Goal: Feedback & Contribution: Leave review/rating

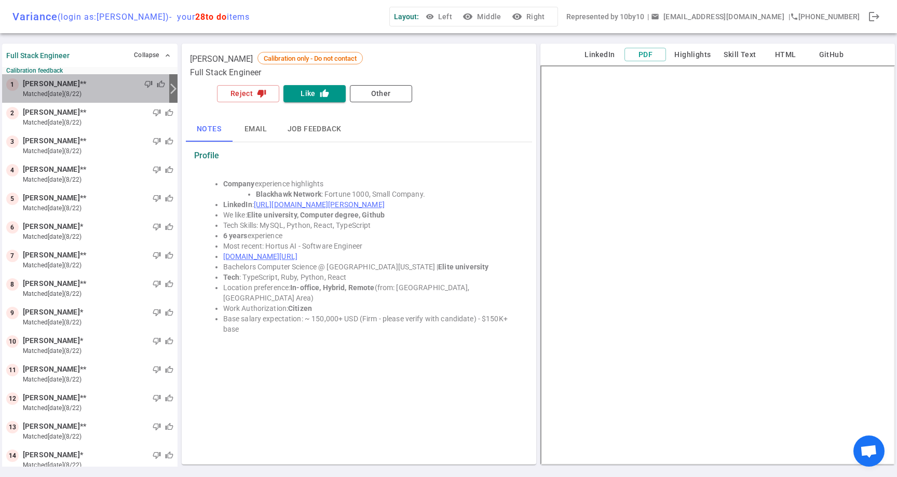
click at [119, 92] on small "matched [DATE] (8/22)" at bounding box center [94, 93] width 142 height 9
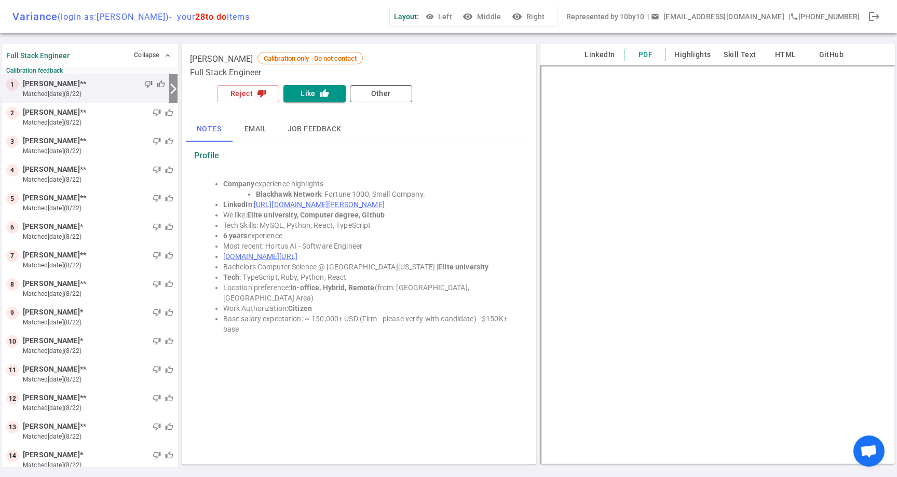
click at [683, 59] on button "Highlights" at bounding box center [692, 54] width 45 height 13
click at [647, 54] on button "PDF" at bounding box center [645, 54] width 42 height 13
click at [746, 53] on button "Skill Text" at bounding box center [740, 54] width 42 height 13
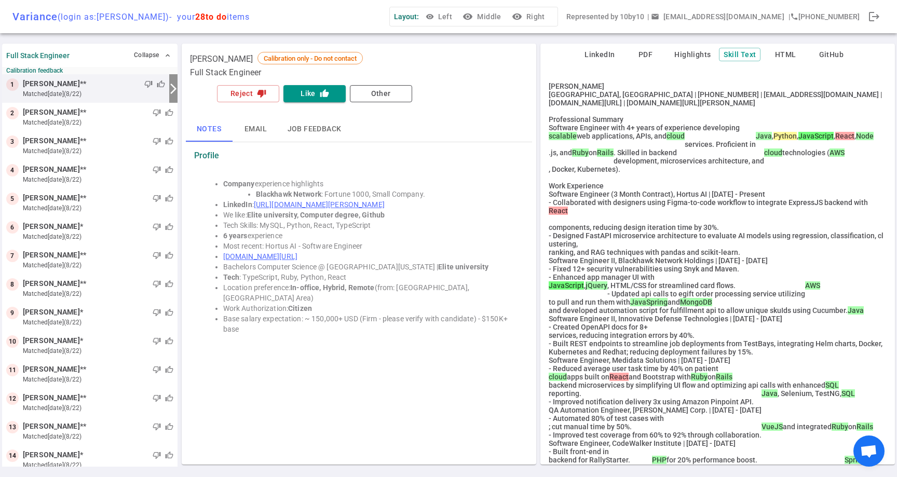
click at [647, 54] on button "PDF" at bounding box center [645, 54] width 42 height 13
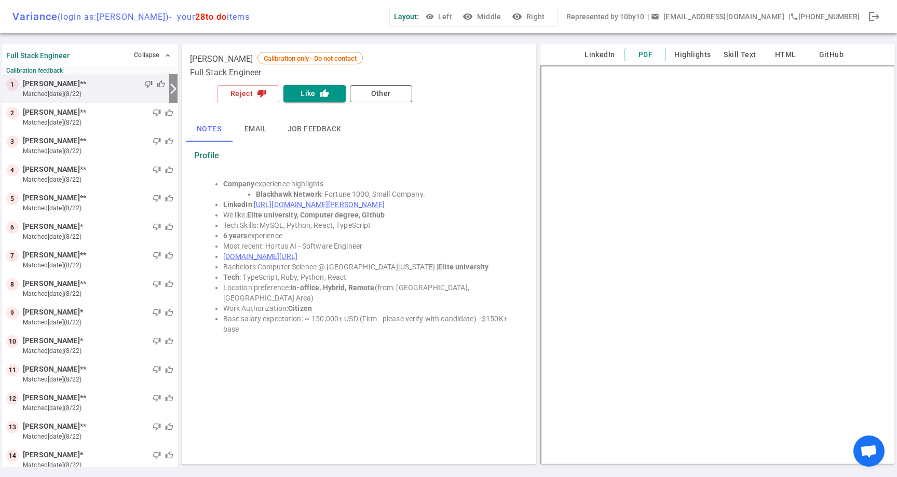
click at [592, 46] on div "LinkedIn PDF Highlights Skill Text HTML GitHub" at bounding box center [717, 55] width 354 height 22
click at [592, 56] on button "LinkedIn" at bounding box center [600, 54] width 42 height 13
click at [490, 189] on li "Blackhawk Network : Fortune 1000, Small Company." at bounding box center [385, 194] width 259 height 10
click at [469, 195] on li "Blackhawk Network : Fortune 1000, Small Company." at bounding box center [385, 194] width 259 height 10
click at [479, 215] on li "We like: Elite university, Computer degree, Github" at bounding box center [369, 215] width 292 height 10
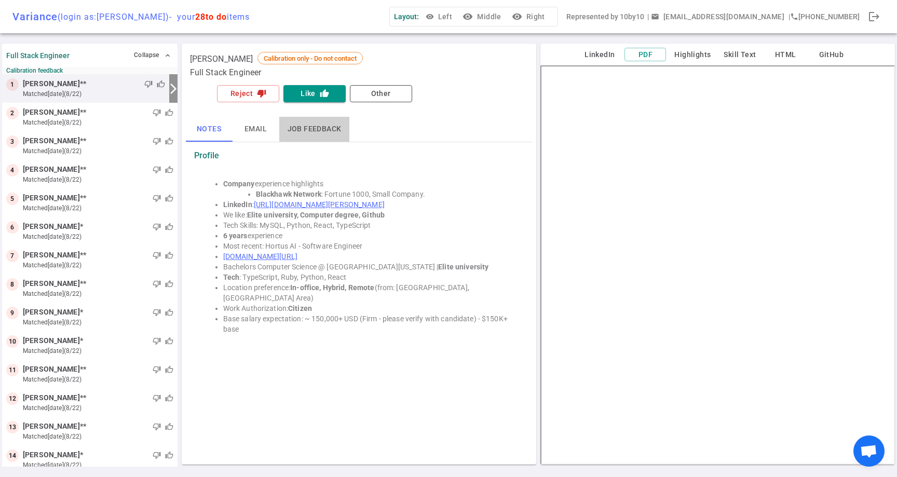
click at [320, 138] on button "Job feedback" at bounding box center [314, 129] width 71 height 25
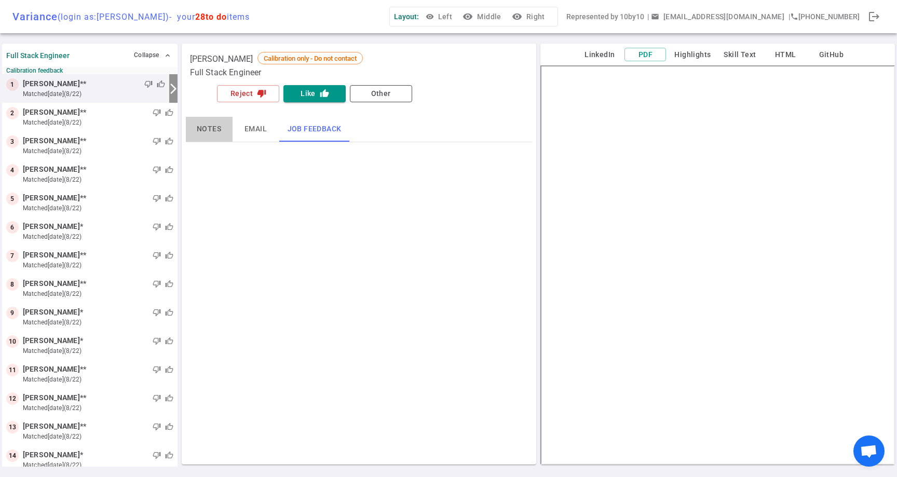
click at [207, 129] on button "Notes" at bounding box center [209, 129] width 47 height 25
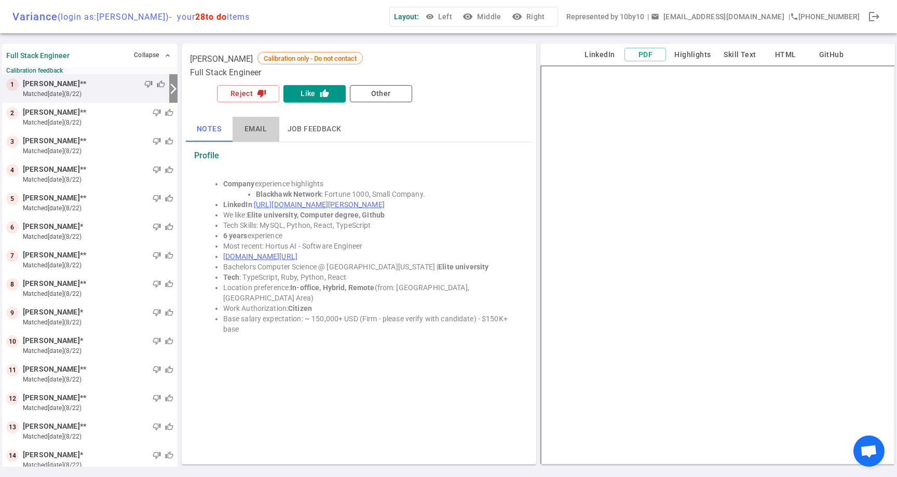
click at [253, 130] on button "Email" at bounding box center [255, 129] width 47 height 25
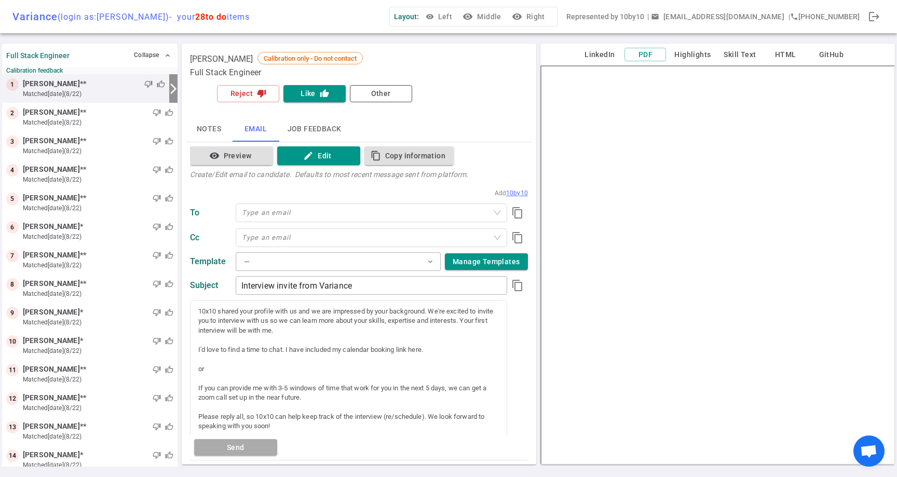
click at [201, 130] on button "Notes" at bounding box center [209, 129] width 47 height 25
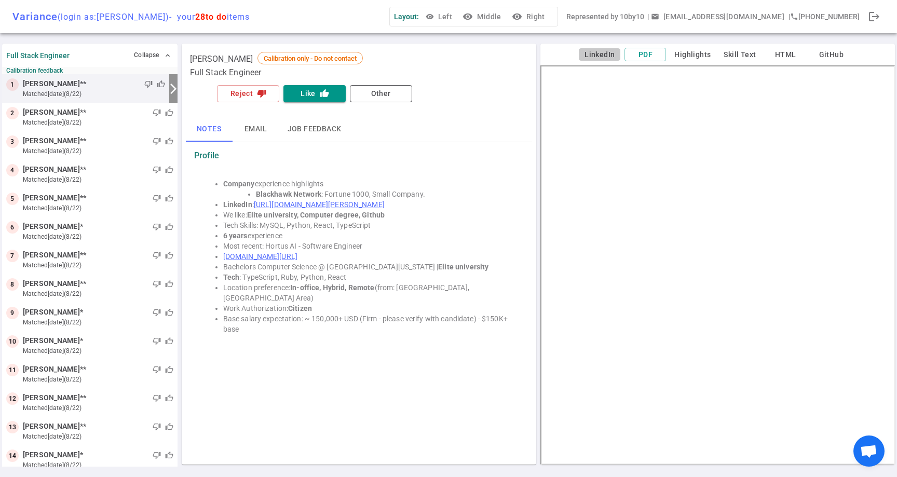
click at [606, 60] on button "LinkedIn" at bounding box center [600, 54] width 42 height 13
click at [244, 92] on button "Reject thumb_down" at bounding box center [248, 93] width 62 height 17
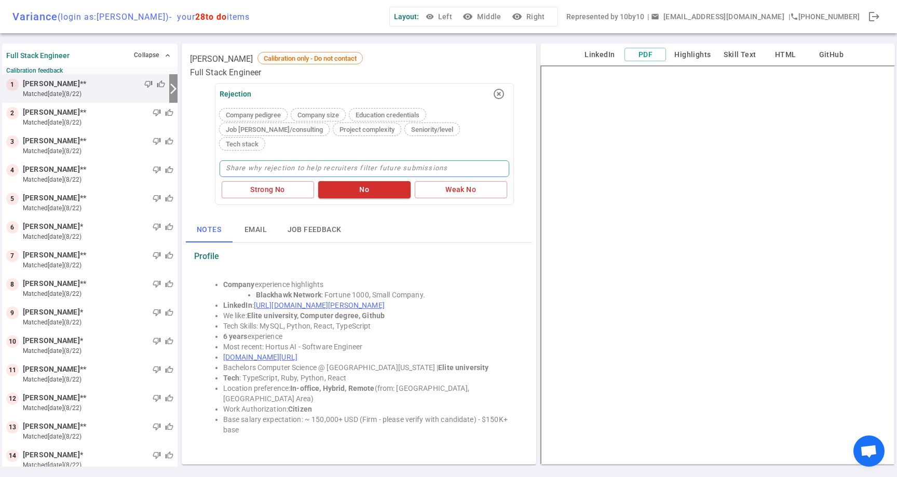
click at [264, 160] on textarea at bounding box center [364, 168] width 290 height 17
click at [270, 133] on div "Job [PERSON_NAME]/consulting" at bounding box center [273, 129] width 109 height 12
click at [312, 160] on textarea at bounding box center [364, 168] width 290 height 17
click at [317, 160] on textarea at bounding box center [364, 168] width 290 height 17
click at [257, 115] on span "Company pedigree" at bounding box center [253, 115] width 63 height 8
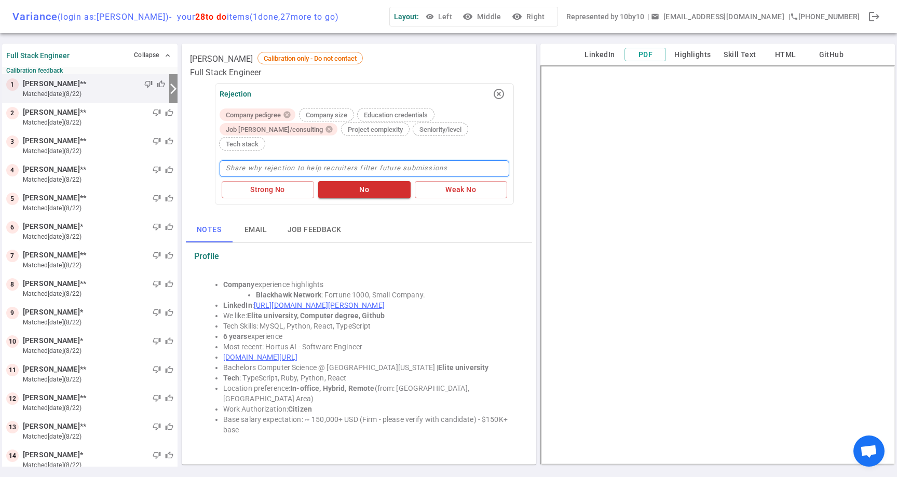
click at [354, 160] on textarea at bounding box center [364, 168] width 290 height 17
type textarea "D"
type textarea "Di"
type textarea "Did"
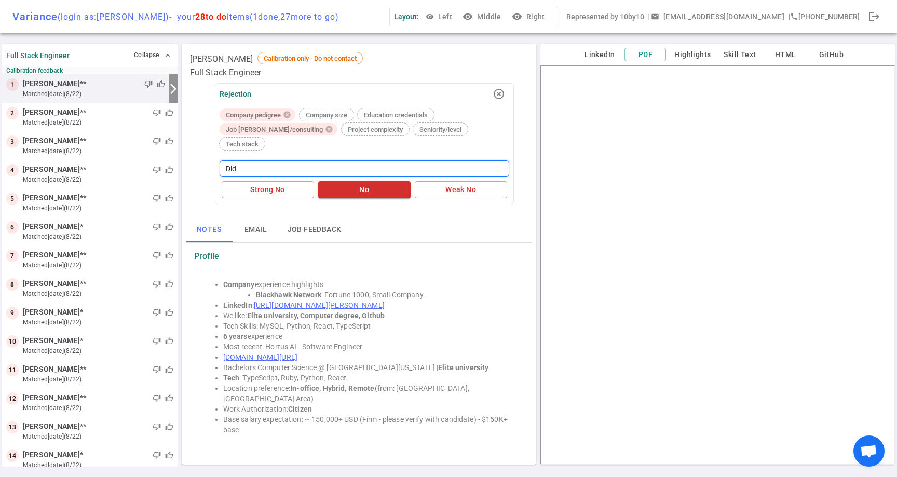
type textarea "Di"
type textarea "D"
click at [330, 160] on textarea at bounding box center [364, 168] width 290 height 17
click at [287, 181] on button "Strong No" at bounding box center [268, 189] width 92 height 17
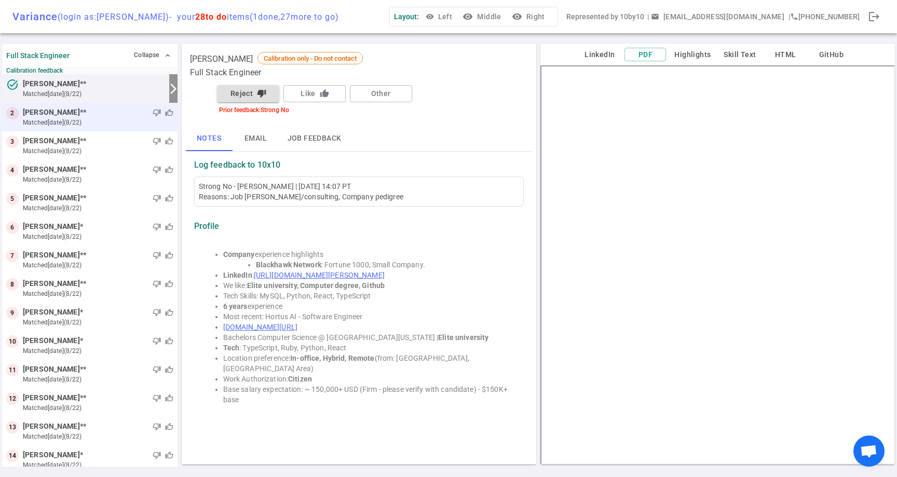
click at [120, 118] on small "matched [DATE] (8/22)" at bounding box center [98, 122] width 150 height 9
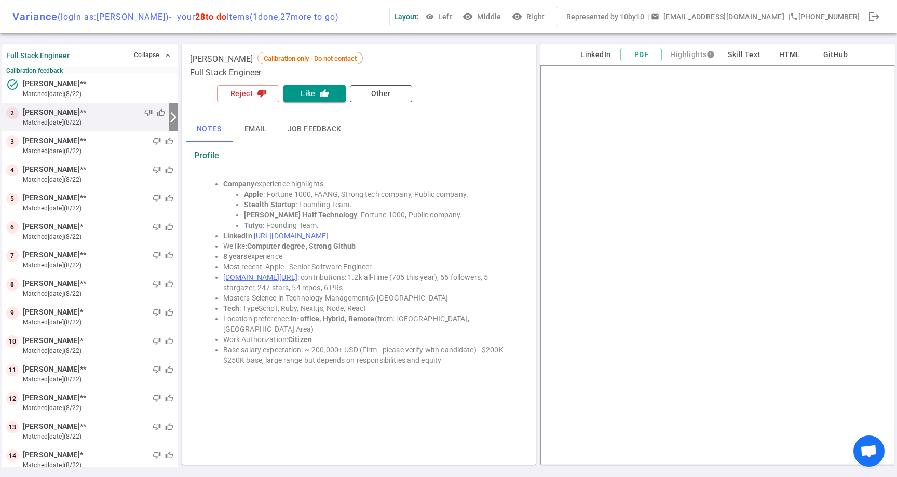
click at [601, 54] on button "LinkedIn" at bounding box center [595, 54] width 42 height 13
click at [273, 278] on link "github.com/JeffShomali" at bounding box center [260, 277] width 74 height 8
click at [745, 58] on button "Skill Text" at bounding box center [744, 54] width 42 height 13
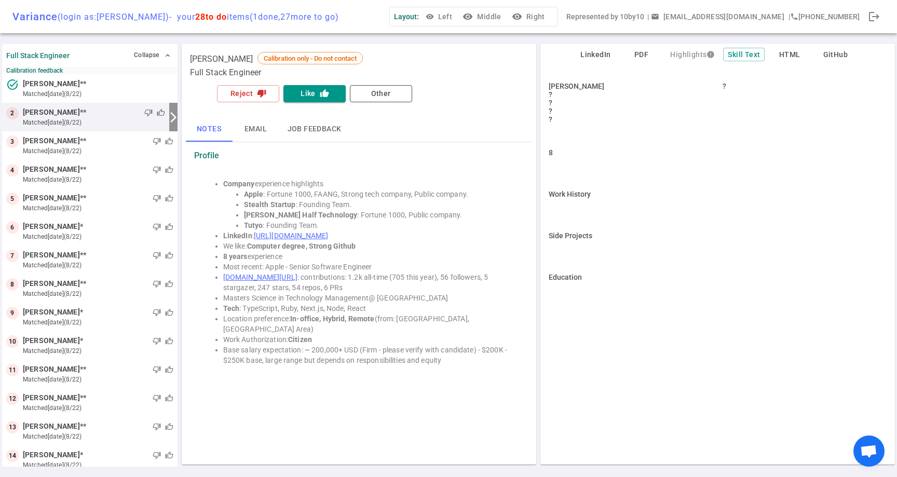
click at [642, 54] on button "PDF" at bounding box center [641, 54] width 42 height 13
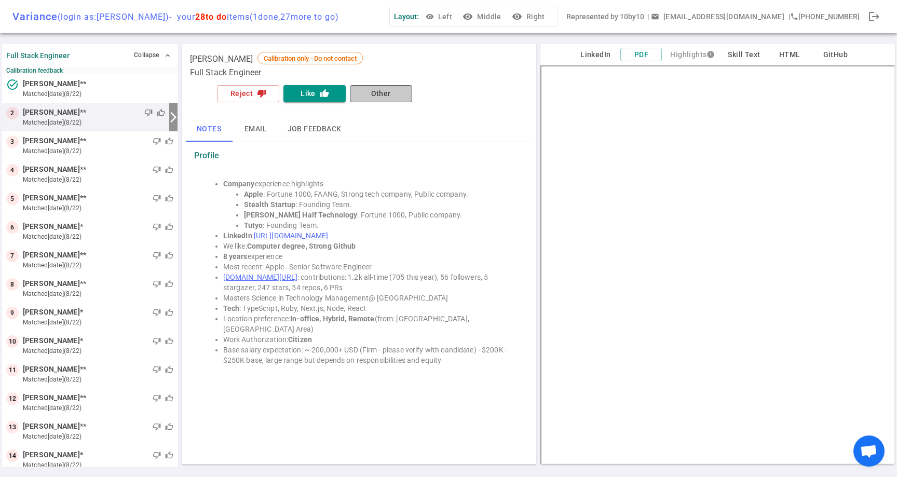
click at [377, 101] on button "Other" at bounding box center [381, 93] width 62 height 17
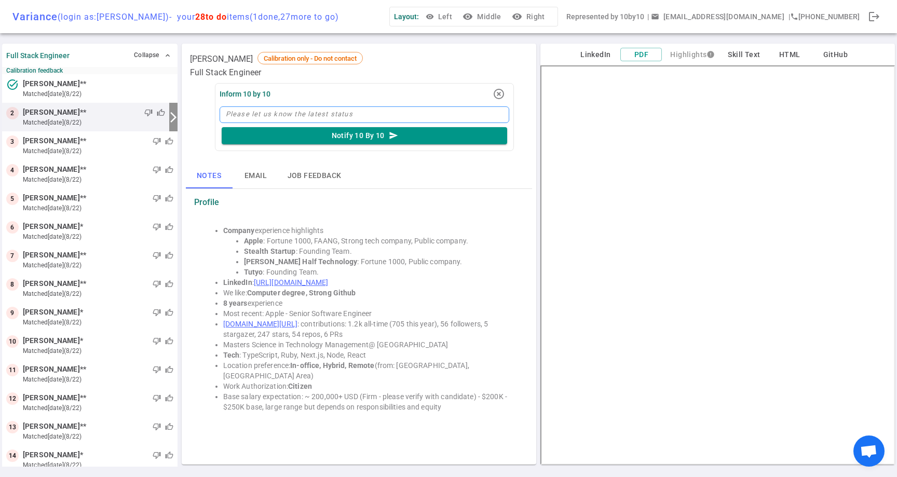
click at [341, 112] on textarea at bounding box center [364, 114] width 290 height 17
click at [499, 92] on icon "highlight_off" at bounding box center [498, 94] width 12 height 12
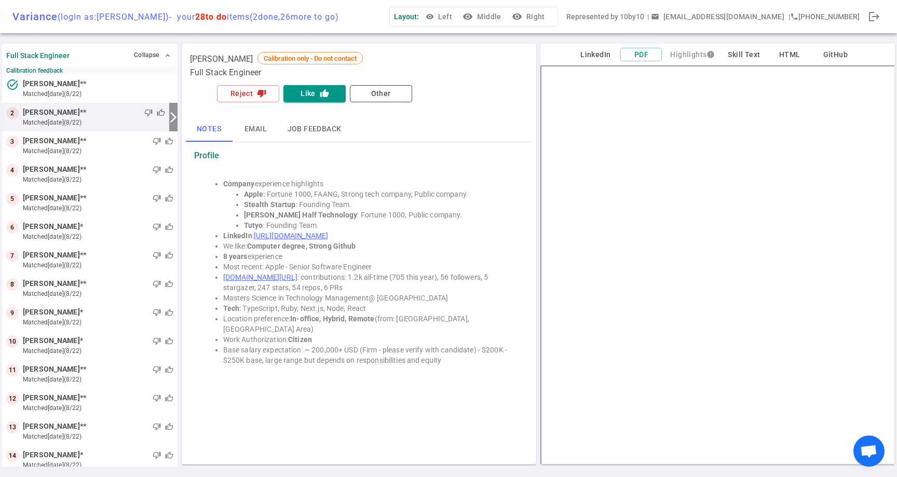
click at [406, 131] on div "Notes Email Job feedback" at bounding box center [359, 129] width 346 height 25
click at [740, 58] on button "Skill Text" at bounding box center [744, 54] width 42 height 13
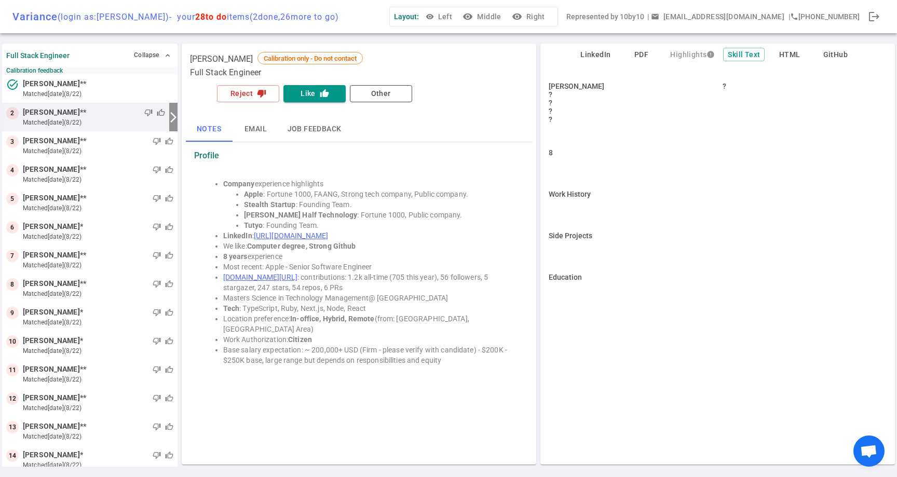
click at [598, 55] on button "LinkedIn" at bounding box center [595, 54] width 42 height 13
click at [136, 154] on small "matched [DATE] (8/22)" at bounding box center [98, 150] width 150 height 9
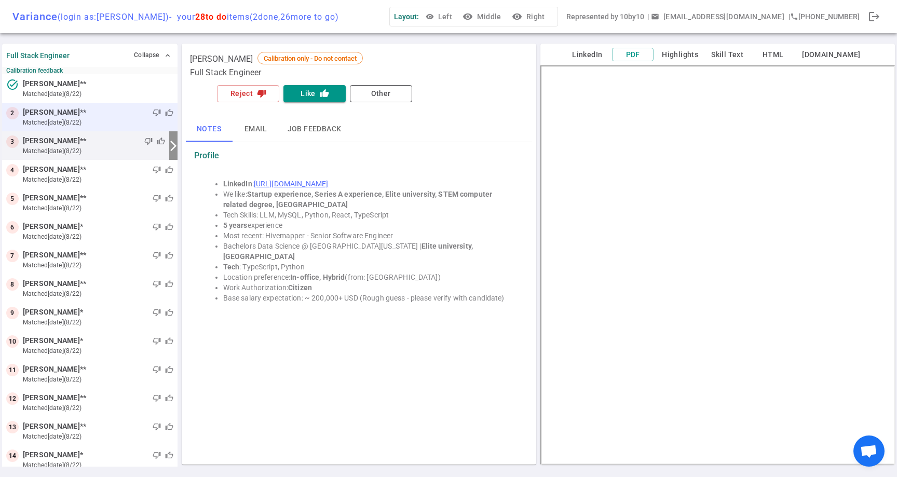
click at [138, 125] on small "matched [DATE] (8/22)" at bounding box center [98, 122] width 150 height 9
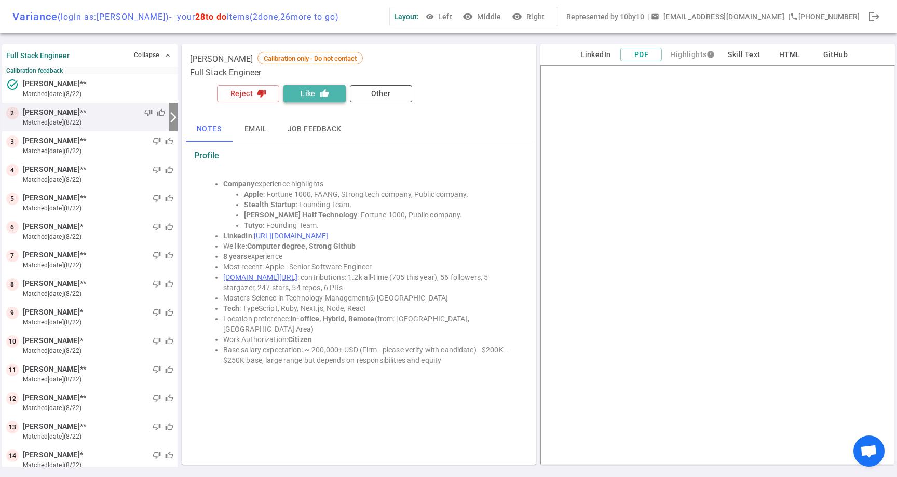
click at [310, 90] on button "Like thumb_up" at bounding box center [314, 93] width 62 height 17
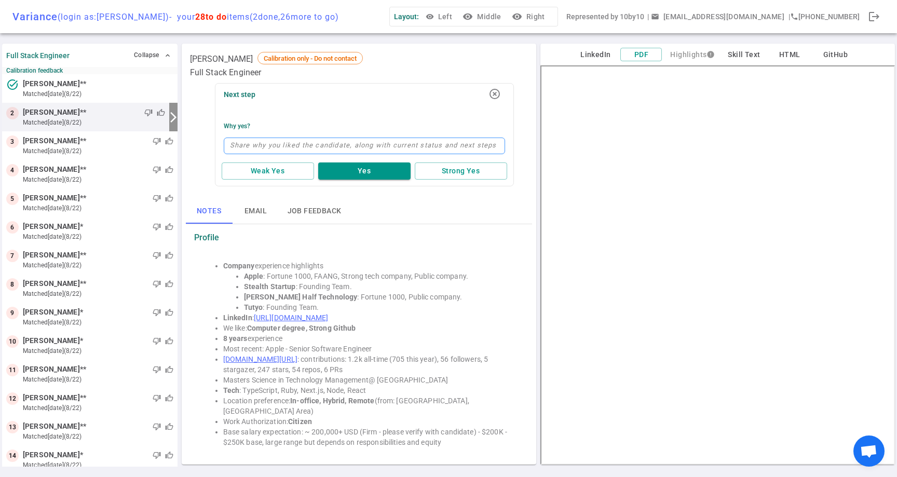
click at [310, 145] on textarea at bounding box center [364, 146] width 281 height 17
click at [390, 174] on button "Yes" at bounding box center [364, 170] width 92 height 17
click at [383, 149] on textarea at bounding box center [364, 146] width 281 height 17
type textarea "T"
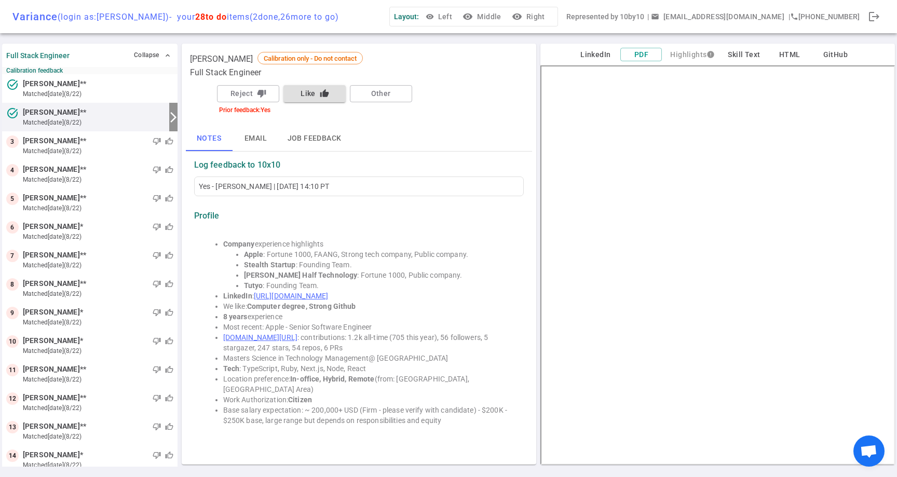
click at [311, 95] on button "Like thumb_up" at bounding box center [314, 93] width 62 height 17
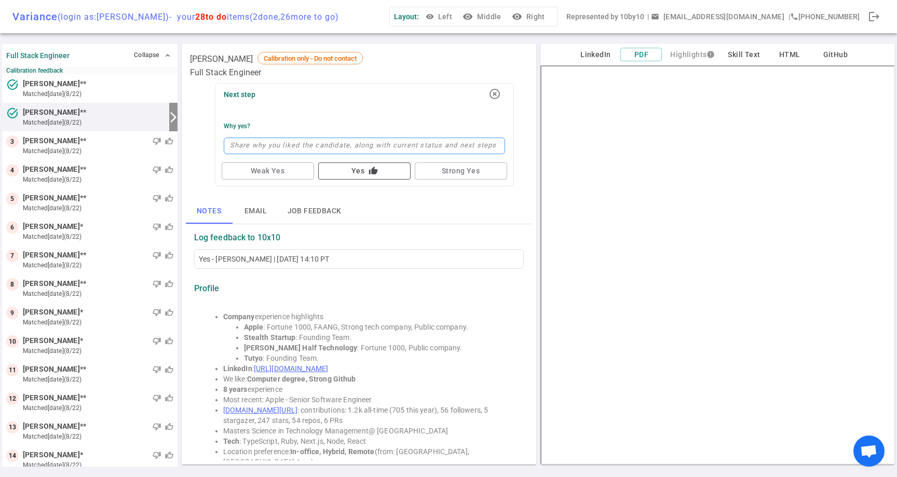
click at [312, 152] on textarea at bounding box center [364, 146] width 281 height 17
type textarea "A"
type textarea "Ap"
type textarea "App"
type textarea "Appl"
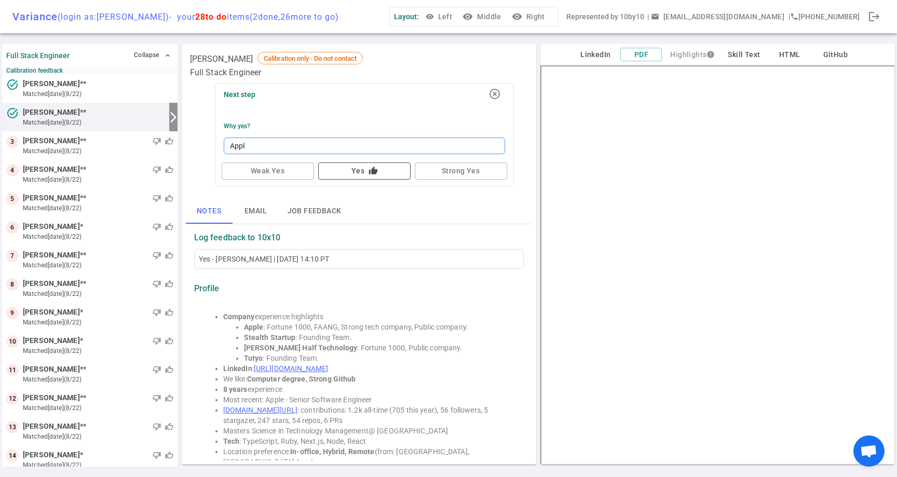
type textarea "Apple"
type textarea "Apple i"
type textarea "Apple is"
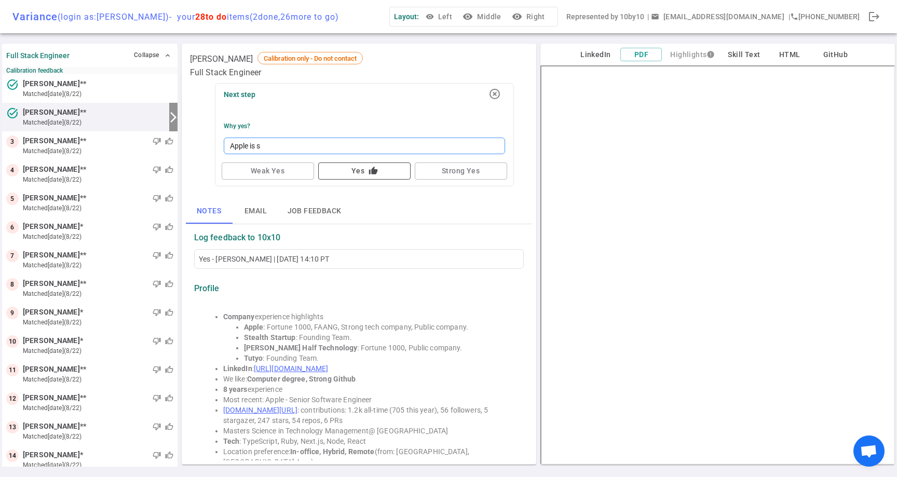
type textarea "Apple is st"
type textarea "Apple is sto"
type textarea "Apple is stor"
type textarea "Apple is storn"
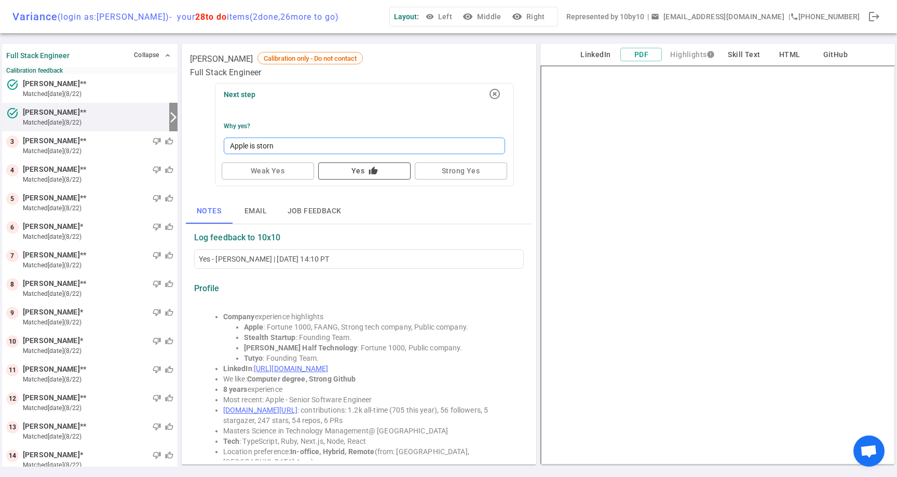
type textarea "Apple is storn g"
type textarea "Apple is storn gc"
type textarea "Apple is storn gco"
type textarea "Apple is storn gcom"
type textarea "Apple is storn gcomp"
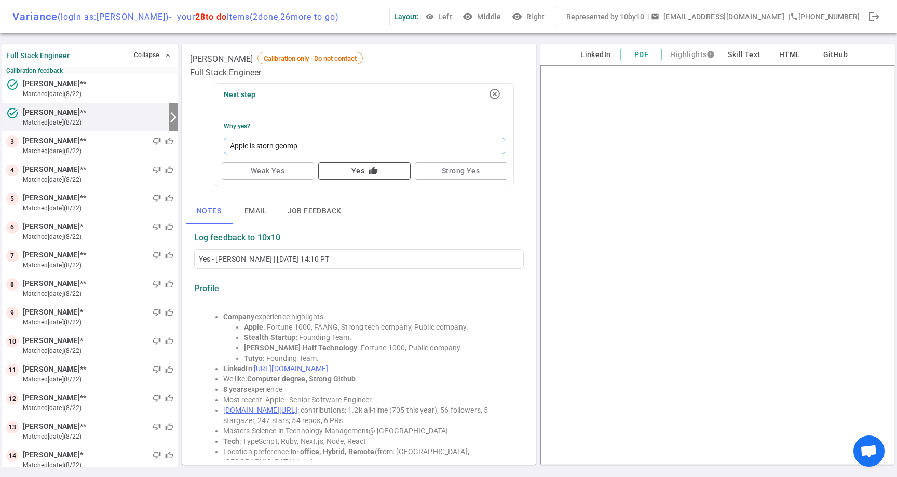
type textarea "Apple is storn gcompa"
type textarea "Apple is storn gcompan"
type textarea "Apple is storn gcompany"
type textarea "Apple is storn gcompany,"
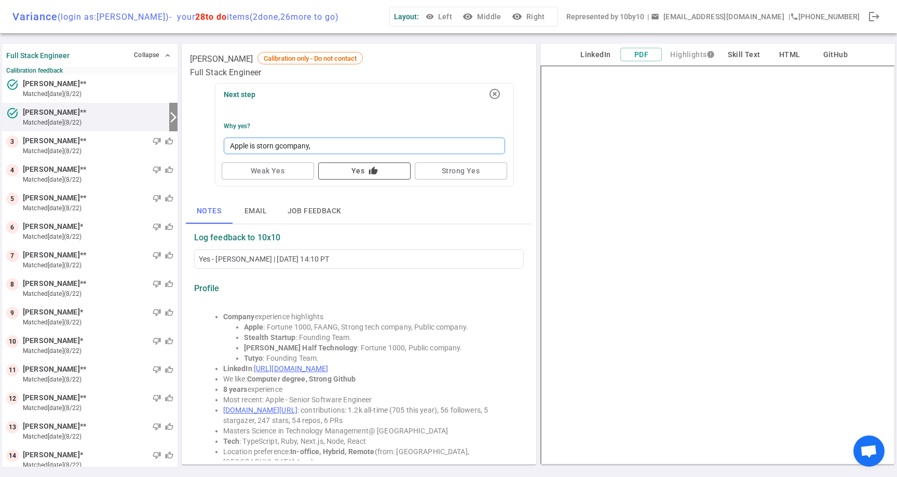
type textarea "Apple is storn gcompany, l"
type textarea "Apple is storn gcompany, lo"
type textarea "Apple is storn gcompany, loo"
type textarea "Apple is storn gcompany, look"
type textarea "Apple is storn gcompany, looks"
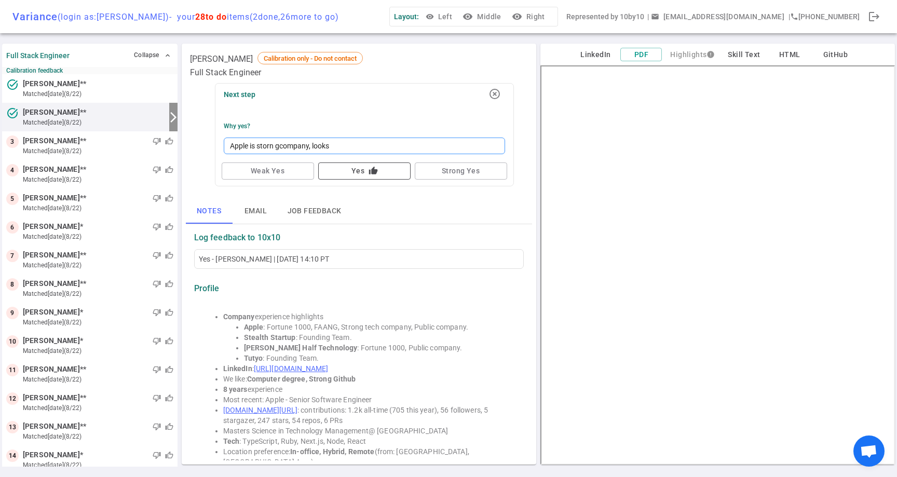
type textarea "Apple is storn gcompany, looks"
type textarea "Apple is storn gcompany, looks l"
type textarea "Apple is storn gcompany, looks li"
type textarea "Apple is storn gcompany, looks lik"
type textarea "Apple is storn gcompany, looks like"
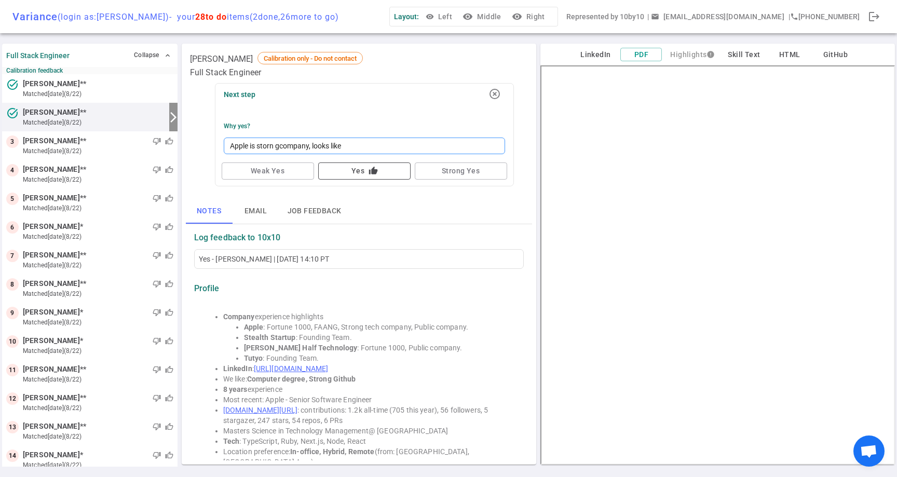
type textarea "Apple is storn gcompany, looks like"
type textarea "Apple is storn gcompany, looks like h"
type textarea "Apple is storn gcompany, looks like he"
type textarea "Apple is storn gcompany, looks like he h"
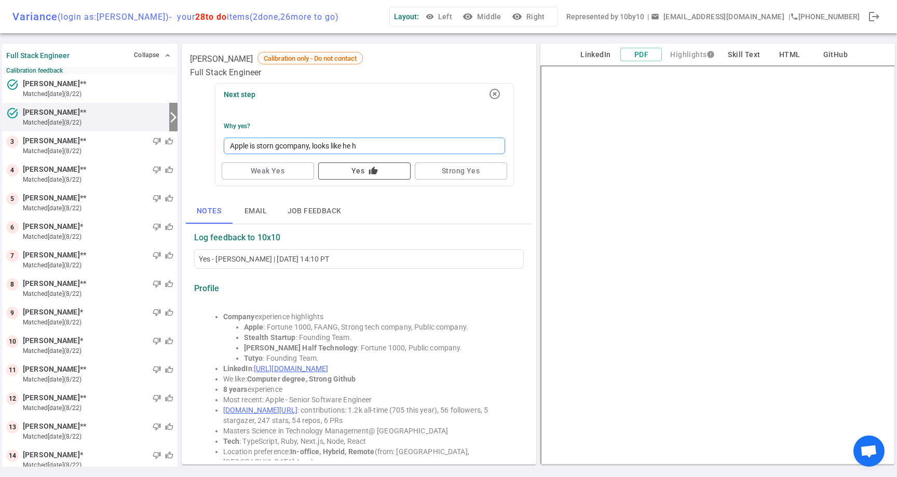
type textarea "Apple is storn gcompany, looks like he"
type textarea "Apple is storn gcompany, looks like he h"
type textarea "Apple is storn gcompany, looks like he has"
type textarea "Apple is storn gcompany, looks like he has t"
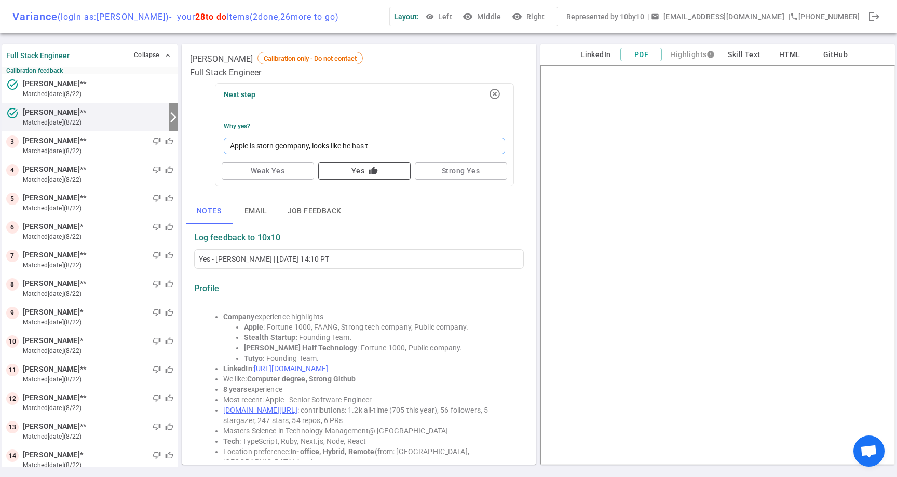
type textarea "Apple is storn gcompany, looks like he has th"
type textarea "Apple is storn gcompany, looks like he has the"
type textarea "Apple is storn gcompany, looks like he has the f"
type textarea "Apple is storn gcompany, looks like he has the fu"
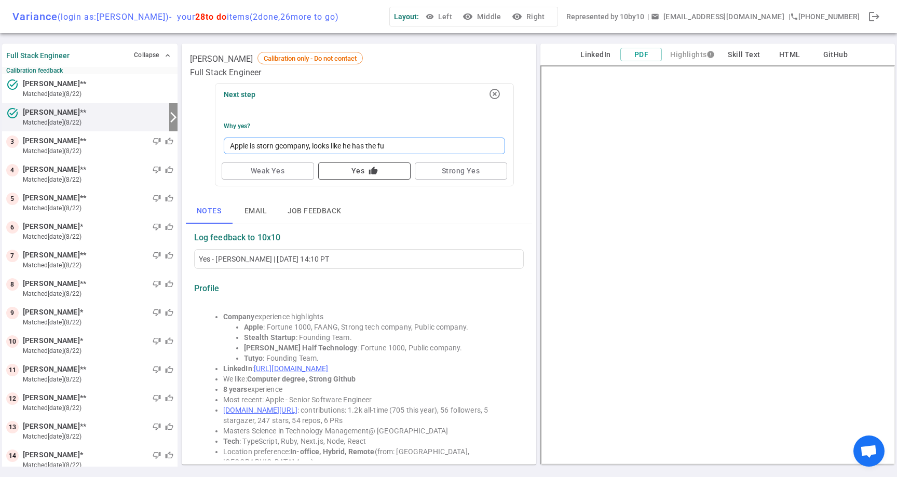
type textarea "Apple is storn gcompany, looks like he has the ful"
type textarea "Apple is storn gcompany, looks like he has the full"
type textarea "Apple is storn gcompany, looks like he has the fulls"
type textarea "Apple is storn gcompany, looks like he has the fullsta"
type textarea "Apple is storn gcompany, looks like he has the fullstac"
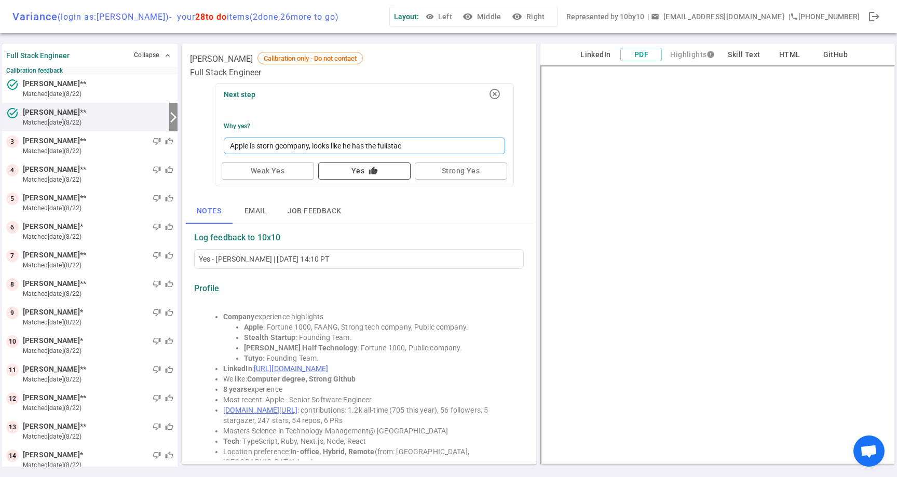
type textarea "Apple is storn gcompany, looks like he has the fullstack"
type textarea "Apple is storn gcompany, looks like he has the fullstack e"
type textarea "Apple is storn gcompany, looks like he has the fullstack ex"
type textarea "Apple is storn gcompany, looks like he has the fullstack exp"
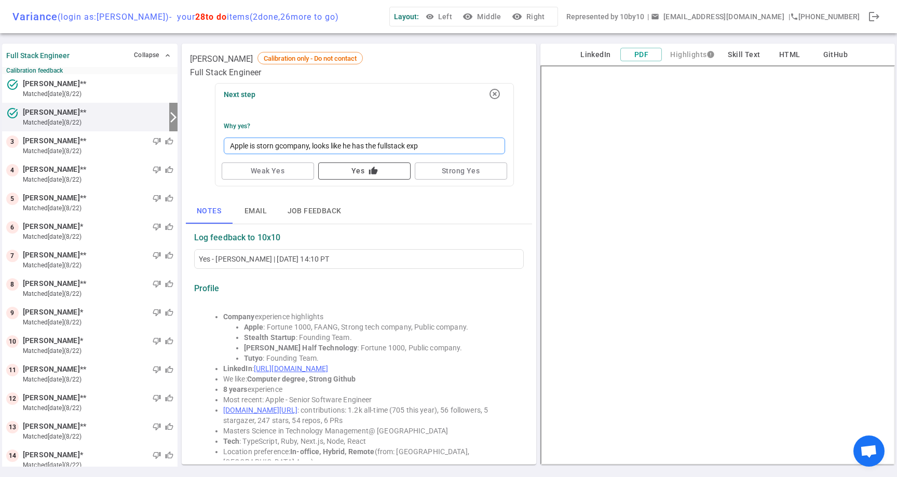
type textarea "Apple is storn gcompany, looks like he has the fullstack expe"
type textarea "Apple is storn gcompany, looks like he has the fullstack exper"
type textarea "Apple is storn gcompany, looks like he has the fullstack experi"
type textarea "Apple is storn gcompany, looks like he has the fullstack experie"
type textarea "Apple is storn gcompany, looks like he has the fullstack experien"
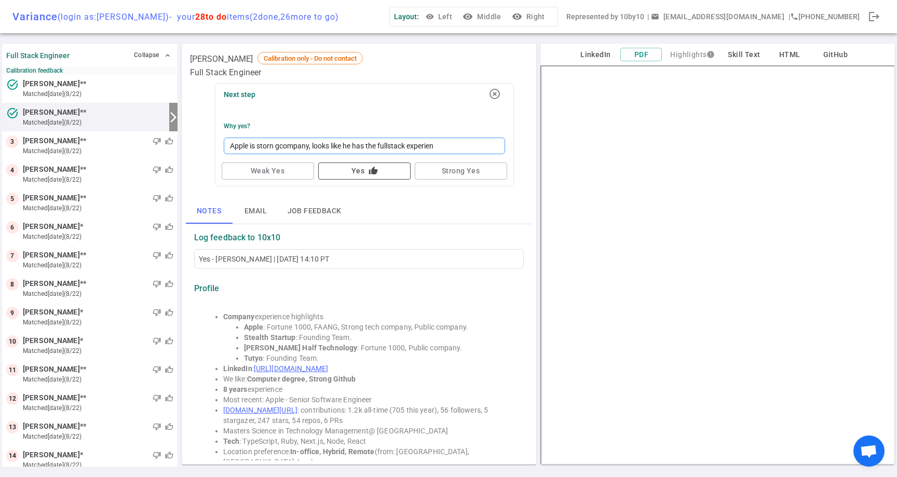
type textarea "Apple is storn gcompany, looks like he has the fullstack experienc"
type textarea "Apple is storn gcompany, looks like he has the fullstack experience"
type textarea "Apple is storn gcompany, looks like he has the fullstack experience,"
type textarea "Apple is storn gcompany, looks like he has the fullstack experience, b"
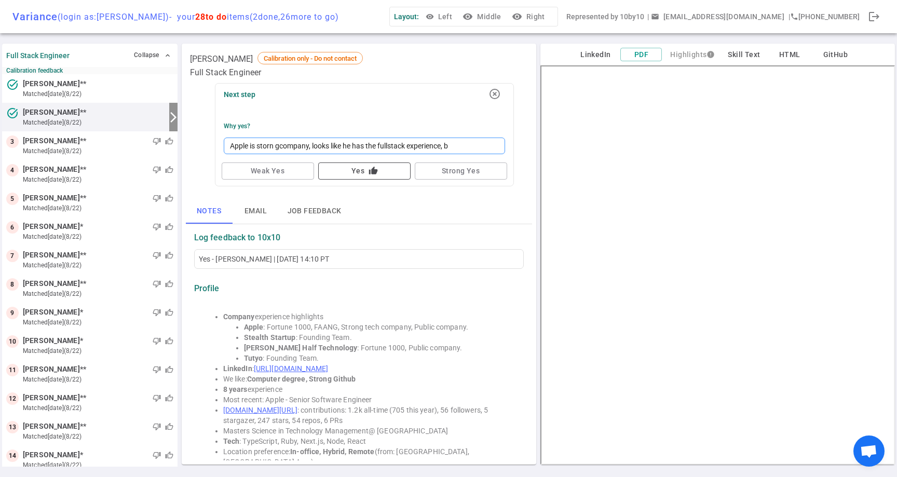
type textarea "Apple is storn gcompany, looks like he has the fullstack experience, bu"
type textarea "Apple is storn gcompany, looks like he has the fullstack experience, but"
type textarea "Apple is storn gcompany, looks like he has the fullstack experience, but w"
type textarea "Apple is storn gcompany, looks like he has the fullstack experience, but wi"
type textarea "Apple is storn gcompany, looks like he has the fullstack experience, but wil"
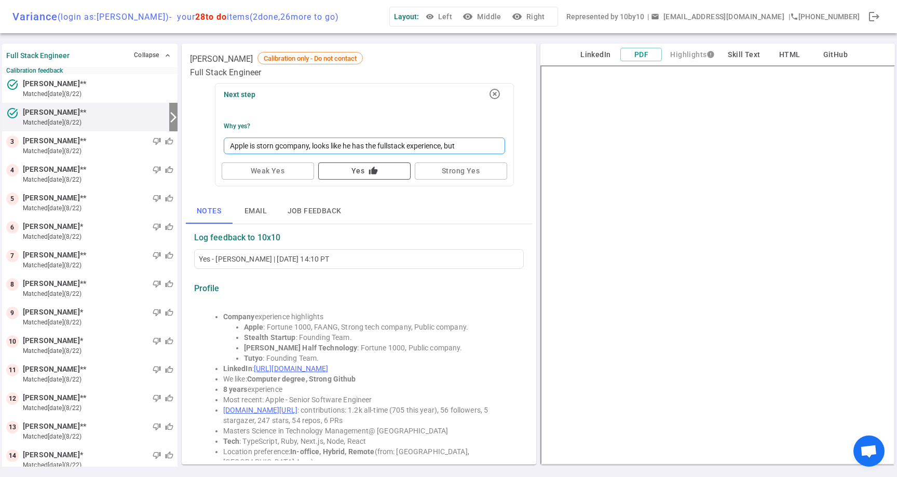
type textarea "Apple is storn gcompany, looks like he has the fullstack experience, but will"
type textarea "Apple is storn gcompany, looks like he has the fullstack experience, but will n"
type textarea "Apple is storn gcompany, looks like he has the fullstack experience, but will ne"
type textarea "Apple is storn gcompany, looks like he has the fullstack experience, but will n…"
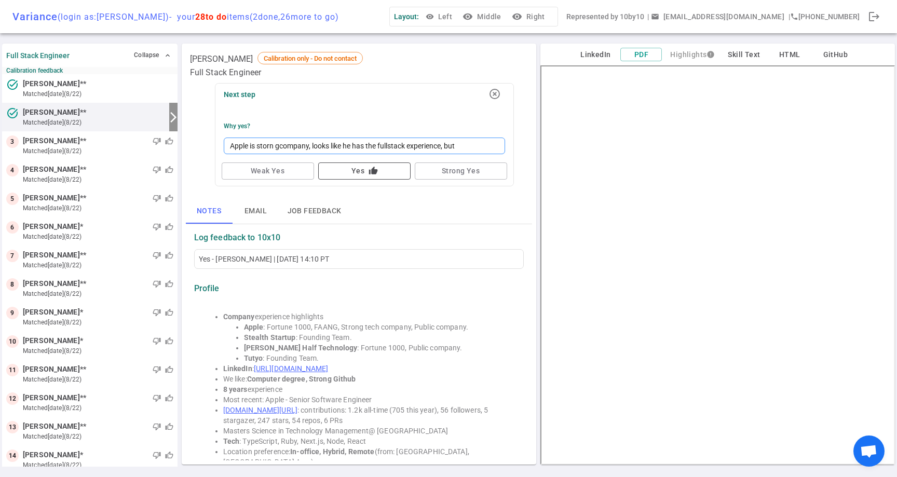
type textarea "Apple is storn gcompany, looks like he has the fullstack experience, but will n…"
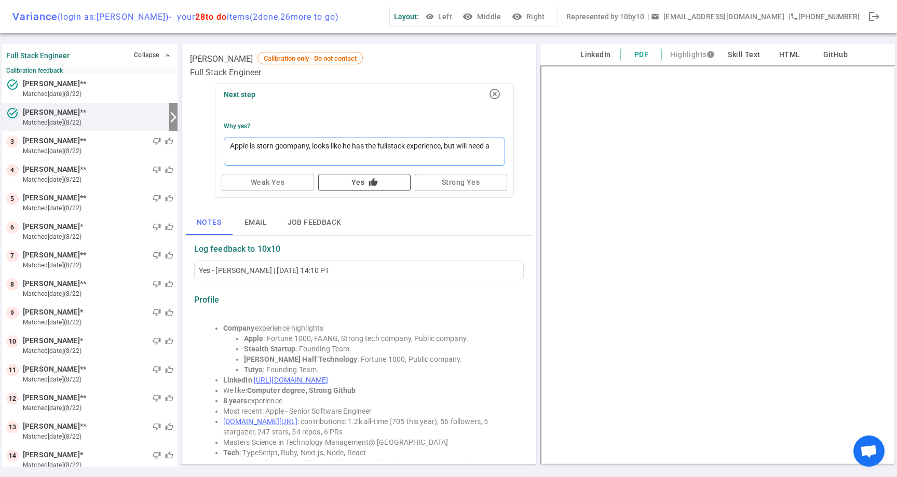
type textarea "Apple is storn gcompany, looks like he has the fullstack experience, but will n…"
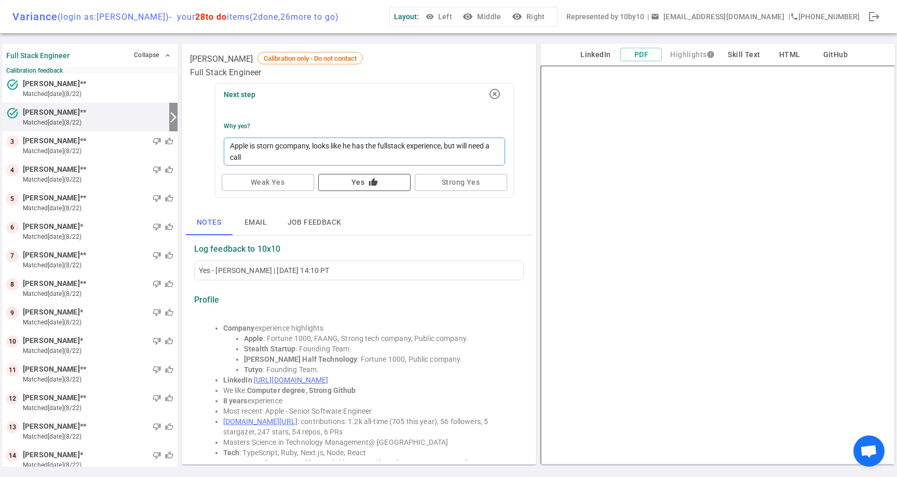
type textarea "Apple is storn gcompany, looks like he has the fullstack experience, but will n…"
click at [405, 225] on div "Notes Email Job feedback" at bounding box center [359, 222] width 346 height 25
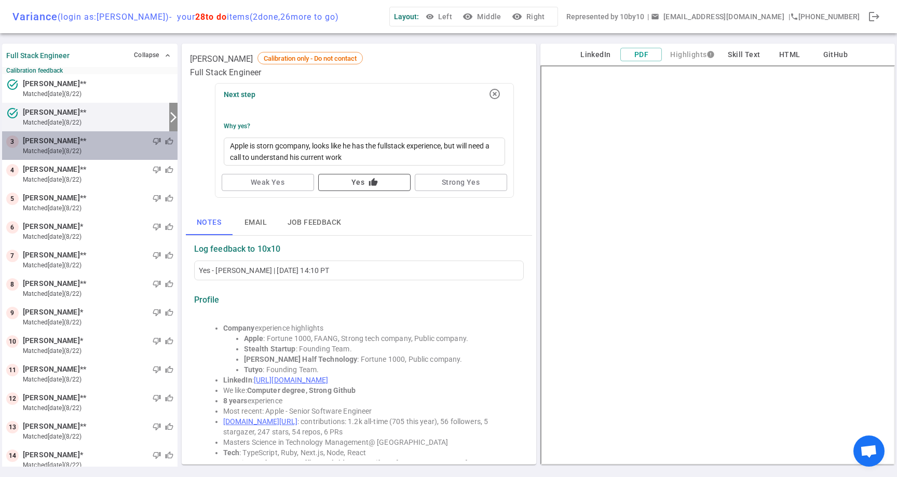
click at [135, 154] on small "matched [DATE] (8/22)" at bounding box center [98, 150] width 150 height 9
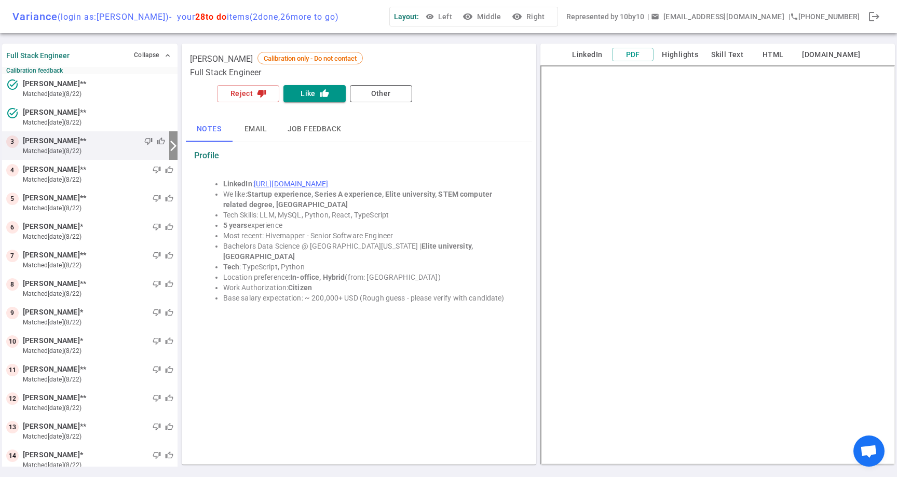
click at [317, 181] on link "[URL][DOMAIN_NAME]" at bounding box center [291, 184] width 74 height 8
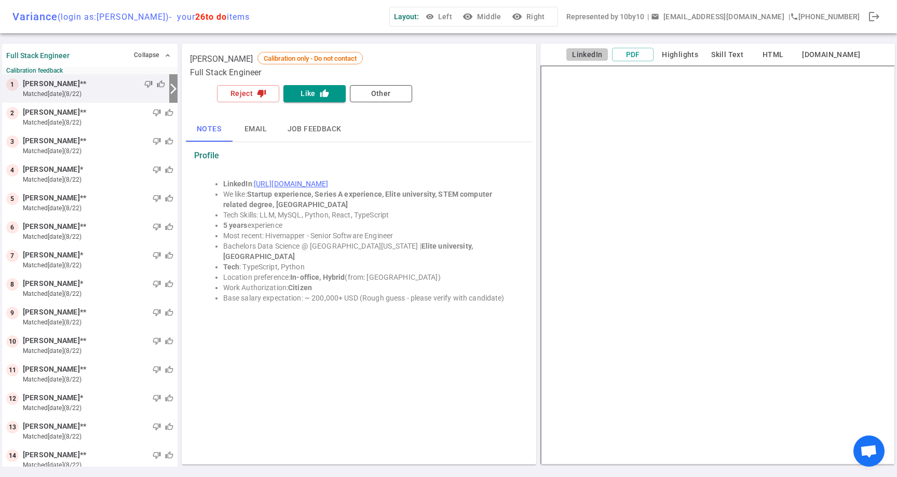
click at [592, 54] on button "LinkedIn" at bounding box center [587, 54] width 42 height 13
click at [308, 94] on button "Like thumb_up" at bounding box center [314, 93] width 62 height 17
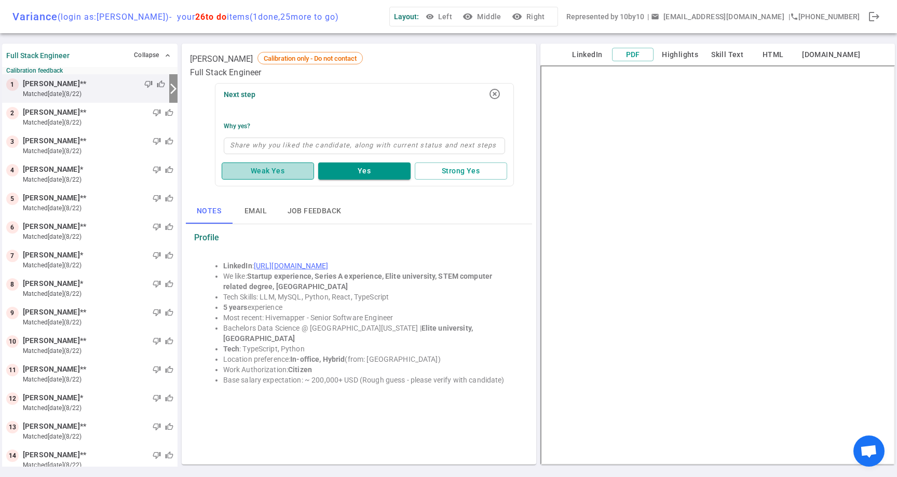
click at [276, 168] on button "Weak Yes" at bounding box center [268, 170] width 92 height 17
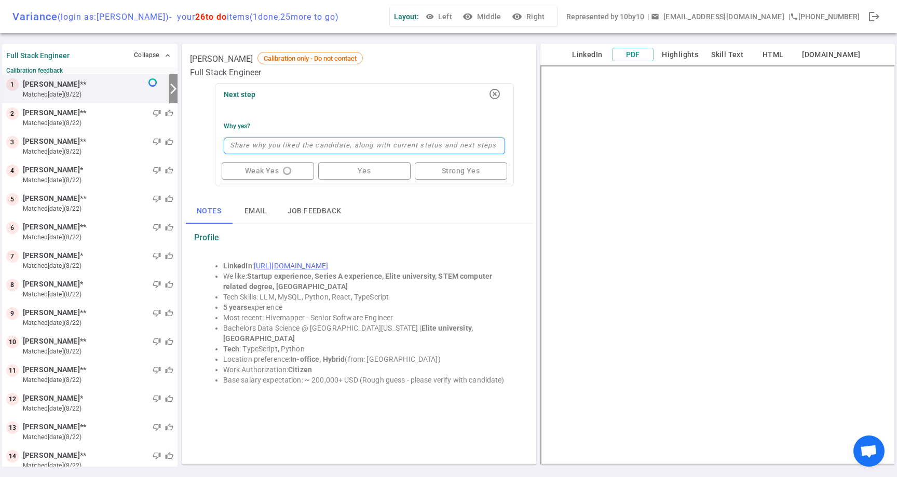
click at [295, 147] on textarea at bounding box center [364, 146] width 281 height 17
type textarea "P"
type textarea "Pr"
type textarea "Pre"
type textarea "Prev"
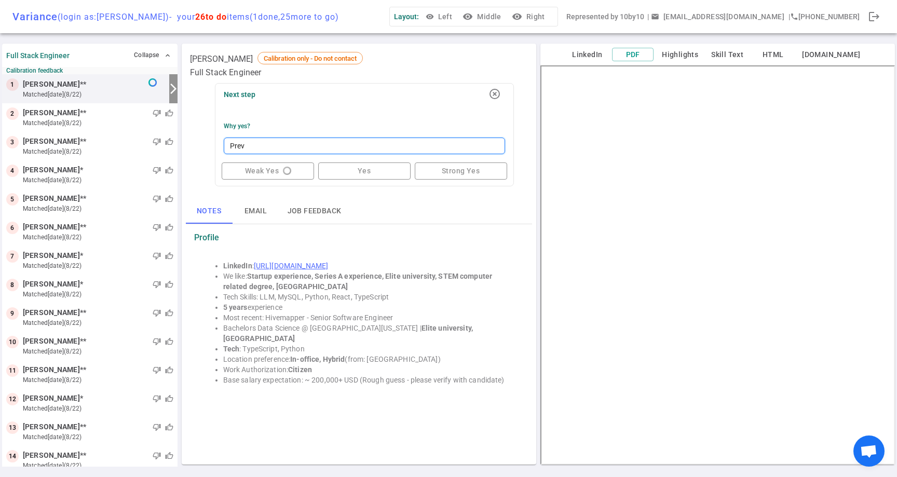
type textarea "Previ"
type textarea "Previo"
type textarea "Previou"
type textarea "Previous"
type textarea "Previous s"
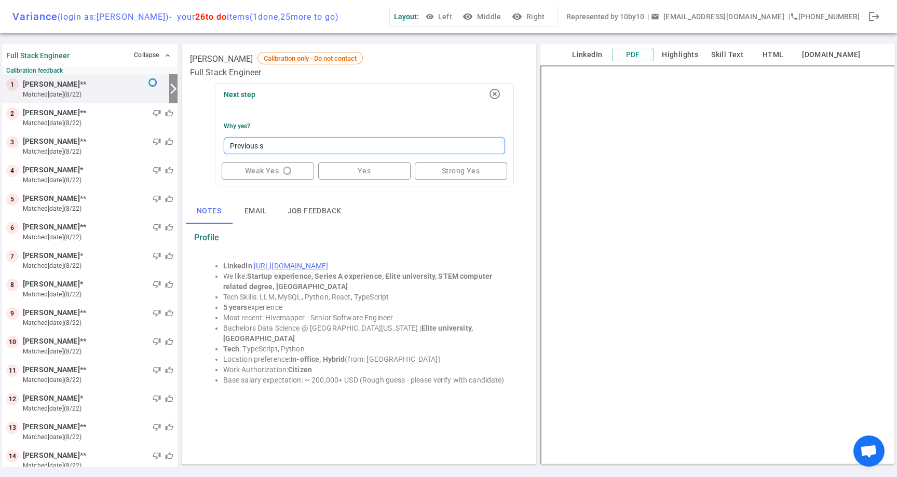
type textarea "Previous st"
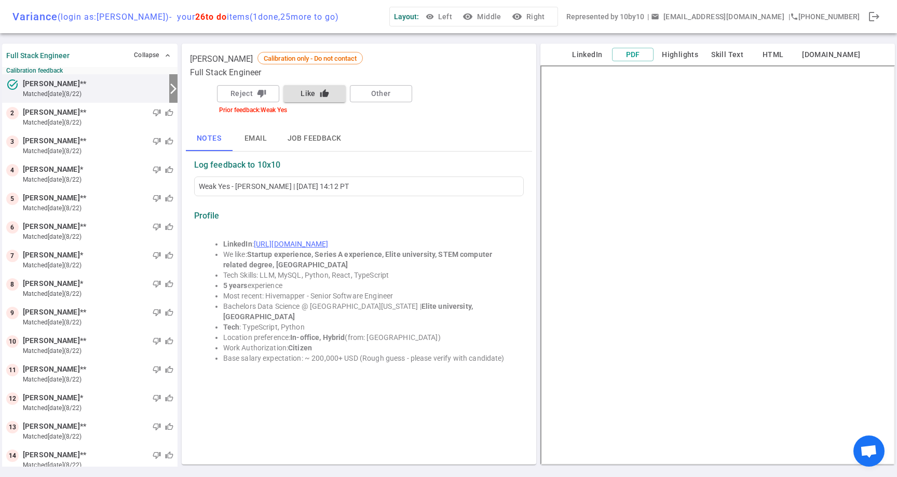
click at [302, 94] on button "Like thumb_up" at bounding box center [314, 93] width 62 height 17
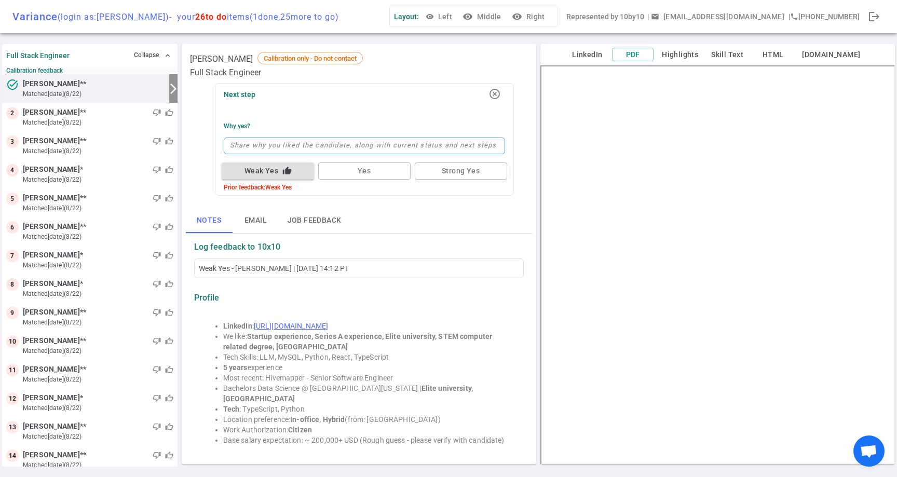
click at [279, 147] on textarea at bounding box center [364, 146] width 281 height 17
type textarea "P"
type textarea "Pr"
type textarea "Pre"
type textarea "Prev"
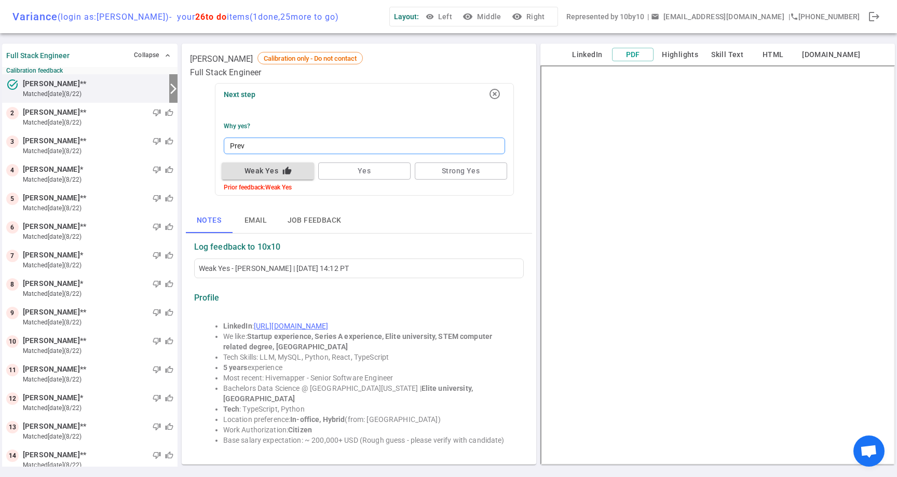
type textarea "Previ"
type textarea "Previo"
type textarea "Previou"
type textarea "Previous"
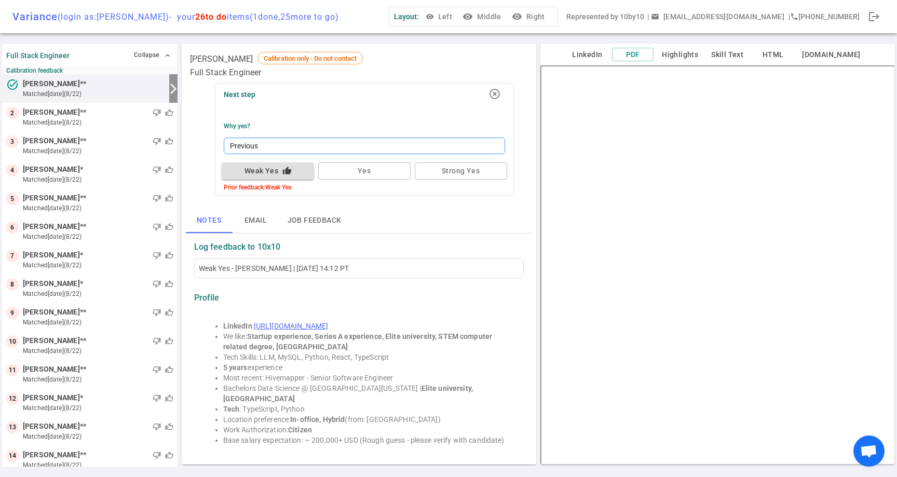
type textarea "Previous s"
type textarea "Previous st"
type textarea "Previous sta"
type textarea "Previous star"
type textarea "Previous start"
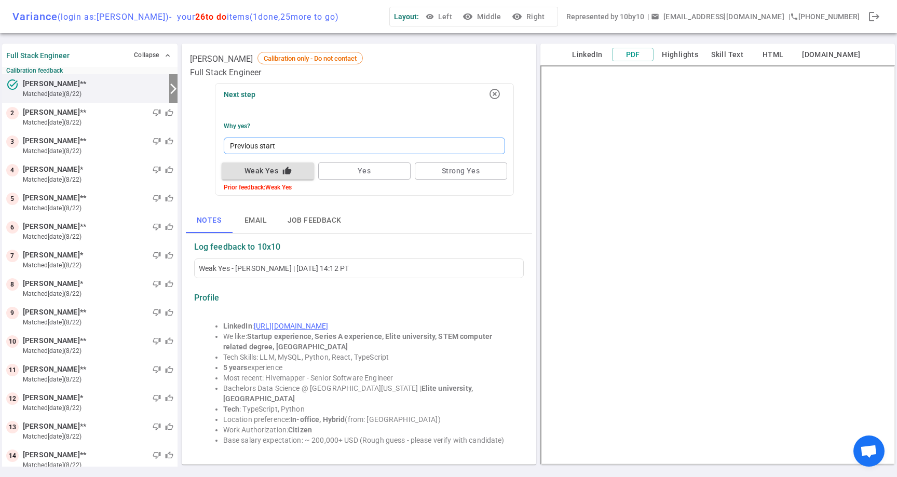
type textarea "Previous startu"
type textarea "Previous startup"
type textarea "Previous startup e"
type textarea "Previous startup ex"
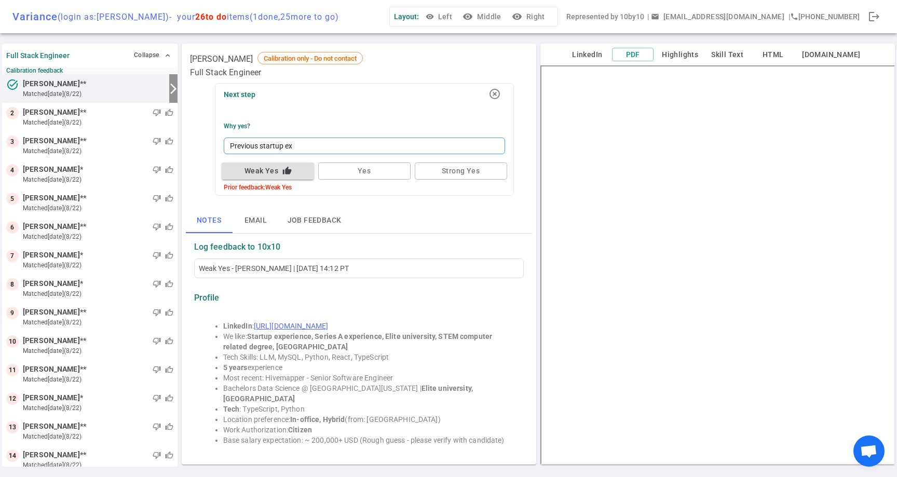
type textarea "Previous startup exp"
type textarea "Previous startup expe"
type textarea "Previous startup exper"
type textarea "Previous startup experi"
type textarea "Previous startup experie"
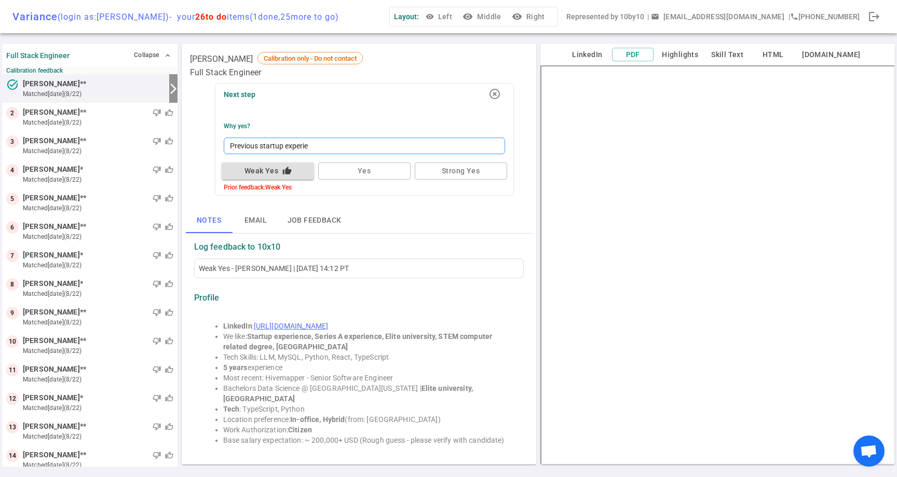
type textarea "Previous startup experien"
type textarea "Previous startup experienc"
type textarea "Previous startup experience"
type textarea "Previous startup experience,"
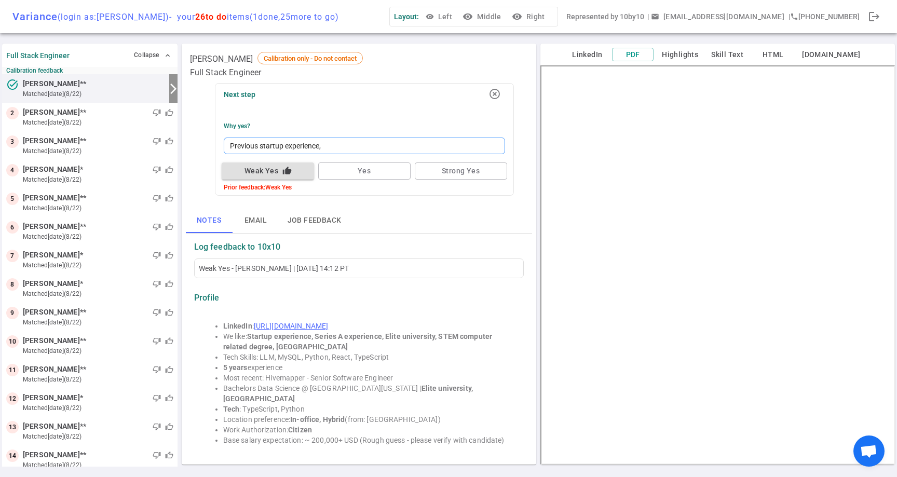
type textarea "Previous startup experience, r"
type textarea "Previous startup experience, re"
type textarea "Previous startup experience, rel"
type textarea "Previous startup experience, rele"
type textarea "Previous startup experience, relev"
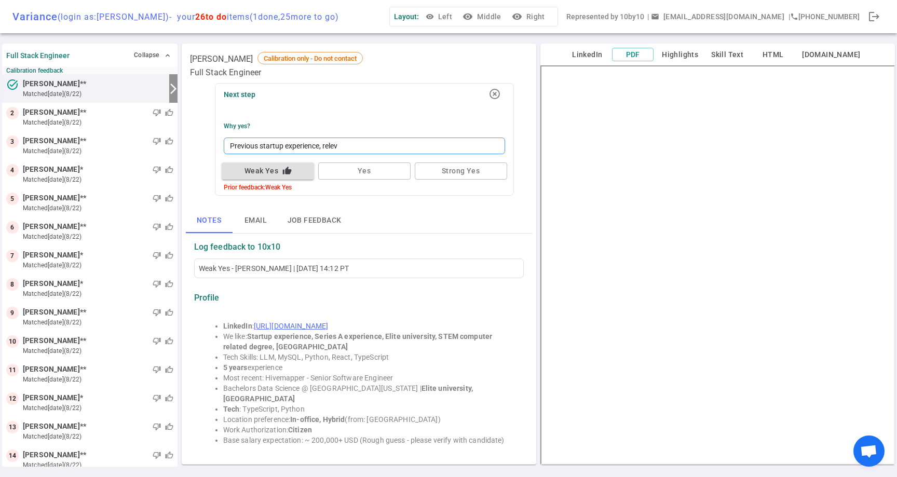
type textarea "Previous startup experience, releva"
type textarea "Previous startup experience, relevan"
type textarea "Previous startup experience, relevant"
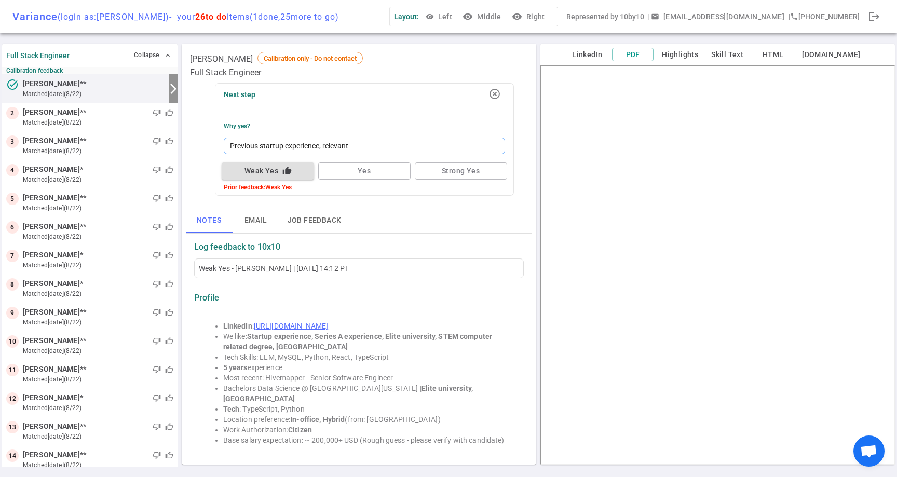
type textarea "Previous startup experience, relevant"
type textarea "Previous startup experience, relevant e"
type textarea "Previous startup experience, relevant ex"
type textarea "Previous startup experience, relevant e"
type textarea "Previous startup experience, relevant"
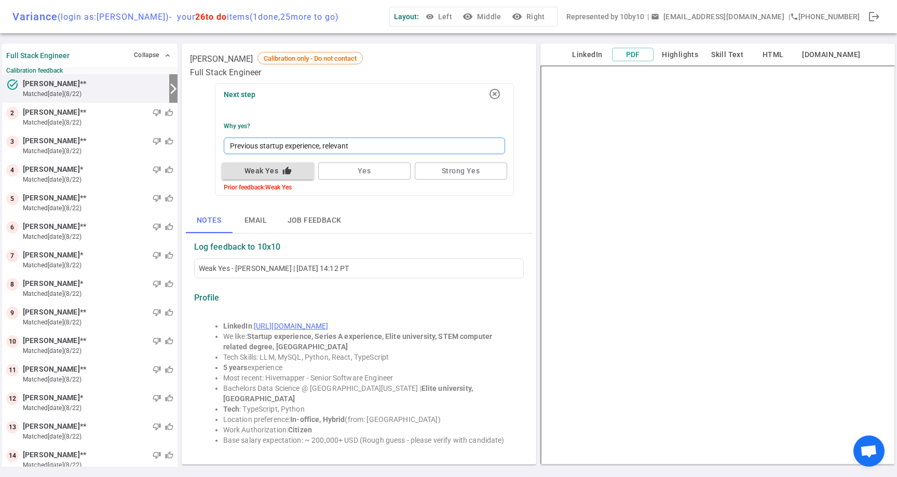
type textarea "Previous startup experience, relevant s"
type textarea "Previous startup experience, relevant so"
type textarea "Previous startup experience, relevant sof"
type textarea "Previous startup experience, relevant soft"
type textarea "Previous startup experience, relevant softw"
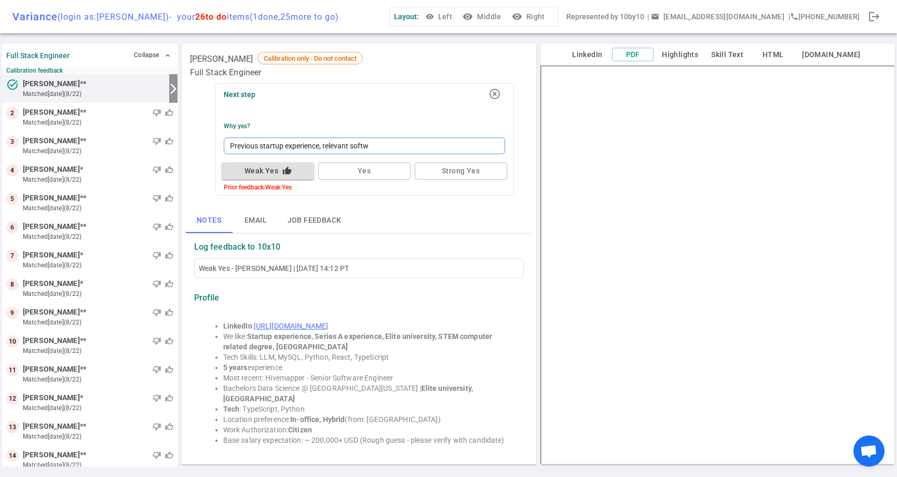
type textarea "Previous startup experience, relevant softwa"
type textarea "Previous startup experience, relevant softwar"
type textarea "Previous startup experience, relevant software"
type textarea "Previous startup experience, relevant software e"
type textarea "Previous startup experience, relevant software en"
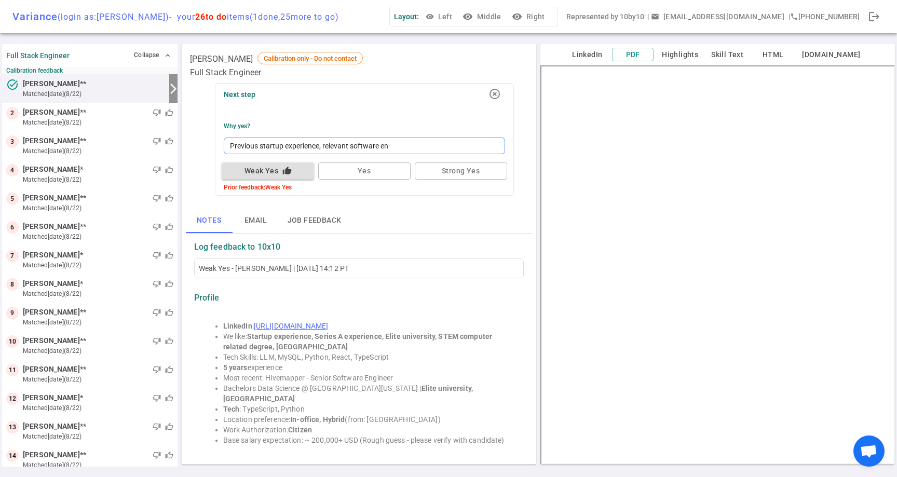
type textarea "Previous startup experience, relevant software eng"
type textarea "Previous startup experience, relevant software engi"
type textarea "Previous startup experience, relevant software engin"
type textarea "Previous startup experience, relevant software engine"
type textarea "Previous startup experience, relevant software enginee"
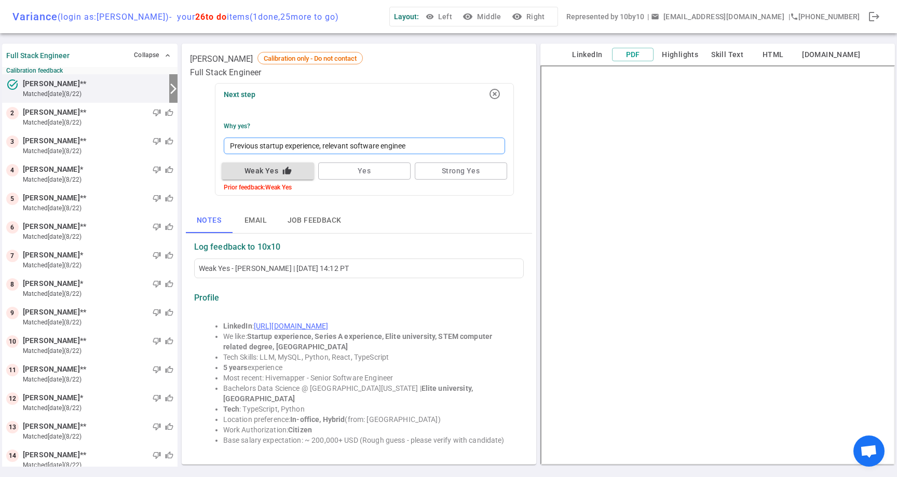
type textarea "Previous startup experience, relevant software engineer"
type textarea "Previous startup experience, relevant software engineeri"
type textarea "Previous startup experience, relevant software engineerin"
type textarea "Previous startup experience, relevant software engineering"
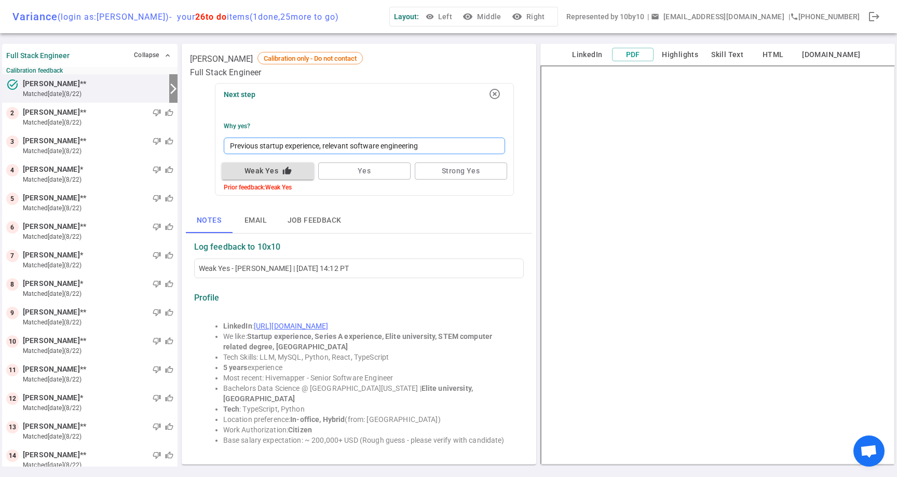
type textarea "Previous startup experience, relevant software engineering e"
type textarea "Previous startup experience, relevant software engineering exp"
type textarea "Previous startup experience, relevant software engineering expe"
type textarea "Previous startup experience, relevant software engineering exper"
type textarea "Previous startup experience, relevant software engineering experi"
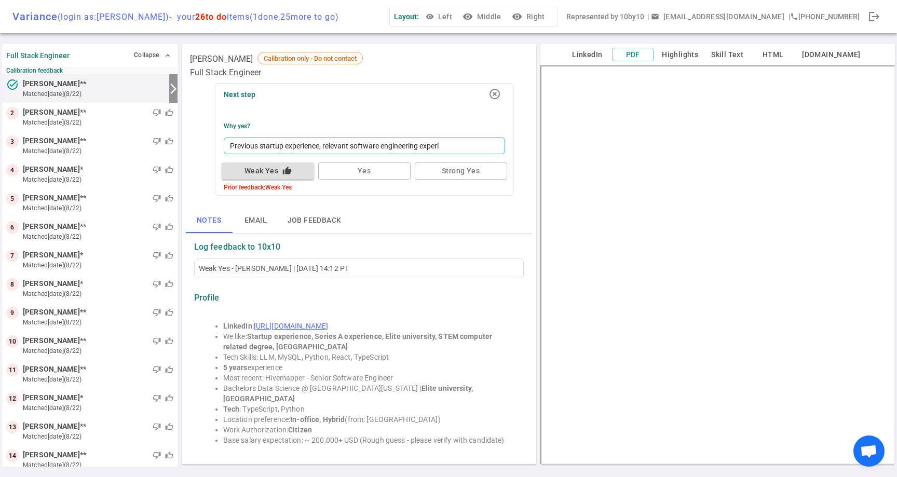
type textarea "Previous startup experience, relevant software engineering experie"
type textarea "Previous startup experience, relevant software engineering experien"
type textarea "Previous startup experience, relevant software engineering experienc"
type textarea "Previous startup experience, relevant software engineering experience"
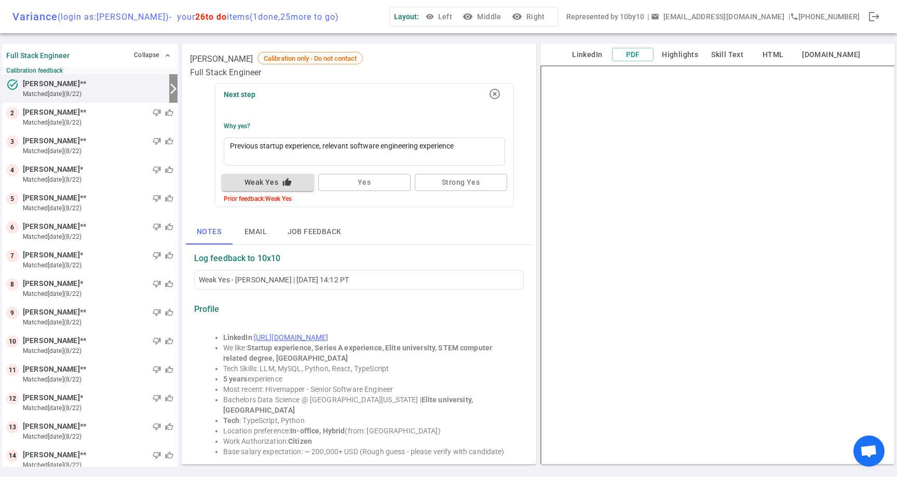
type textarea "Previous startup experience, relevant software engineering experience L"
type textarea "Previous startup experience, relevant software engineering experience Le"
type textarea "Previous startup experience, relevant software engineering experience Les"
type textarea "Previous startup experience, relevant software engineering experience Less"
type textarea "Previous startup experience, relevant software engineering experience Less p"
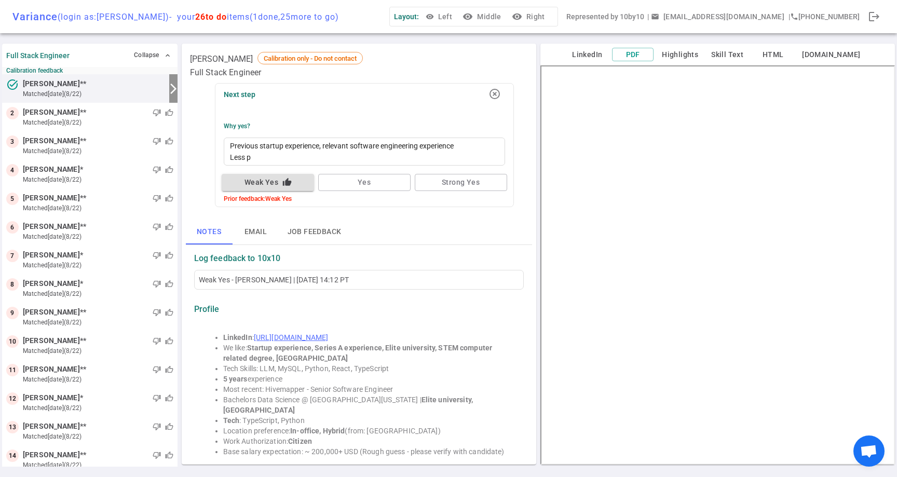
type textarea "Previous startup experience, relevant software engineering experience Less pr"
type textarea "Previous startup experience, relevant software engineering experience Less pre"
type textarea "Previous startup experience, relevant software engineering experience Less pres"
type textarea "Previous startup experience, relevant software engineering experience Less prest"
type textarea "Previous startup experience, relevant software engineering experience Less pres…"
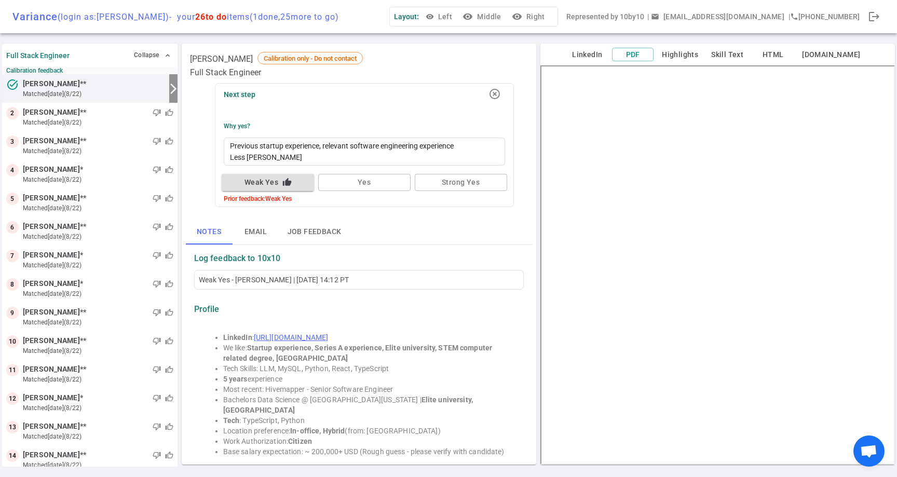
type textarea "Previous startup experience, relevant software engineering experience Less pres…"
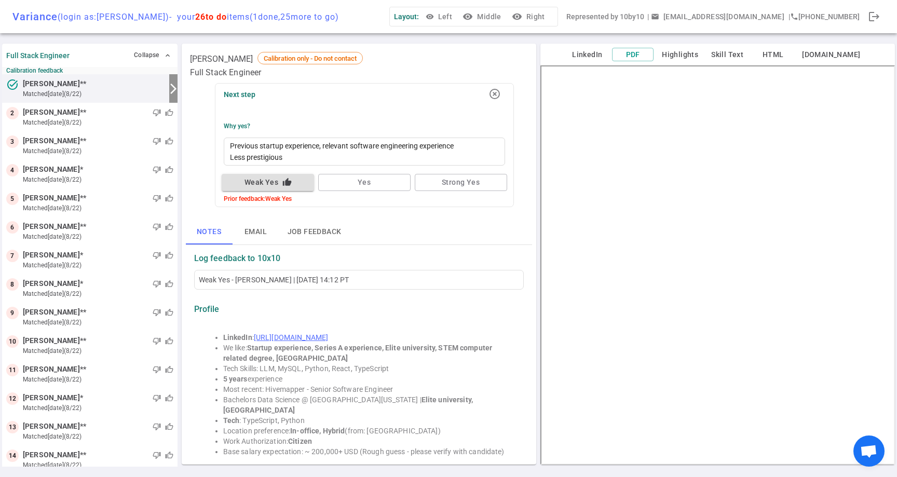
type textarea "Previous startup experience, relevant software engineering experience Less pres…"
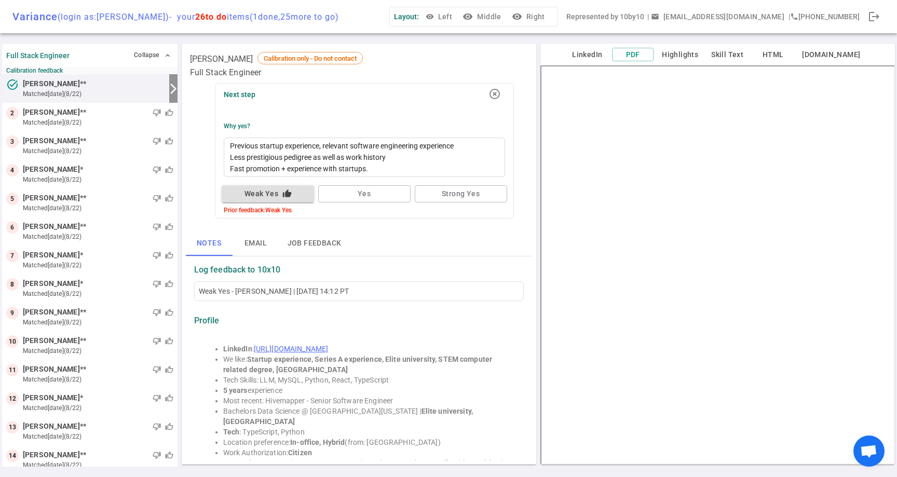
click at [406, 255] on div "Notes Email Job feedback" at bounding box center [359, 243] width 346 height 25
click at [103, 119] on small "matched [DATE] (8/22)" at bounding box center [98, 122] width 150 height 9
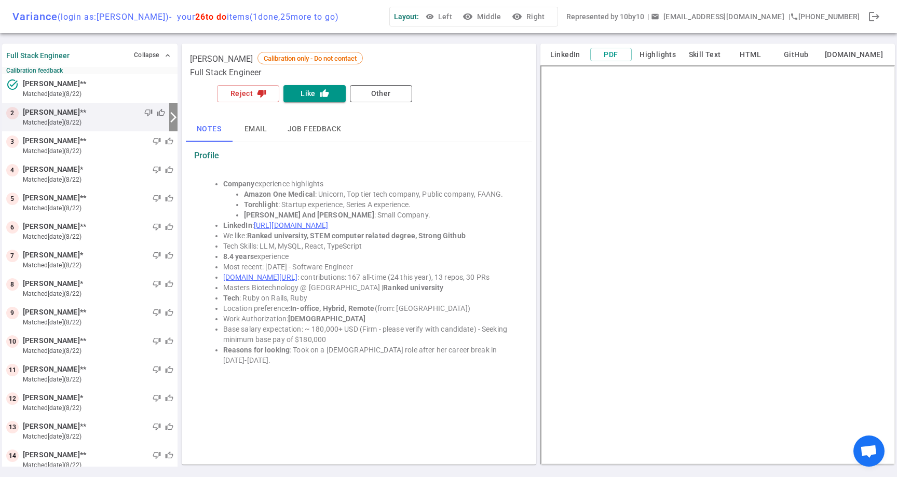
click at [701, 50] on button "Skill Text" at bounding box center [705, 54] width 42 height 13
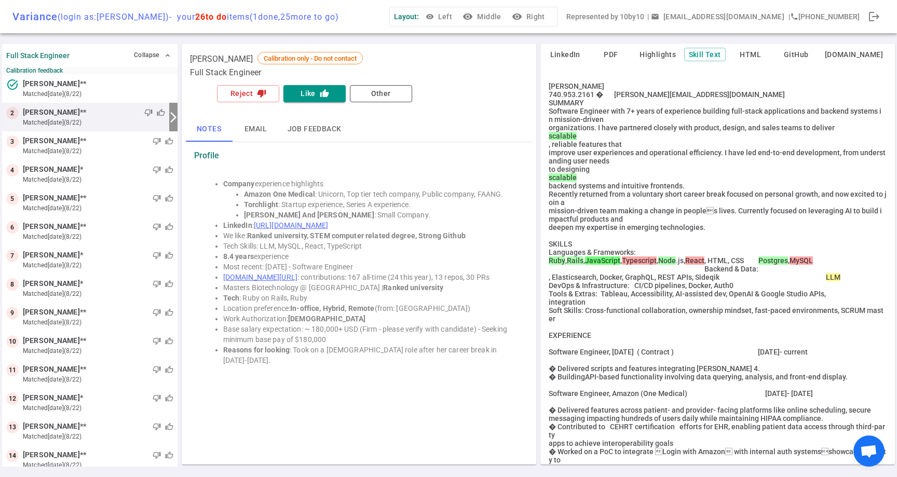
click at [655, 56] on button "Highlights" at bounding box center [658, 54] width 44 height 13
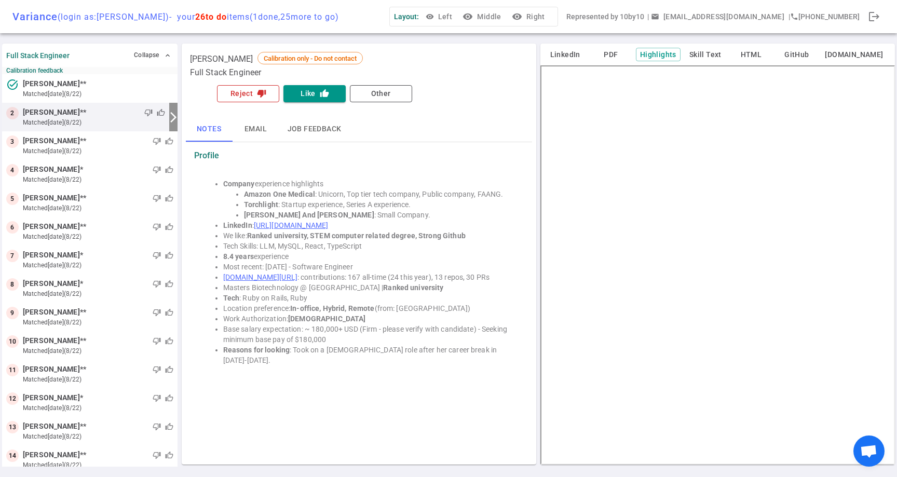
click at [251, 92] on button "Reject thumb_down" at bounding box center [248, 93] width 62 height 17
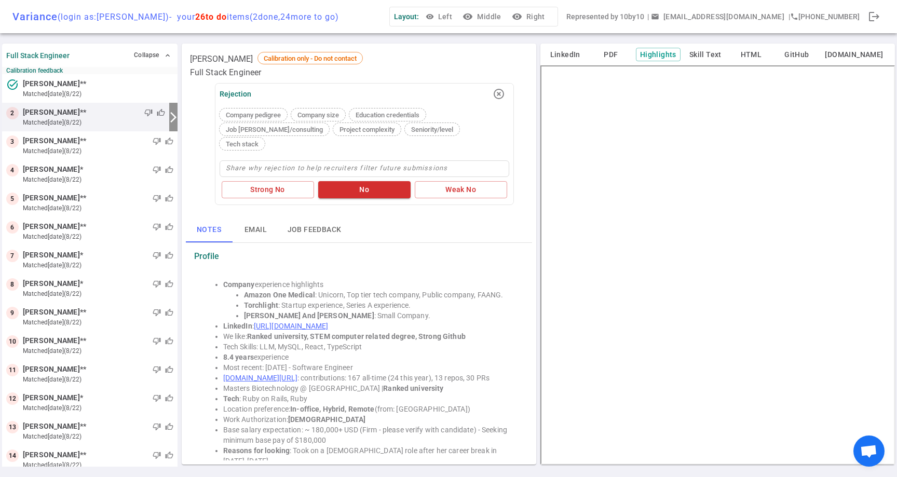
click at [263, 140] on div "Rejection highlight_off Company pedigree Company size Education credentials Job…" at bounding box center [364, 144] width 299 height 122
click at [265, 181] on button "Strong No" at bounding box center [268, 189] width 92 height 17
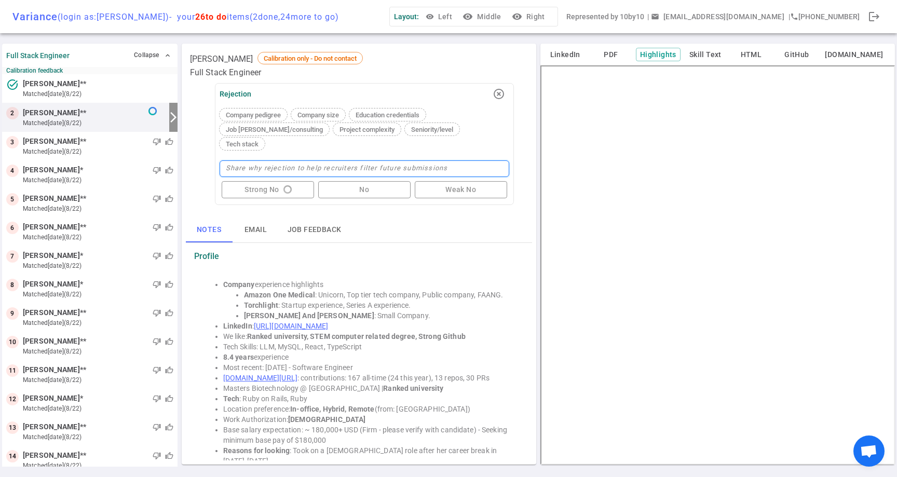
click at [293, 160] on textarea at bounding box center [364, 168] width 290 height 17
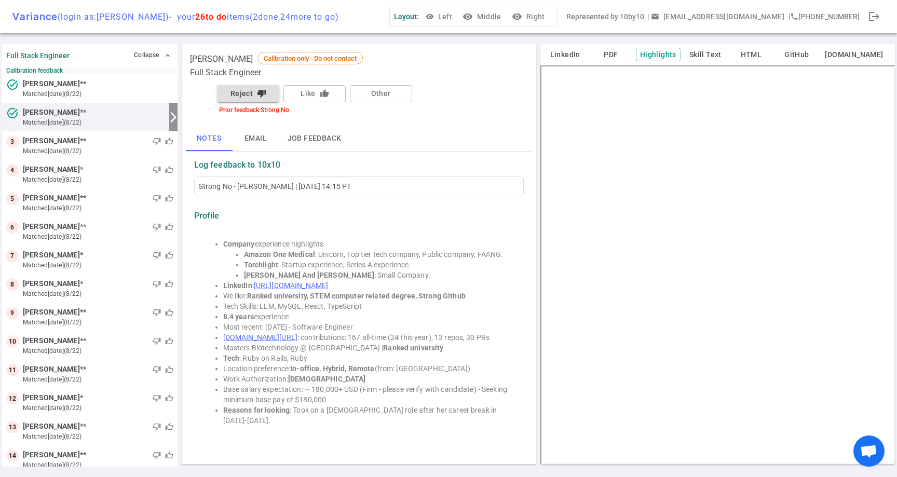
click at [251, 99] on button "Reject thumb_down" at bounding box center [248, 93] width 62 height 17
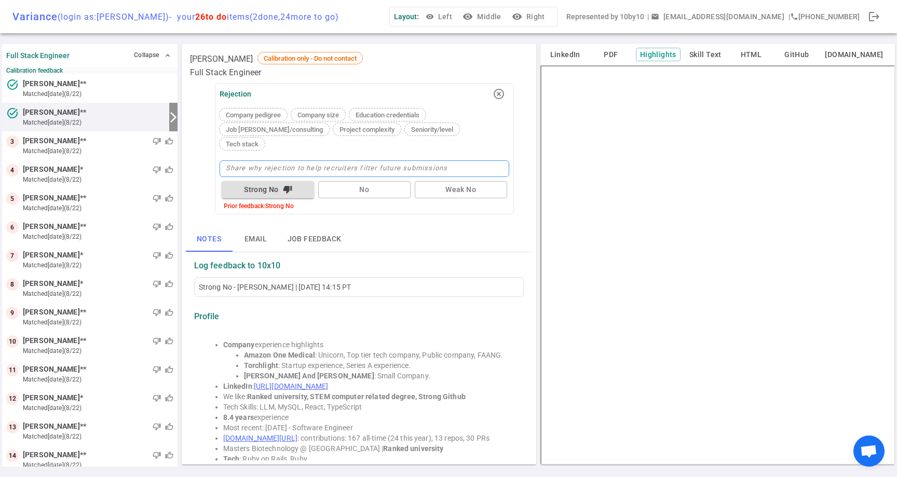
click at [272, 160] on textarea at bounding box center [364, 168] width 290 height 17
click at [370, 199] on div "Rejection highlight_off Company pedigree Company size Education credentials Job…" at bounding box center [364, 148] width 299 height 131
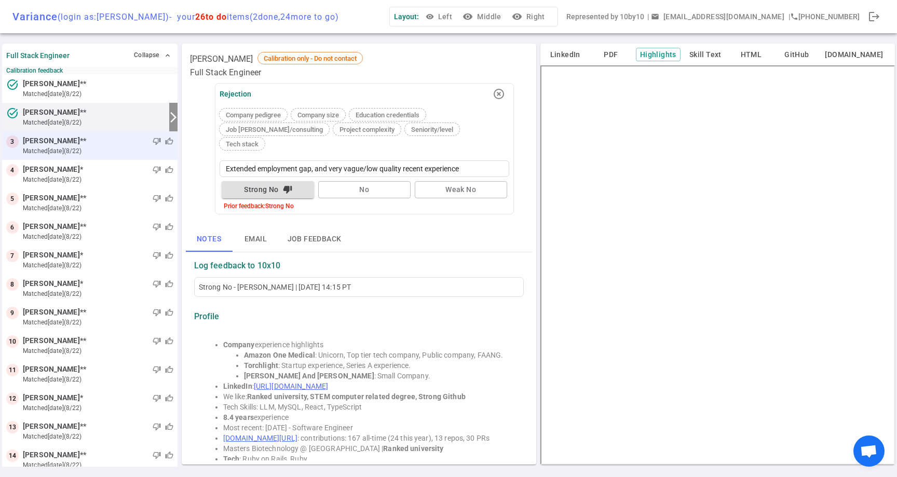
click at [136, 146] on small "matched [DATE] (8/22)" at bounding box center [98, 150] width 150 height 9
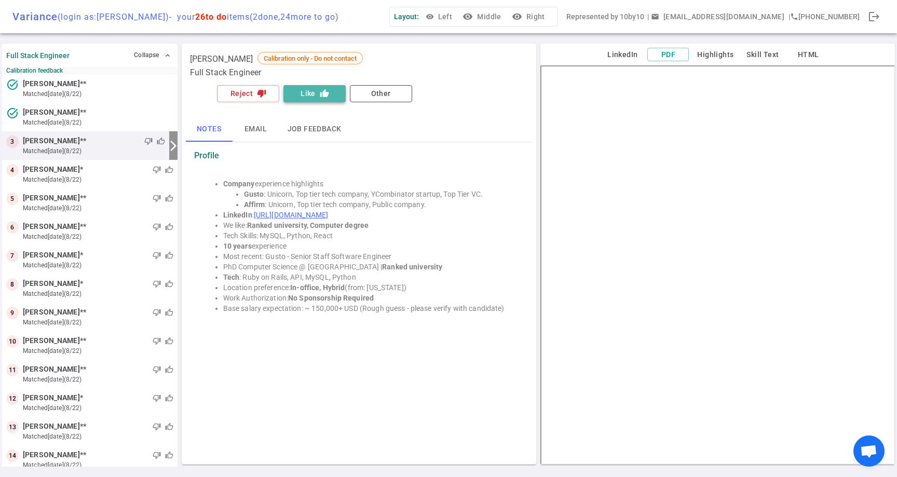
click at [320, 93] on icon "thumb_up" at bounding box center [324, 93] width 9 height 9
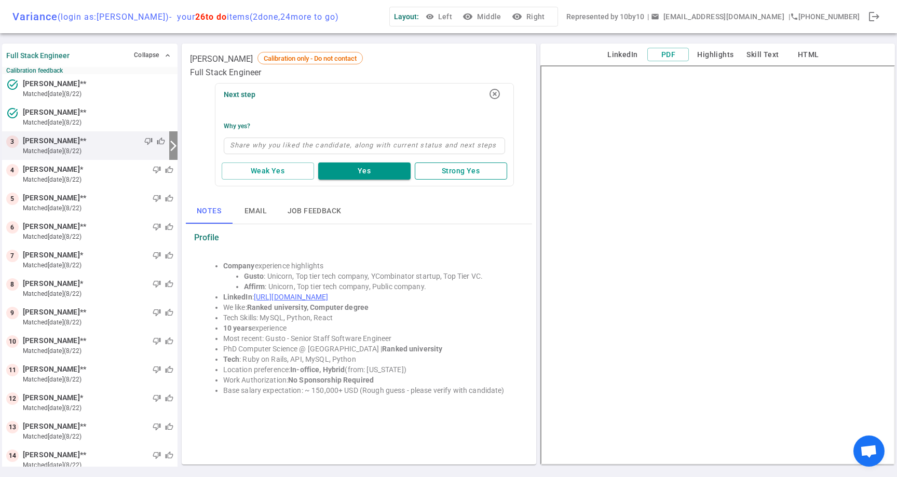
click at [451, 173] on button "Strong Yes" at bounding box center [461, 170] width 92 height 17
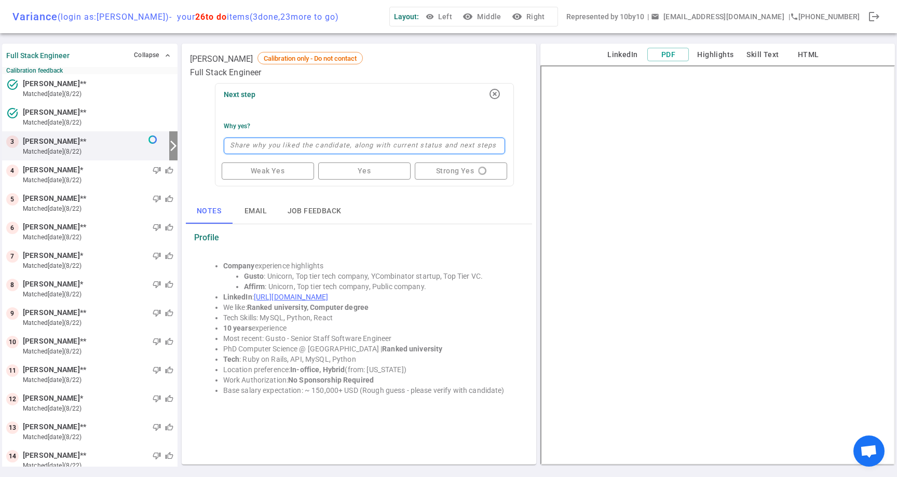
click at [416, 147] on textarea at bounding box center [364, 146] width 281 height 17
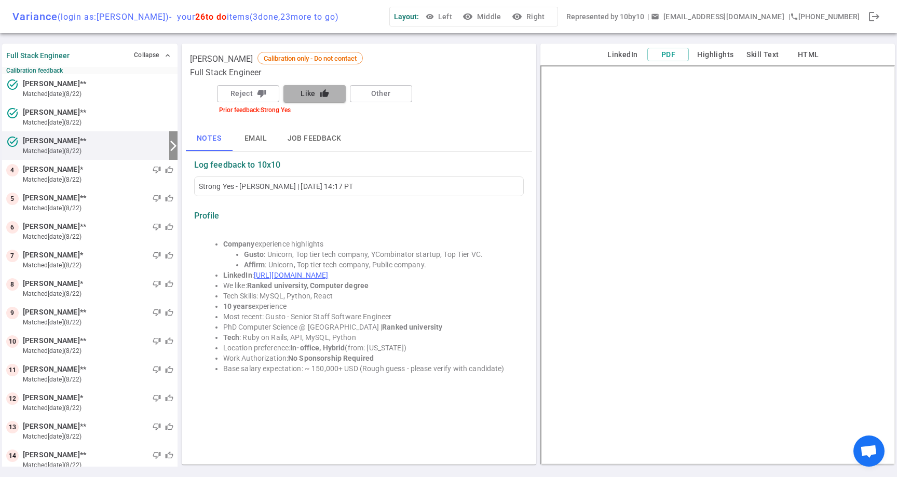
click at [314, 90] on button "Like thumb_up" at bounding box center [314, 93] width 62 height 17
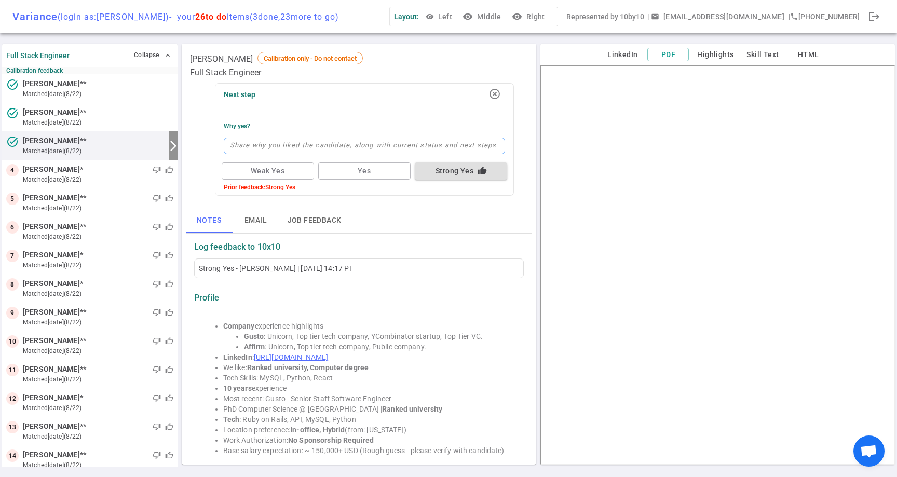
click at [316, 143] on textarea at bounding box center [364, 146] width 281 height 17
click at [355, 145] on textarea at bounding box center [364, 146] width 281 height 17
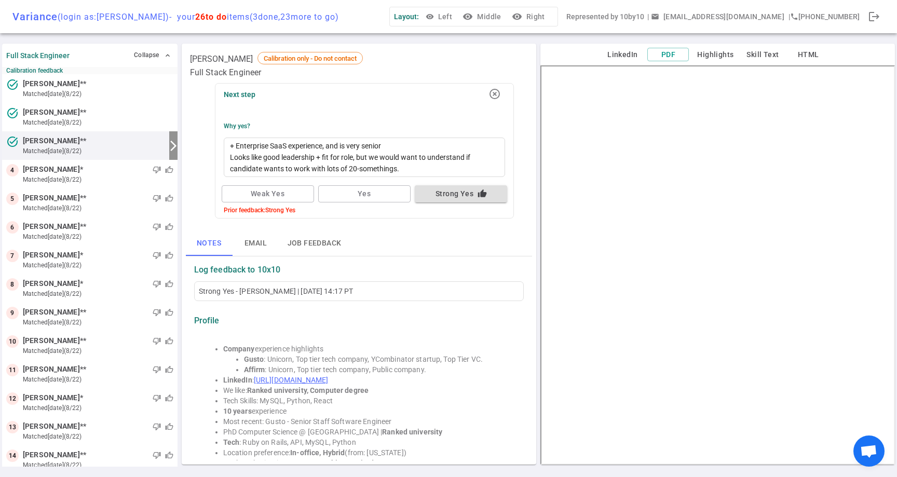
click at [461, 241] on div "Notes Email Job feedback" at bounding box center [359, 243] width 346 height 25
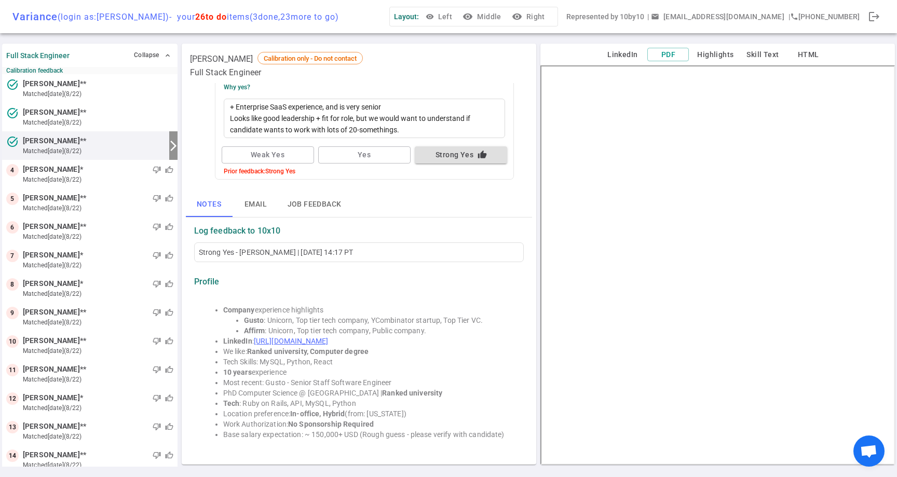
scroll to position [39, 0]
click at [136, 179] on small "matched [DATE] (8/22)" at bounding box center [98, 179] width 150 height 9
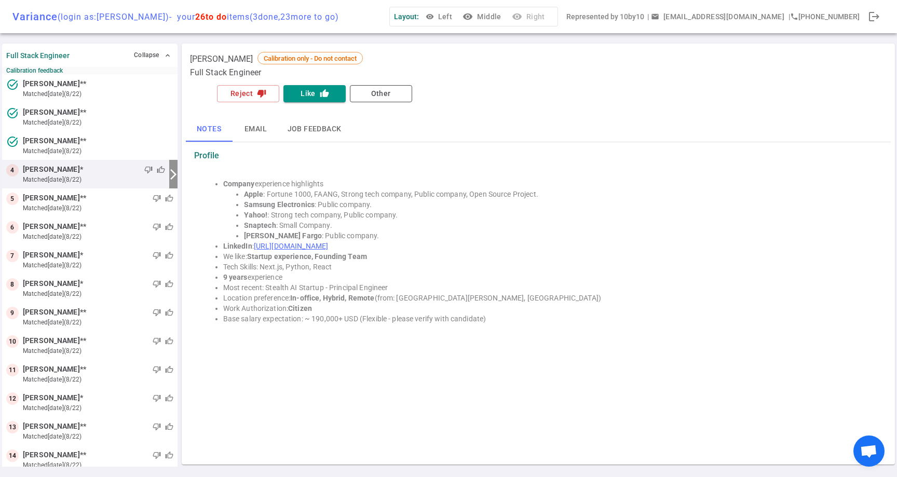
scroll to position [0, 0]
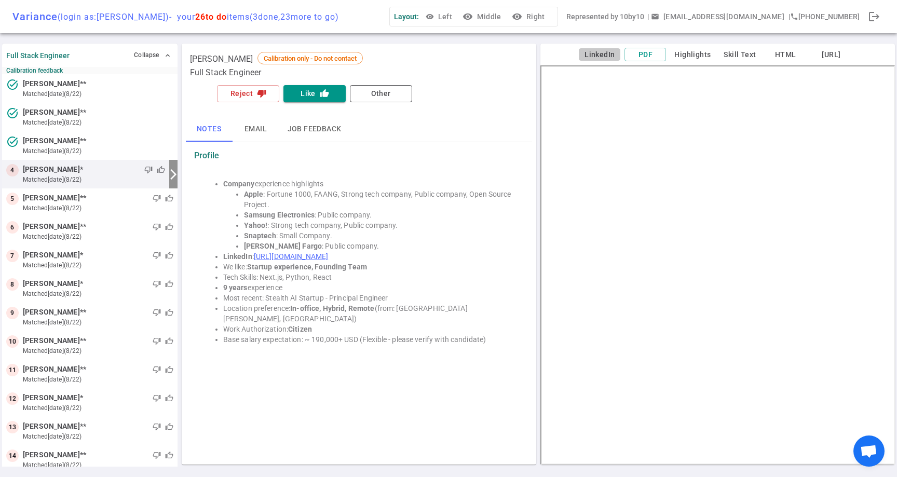
click at [588, 53] on button "LinkedIn" at bounding box center [600, 54] width 42 height 13
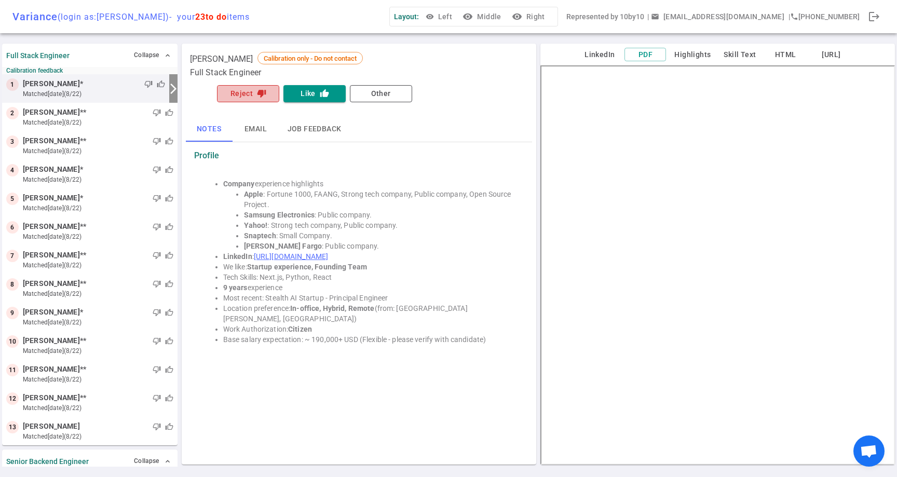
click at [246, 94] on button "Reject thumb_down" at bounding box center [248, 93] width 62 height 17
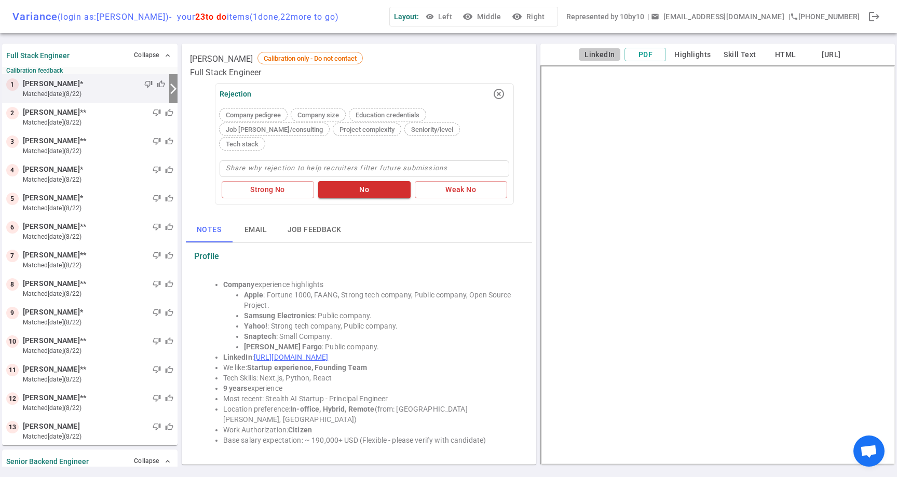
click at [598, 54] on button "LinkedIn" at bounding box center [600, 54] width 42 height 13
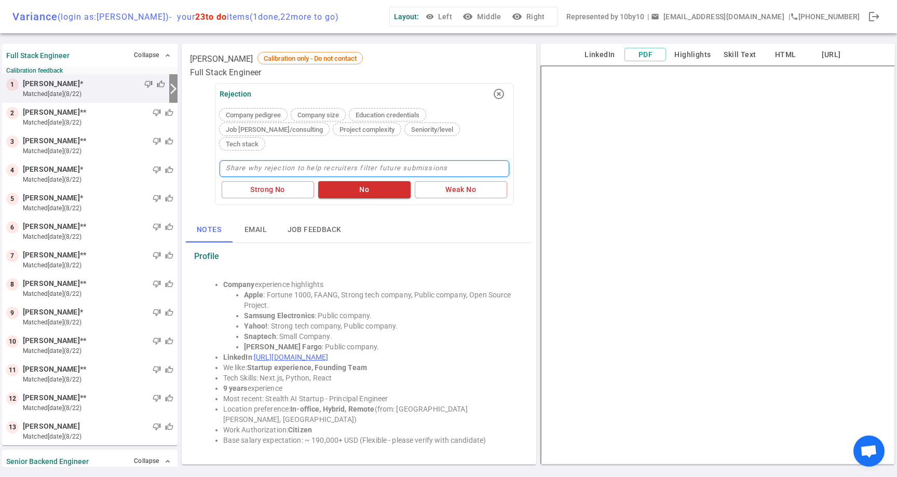
click at [254, 160] on textarea at bounding box center [364, 168] width 290 height 17
type textarea "/"
type textarea "I"
type textarea "If"
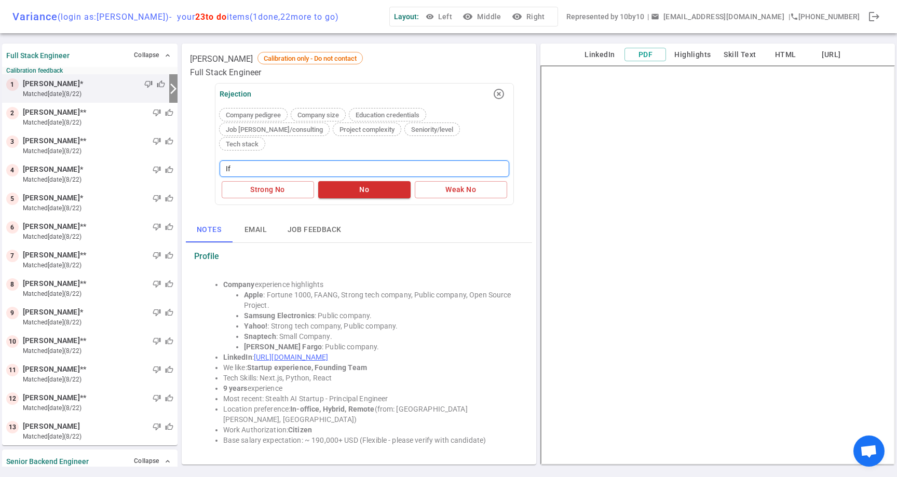
type textarea "If w"
type textarea "If we"
type textarea "If we h"
type textarea "If we ha"
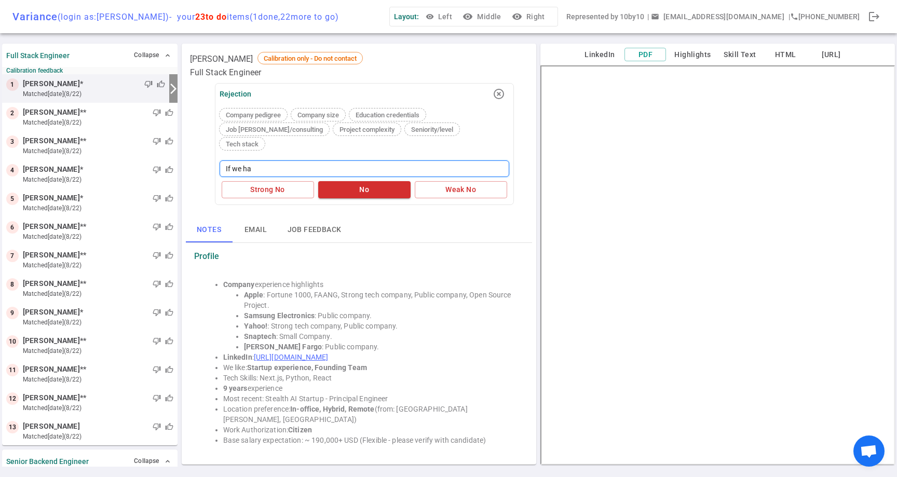
type textarea "If we had"
type textarea "If we had m"
type textarea "If we had mo"
type textarea "If we had mor"
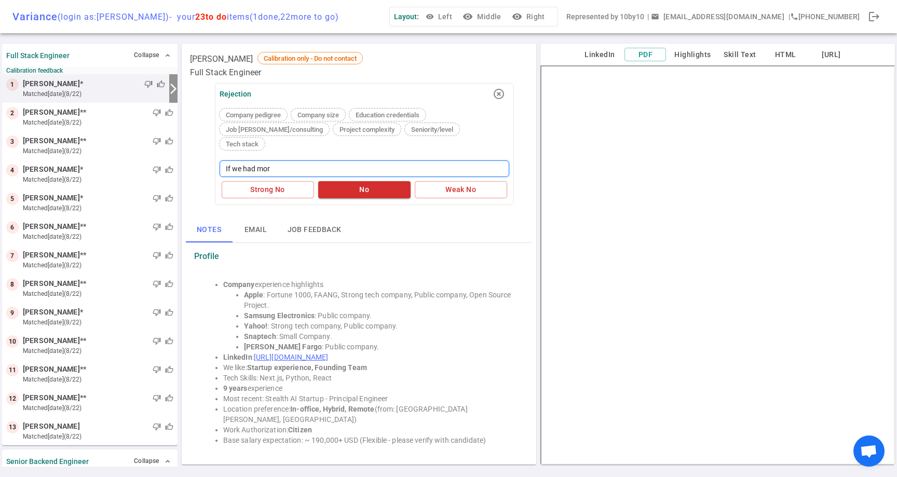
type textarea "If we had more"
type textarea "If we had more i"
type textarea "If we had more in"
type textarea "If we had more inf"
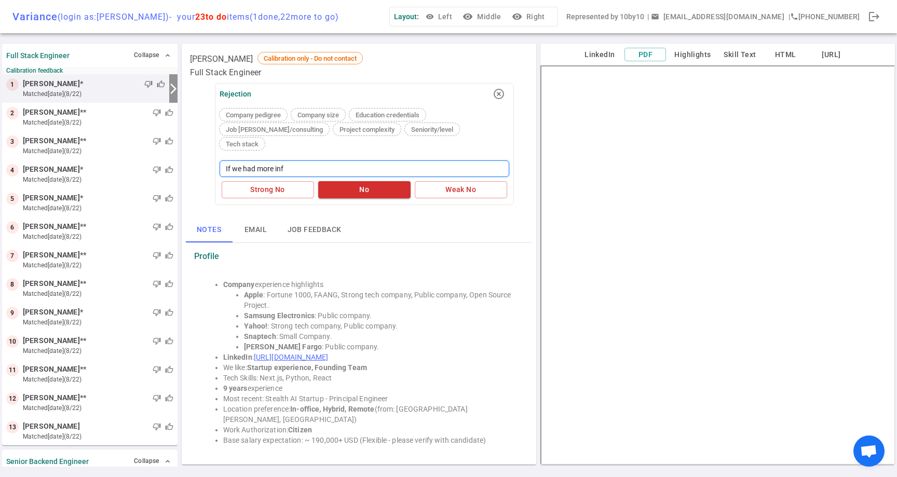
type textarea "If we had more info"
type textarea "If we had more info o"
type textarea "If we had more info on"
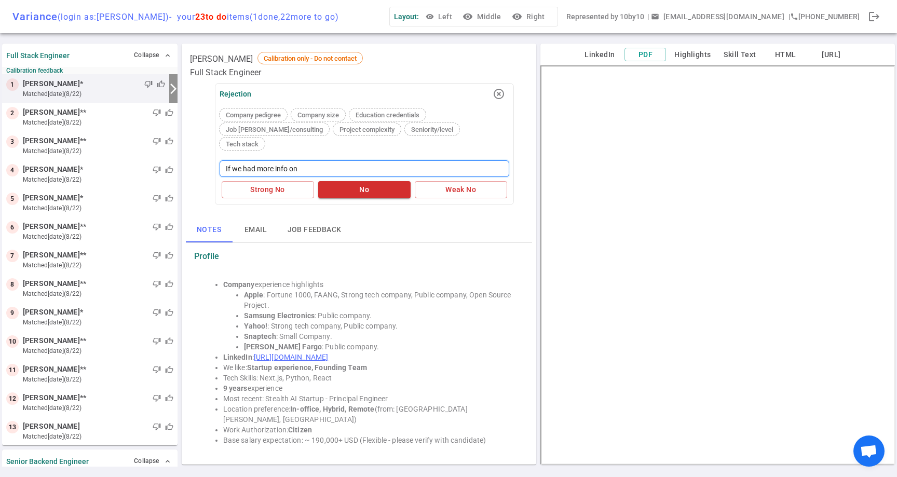
type textarea "If we had more info on t"
type textarea "If we had more info on th"
type textarea "If we had more info on the"
type textarea "If we had more info on the A"
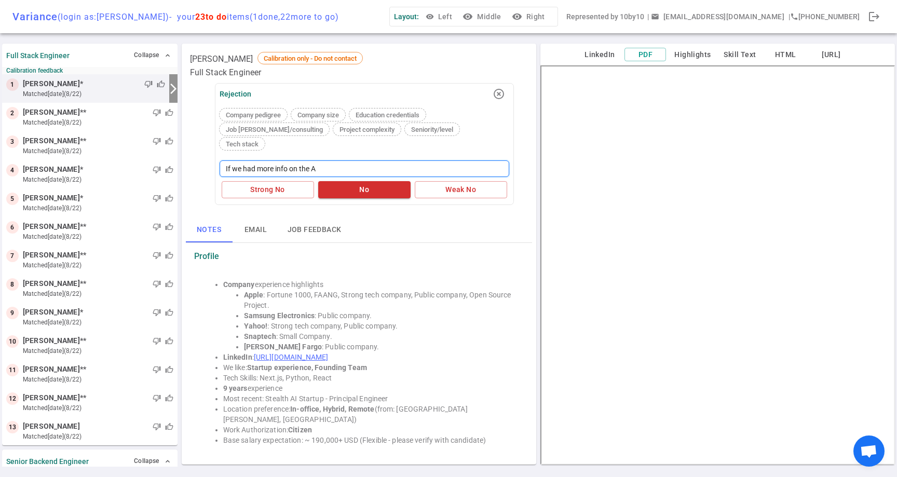
type textarea "If we had more info on the AI"
type textarea "If we had more info on the AI s"
type textarea "If we had more info on the AI st"
type textarea "If we had more info on the AI sta"
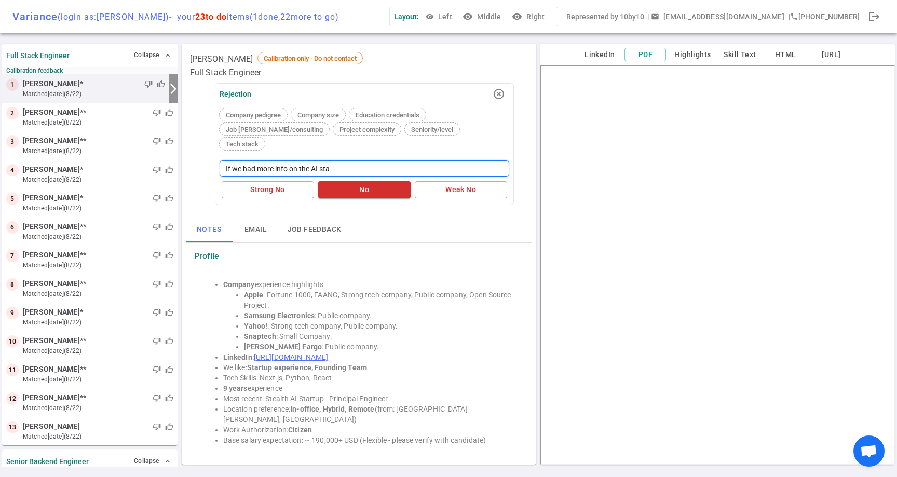
type textarea "If we had more info on the AI star"
type textarea "If we had more info on the AI start"
type textarea "If we had more info on the AI startu"
type textarea "If we had more info on the AI startup"
type textarea "If we had more info on the AI startup,"
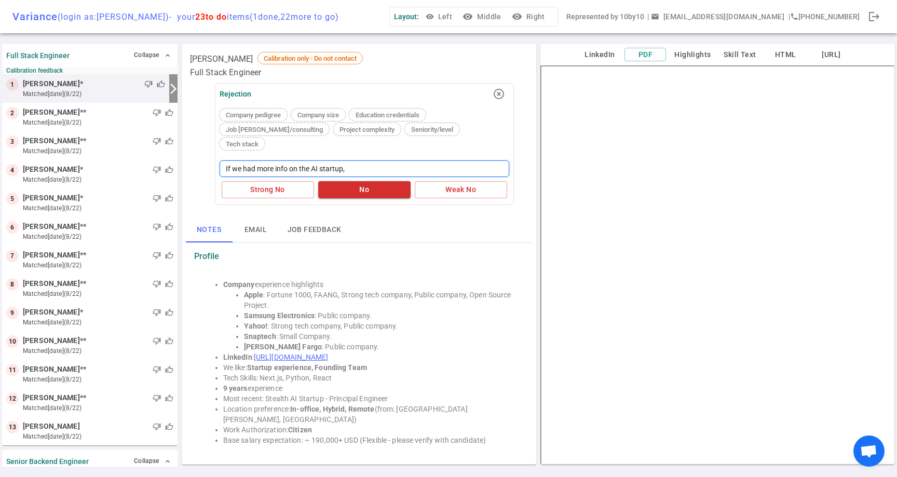
type textarea "If we had more info on the AI startup,"
type textarea "If we had more info on the AI startup, m"
type textarea "If we had more info on the AI startup, mi"
type textarea "If we had more info on the AI startup, mig"
type textarea "If we had more info on the AI startup, migh"
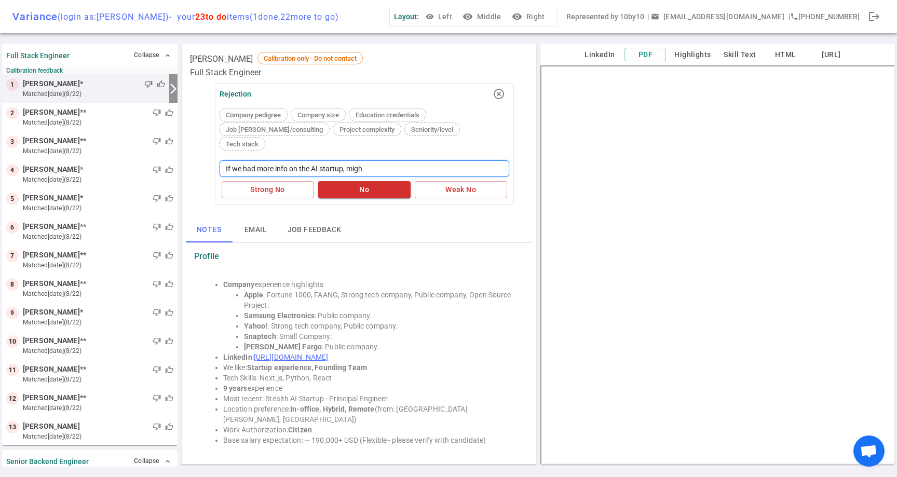
type textarea "If we had more info on the AI startup, might"
type textarea "If we had more info on the AI startup, might b"
type textarea "If we had more info on the AI startup, might be"
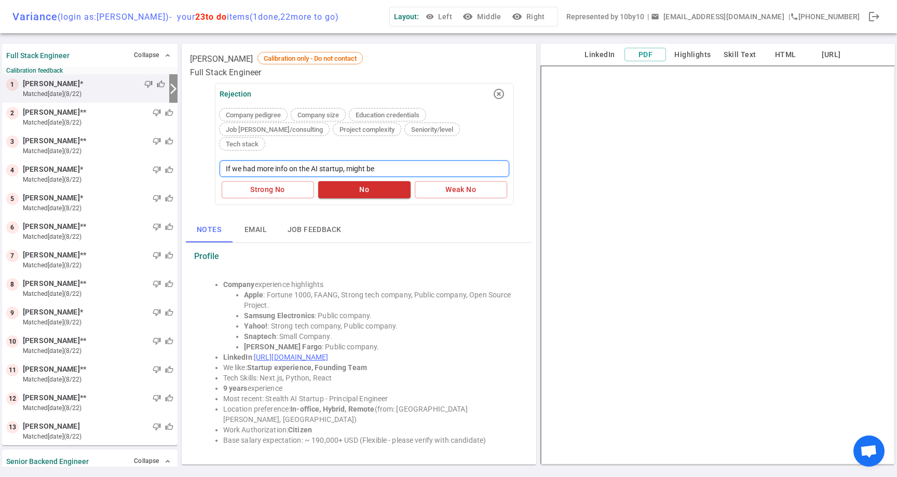
type textarea "If we had more info on the AI startup, might be o"
type textarea "If we had more info on the AI startup, might be op"
type textarea "If we had more info on the AI startup, might be ope"
type textarea "If we had more info on the AI startup, might be open"
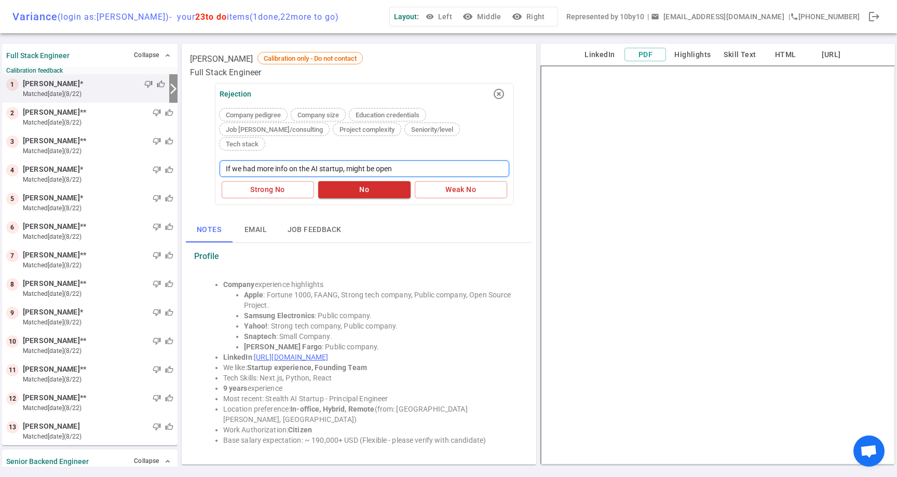
type textarea "If we had more info on the AI startup, might be open t"
type textarea "If we had more info on the AI startup, might be open to"
type textarea "If we had more info on the AI startup, might be open to t"
type textarea "If we had more info on the AI startup, might be open to ta"
type textarea "If we had more info on the AI startup, might be open to tal"
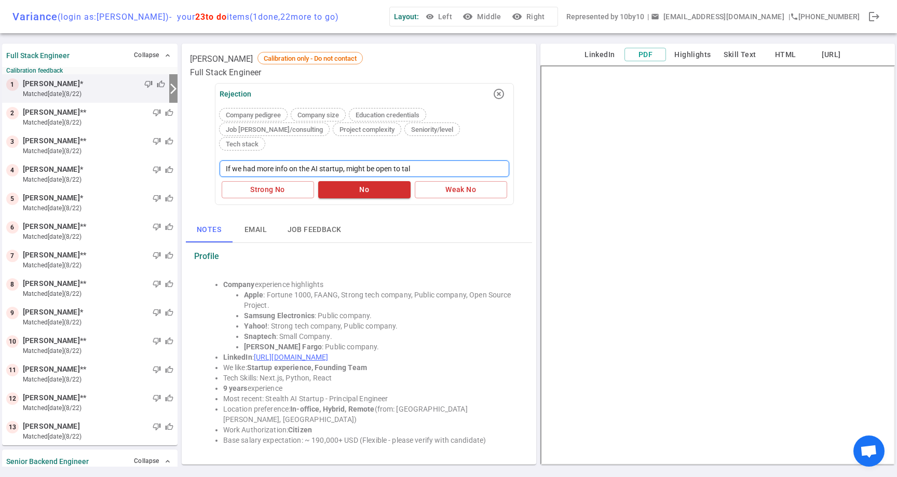
type textarea "If we had more info on the AI startup, might be open to talk"
type textarea "If we had more info on the AI startup, might be open to talki"
type textarea "If we had more info on the AI startup, might be open to talking"
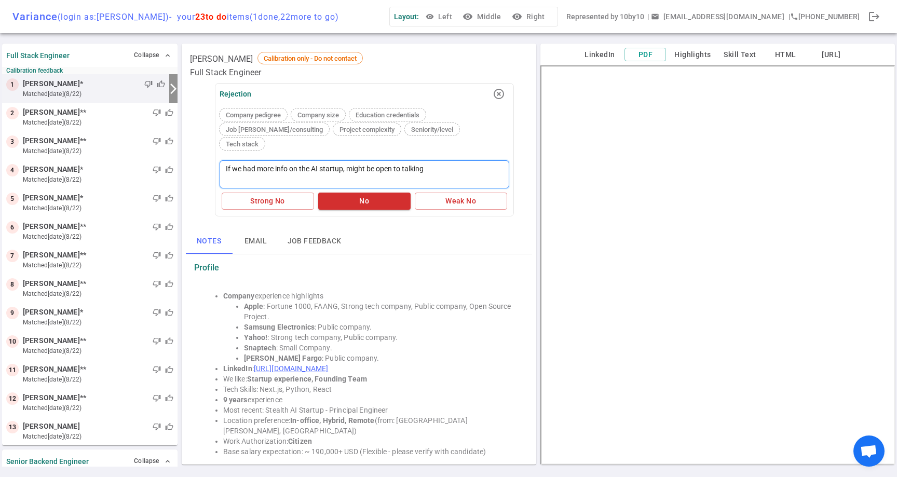
type textarea "If we had more info on the AI startup, might be open to talking"
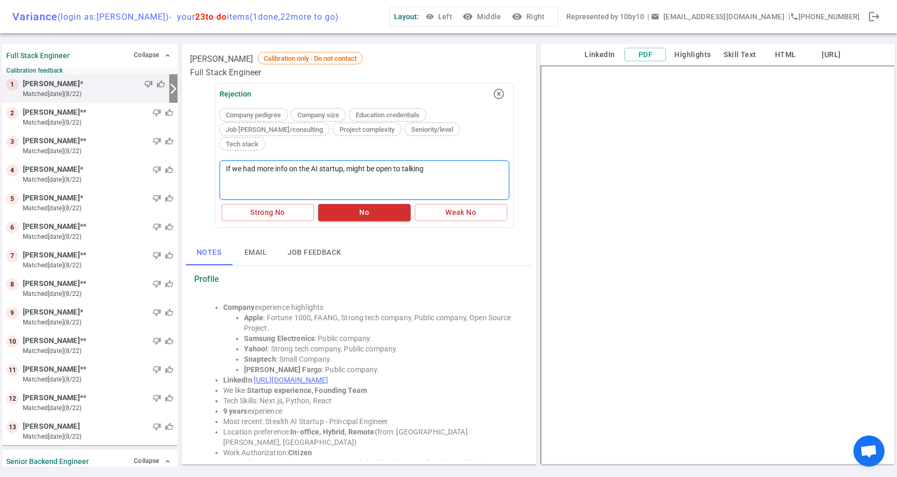
type textarea "If we had more info on the AI startup, might be open to talking b"
type textarea "If we had more info on the AI startup, might be open to talking bu"
type textarea "If we had more info on the AI startup, might be open to talking but"
type textarea "If we had more info on the AI startup, might be open to talking but i"
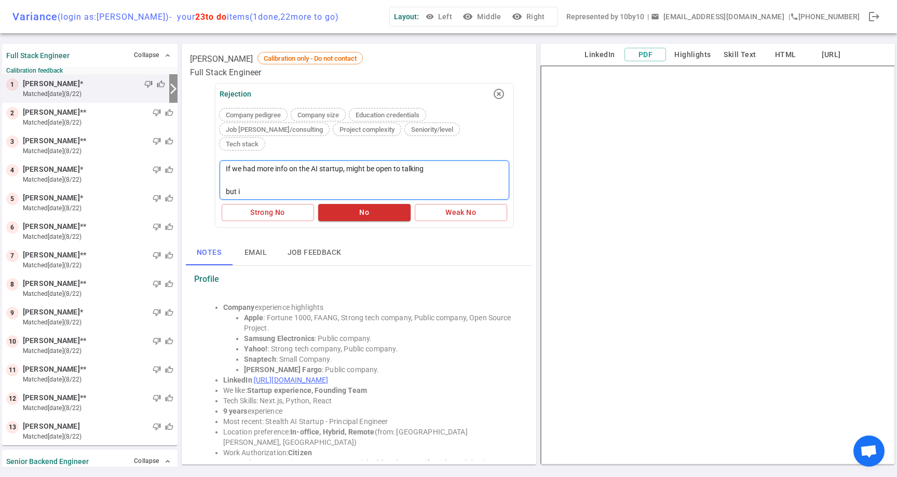
type textarea "If we had more info on the AI startup, might be open to talking but in"
type textarea "If we had more info on the AI startup, might be open to talking but in g"
type textarea "If we had more info on the AI startup, might be open to talking but in ge"
type textarea "If we had more info on the AI startup, might be open to talking but in gen"
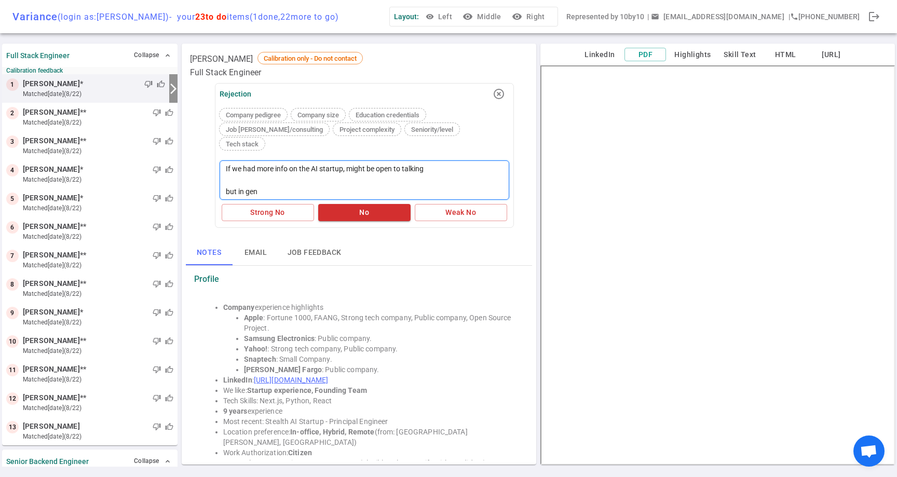
type textarea "If we had more info on the AI startup, might be open to talking but in gene"
type textarea "If we had more info on the AI startup, might be open to talking but in gener"
type textarea "If we had more info on the AI startup, might be open to talking but in genera"
type textarea "If we had more info on the AI startup, might be open to talking but in general"
type textarea "If we had more info on the AI startup, might be open to talking but in general w"
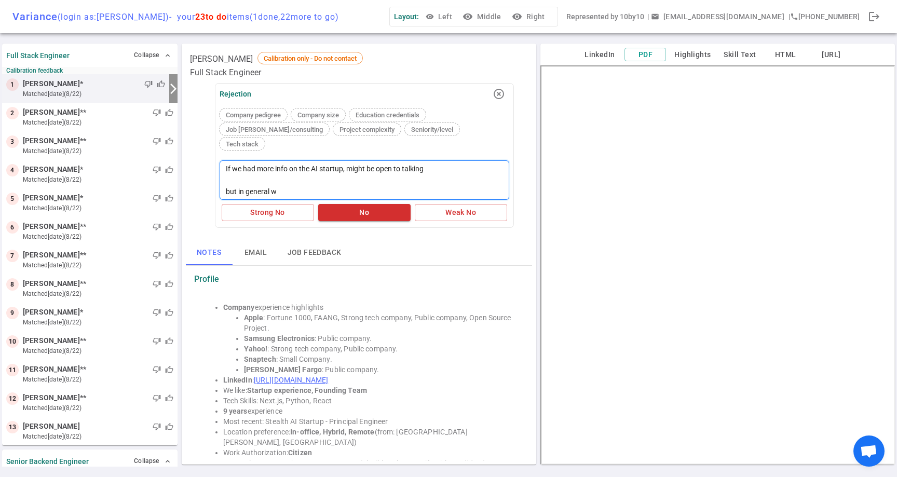
type textarea "If we had more info on the AI startup, might be open to talking but in general …"
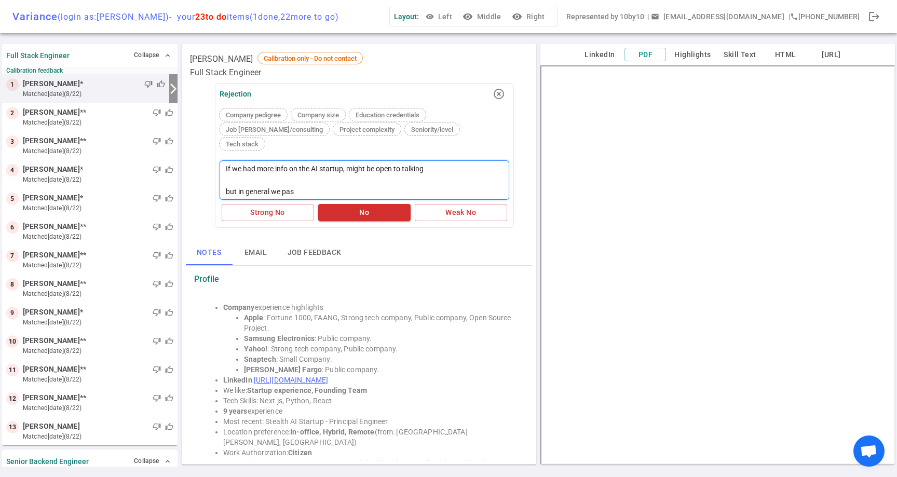
type textarea "If we had more info on the AI startup, might be open to talking but in general …"
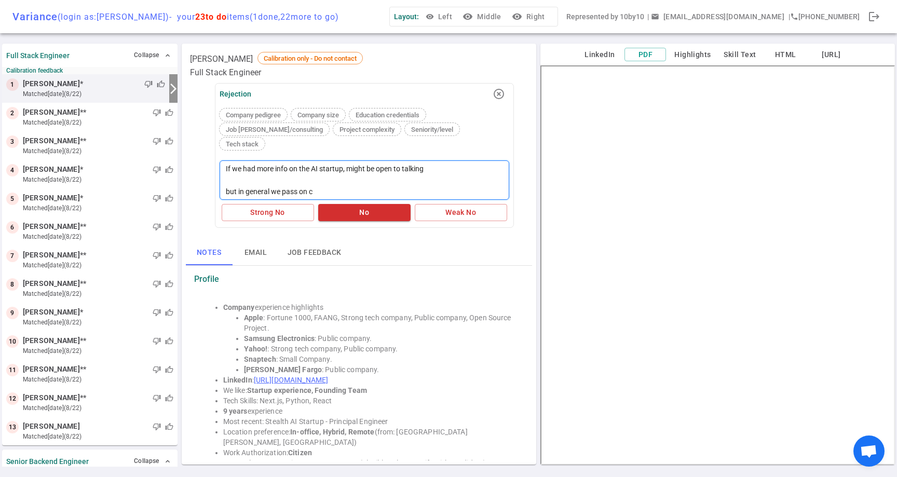
type textarea "If we had more info on the AI startup, might be open to talking but in general …"
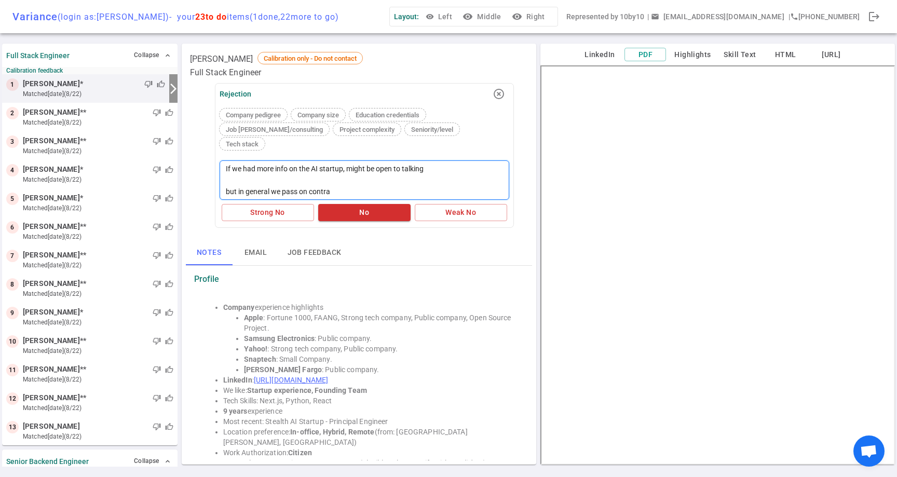
type textarea "If we had more info on the AI startup, might be open to talking but in general …"
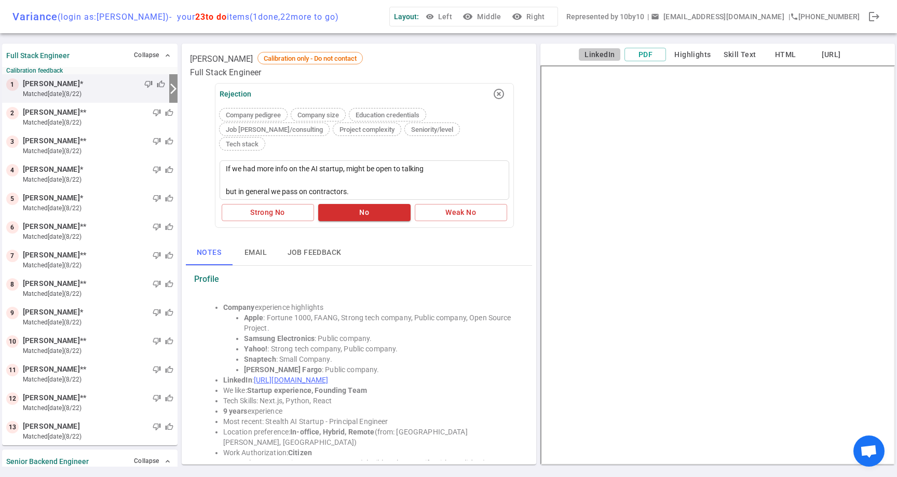
click at [600, 55] on button "LinkedIn" at bounding box center [600, 54] width 42 height 13
click at [402, 241] on div "Notes Email Job feedback" at bounding box center [359, 252] width 346 height 25
click at [264, 204] on button "Strong No" at bounding box center [268, 212] width 92 height 17
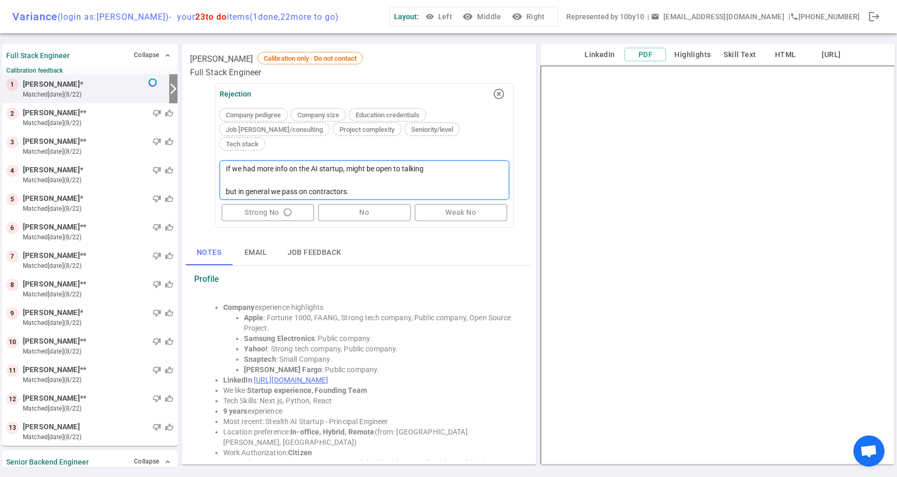
click at [382, 179] on textarea "If we had more info on the AI startup, might be open to talking but in general …" at bounding box center [364, 179] width 290 height 39
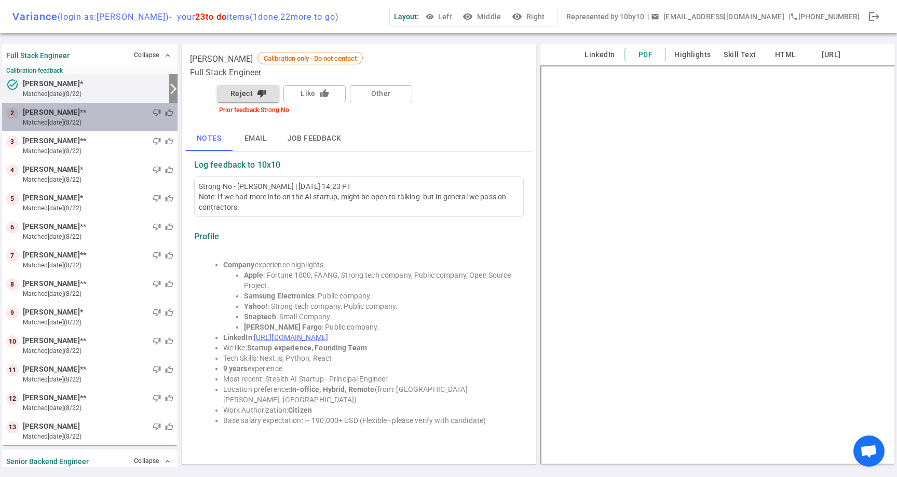
click at [138, 118] on small "matched [DATE] (8/22)" at bounding box center [98, 122] width 150 height 9
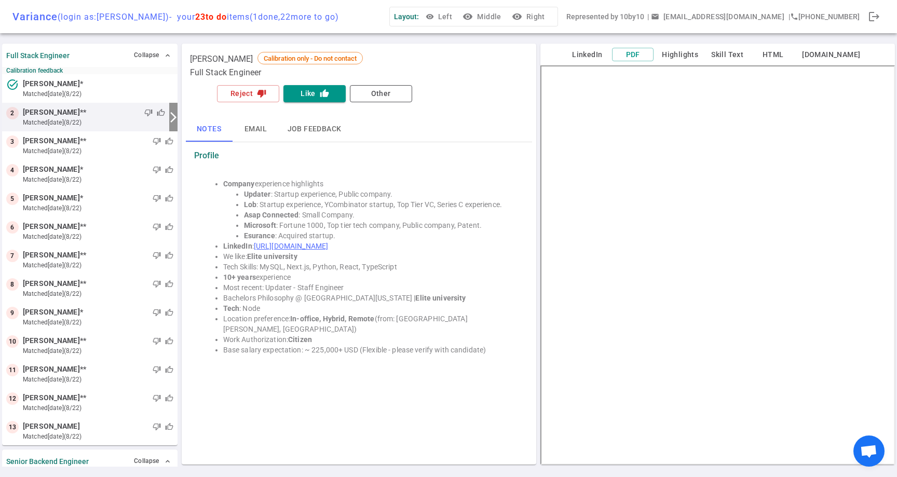
click at [591, 55] on button "LinkedIn" at bounding box center [587, 54] width 42 height 13
click at [251, 89] on button "Reject thumb_down" at bounding box center [248, 93] width 62 height 17
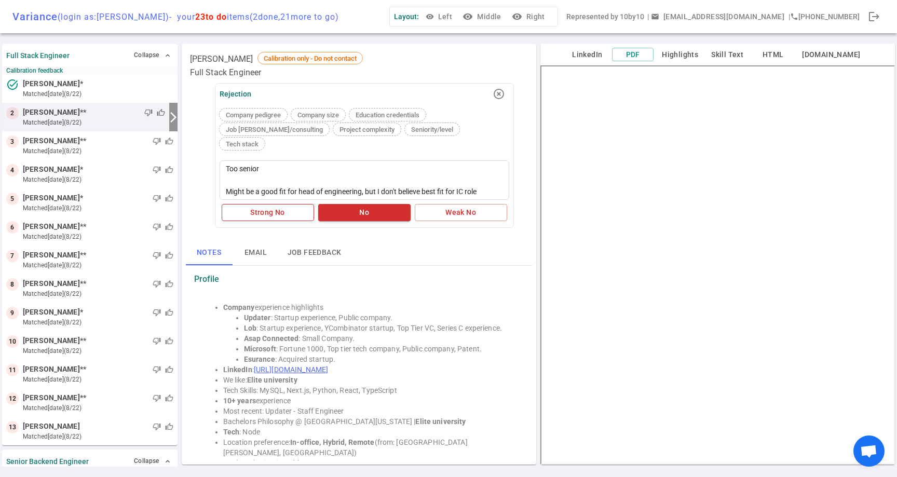
click at [264, 204] on button "Strong No" at bounding box center [268, 212] width 92 height 17
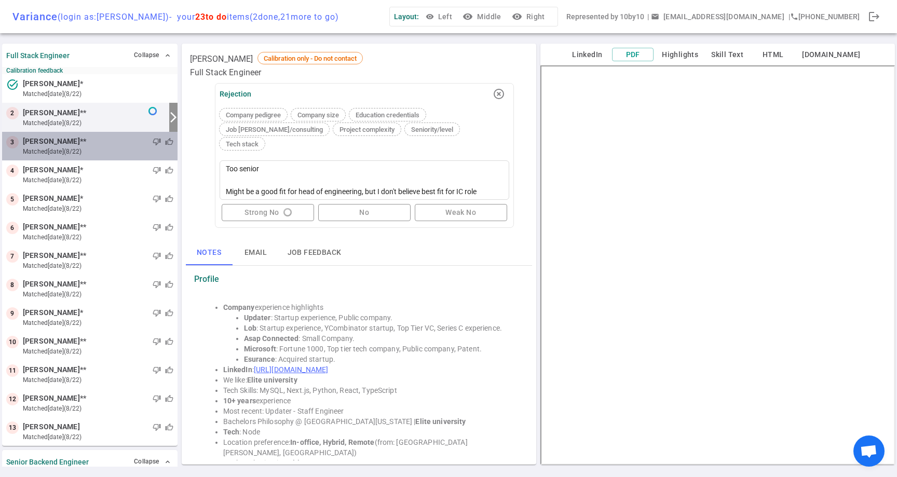
click at [142, 144] on div "thumb_down thumb_up" at bounding box center [129, 141] width 87 height 10
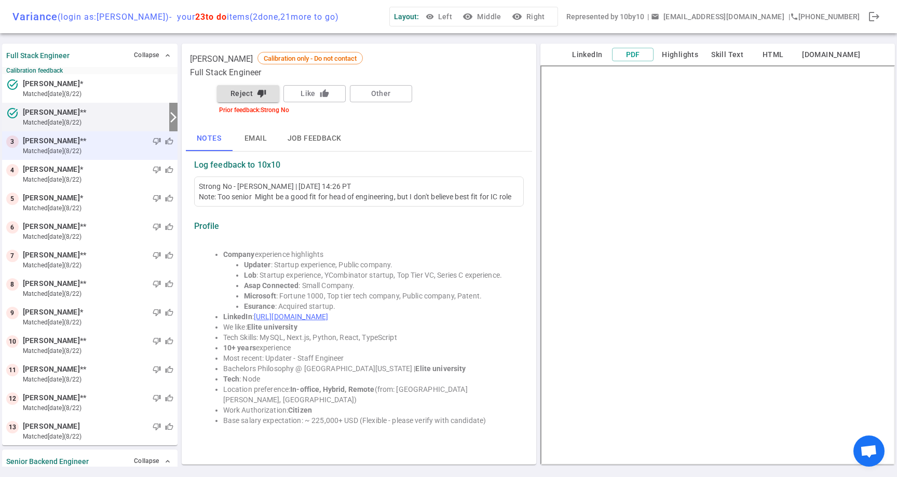
click at [142, 144] on div "thumb_down thumb_up" at bounding box center [129, 141] width 87 height 10
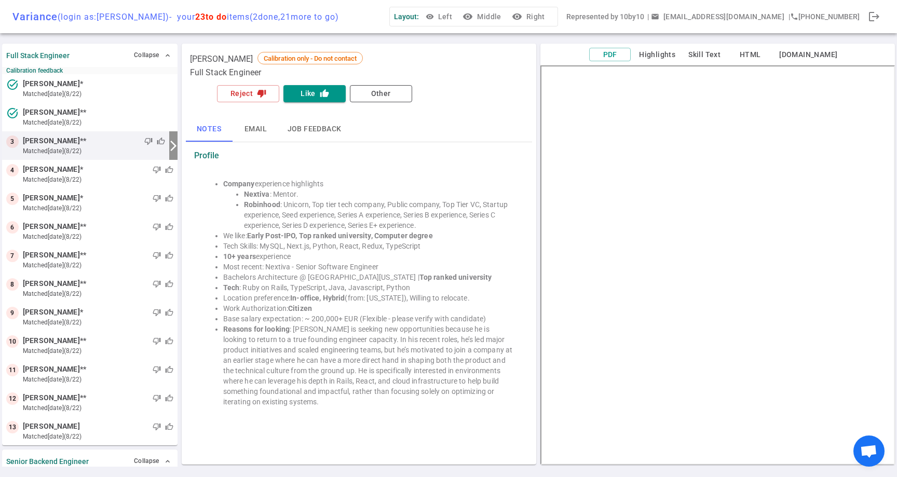
click at [674, 56] on button "Highlights" at bounding box center [657, 54] width 45 height 13
click at [622, 54] on button "PDF" at bounding box center [609, 54] width 42 height 13
click at [746, 53] on button "HTML" at bounding box center [750, 54] width 42 height 13
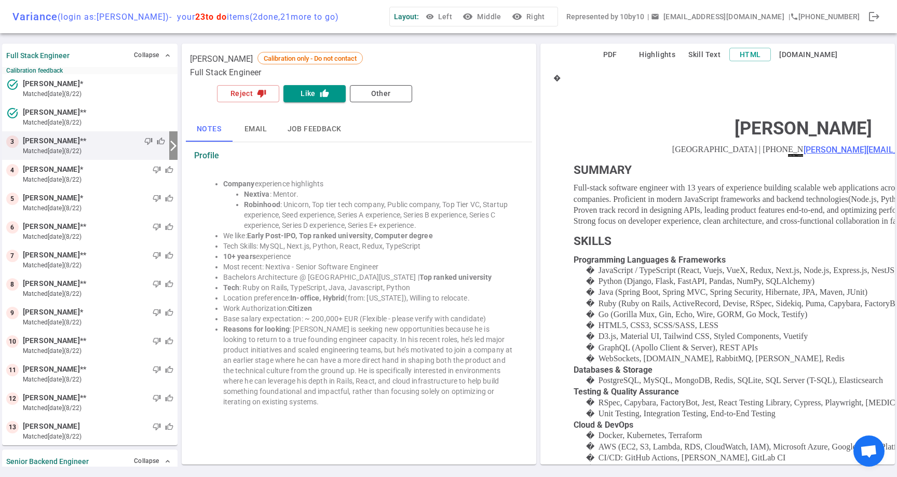
click at [713, 53] on button "Skill Text" at bounding box center [704, 54] width 42 height 13
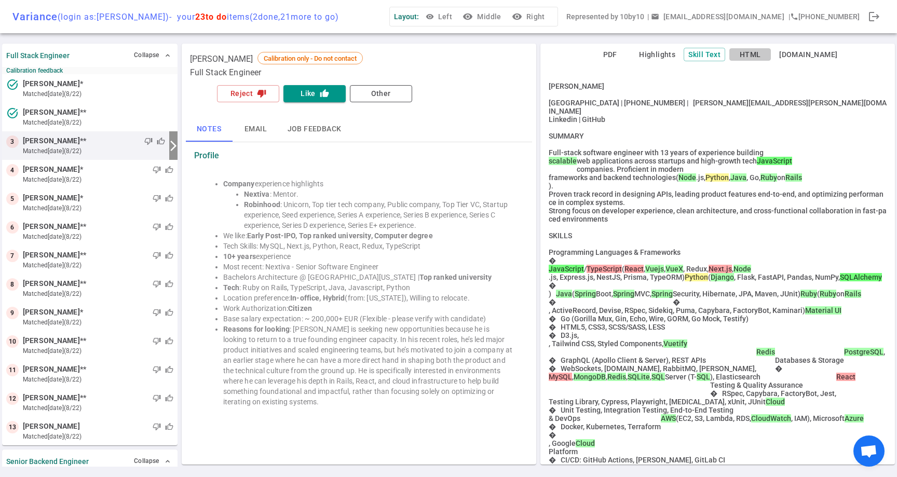
click at [750, 53] on button "HTML" at bounding box center [750, 54] width 42 height 13
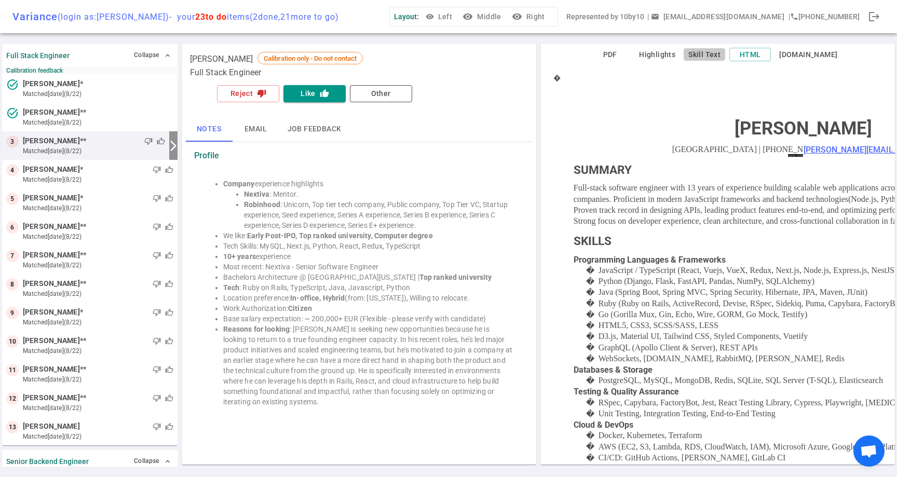
click at [700, 53] on button "Skill Text" at bounding box center [704, 54] width 42 height 13
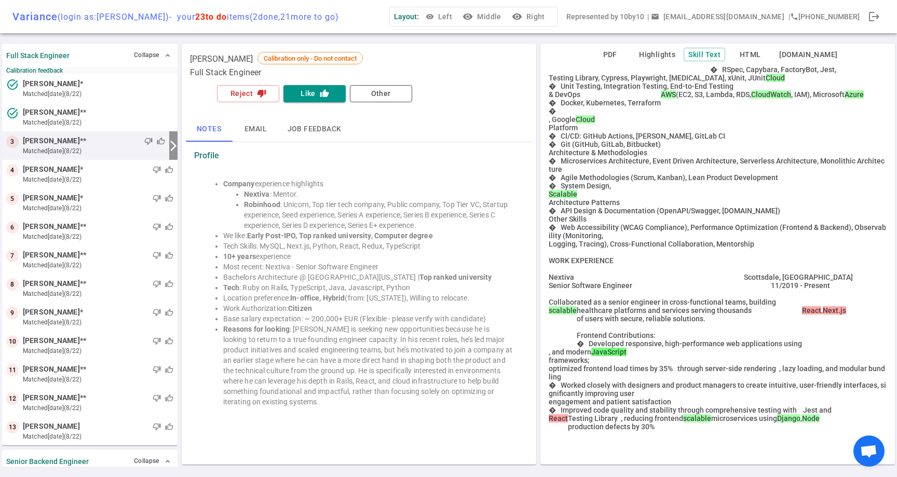
scroll to position [327, 0]
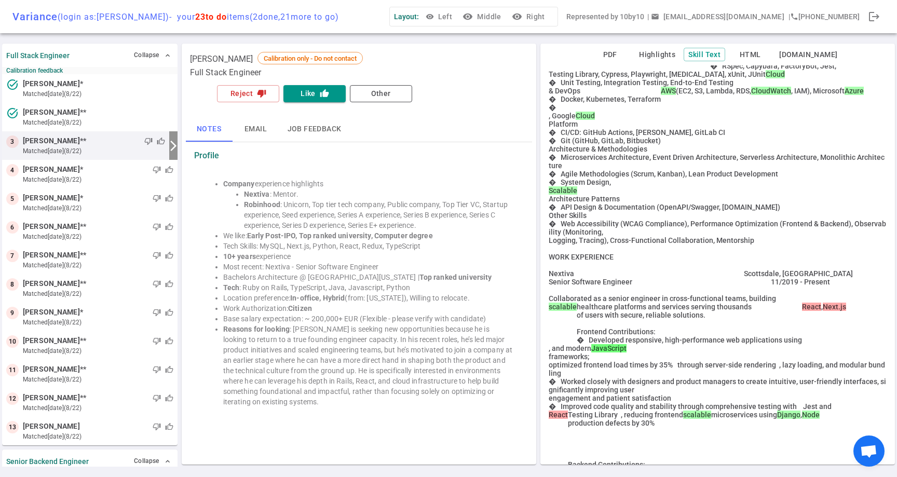
click at [625, 62] on div "PDF Highlights Skill Text HTML Socket.IO" at bounding box center [717, 55] width 354 height 22
click at [627, 57] on button "PDF" at bounding box center [610, 54] width 42 height 13
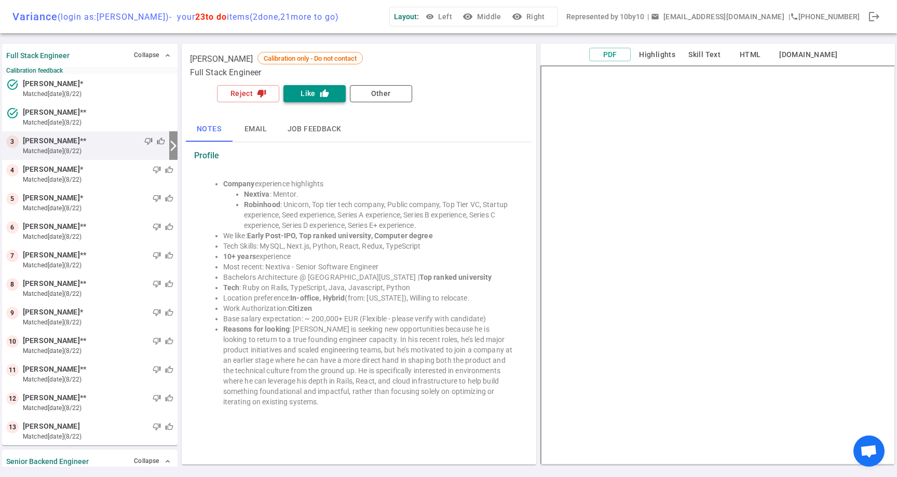
click at [312, 98] on button "Like thumb_up" at bounding box center [314, 93] width 62 height 17
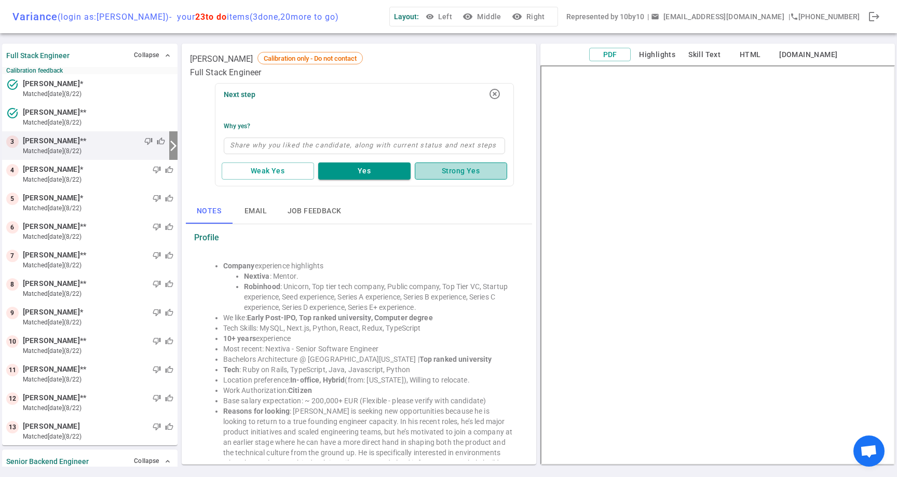
click at [441, 177] on button "Strong Yes" at bounding box center [461, 170] width 92 height 17
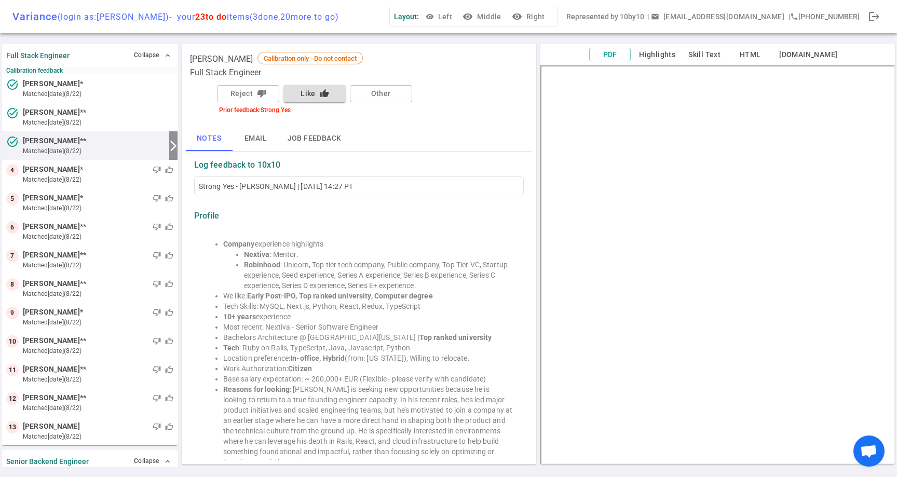
click at [318, 92] on button "Like thumb_up" at bounding box center [314, 93] width 62 height 17
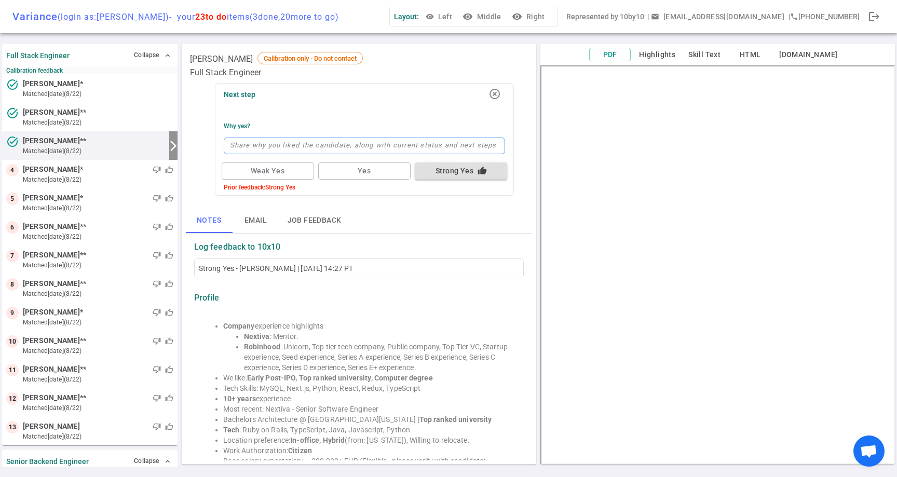
click at [392, 147] on textarea at bounding box center [364, 146] width 281 height 17
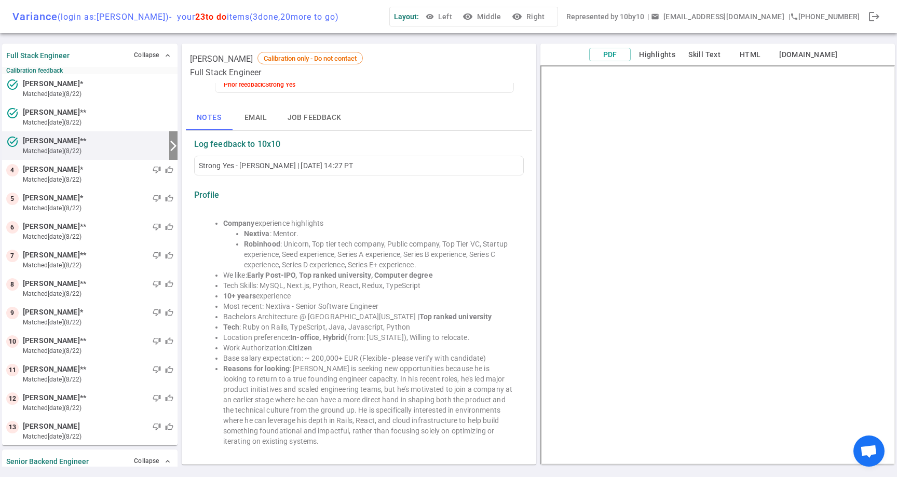
scroll to position [121, 0]
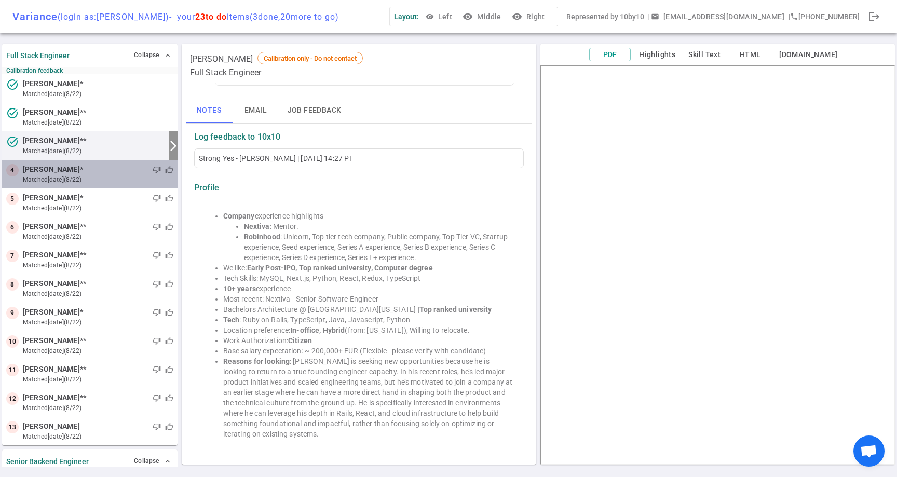
click at [134, 179] on small "matched [DATE] (8/22)" at bounding box center [98, 179] width 150 height 9
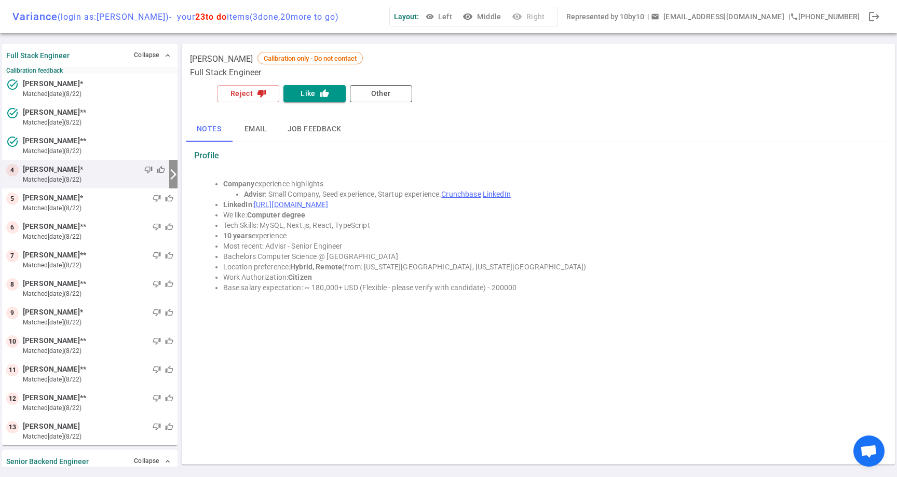
scroll to position [0, 0]
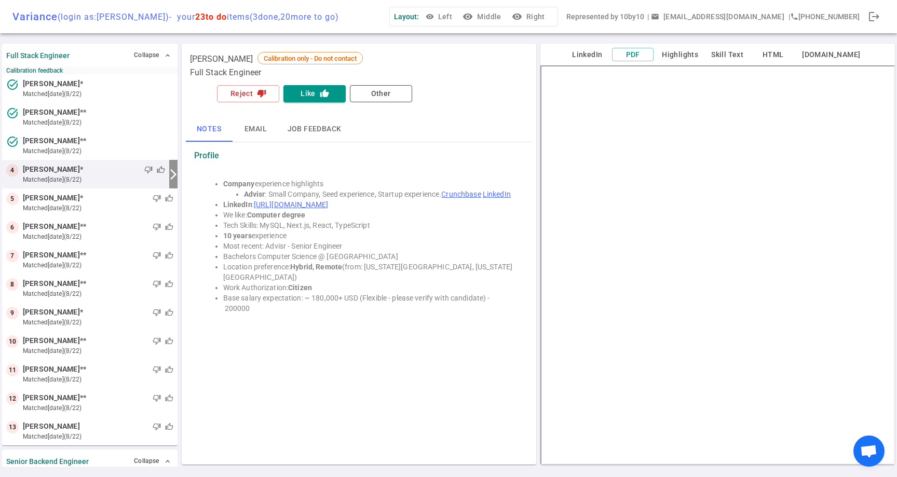
click at [92, 457] on div "Senior Backend Engineer Collapse expand_less" at bounding box center [89, 460] width 175 height 23
click at [141, 458] on button "Collapse expand_less" at bounding box center [152, 461] width 42 height 15
click at [141, 458] on button "Expand expand_more" at bounding box center [154, 461] width 38 height 15
click at [141, 458] on button "Collapse expand_less" at bounding box center [152, 461] width 42 height 15
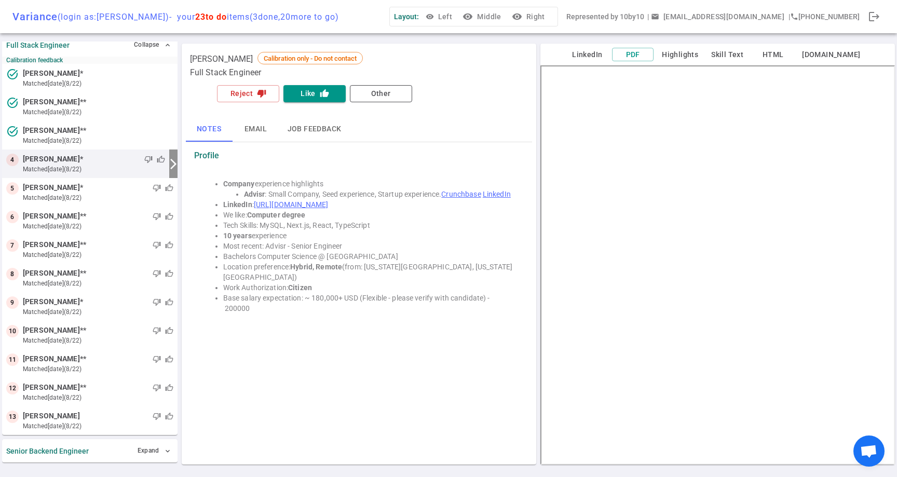
click at [63, 452] on strong "Senior Backend Engineer" at bounding box center [47, 451] width 83 height 8
click at [153, 457] on button "Expand expand_more" at bounding box center [154, 450] width 38 height 15
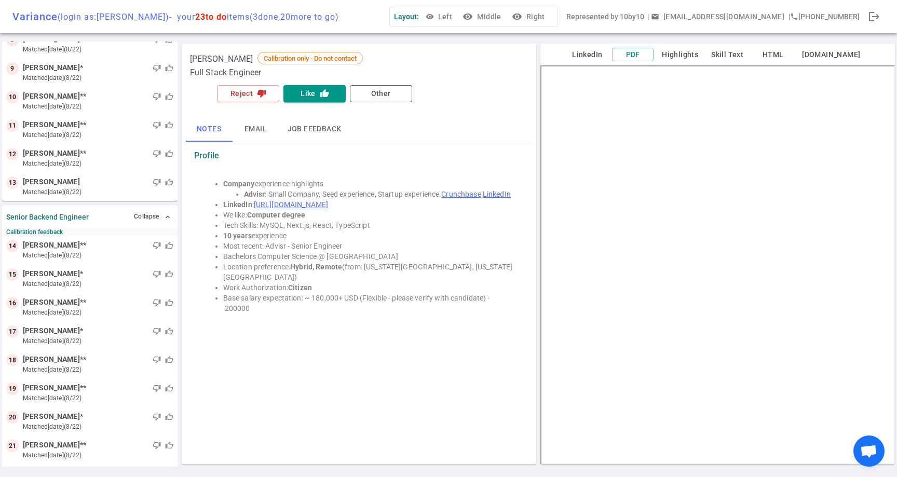
scroll to position [303, 0]
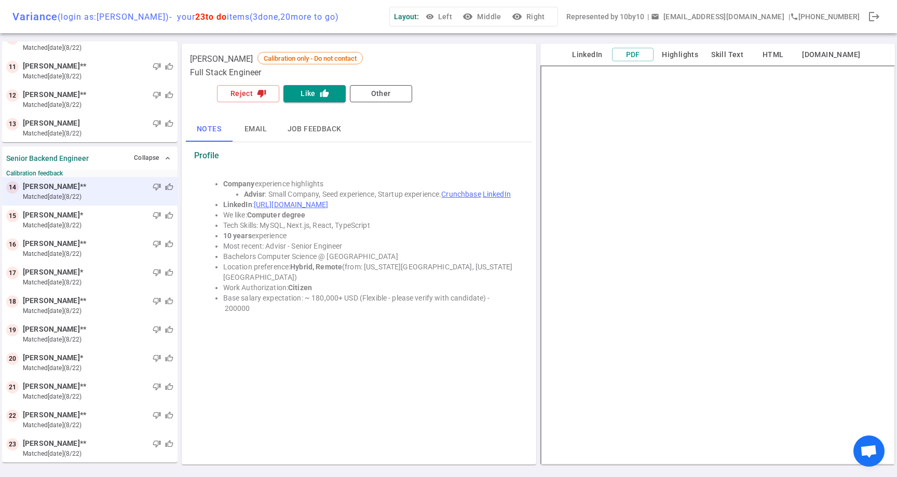
click at [127, 186] on div "thumb_down thumb_up" at bounding box center [129, 187] width 87 height 10
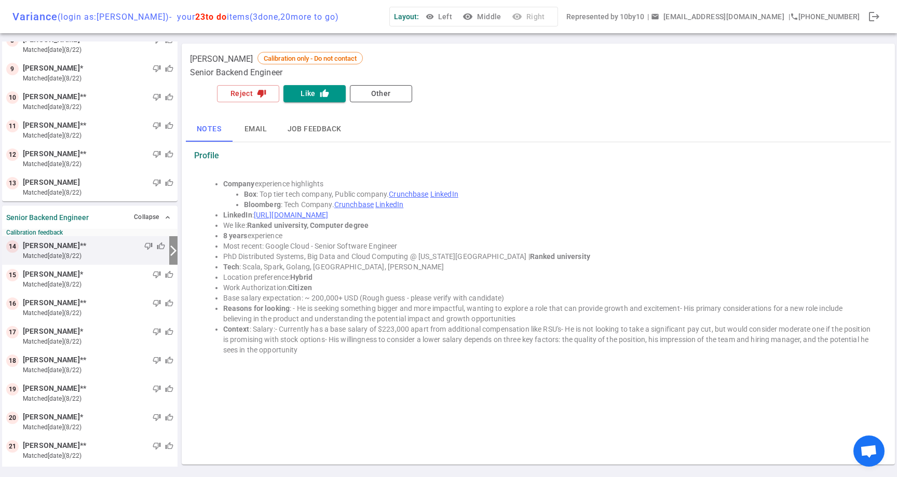
scroll to position [240, 0]
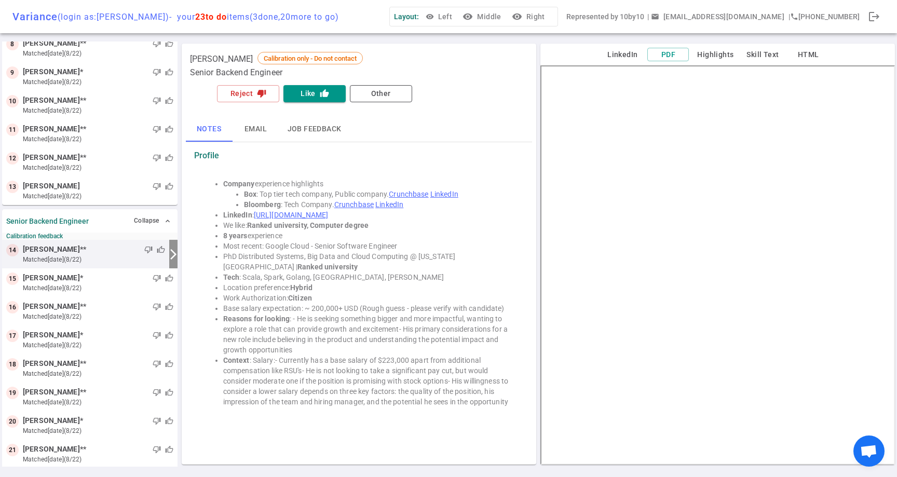
click at [633, 57] on button "LinkedIn" at bounding box center [622, 54] width 42 height 13
click at [322, 87] on button "Like thumb_up" at bounding box center [314, 93] width 62 height 17
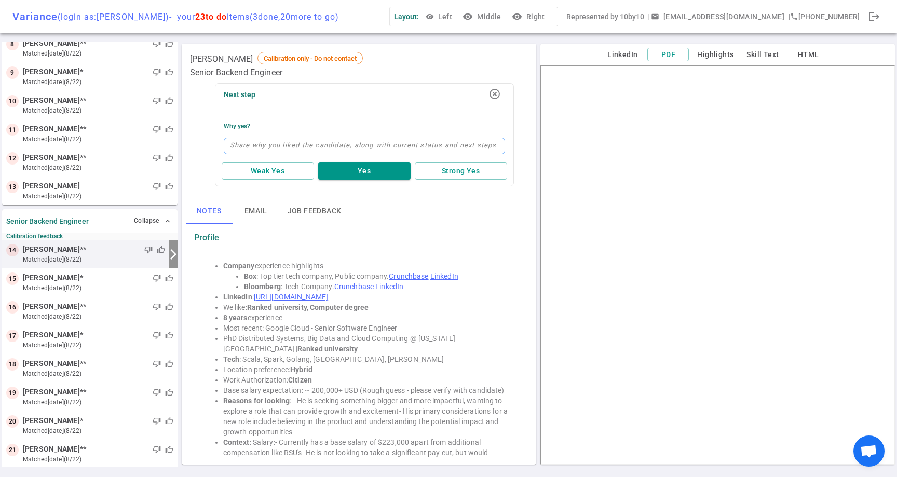
click at [367, 146] on textarea at bounding box center [364, 146] width 281 height 17
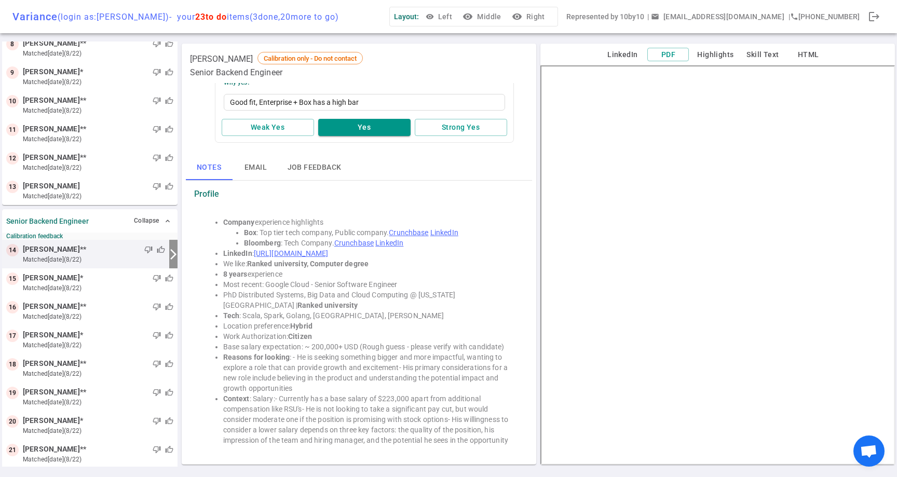
scroll to position [50, 0]
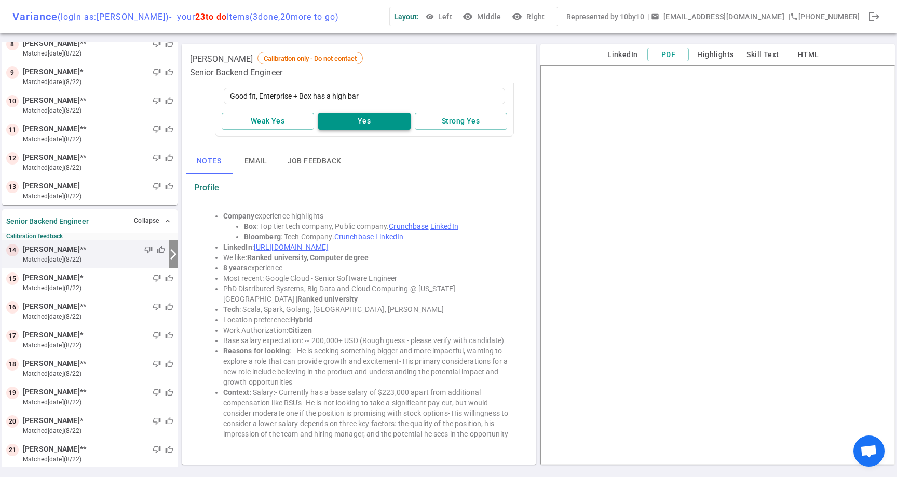
click at [364, 125] on button "Yes" at bounding box center [364, 121] width 92 height 17
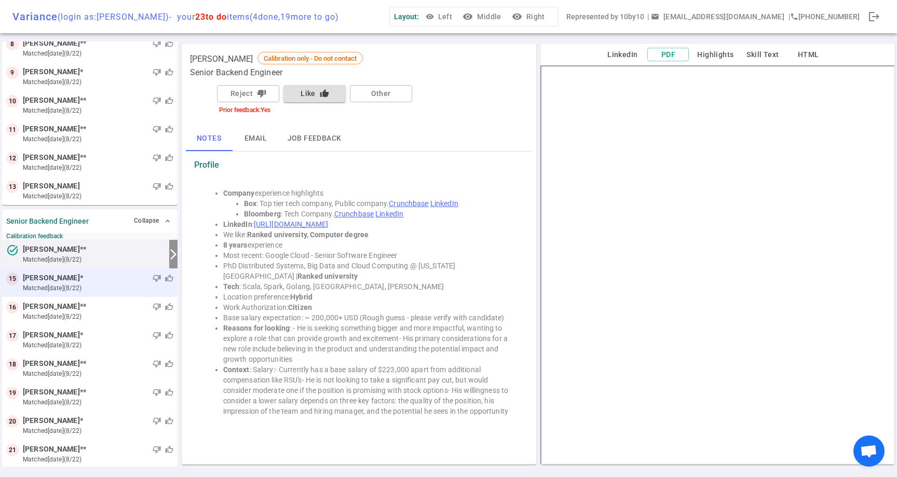
scroll to position [0, 0]
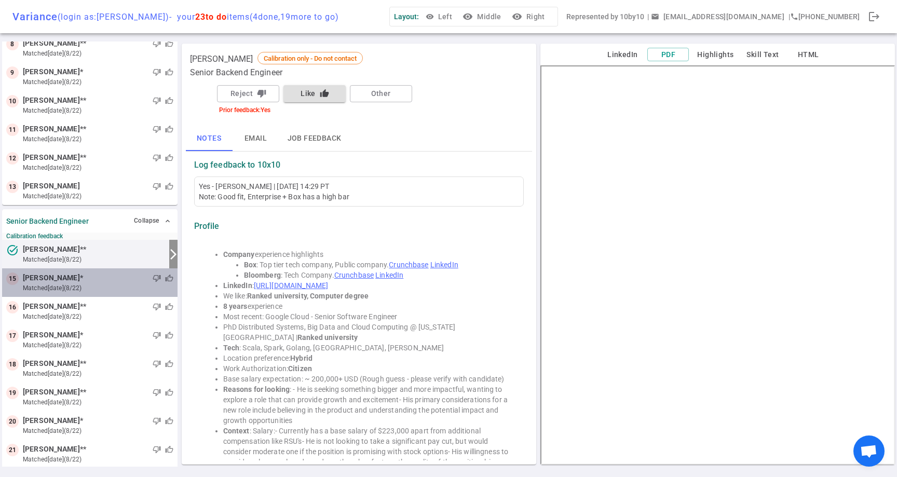
click at [140, 280] on div "thumb_down thumb_up" at bounding box center [128, 278] width 90 height 10
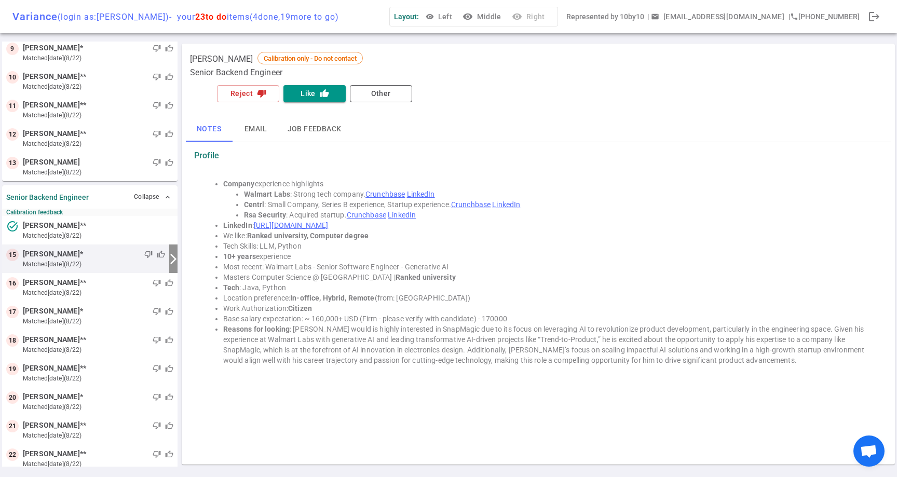
scroll to position [269, 0]
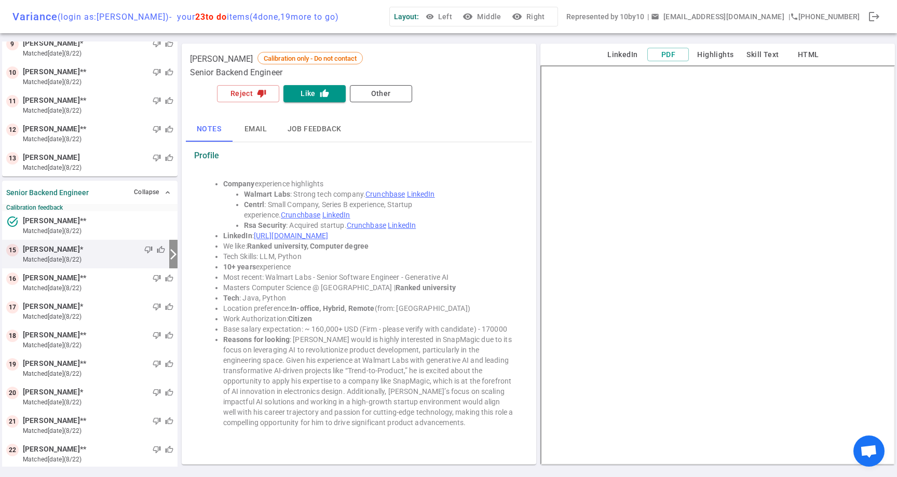
click at [257, 131] on button "Email" at bounding box center [255, 129] width 47 height 25
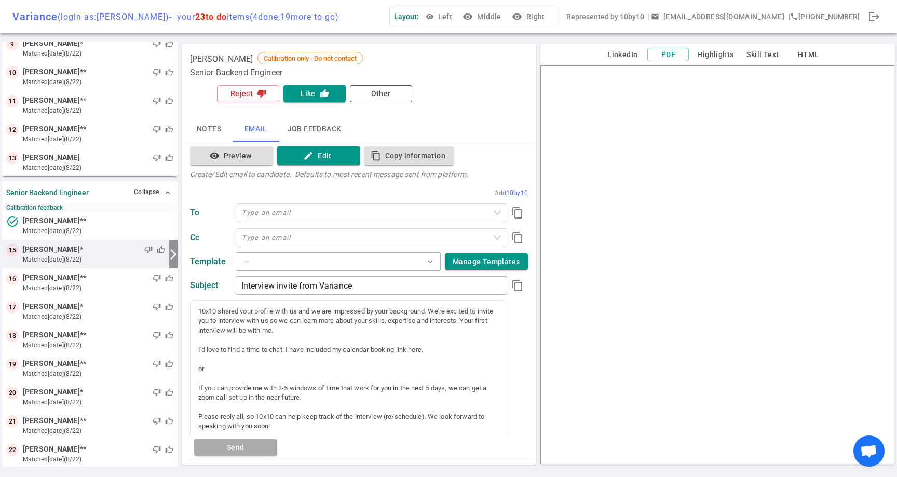
click at [202, 132] on button "Notes" at bounding box center [209, 129] width 47 height 25
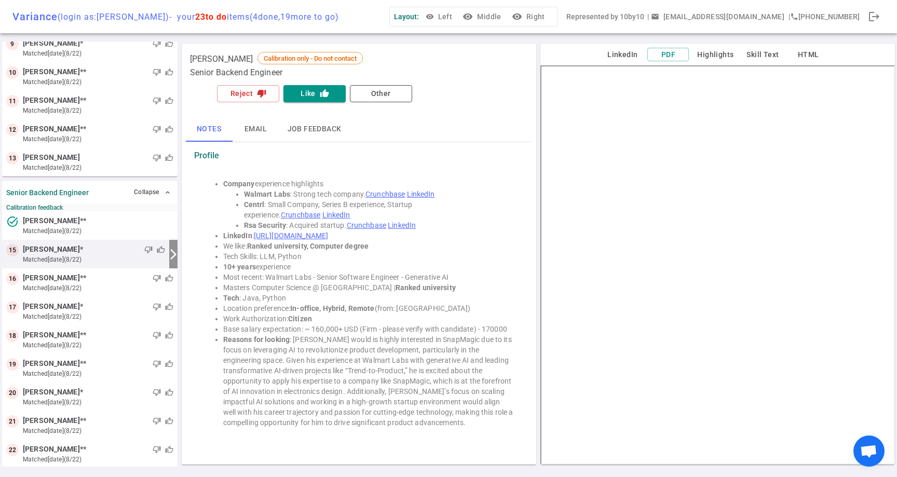
click at [620, 56] on button "LinkedIn" at bounding box center [622, 54] width 42 height 13
click at [629, 51] on button "LinkedIn" at bounding box center [622, 54] width 42 height 13
click at [313, 98] on button "Like thumb_up" at bounding box center [314, 93] width 62 height 17
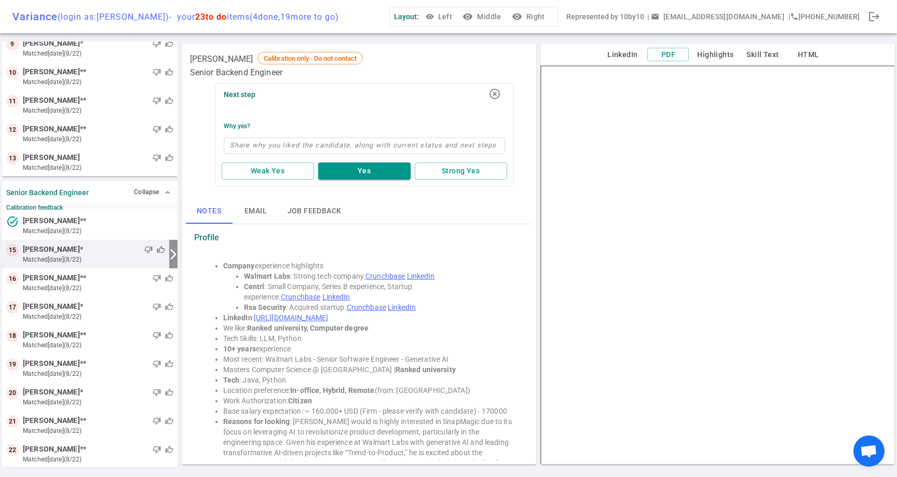
click at [299, 171] on button "Weak Yes" at bounding box center [268, 170] width 92 height 17
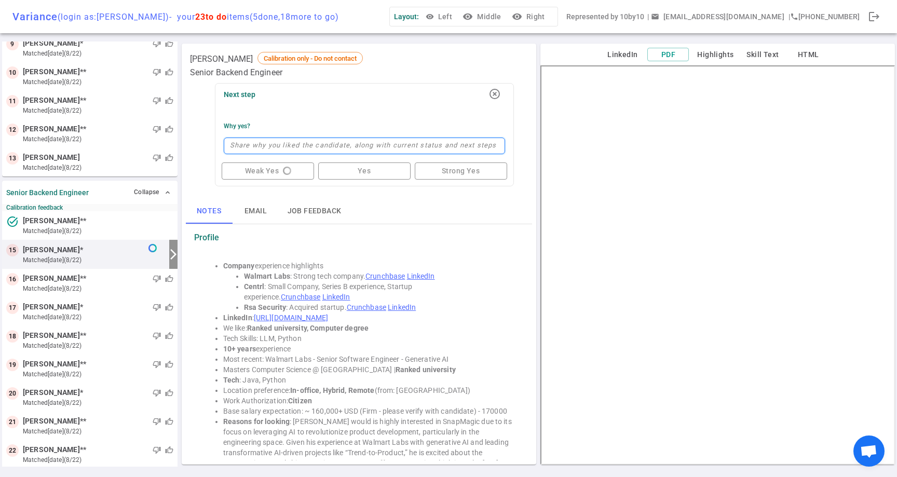
drag, startPoint x: 313, startPoint y: 98, endPoint x: 349, endPoint y: 148, distance: 61.5
click at [349, 148] on textarea at bounding box center [364, 146] width 281 height 17
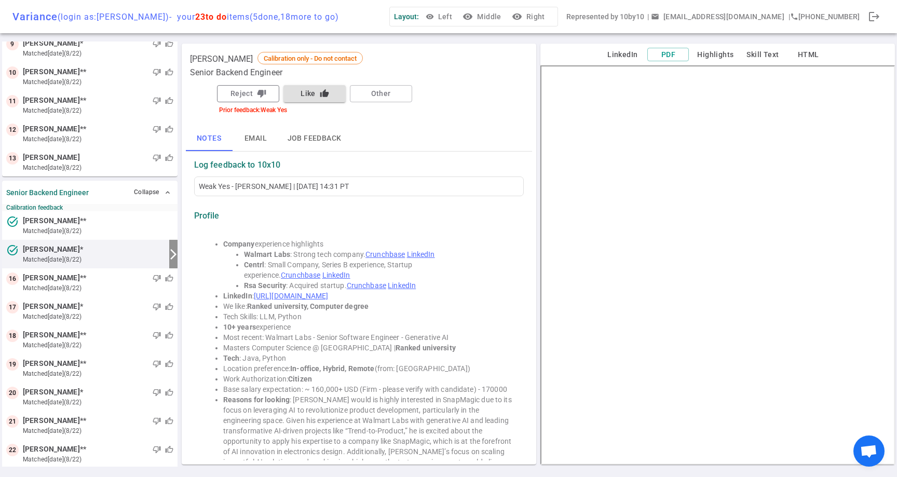
drag, startPoint x: 349, startPoint y: 148, endPoint x: 258, endPoint y: 88, distance: 108.5
click at [258, 88] on button "Reject thumb_down" at bounding box center [248, 93] width 62 height 17
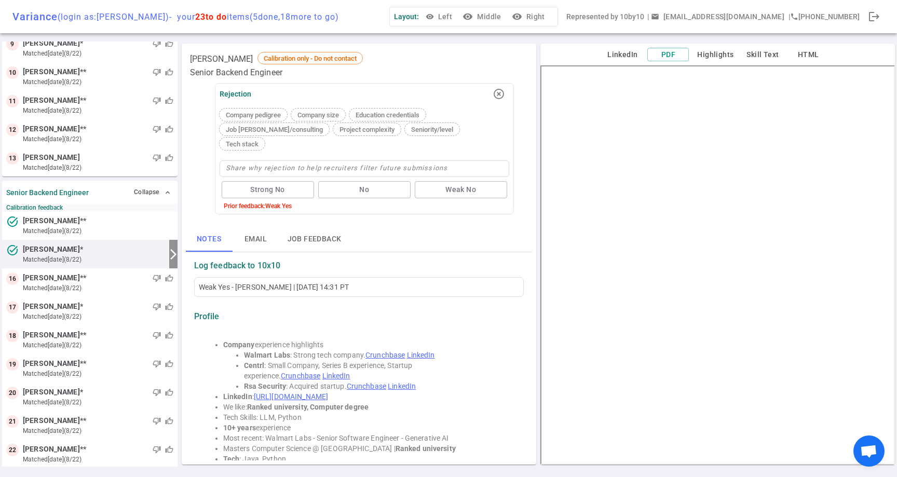
click at [376, 181] on button "No" at bounding box center [364, 189] width 92 height 17
drag, startPoint x: 258, startPoint y: 88, endPoint x: 446, endPoint y: 168, distance: 203.9
click at [446, 179] on div "Strong No No Weak No" at bounding box center [364, 189] width 290 height 21
click at [468, 179] on div "Strong No No Weak No" at bounding box center [364, 189] width 290 height 21
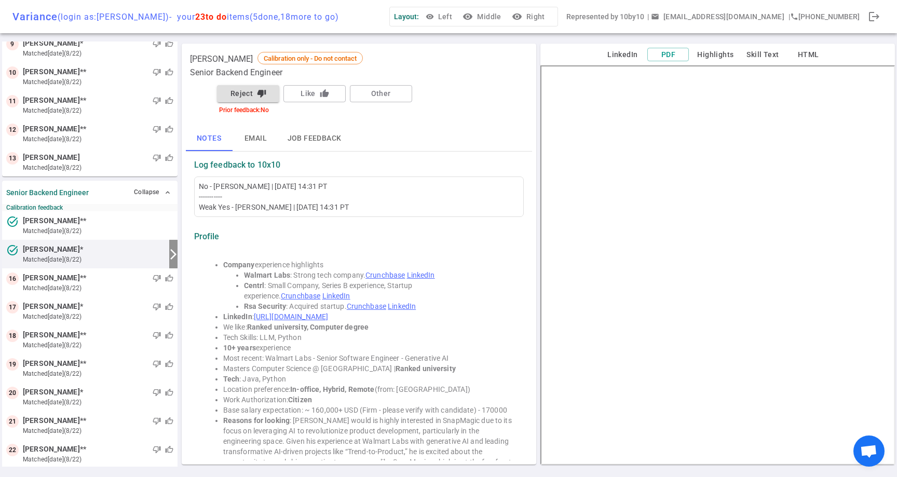
click at [249, 100] on button "Reject thumb_down" at bounding box center [248, 93] width 62 height 17
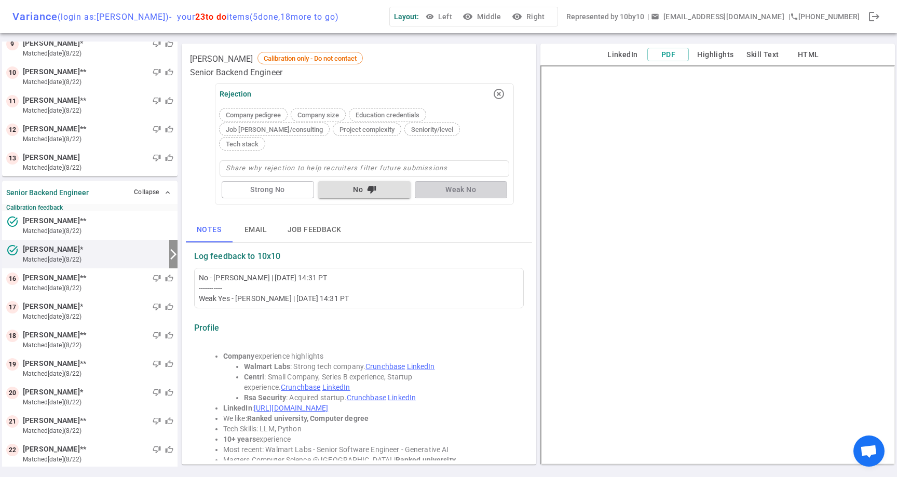
click at [458, 181] on button "Weak No" at bounding box center [461, 189] width 92 height 17
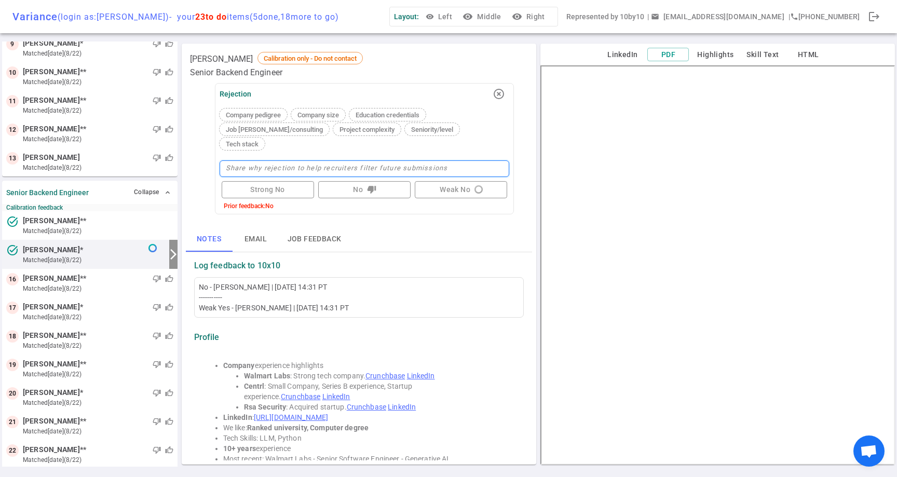
click at [436, 160] on textarea at bounding box center [364, 168] width 290 height 17
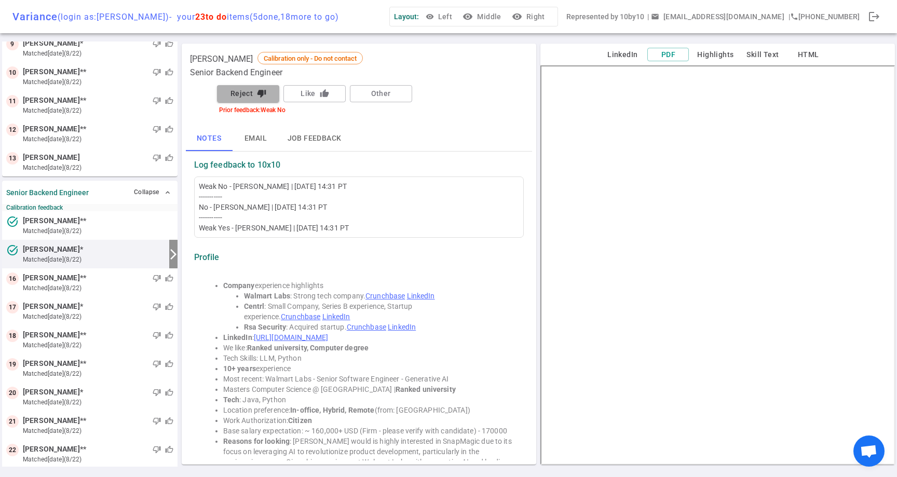
click at [248, 98] on button "Reject thumb_down" at bounding box center [248, 93] width 62 height 17
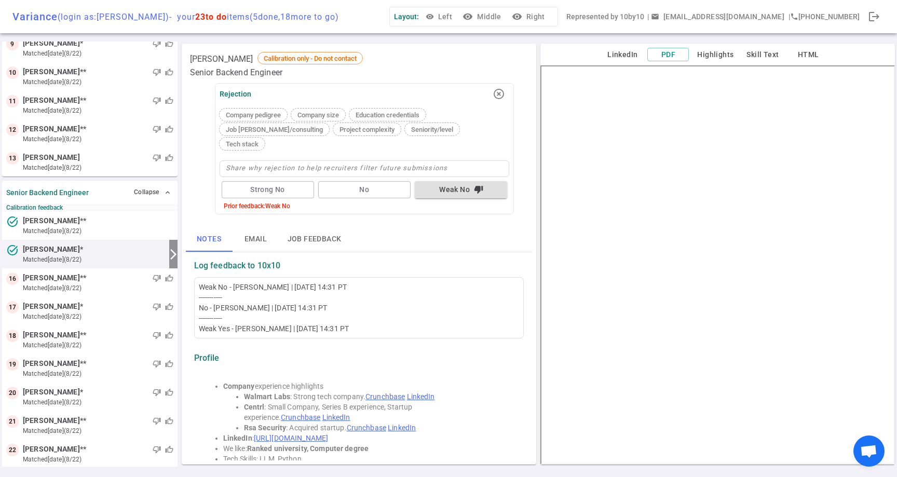
click at [333, 160] on textarea at bounding box center [364, 168] width 290 height 17
click at [419, 227] on div "Notes Email Job feedback" at bounding box center [359, 239] width 346 height 25
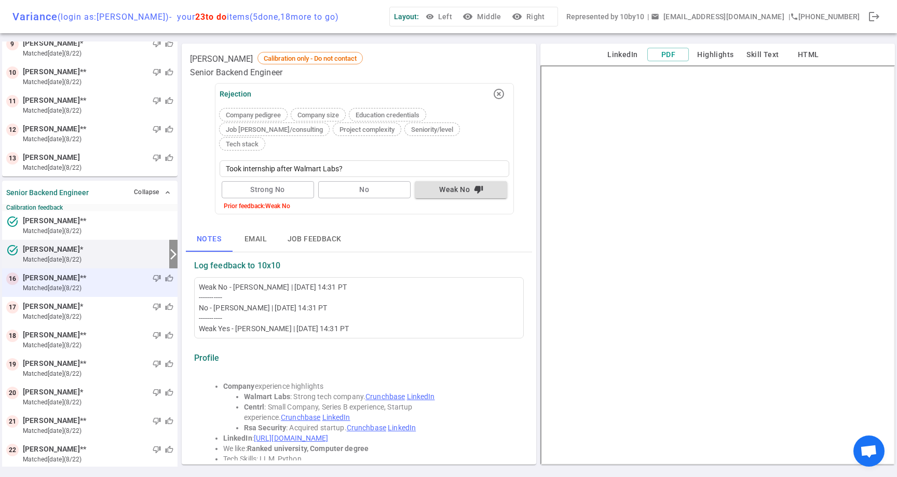
click at [80, 281] on span "Krishnaprasad Vikram" at bounding box center [51, 277] width 57 height 11
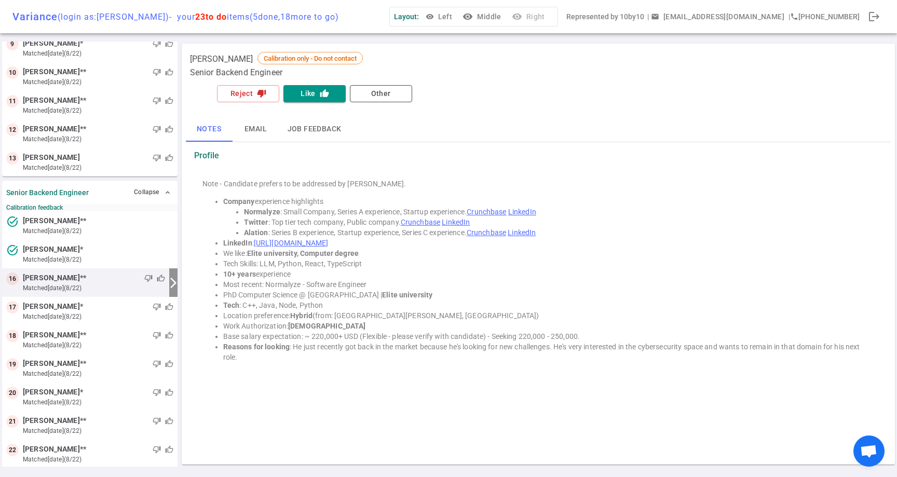
scroll to position [297, 0]
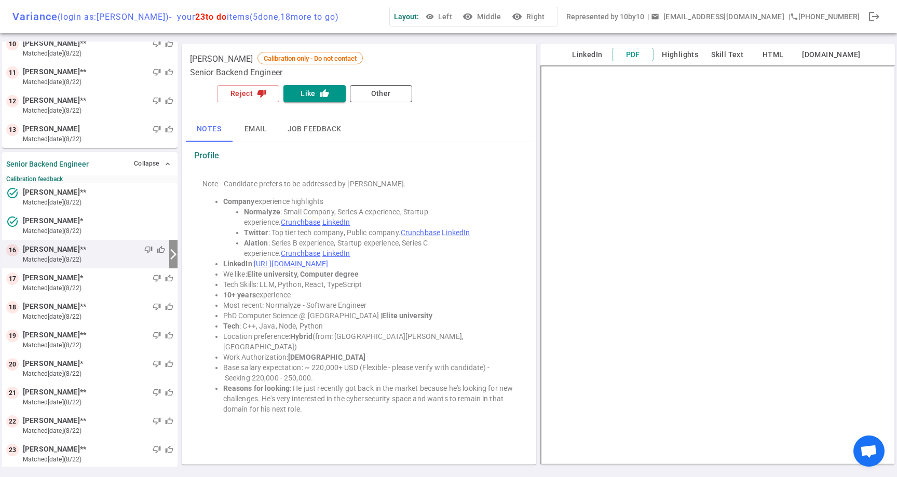
click at [602, 61] on button "LinkedIn" at bounding box center [587, 54] width 42 height 13
click at [315, 88] on button "Like thumb_up" at bounding box center [314, 93] width 62 height 17
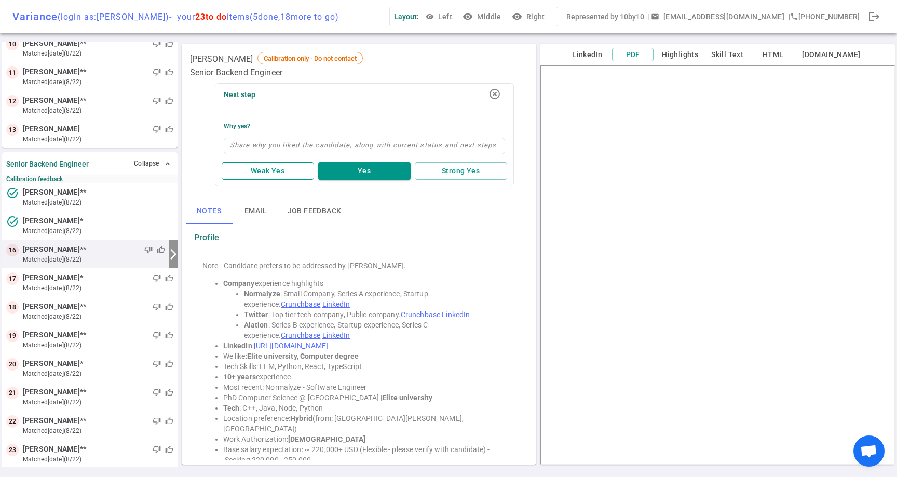
click at [290, 167] on button "Weak Yes" at bounding box center [268, 170] width 92 height 17
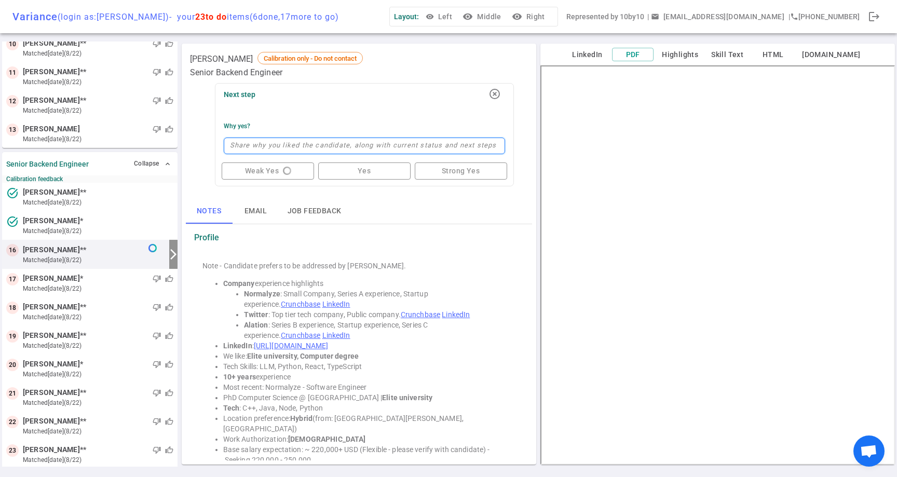
click at [298, 147] on textarea at bounding box center [364, 146] width 281 height 17
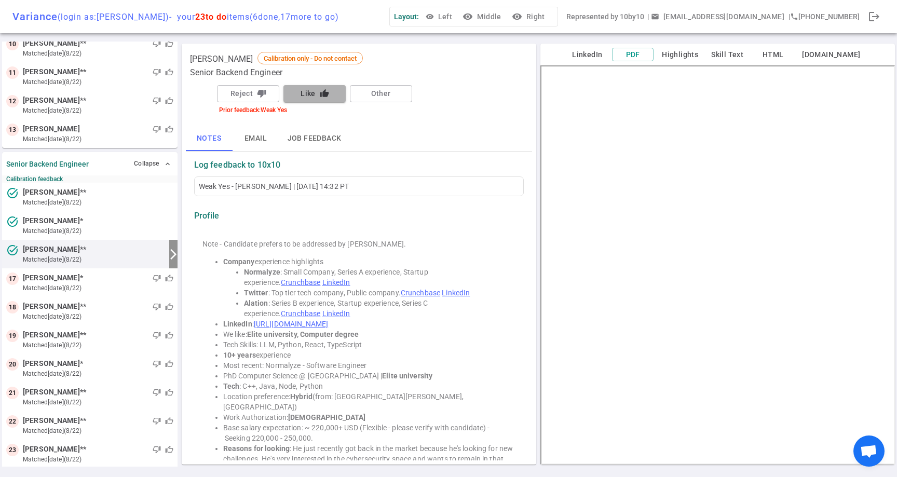
click at [328, 96] on icon "thumb_up" at bounding box center [324, 93] width 9 height 9
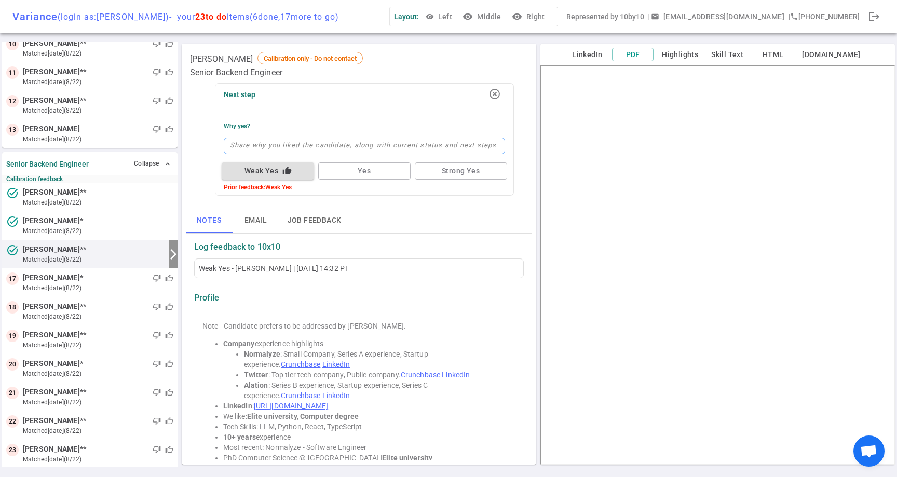
click at [294, 145] on textarea at bounding box center [364, 146] width 281 height 17
click at [439, 204] on div "Next step highlight_off Why Yes? Good resume + experience, but we would want to…" at bounding box center [359, 271] width 346 height 377
click at [462, 211] on div "Notes Email Job feedback" at bounding box center [359, 220] width 346 height 25
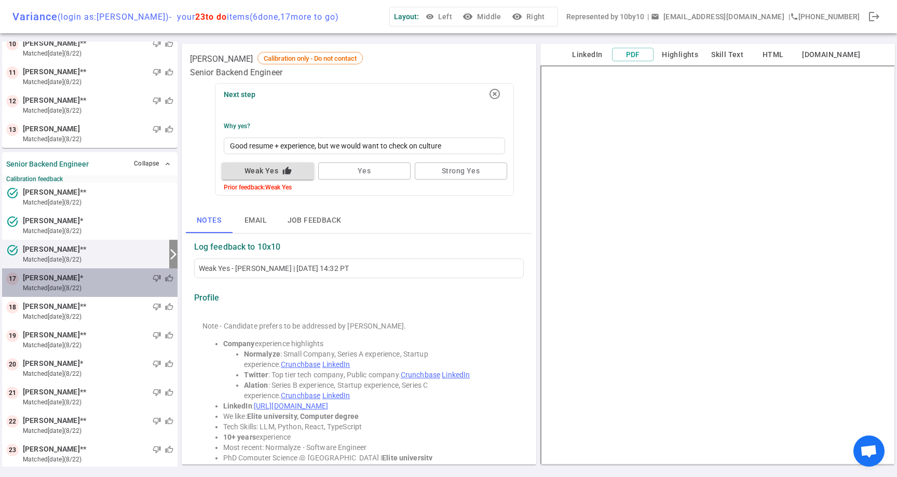
click at [115, 285] on small "matched [DATE] (8/22)" at bounding box center [98, 287] width 150 height 9
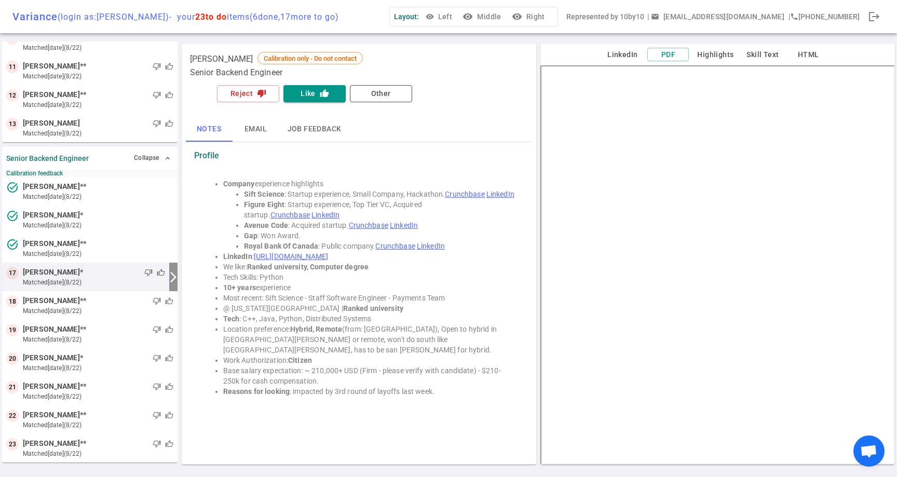
click at [486, 198] on link "LinkedIn" at bounding box center [500, 194] width 28 height 8
click at [617, 61] on div "LinkedIn PDF Highlights Skill Text HTML" at bounding box center [717, 55] width 354 height 22
click at [642, 61] on div "LinkedIn PDF Highlights Skill Text HTML" at bounding box center [717, 55] width 354 height 22
click at [633, 56] on button "LinkedIn" at bounding box center [622, 54] width 42 height 13
click at [316, 95] on button "Like thumb_up" at bounding box center [314, 93] width 62 height 17
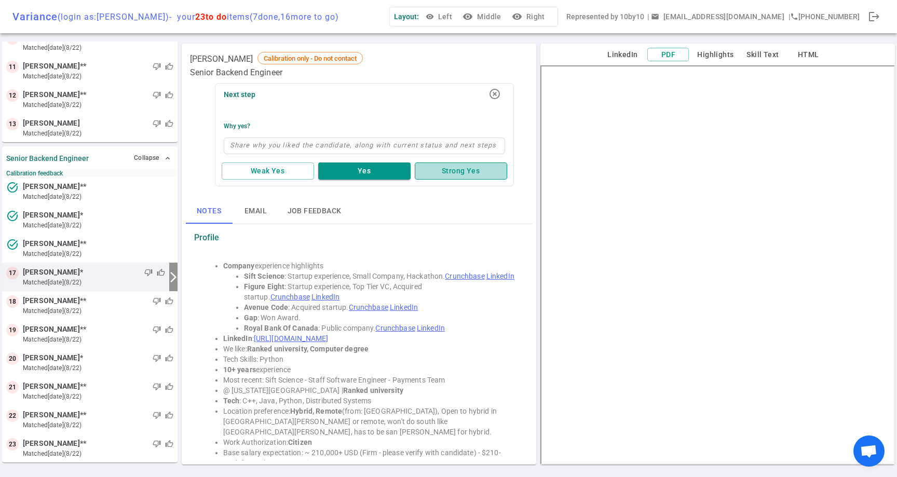
click at [447, 168] on button "Strong Yes" at bounding box center [461, 170] width 92 height 17
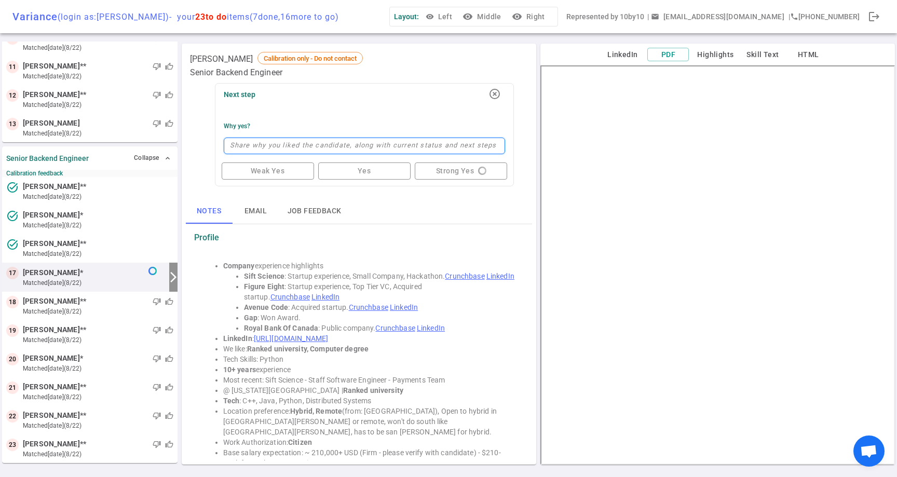
click at [432, 144] on textarea at bounding box center [364, 146] width 281 height 17
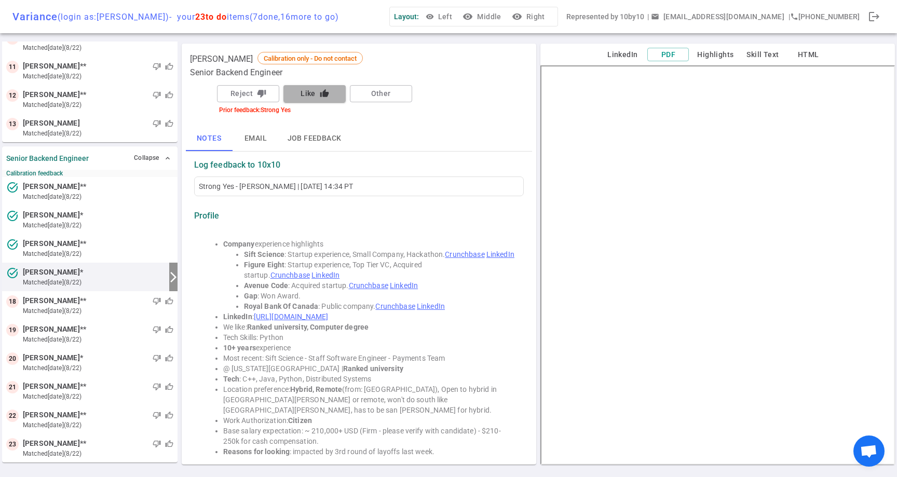
click at [325, 98] on icon "thumb_up" at bounding box center [324, 93] width 9 height 9
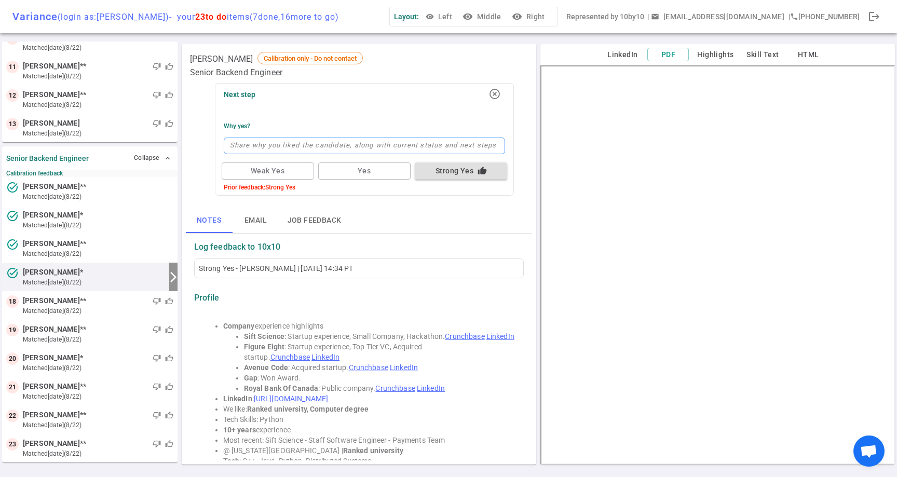
click at [361, 141] on textarea at bounding box center [364, 146] width 281 height 17
click at [373, 150] on textarea "Strong yes on Sift Experience" at bounding box center [364, 146] width 281 height 17
click at [462, 125] on div "Why Yes?" at bounding box center [364, 125] width 281 height 7
click at [452, 143] on textarea "Strong yes on Sift Experience - based on original LinkedIn" at bounding box center [364, 146] width 281 height 17
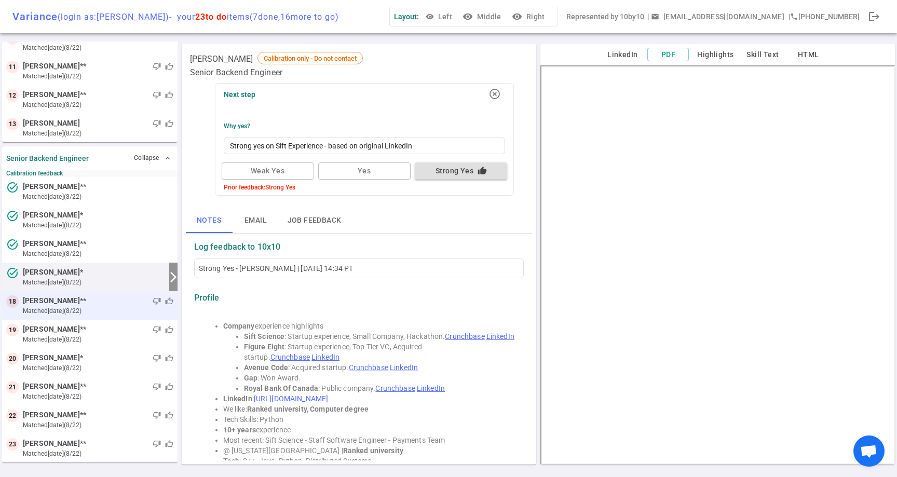
click at [105, 304] on div "thumb_down thumb_up" at bounding box center [129, 301] width 87 height 10
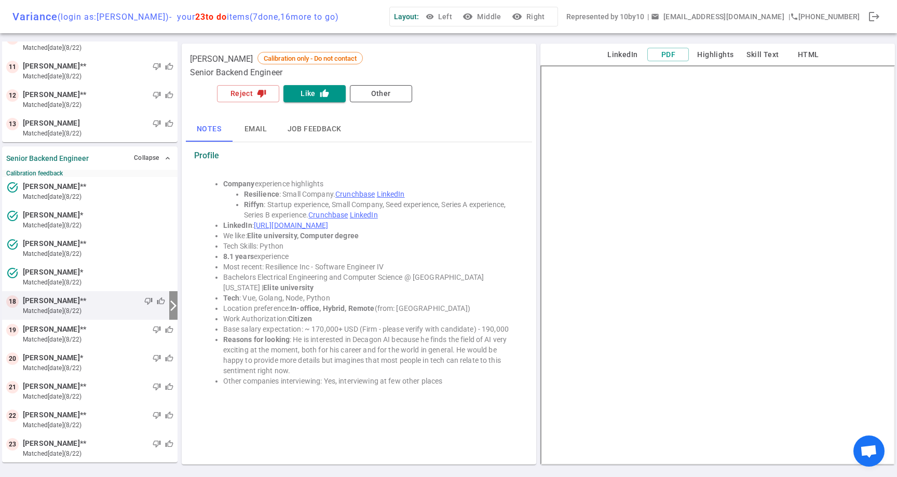
click at [316, 85] on div "Reject thumb_down Like thumb_up Other" at bounding box center [364, 93] width 299 height 21
click at [317, 90] on button "Like thumb_up" at bounding box center [314, 93] width 62 height 17
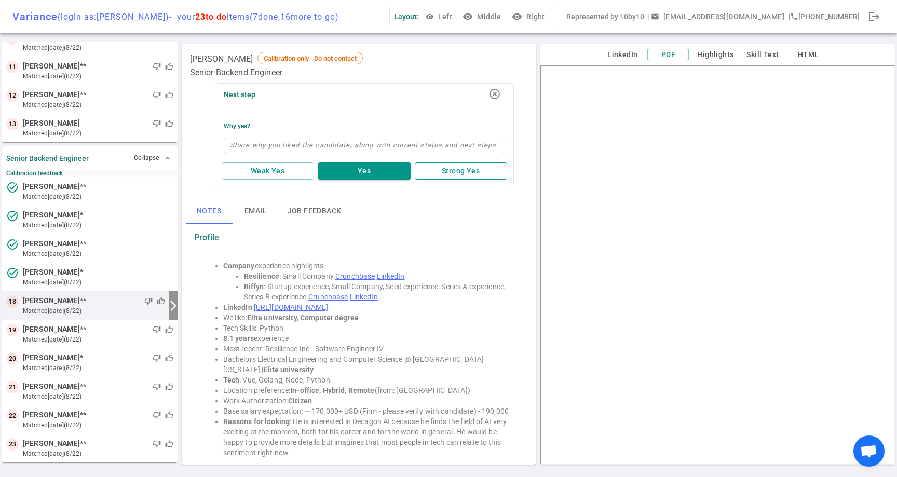
click at [479, 174] on button "Strong Yes" at bounding box center [461, 170] width 92 height 17
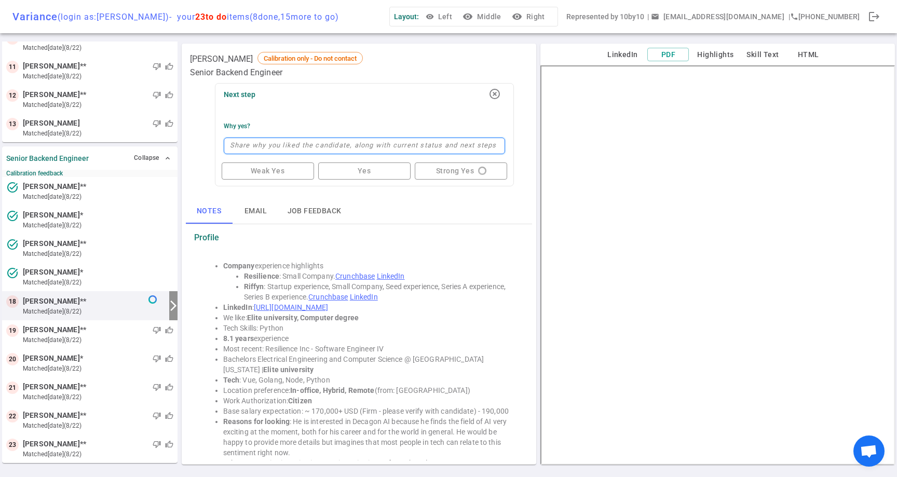
click at [374, 148] on textarea at bounding box center [364, 146] width 281 height 17
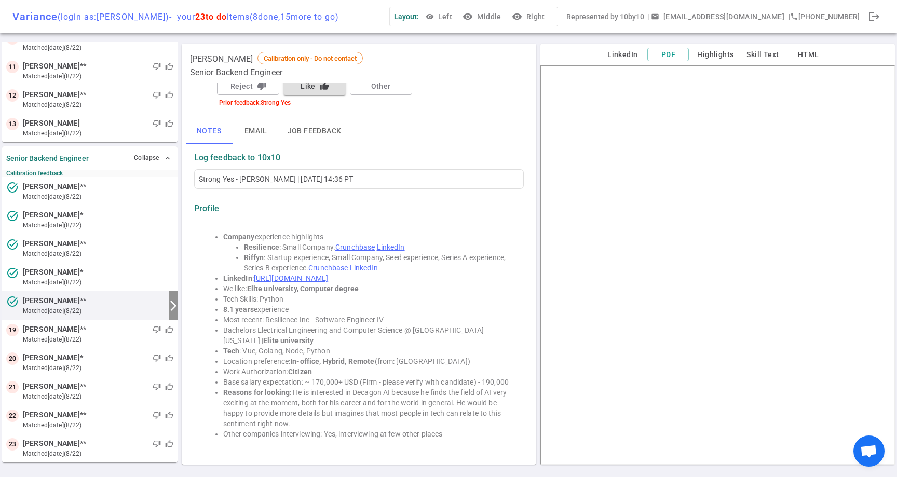
scroll to position [0, 0]
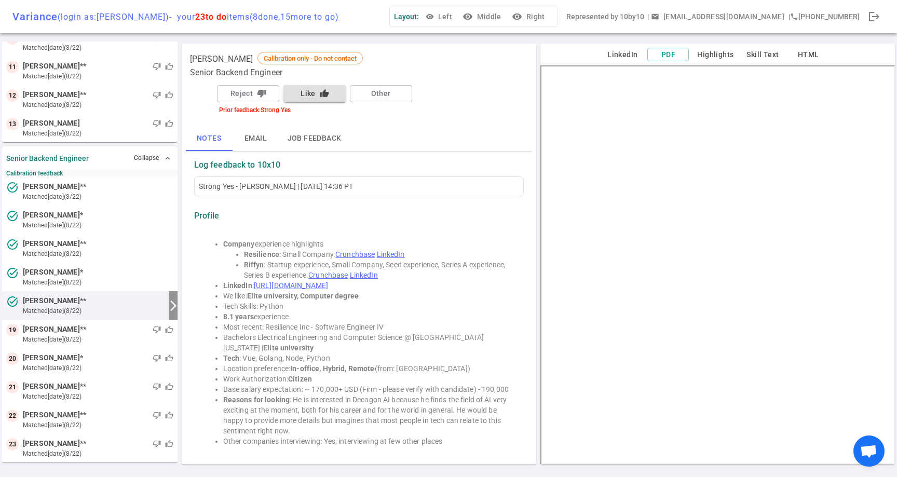
click at [320, 87] on button "Like thumb_up" at bounding box center [314, 93] width 62 height 17
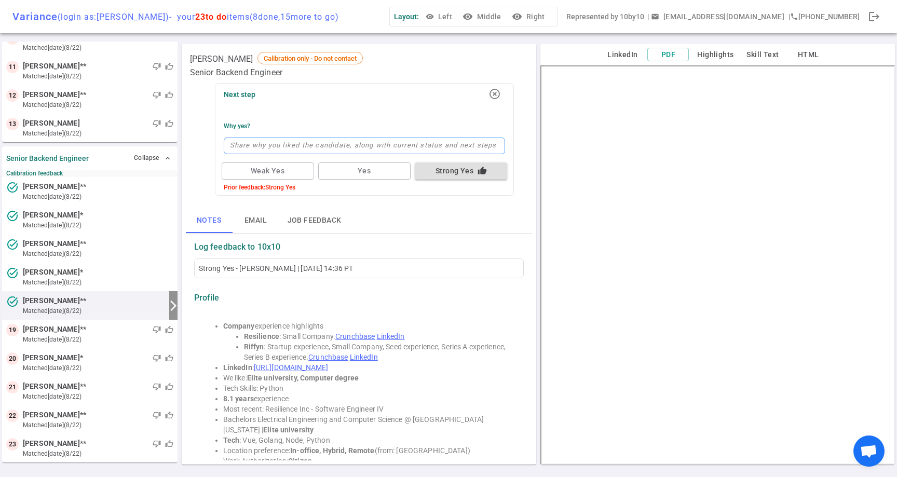
click at [339, 150] on textarea at bounding box center [364, 146] width 281 height 17
click at [387, 149] on textarea "event sourcing, stream processing, elixir." at bounding box center [364, 146] width 281 height 17
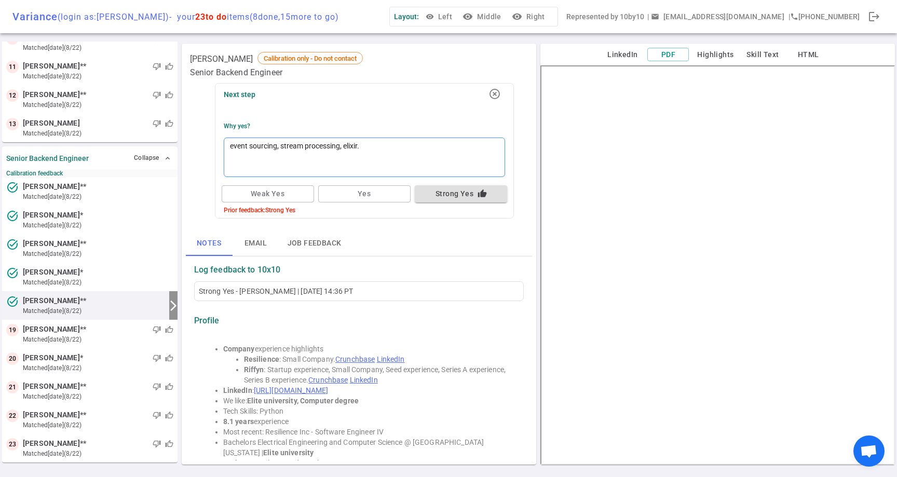
click at [230, 145] on textarea "event sourcing, stream processing, elixir." at bounding box center [364, 157] width 281 height 39
click at [299, 159] on textarea "keywords for attention: event sourcing, stream processing, elixir." at bounding box center [364, 157] width 281 height 39
click at [472, 194] on button "Strong Yes thumb_up" at bounding box center [461, 193] width 92 height 17
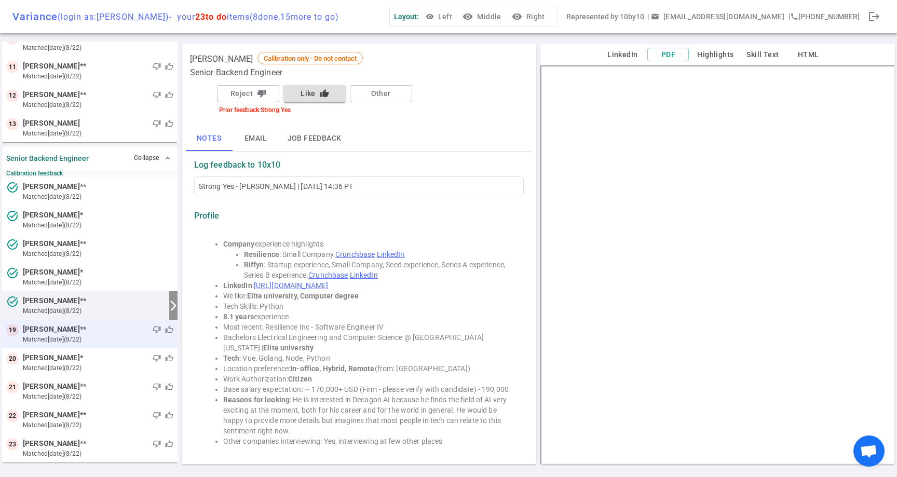
click at [117, 338] on small "matched [DATE] (8/22)" at bounding box center [98, 339] width 150 height 9
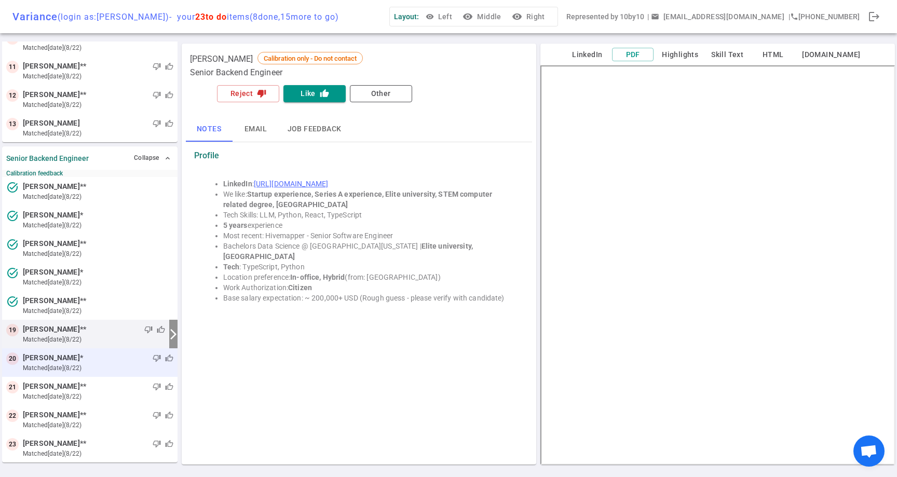
click at [121, 357] on div "thumb_down thumb_up" at bounding box center [128, 358] width 90 height 10
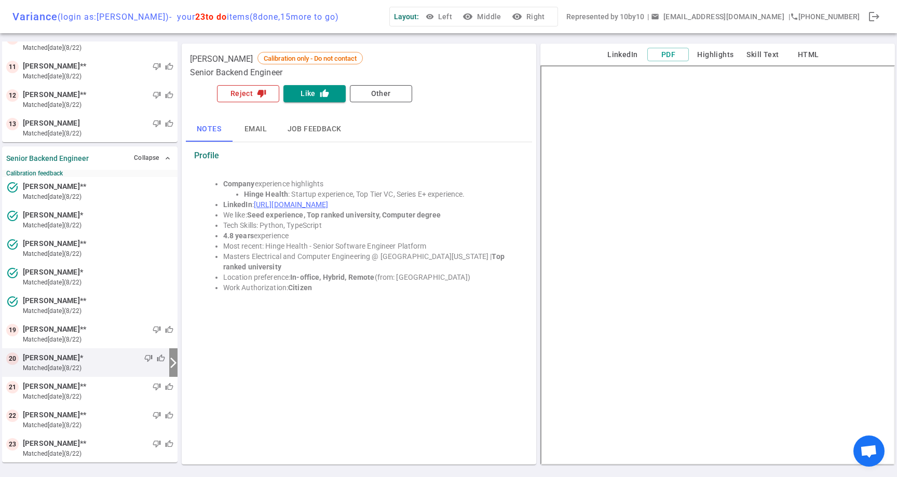
click at [248, 97] on button "Reject thumb_down" at bounding box center [248, 93] width 62 height 17
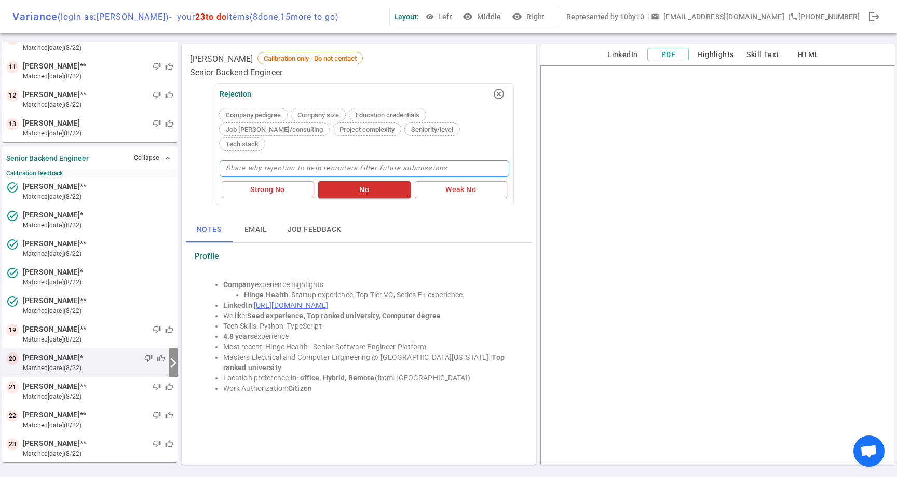
click at [289, 160] on textarea at bounding box center [364, 168] width 290 height 17
click at [395, 160] on textarea "Not a strong fit for backend role." at bounding box center [364, 168] width 290 height 17
click at [634, 52] on button "LinkedIn" at bounding box center [622, 54] width 42 height 13
click at [498, 95] on icon "highlight_off" at bounding box center [498, 94] width 12 height 12
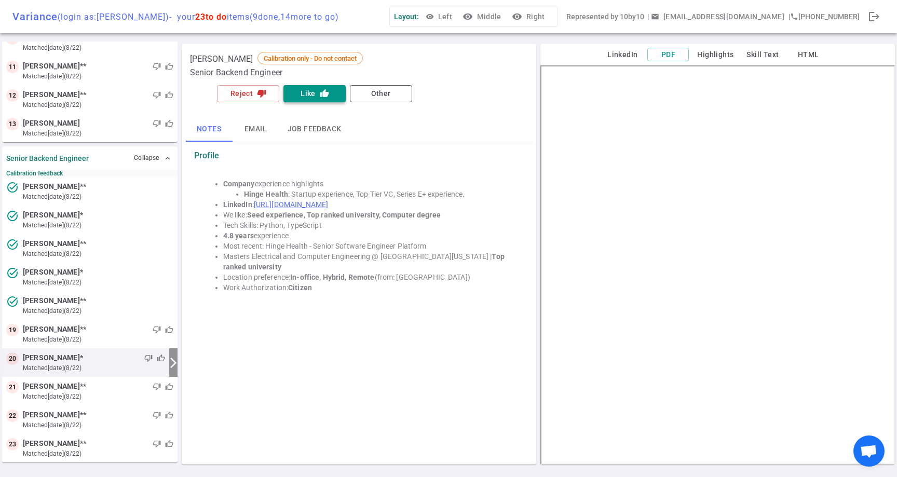
click at [304, 95] on button "Like thumb_up" at bounding box center [314, 93] width 62 height 17
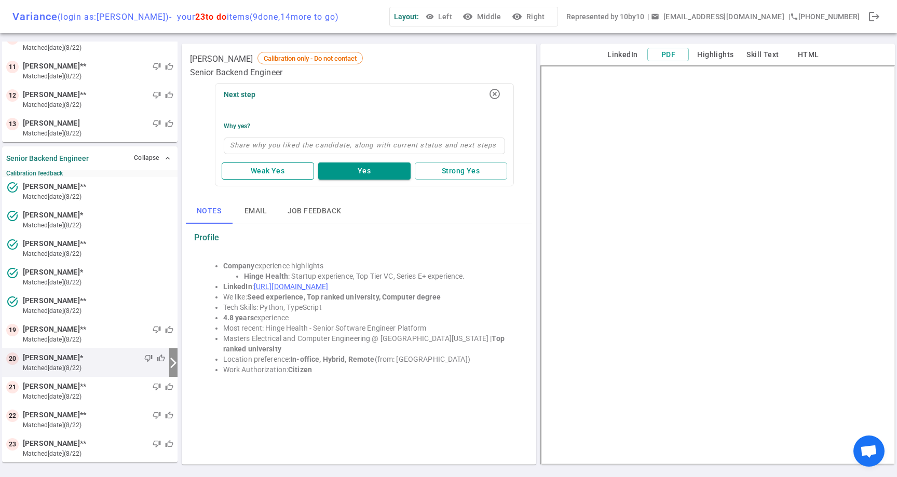
click at [269, 170] on button "Weak Yes" at bounding box center [268, 170] width 92 height 17
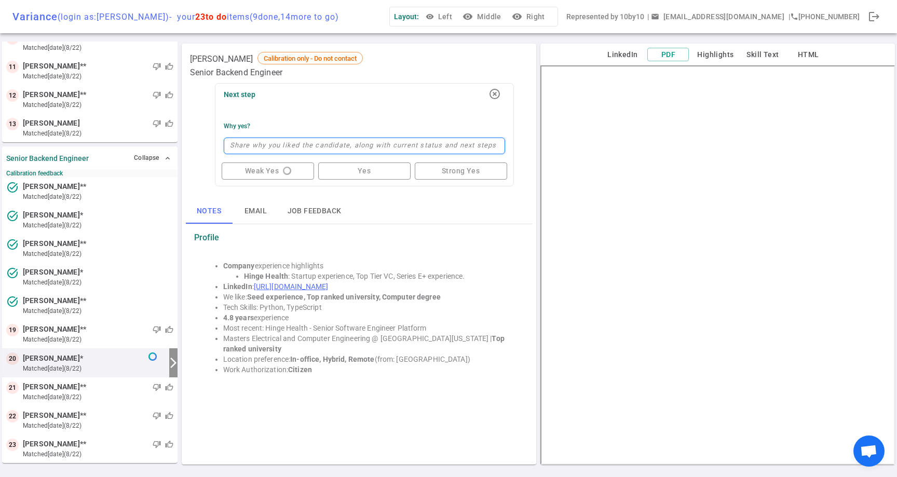
click at [321, 144] on textarea at bounding box center [364, 146] width 281 height 17
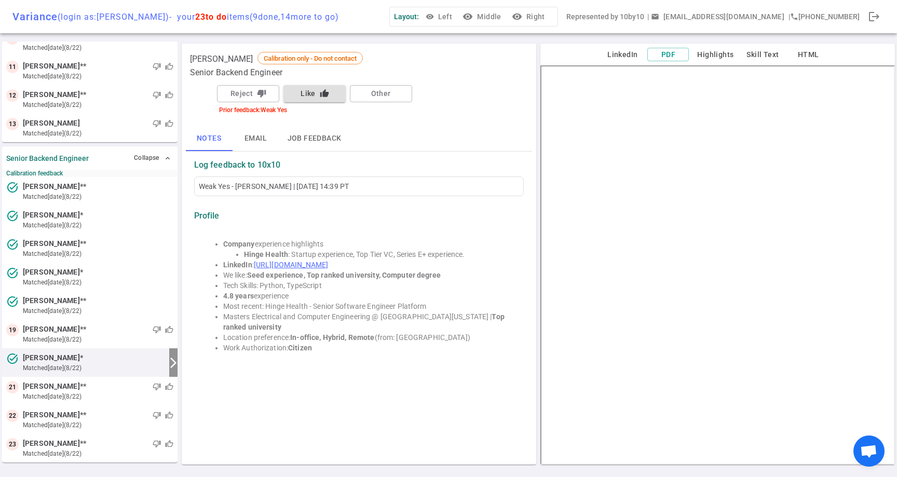
click at [313, 102] on div "Reject thumb_down Like thumb_up Other" at bounding box center [364, 93] width 299 height 21
click at [323, 100] on button "Like thumb_up" at bounding box center [314, 93] width 62 height 17
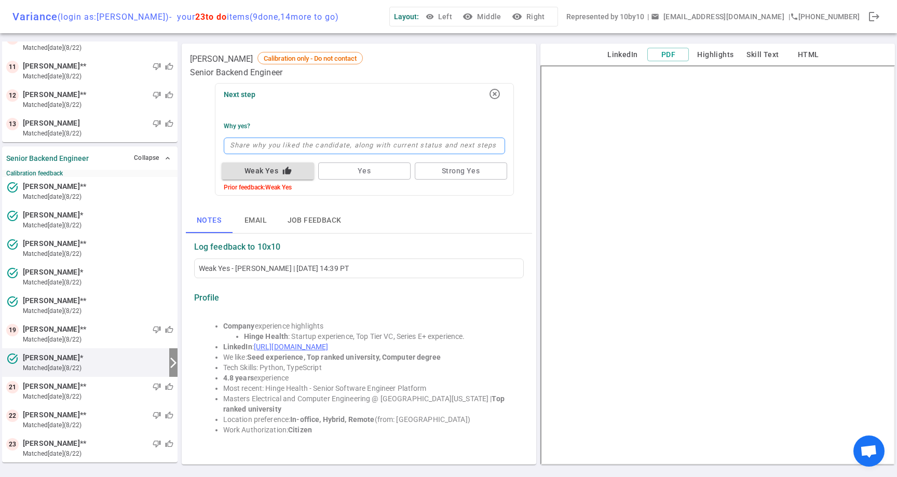
click at [289, 146] on textarea at bounding box center [364, 146] width 281 height 17
click at [457, 219] on div "Notes Email Job feedback" at bounding box center [359, 220] width 346 height 25
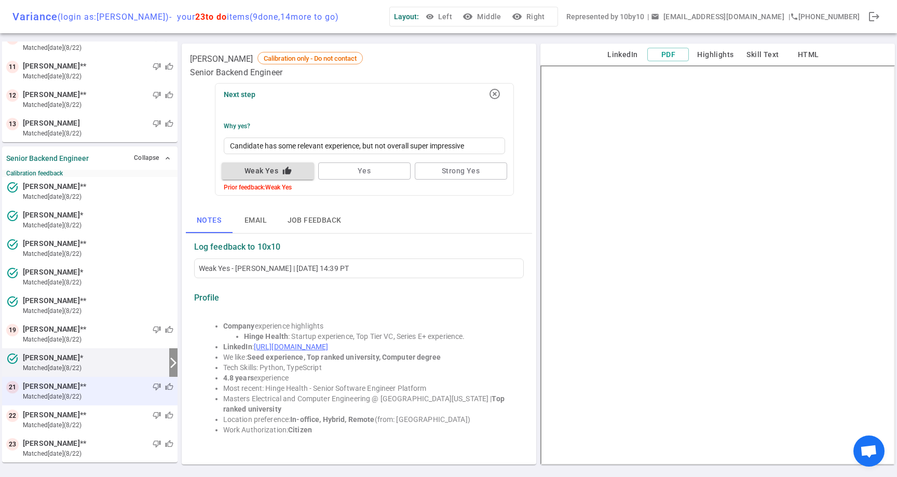
click at [108, 399] on small "matched [DATE] (8/22)" at bounding box center [98, 396] width 150 height 9
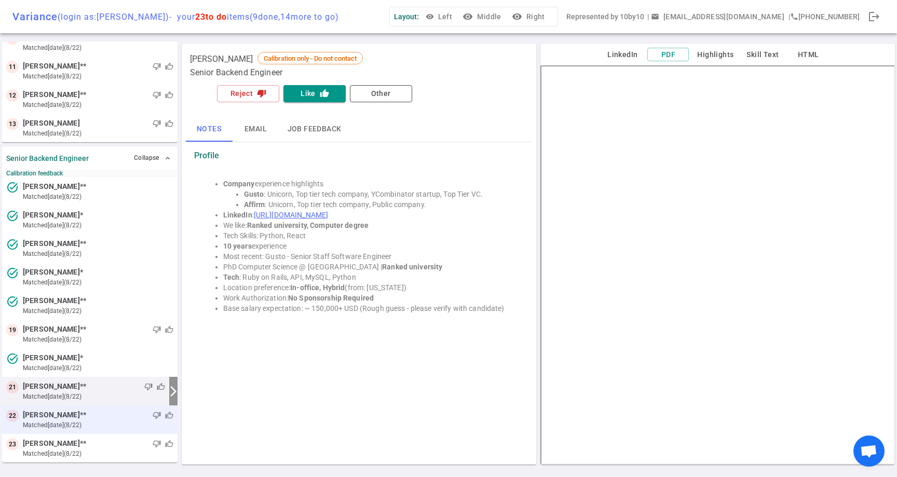
click at [114, 417] on div "thumb_down thumb_up" at bounding box center [129, 415] width 87 height 10
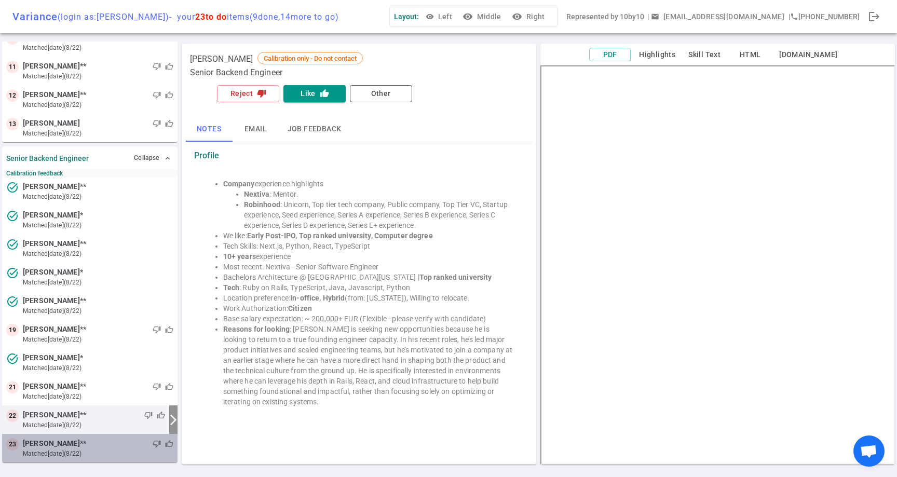
click at [119, 449] on small "matched [DATE] (8/22)" at bounding box center [98, 453] width 150 height 9
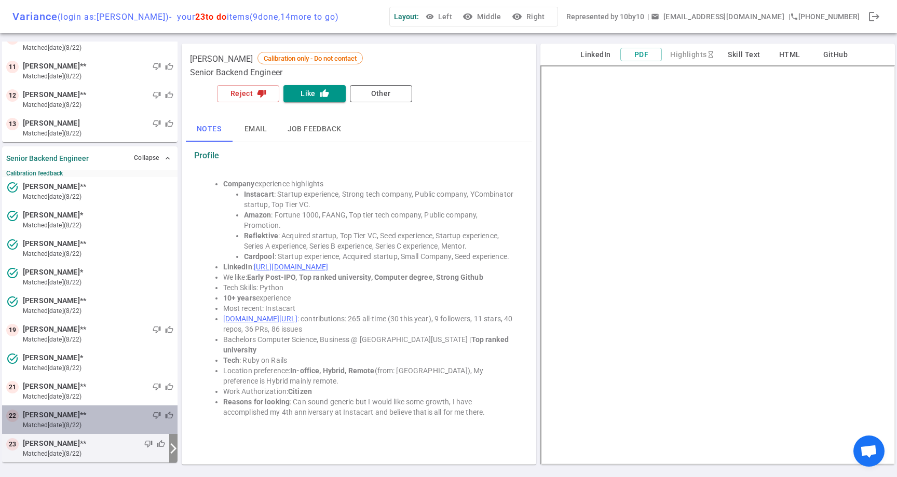
click at [104, 422] on small "matched [DATE] (8/22)" at bounding box center [98, 424] width 150 height 9
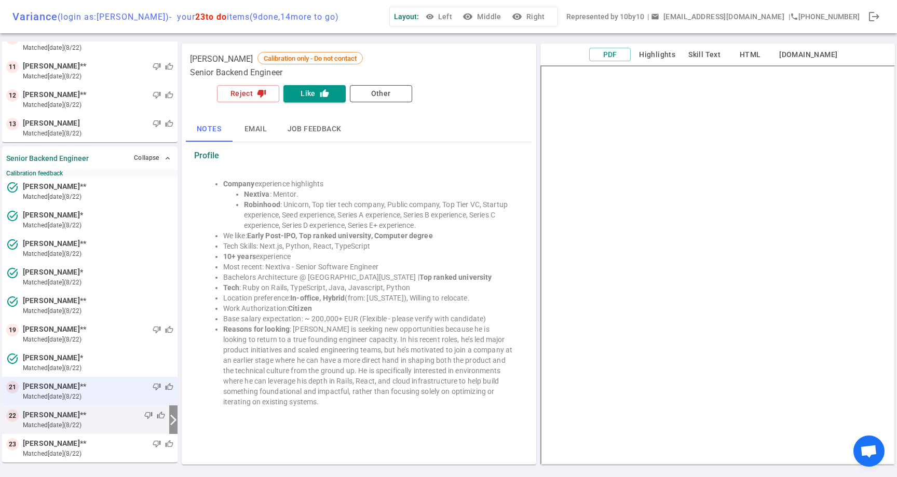
click at [116, 400] on small "matched [DATE] (8/22)" at bounding box center [98, 396] width 150 height 9
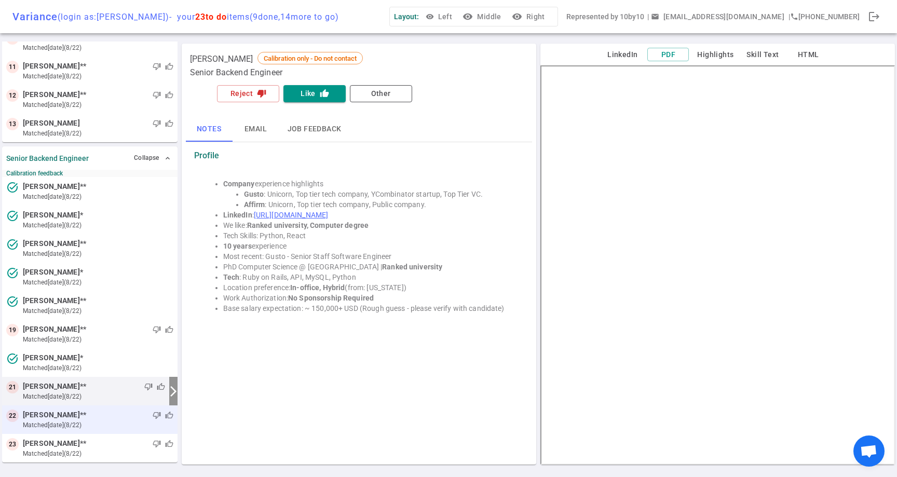
click at [105, 418] on div "thumb_down thumb_up" at bounding box center [129, 415] width 87 height 10
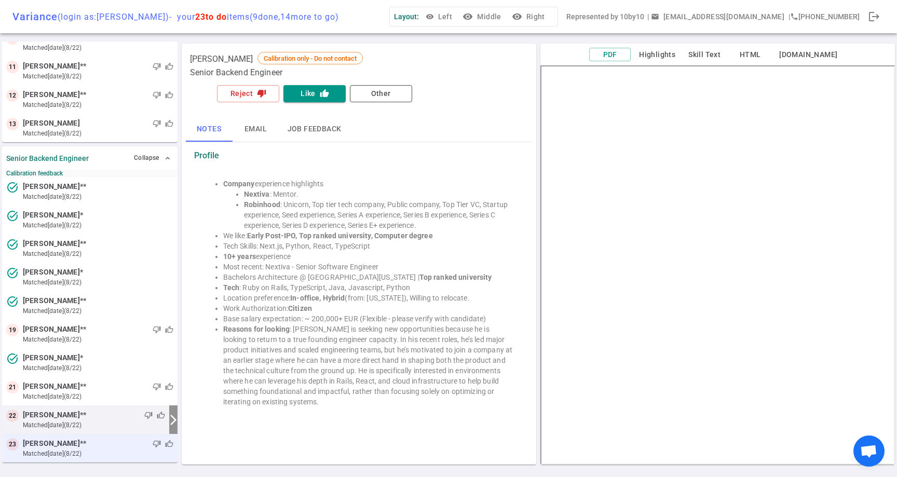
click at [88, 447] on div "thumb_down thumb_up" at bounding box center [129, 443] width 87 height 10
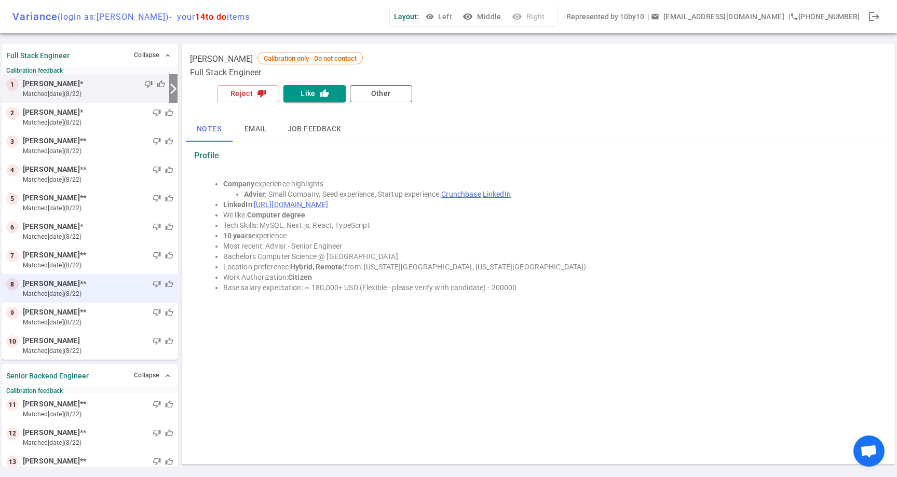
scroll to position [46, 0]
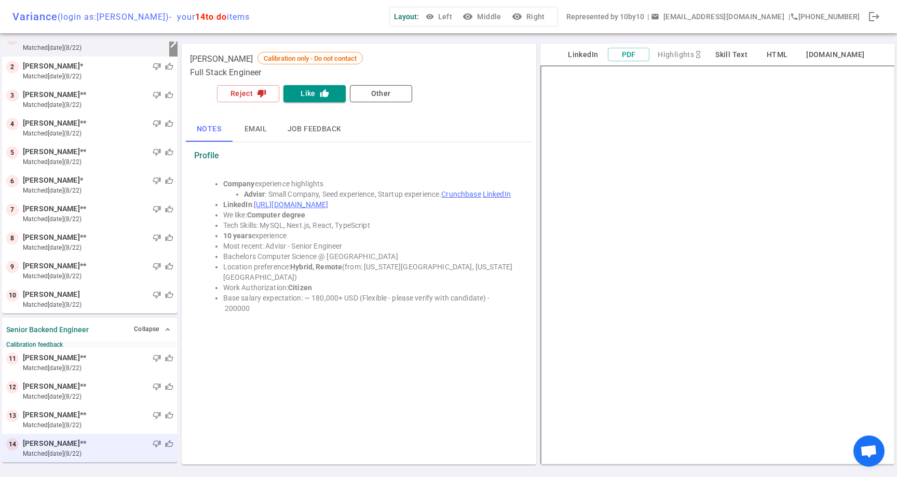
click at [107, 448] on div "thumb_down thumb_up" at bounding box center [129, 443] width 87 height 10
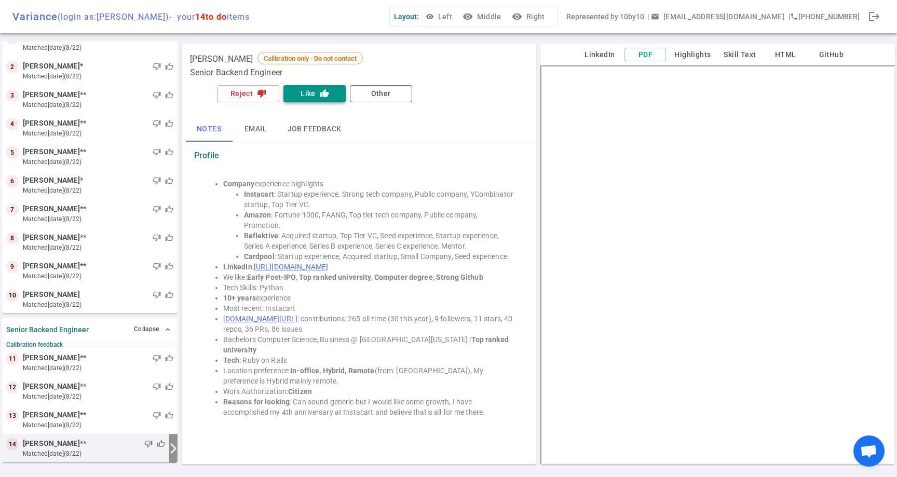
click at [312, 94] on button "Like thumb_up" at bounding box center [314, 93] width 62 height 17
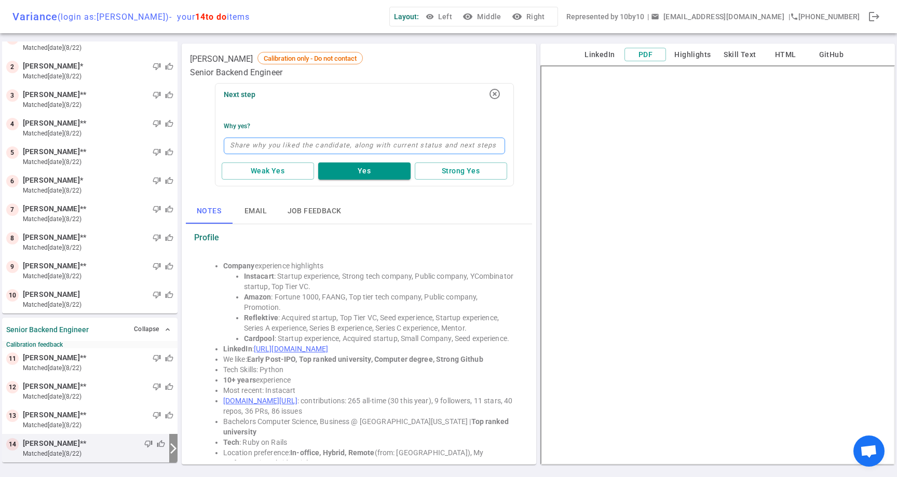
click at [387, 146] on textarea at bounding box center [364, 146] width 281 height 17
type textarea "G"
type textarea "Go"
type textarea "Goo"
type textarea "Good"
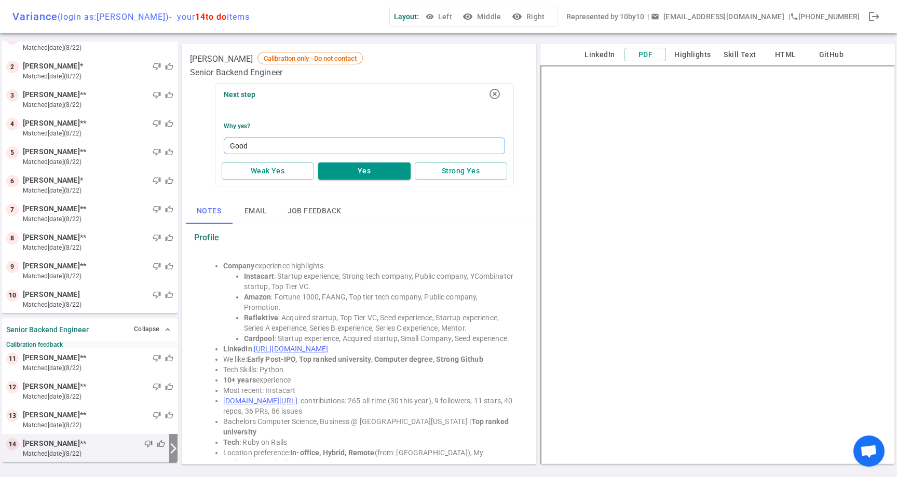
type textarea "Good s"
type textarea "Good sc"
type textarea "Good sch"
type textarea "Good scho"
type textarea "Good schoo"
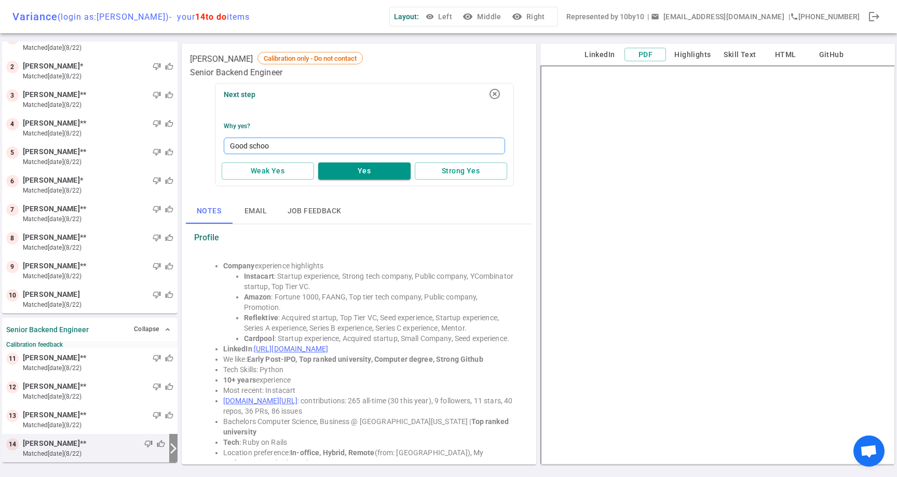
type textarea "Good school"
type textarea "Good school,"
type textarea "Good school, r"
type textarea "Good school, re"
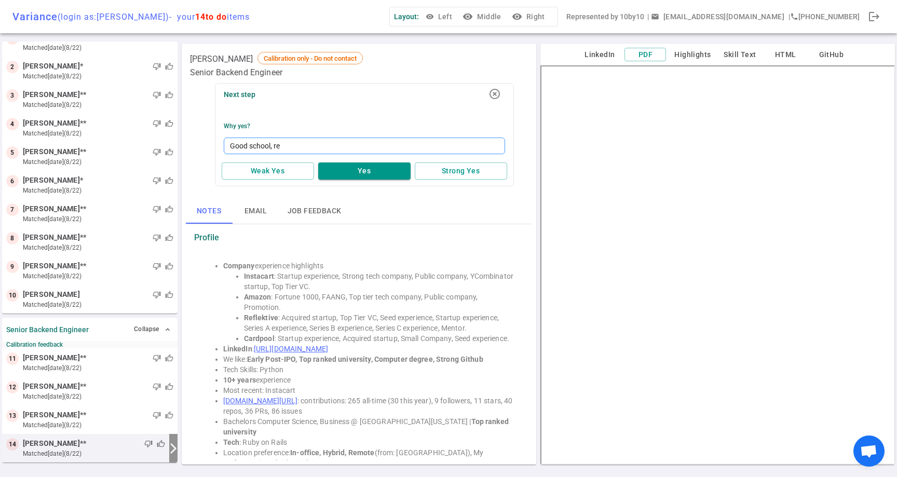
type textarea "Good school, rel"
type textarea "Good school, rele"
type textarea "Good school, relev"
type textarea "Good school, releva"
type textarea "Good school, relevan"
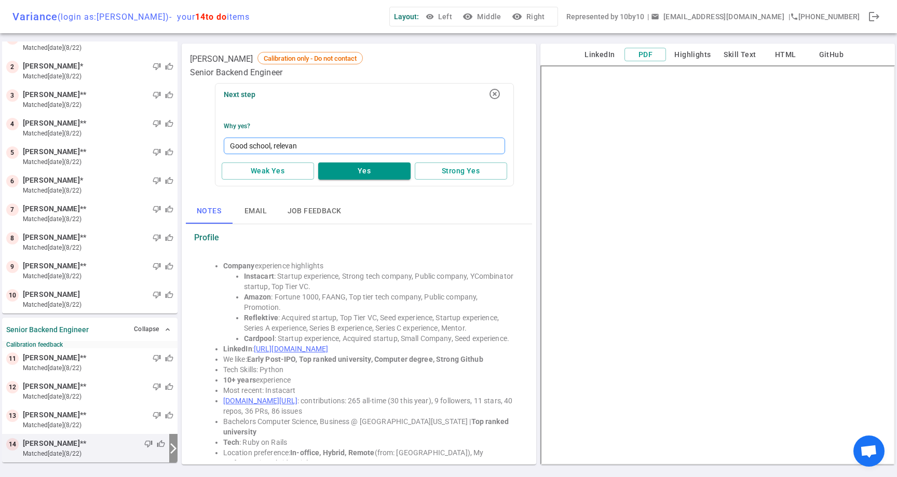
type textarea "Good school, relevant"
type textarea "Good school, relevant e"
type textarea "Good school, relevant ex"
type textarea "Good school, relevant exp"
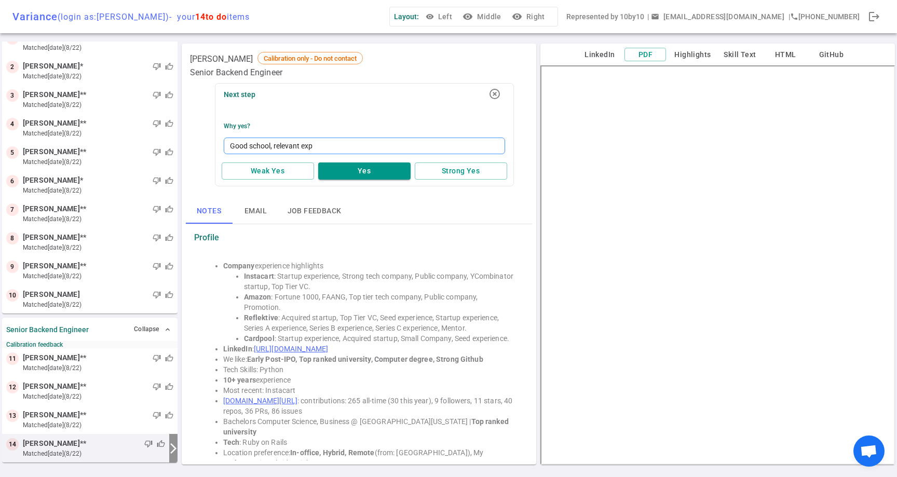
type textarea "Good school, relevant expe"
type textarea "Good school, relevant exper"
type textarea "Good school, relevant experi"
type textarea "Good school, relevant experie"
type textarea "Good school, relevant experien"
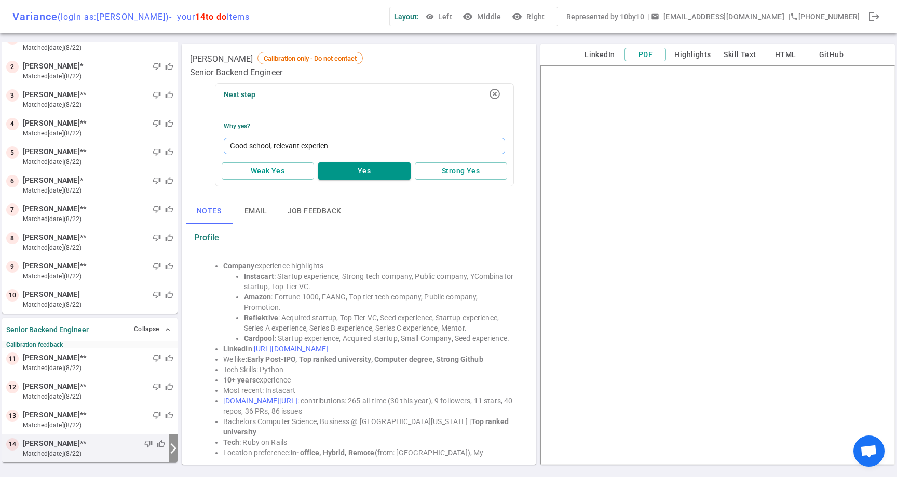
type textarea "Good school, relevant experienc"
type textarea "Good school, relevant experience"
type textarea "Good school, relevant experience,"
type textarea "Good school, relevant experience, 5"
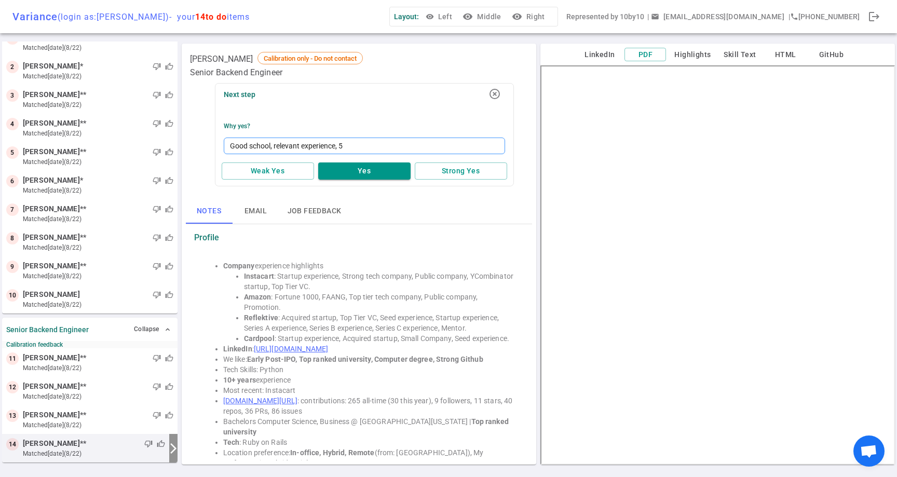
type textarea "Good school, relevant experience, 5"
type textarea "Good school, relevant experience, 5 y"
type textarea "Good school, relevant experience, 5 yea"
type textarea "Good school, relevant experience, 5 year"
type textarea "Good school, relevant experience, 5 years"
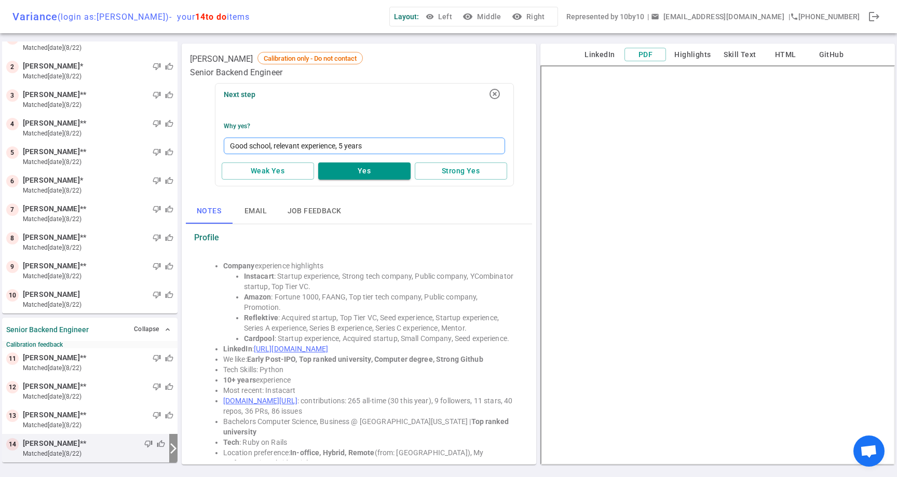
type textarea "Good school, relevant experience, 5 years"
type textarea "Good school, relevant experience, 5 years a"
type textarea "Good school, relevant experience, 5 years at"
type textarea "Good school, relevant experience, 5 years at i"
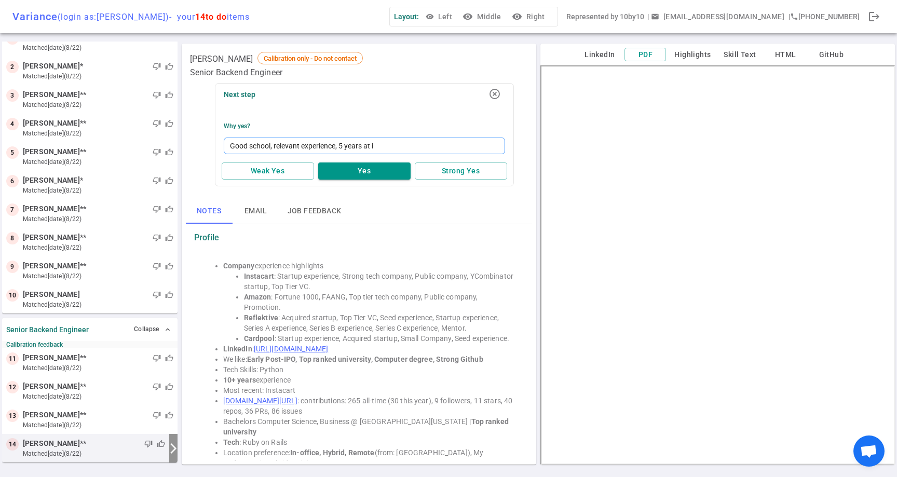
type textarea "Good school, relevant experience, 5 years at in"
type textarea "Good school, relevant experience, 5 years at ins"
type textarea "Good school, relevant experience, 5 years at inst"
type textarea "Good school, relevant experience, 5 years at insta"
type textarea "Good school, relevant experience, 5 years at instac"
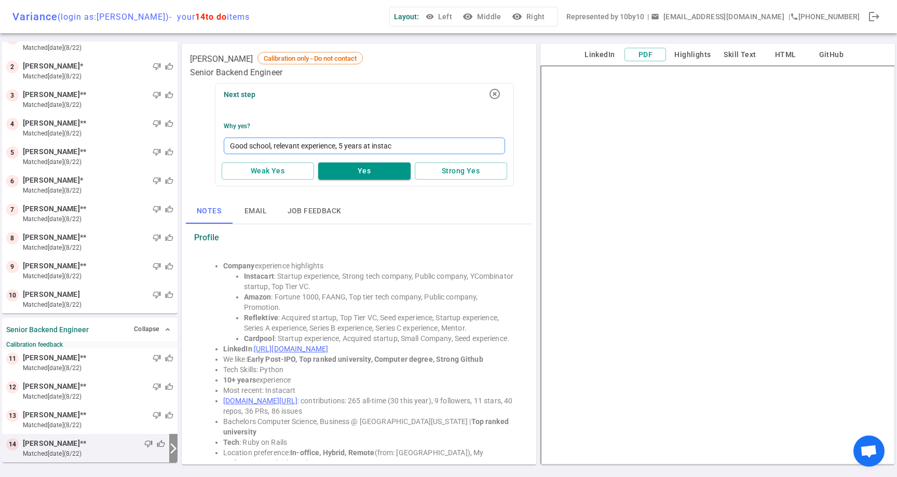
type textarea "Good school, relevant experience, 5 years at instaca"
type textarea "Good school, relevant experience, 5 years at instacar"
type textarea "Good school, relevant experience, 5 years at instacart"
click at [378, 169] on button "Yes" at bounding box center [364, 170] width 92 height 17
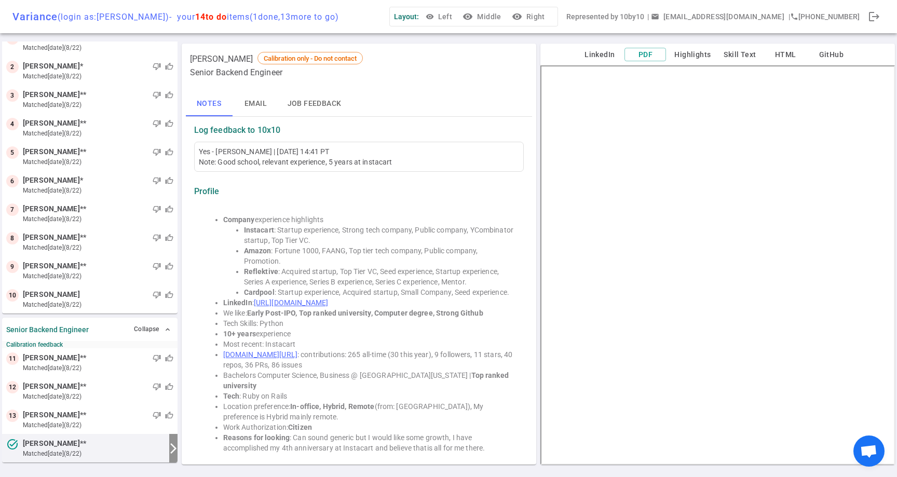
scroll to position [49, 0]
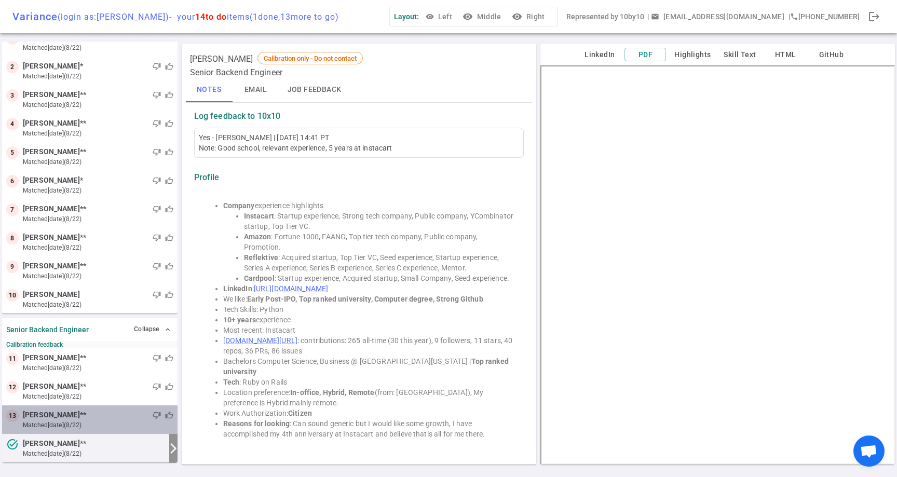
click at [97, 423] on small "matched [DATE] (8/22)" at bounding box center [98, 424] width 150 height 9
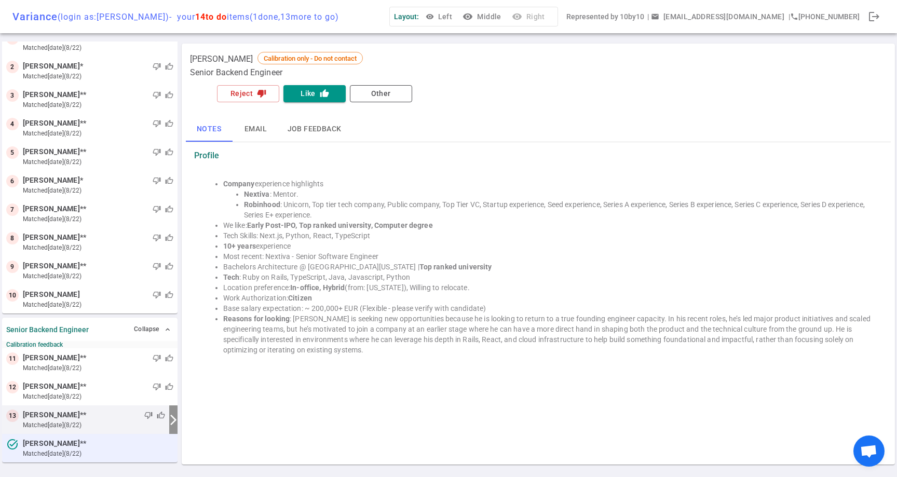
click at [97, 449] on small "matched [DATE] (8/22)" at bounding box center [98, 453] width 150 height 9
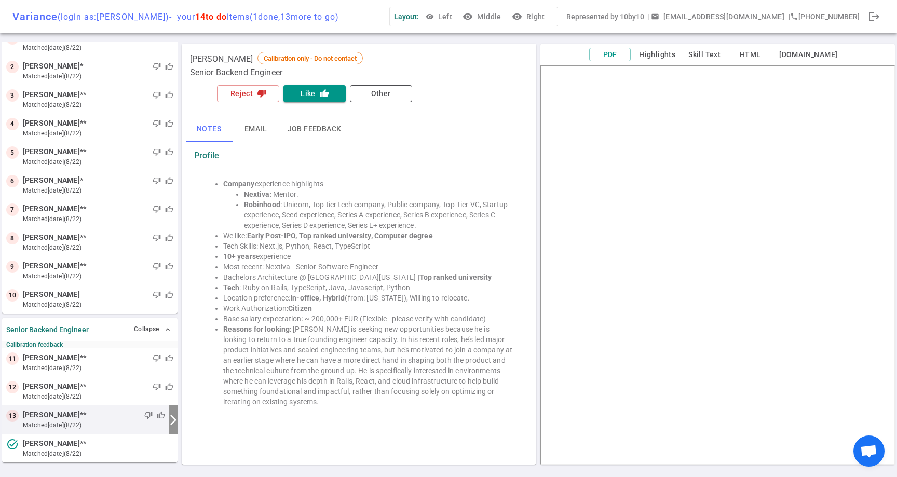
click at [103, 423] on small "matched [DATE] (8/22)" at bounding box center [94, 424] width 142 height 9
click at [98, 423] on small "matched [DATE] (8/22)" at bounding box center [94, 424] width 142 height 9
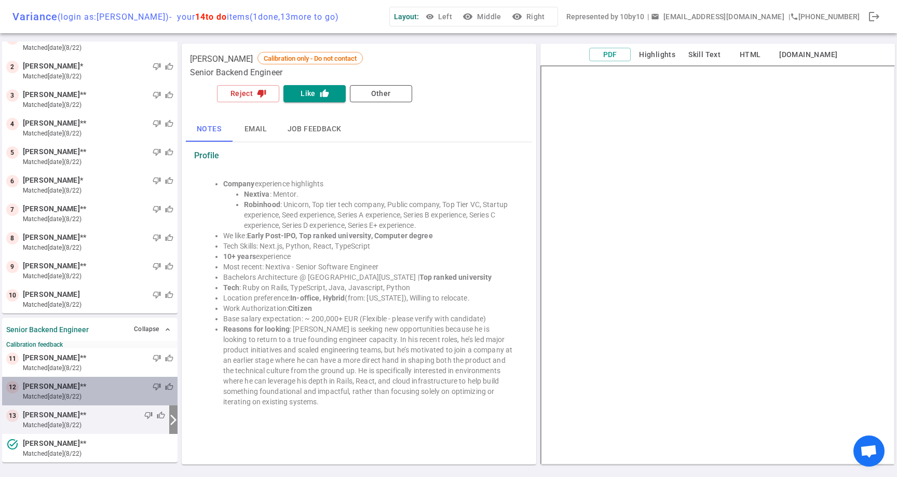
click at [109, 389] on div "thumb_down thumb_up" at bounding box center [129, 386] width 87 height 10
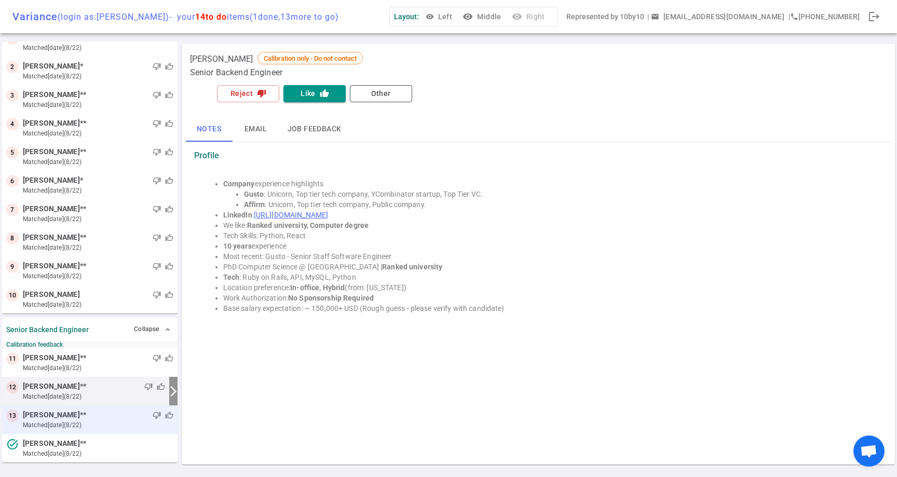
click at [109, 425] on small "matched [DATE] (8/22)" at bounding box center [98, 424] width 150 height 9
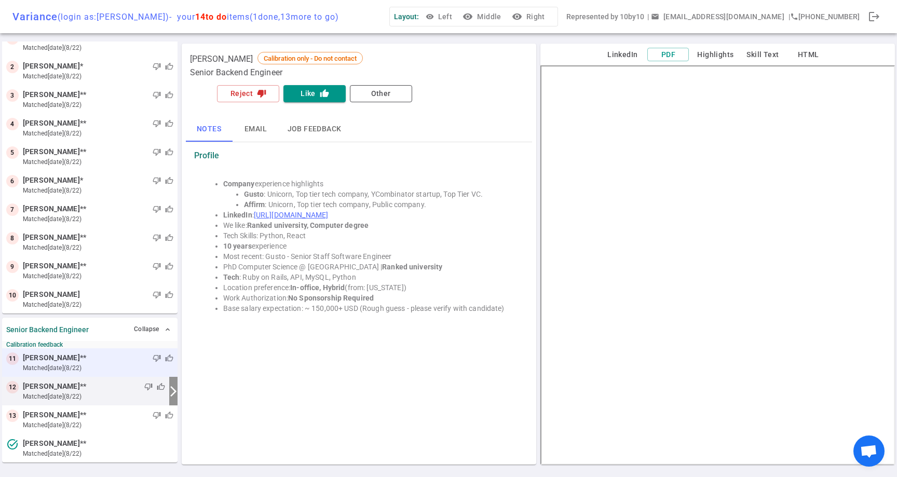
click at [110, 362] on div "thumb_down thumb_up" at bounding box center [129, 358] width 87 height 10
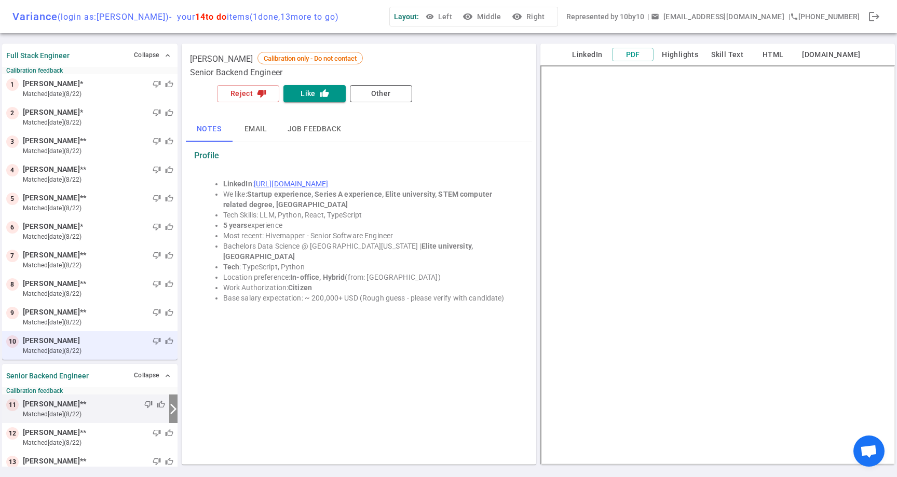
click at [119, 343] on div "thumb_down thumb_up" at bounding box center [126, 341] width 93 height 10
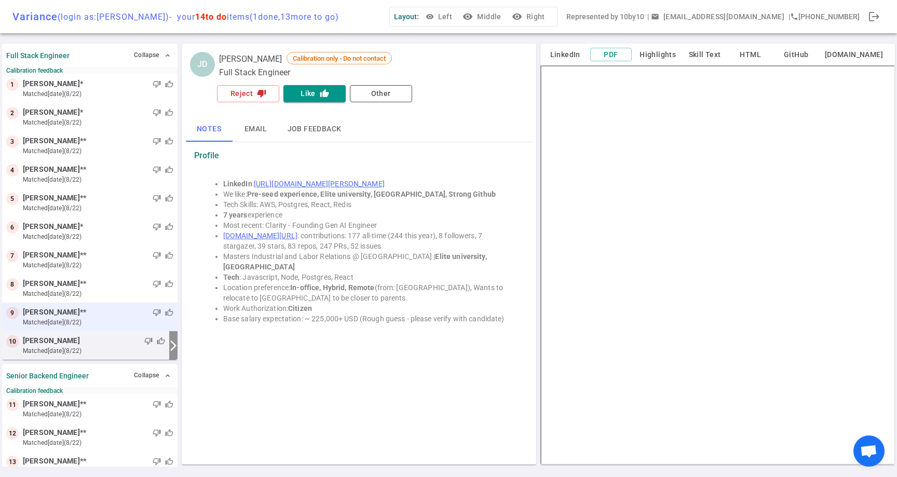
click at [107, 322] on small "matched [DATE] (8/22)" at bounding box center [98, 322] width 150 height 9
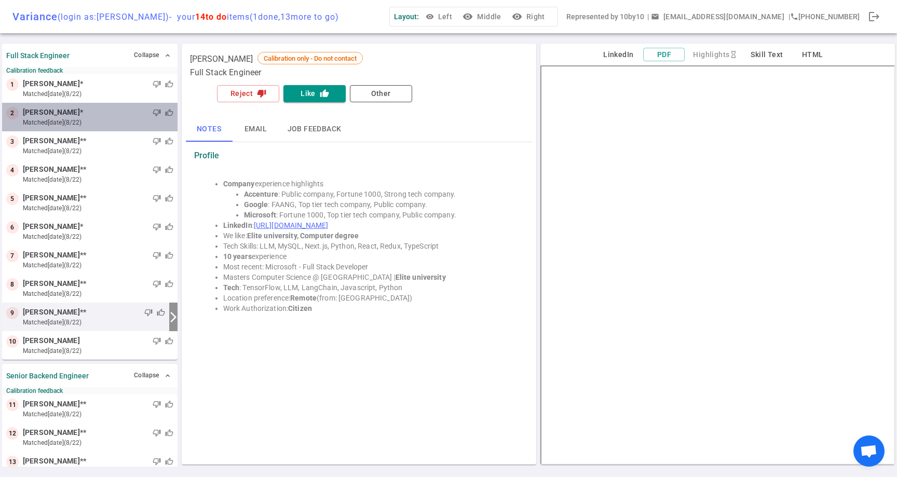
click at [113, 111] on div "thumb_down thumb_up" at bounding box center [128, 112] width 90 height 10
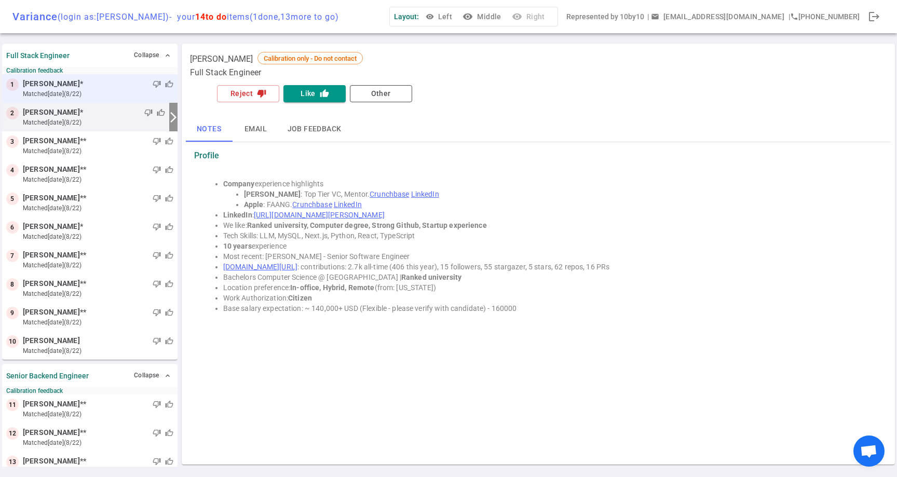
click at [111, 95] on small "matched [DATE] (8/22)" at bounding box center [98, 93] width 150 height 9
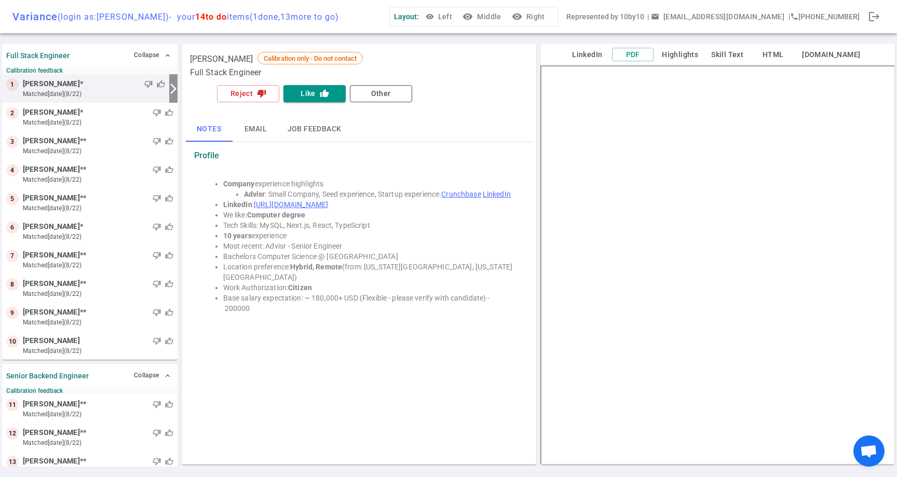
click at [608, 58] on button "LinkedIn" at bounding box center [587, 54] width 42 height 13
click at [598, 61] on div "LinkedIn PDF Highlights Skill Text HTML Socket.IO" at bounding box center [717, 55] width 354 height 22
click at [598, 52] on button "LinkedIn" at bounding box center [587, 54] width 42 height 13
click at [600, 48] on button "LinkedIn" at bounding box center [587, 54] width 42 height 13
click at [267, 92] on button "Reject thumb_down" at bounding box center [248, 93] width 62 height 17
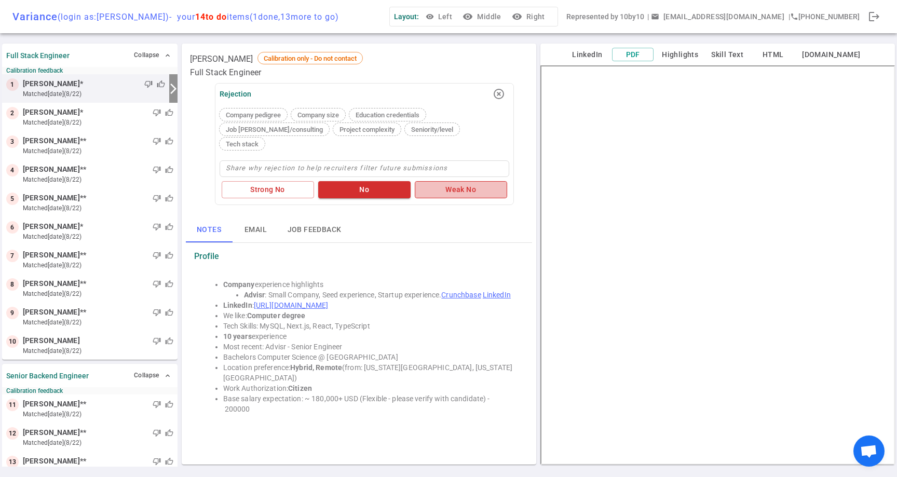
click at [458, 181] on button "Weak No" at bounding box center [461, 189] width 92 height 17
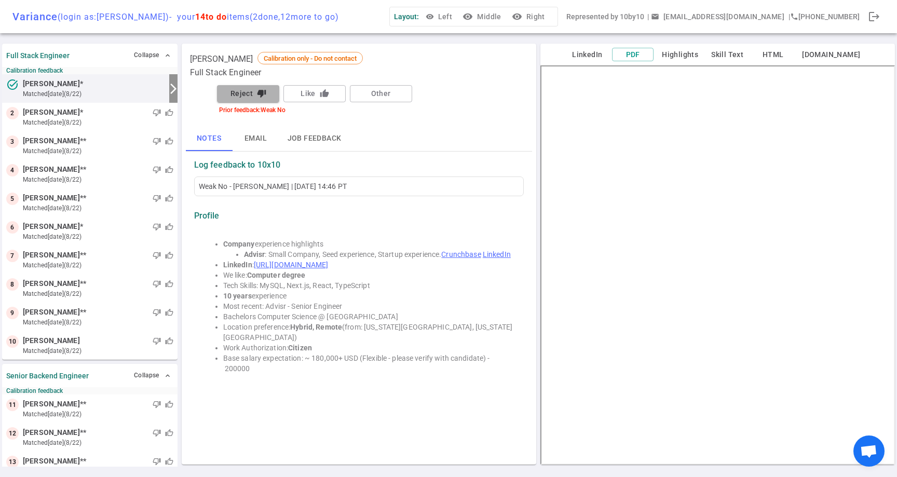
click at [242, 88] on button "Reject thumb_down" at bounding box center [248, 93] width 62 height 17
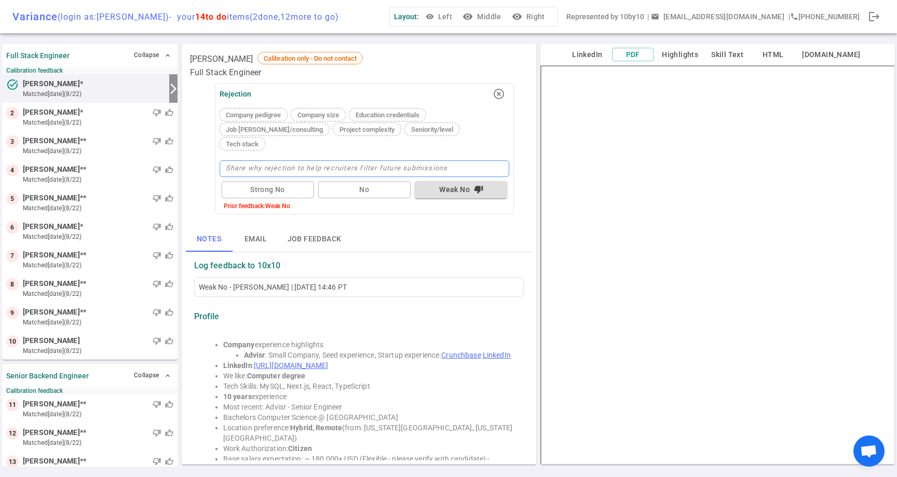
click at [419, 160] on textarea at bounding box center [364, 168] width 290 height 17
type textarea "C"
type textarea "Cu"
type textarea "Cul"
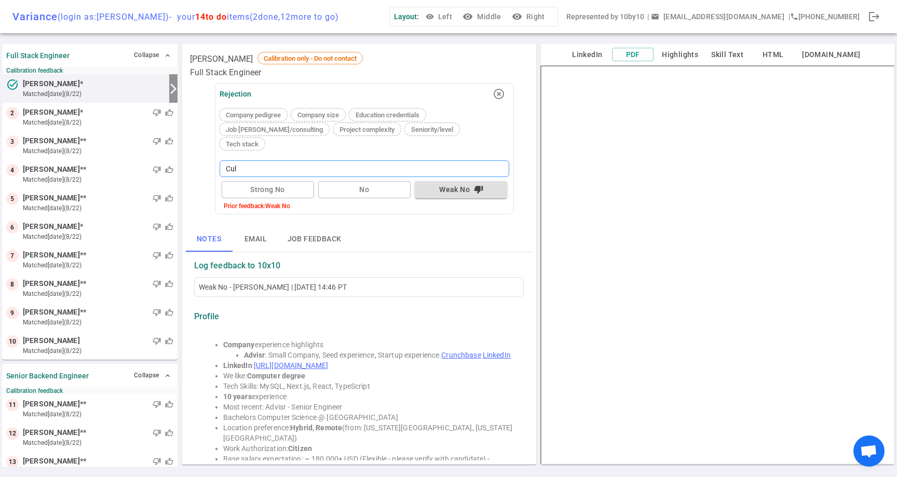
type textarea "Cult"
type textarea "Cultu"
type textarea "Cultur"
type textarea "Culture"
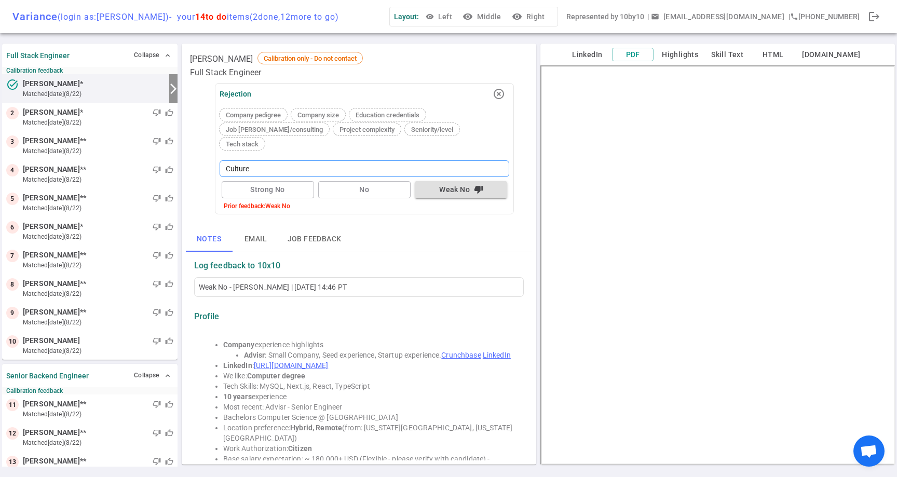
type textarea "Culture f"
type textarea "Culture fi"
type textarea "Culture fit"
type textarea "Culture fit +"
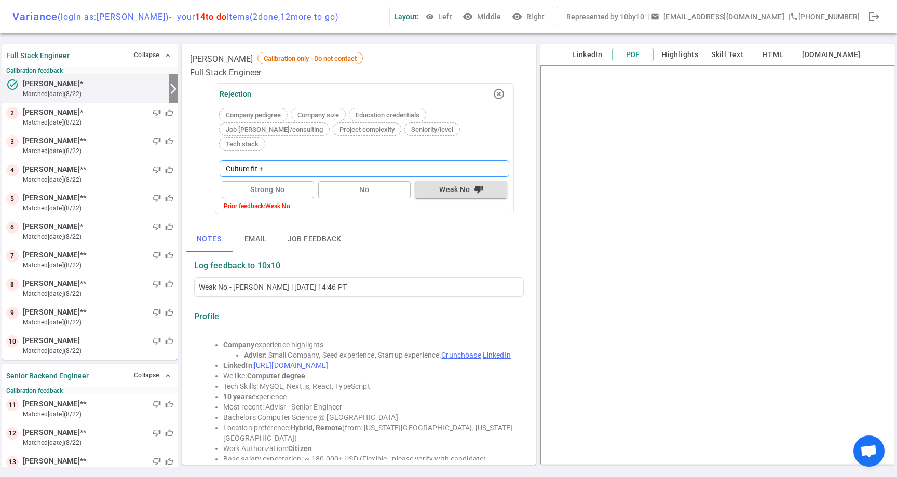
type textarea "Culture fit + h"
type textarea "Culture fit + ho"
type textarea "Culture fit + how"
type textarea "Culture fit + how m"
type textarea "Culture fit + how mu"
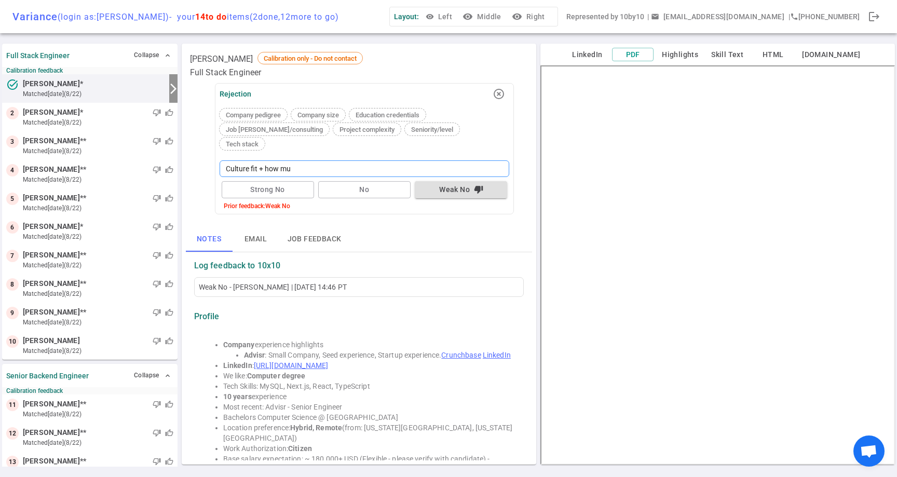
type textarea "Culture fit + how muc"
type textarea "Culture fit + how much"
type textarea "Culture fit + how much e"
type textarea "Culture fit + how much ex"
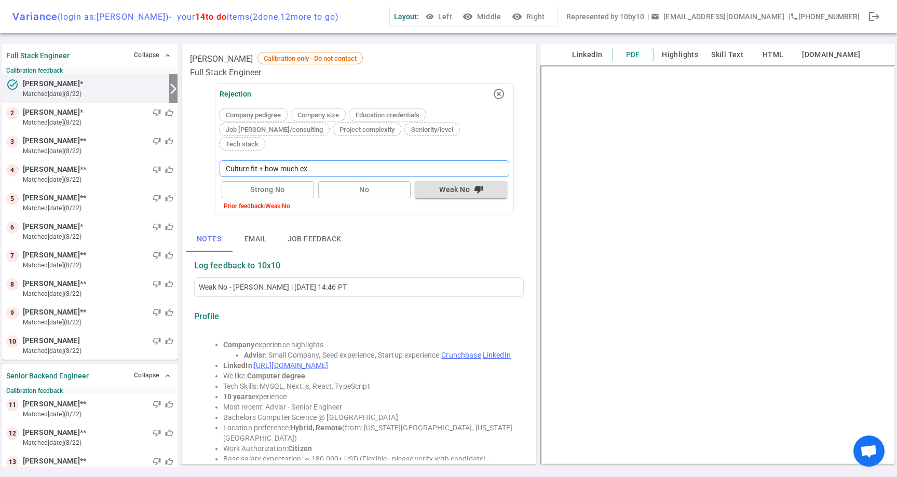
type textarea "Culture fit + how much exp"
type textarea "Culture fit + how much expe"
type textarea "Culture fit + how much exper"
type textarea "Culture fit + how much experi"
type textarea "Culture fit + how much experie"
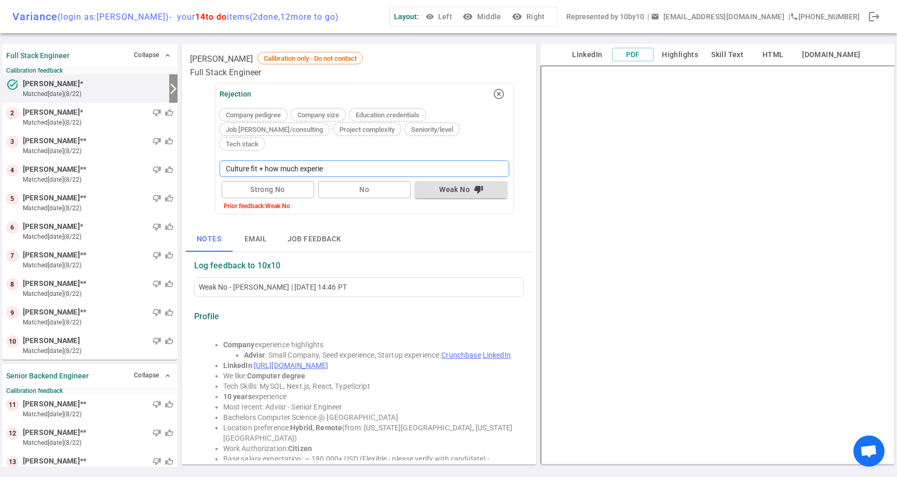
type textarea "Culture fit + how much experien"
type textarea "Culture fit + how much experienc"
type textarea "Culture fit + how much experience"
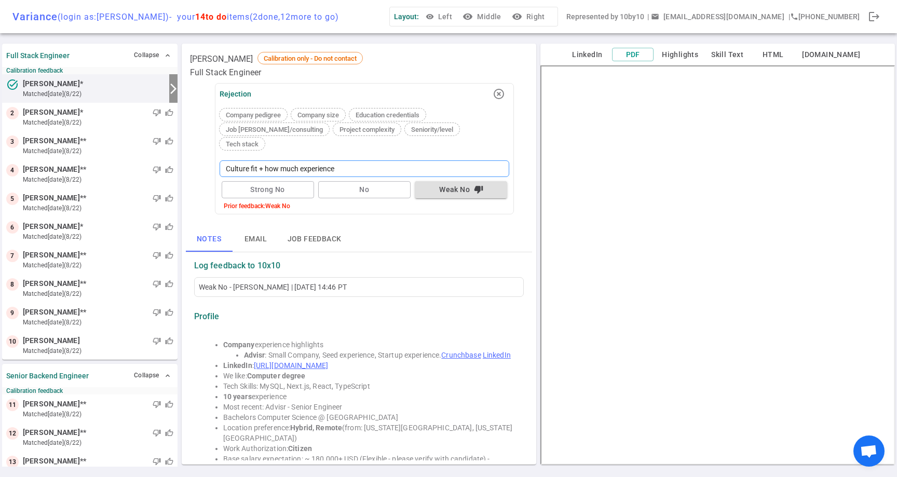
type textarea "Culture fit + how much experience,"
type textarea "Culture fit + how much experience, d"
type textarea "Culture fit + how much experience, do"
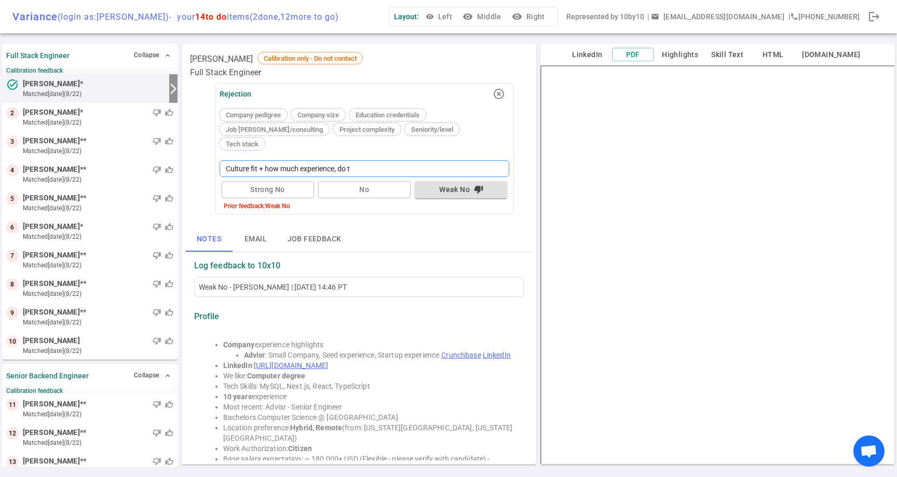
type textarea "Culture fit + how much experience, do th"
type textarea "Culture fit + how much experience, do the"
type textarea "Culture fit + how much experience, do they"
type textarea "Culture fit + how much experience, do they w"
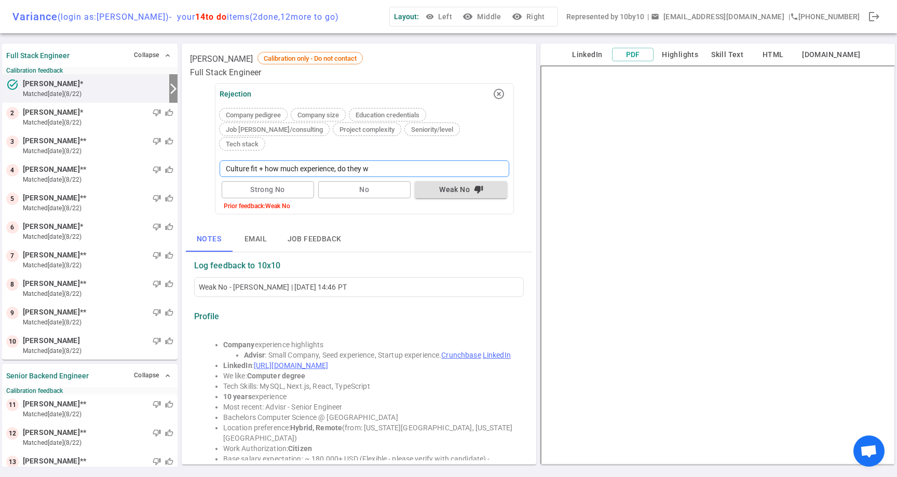
type textarea "Culture fit + how much experience, do they wa"
type textarea "Culture fit + how much experience, do they wan"
type textarea "Culture fit + how much experience, do they want"
click at [470, 235] on div "Notes Email Job feedback" at bounding box center [359, 239] width 346 height 25
click at [463, 160] on textarea "Culture fit + how much experience, do they want 60 + hour coding" at bounding box center [364, 168] width 290 height 17
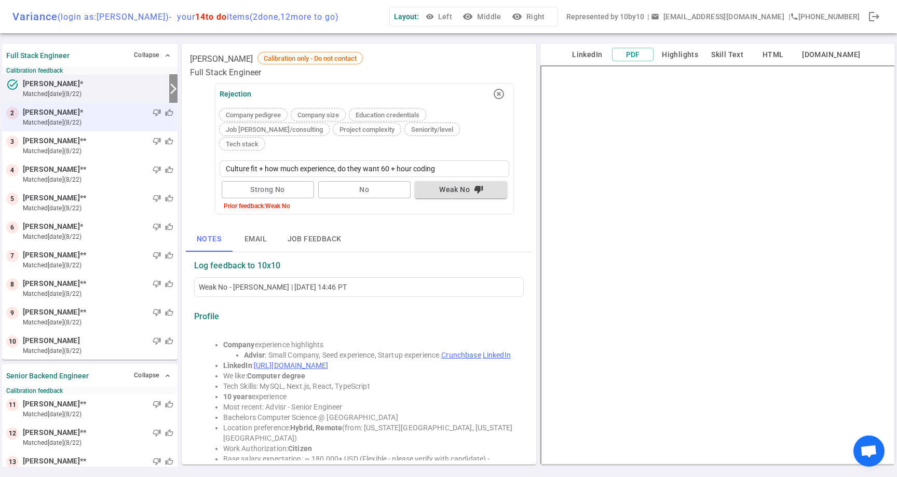
click at [33, 112] on span "[PERSON_NAME]" at bounding box center [51, 112] width 57 height 11
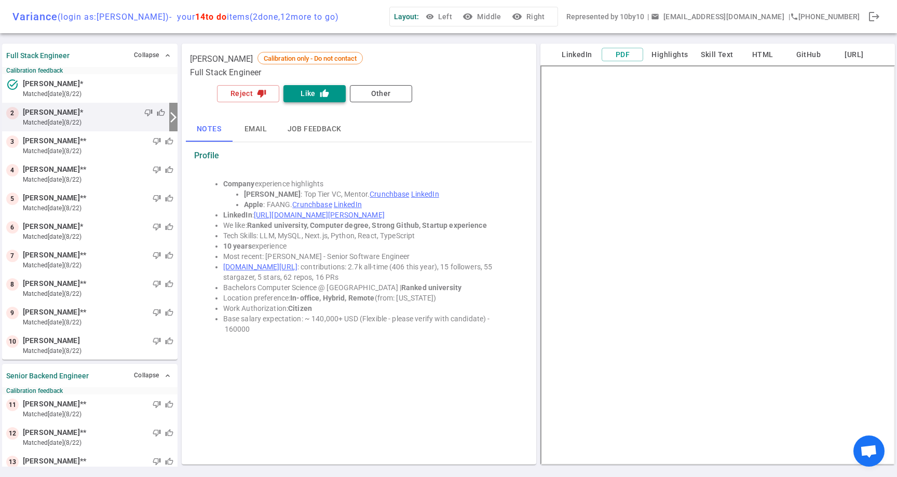
click at [311, 93] on button "Like thumb_up" at bounding box center [314, 93] width 62 height 17
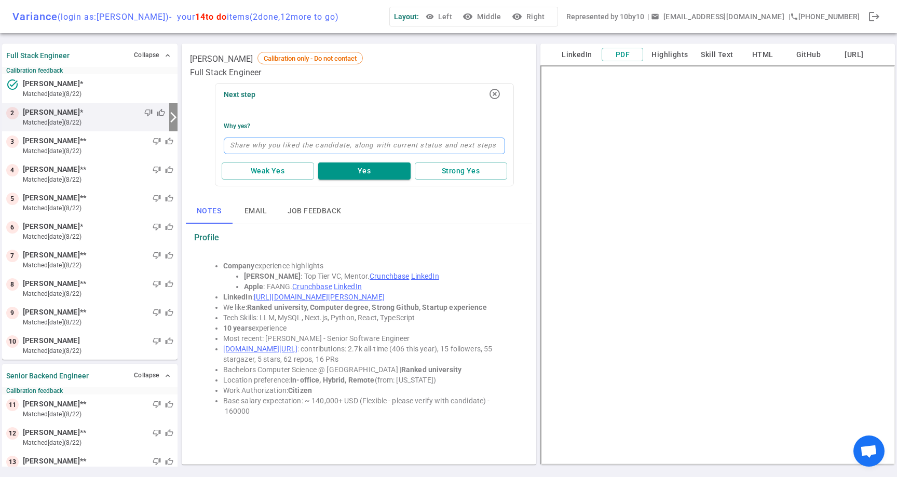
click at [322, 141] on textarea at bounding box center [364, 146] width 281 height 17
click at [471, 255] on div "Company experience highlights Deel : Top Tier VC, Mentor. Crunchbase LinkedIn A…" at bounding box center [359, 338] width 330 height 179
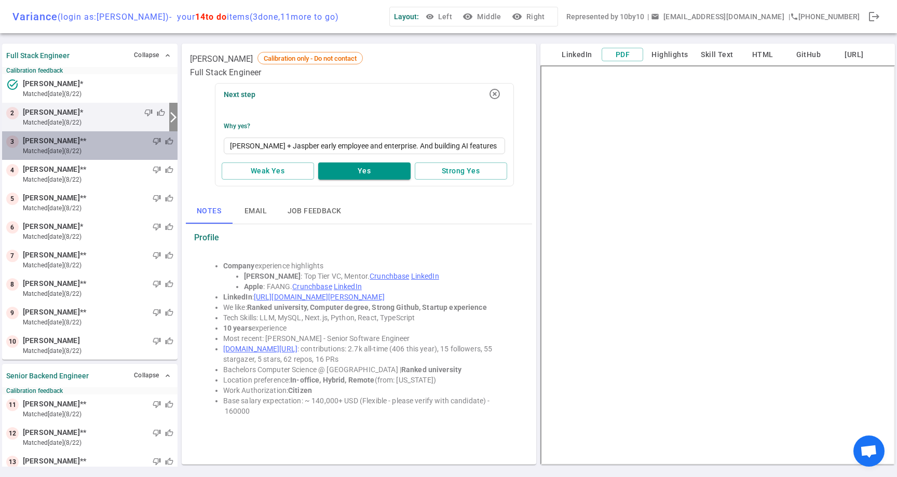
click at [28, 147] on small "matched [DATE] (8/22)" at bounding box center [98, 150] width 150 height 9
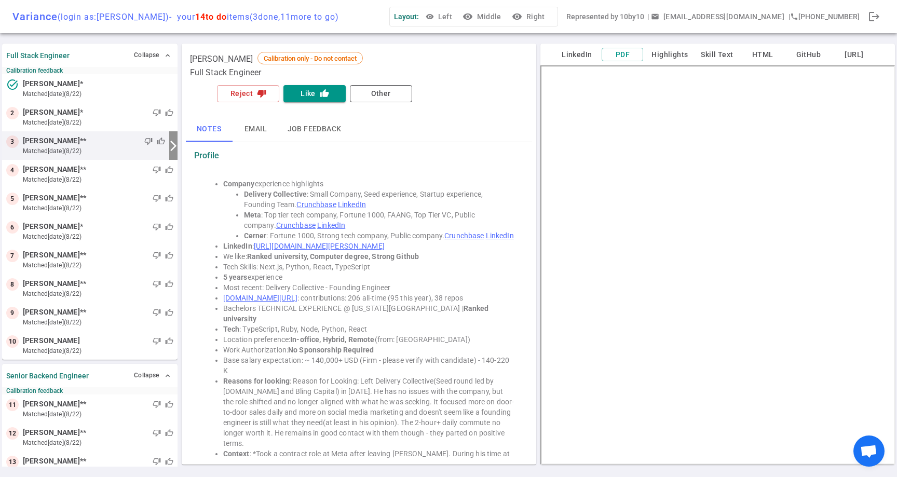
scroll to position [51, 0]
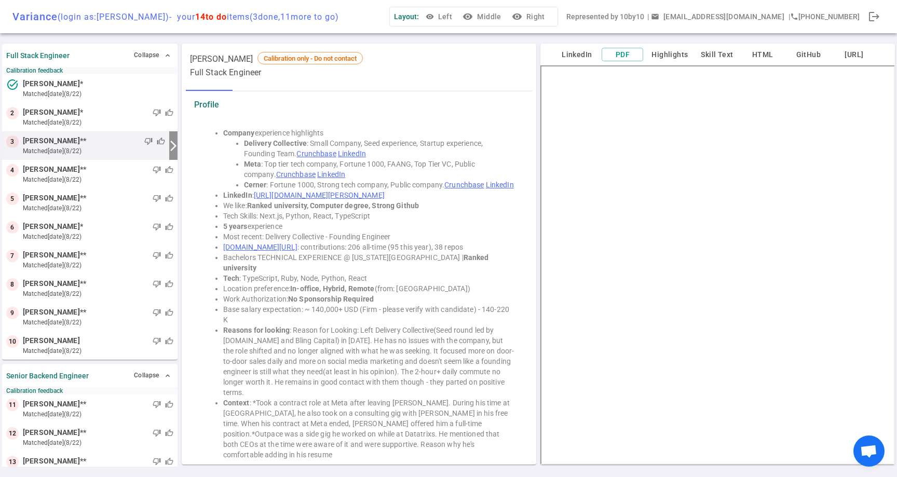
click at [385, 191] on link "https://www.linkedin.com/in/bharath-banothu-54827713b" at bounding box center [319, 195] width 131 height 8
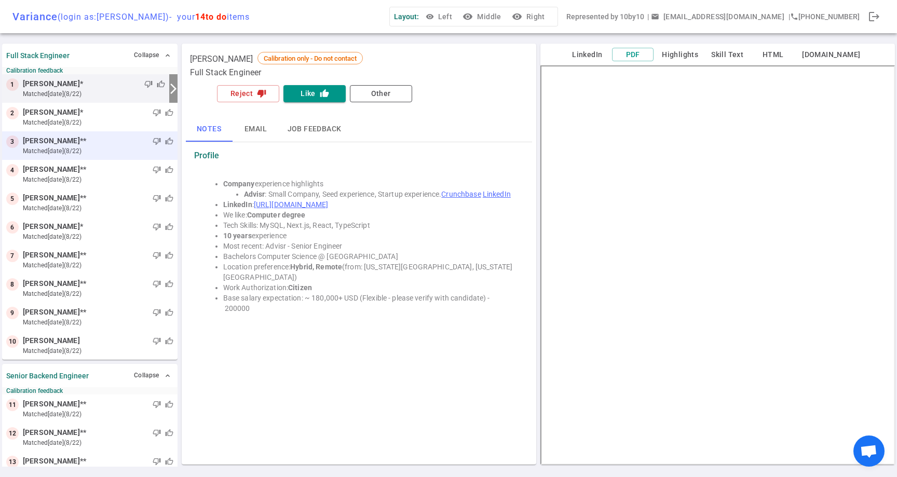
click at [98, 149] on small "matched [DATE] (8/22)" at bounding box center [98, 150] width 150 height 9
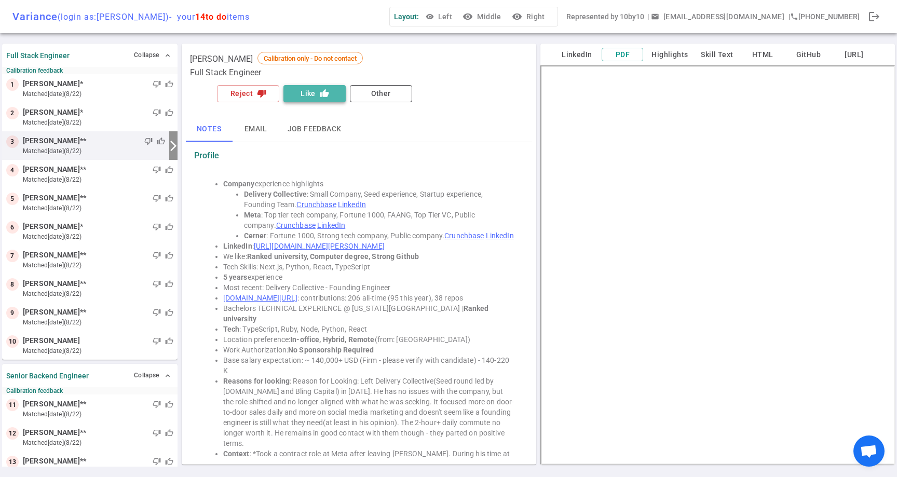
click at [312, 94] on button "Like thumb_up" at bounding box center [314, 93] width 62 height 17
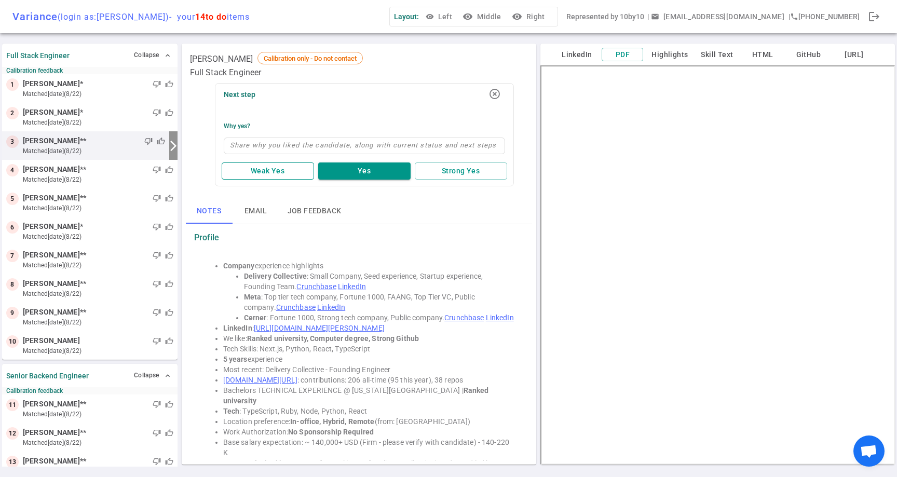
click at [287, 171] on button "Weak Yes" at bounding box center [268, 170] width 92 height 17
click at [495, 93] on icon "highlight_off" at bounding box center [494, 94] width 12 height 12
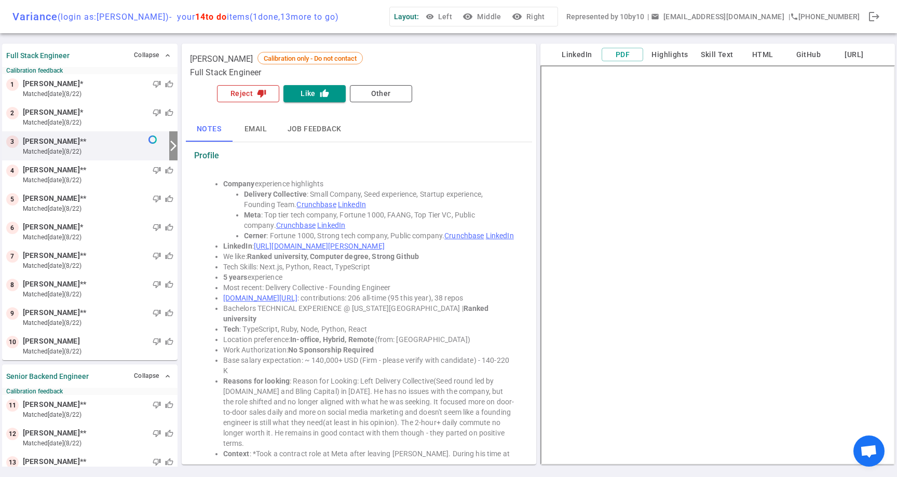
click at [262, 95] on icon "thumb_down" at bounding box center [261, 93] width 9 height 9
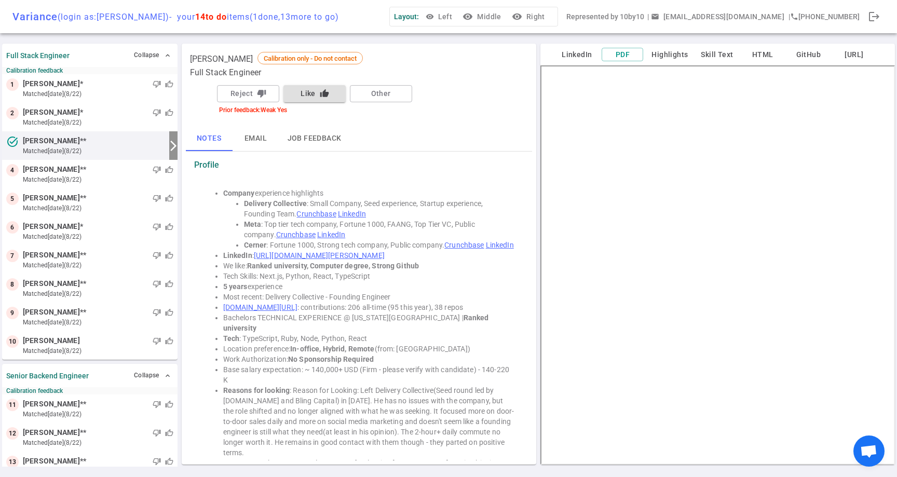
click at [471, 173] on div "Profile" at bounding box center [359, 165] width 330 height 19
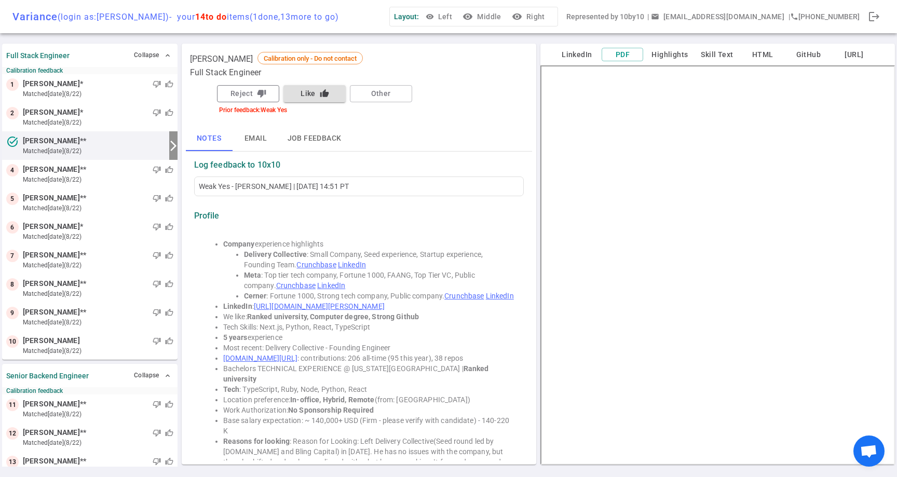
click at [246, 92] on button "Reject thumb_down" at bounding box center [248, 93] width 62 height 17
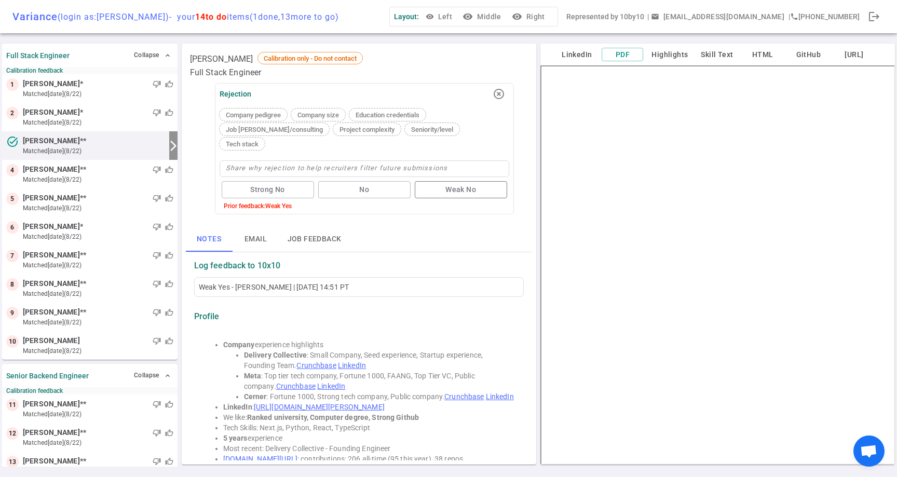
click at [462, 181] on button "Weak No" at bounding box center [461, 189] width 92 height 17
click at [408, 160] on textarea at bounding box center [364, 168] width 290 height 17
type textarea "W"
type textarea "We"
type textarea "Wea"
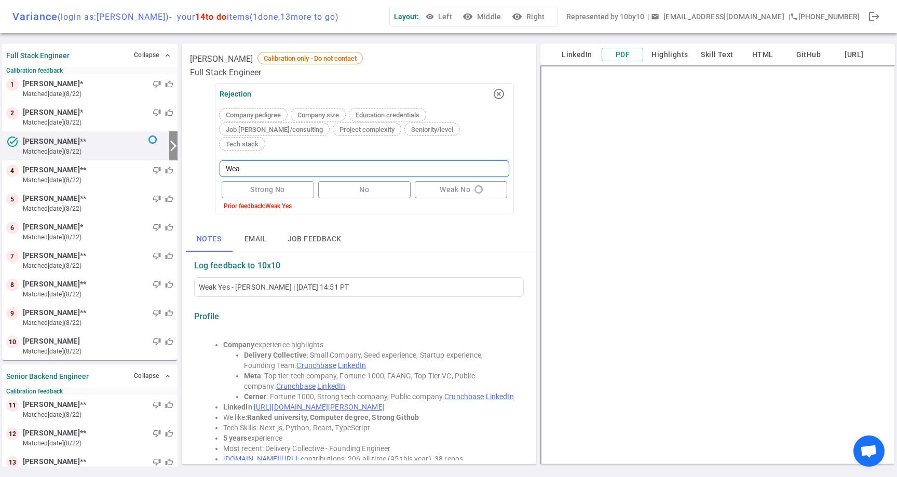
type textarea "Weak"
type textarea "Weak n"
type textarea "Weak no"
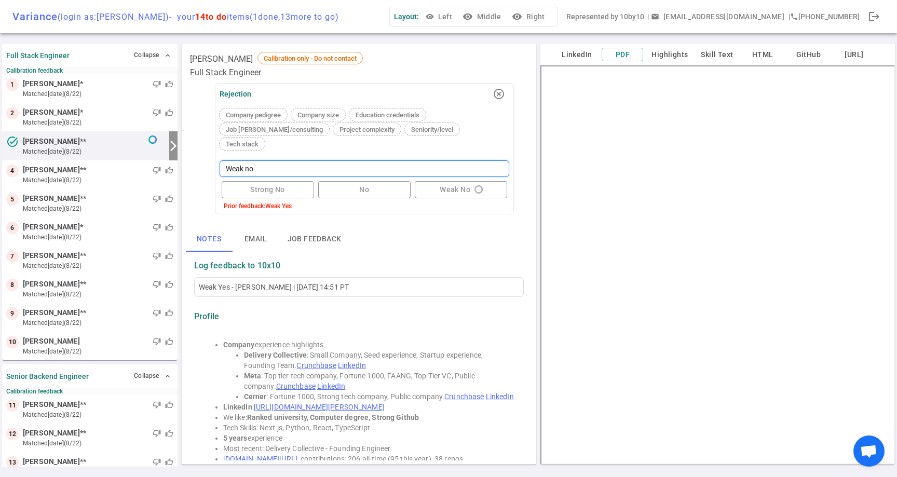
type textarea "Weak no f"
type textarea "Weak no fo"
type textarea "Weak no for"
type textarea "Weak no for f"
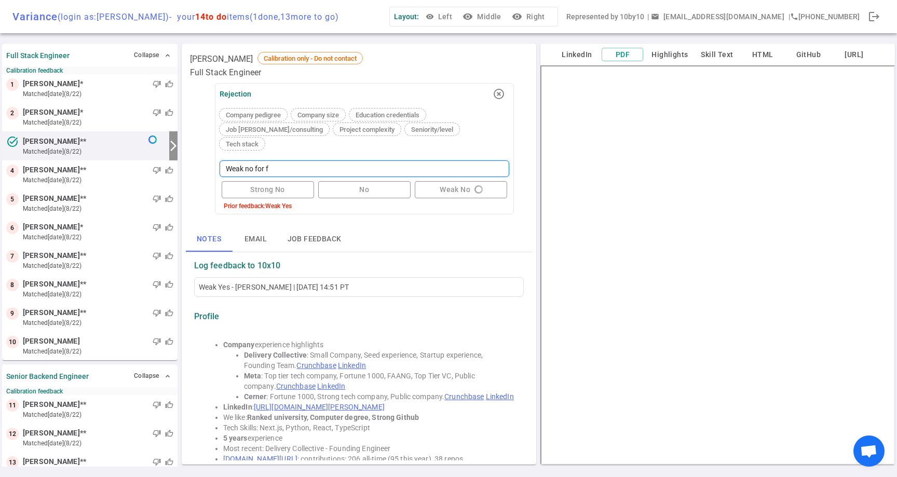
type textarea "Weak no for fu"
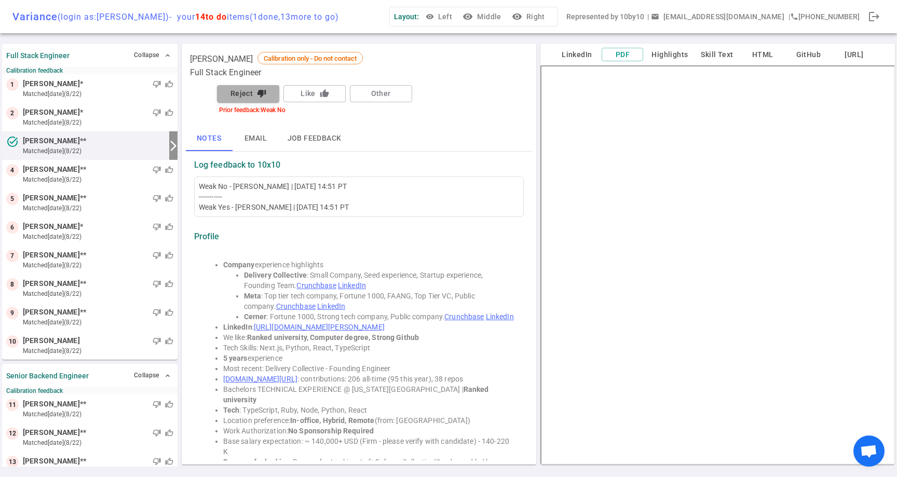
click at [248, 99] on button "Reject thumb_down" at bounding box center [248, 93] width 62 height 17
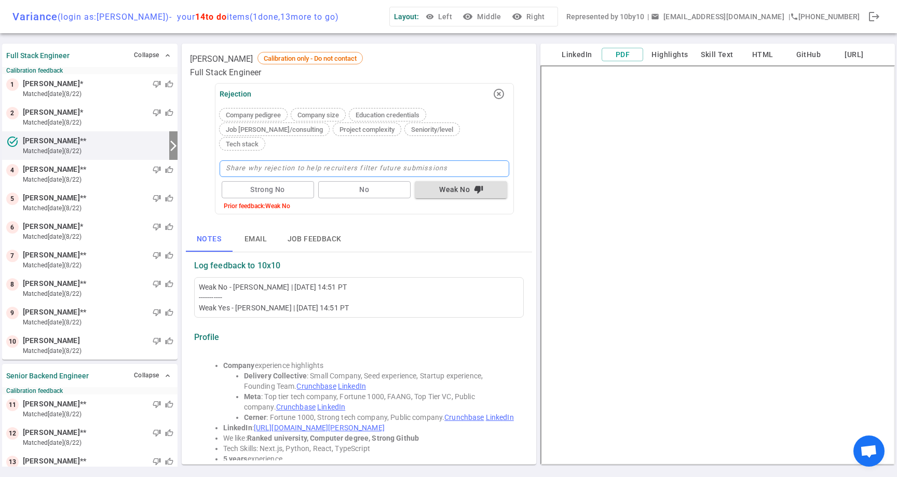
click at [339, 160] on textarea at bounding box center [364, 168] width 290 height 17
type textarea "W"
type textarea "We"
type textarea "Wea"
type textarea "Weak"
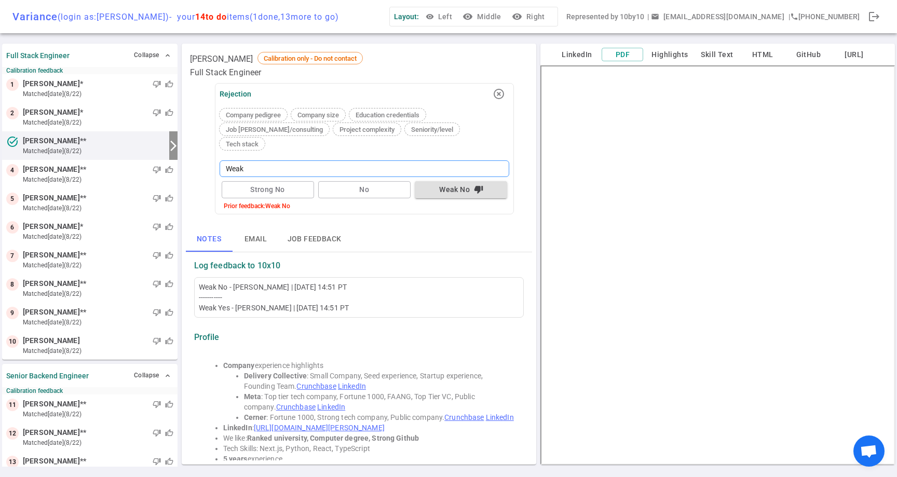
type textarea "Weak"
type textarea "Weak n"
type textarea "Weak no"
type textarea "Weak no f"
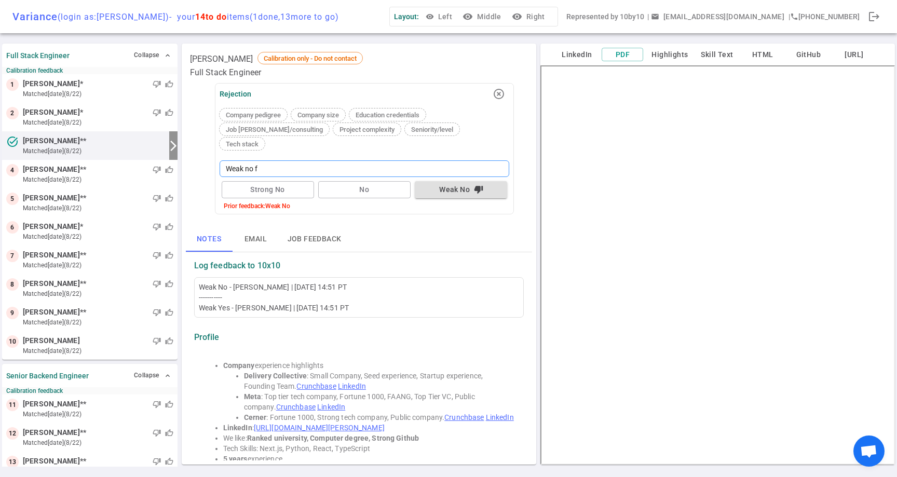
type textarea "Weak no fo"
type textarea "Weak no for"
type textarea "Weak no for f"
type textarea "Weak no for fu"
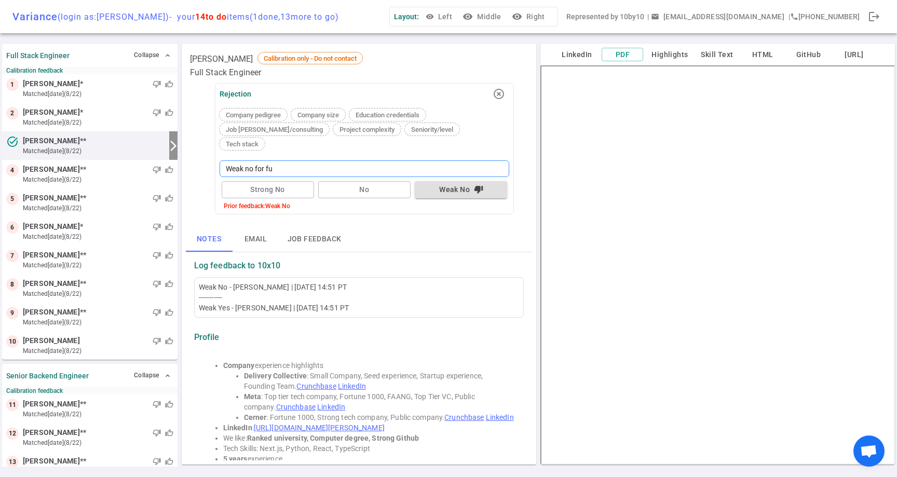
type textarea "Weak no for ful"
type textarea "Weak no for full"
type textarea "Weak no for fullt"
type textarea "Weak no for fulltim"
type textarea "Weak no for fulltime"
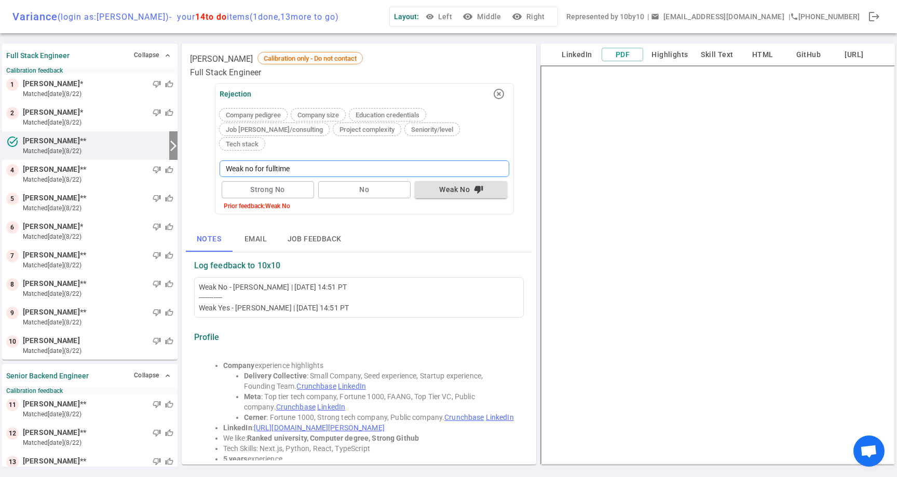
type textarea "Weak no for fulltime,"
type textarea "Weak no for fulltime, b"
type textarea "Weak no for fulltime, bu"
type textarea "Weak no for fulltime, but"
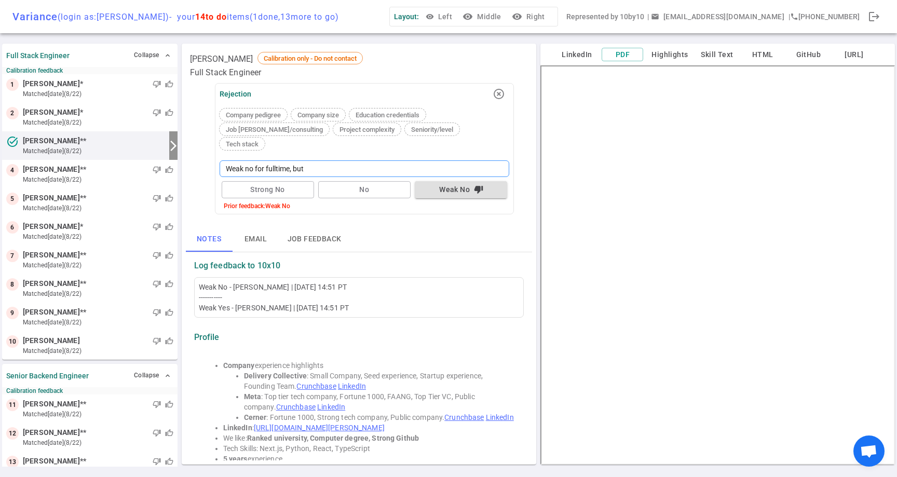
type textarea "Weak no for fulltime, but"
type textarea "Weak no for fulltime, but w"
type textarea "Weak no for fulltime, but we"
type textarea "Weak no for fulltime, but we w"
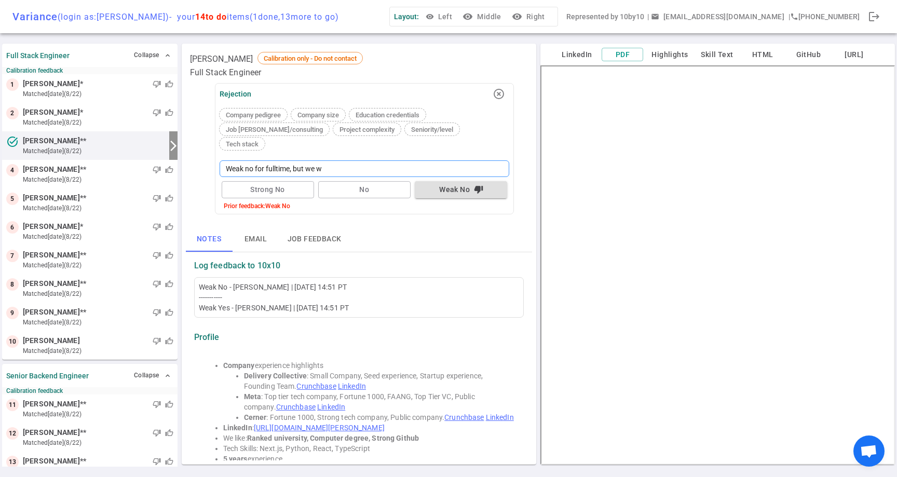
type textarea "Weak no for fulltime, but we wo"
type textarea "Weak no for fulltime, but we wou"
type textarea "Weak no for fulltime, but we woul"
type textarea "Weak no for fulltime, but we would"
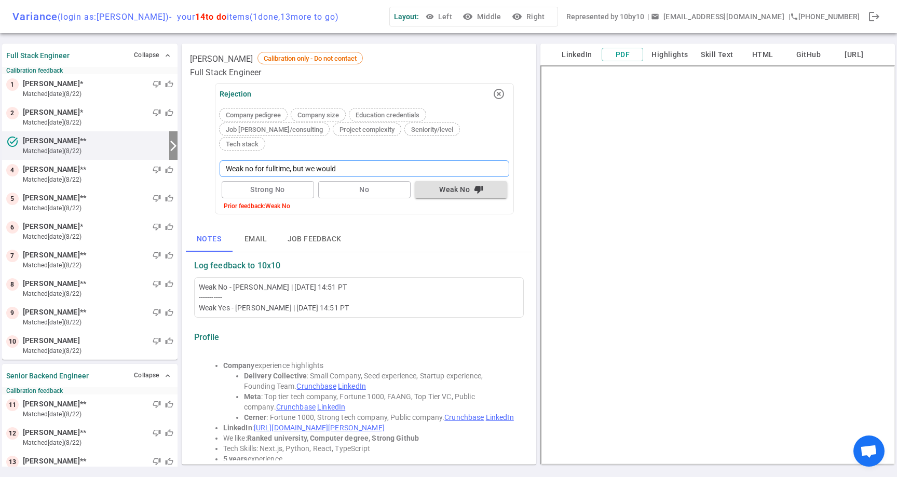
type textarea "Weak no for fulltime, but we would p"
type textarea "Weak no for fulltime, but we would po"
type textarea "Weak no for fulltime, but we would pot"
type textarea "Weak no for fulltime, but we would pote"
type textarea "Weak no for fulltime, but we would poten"
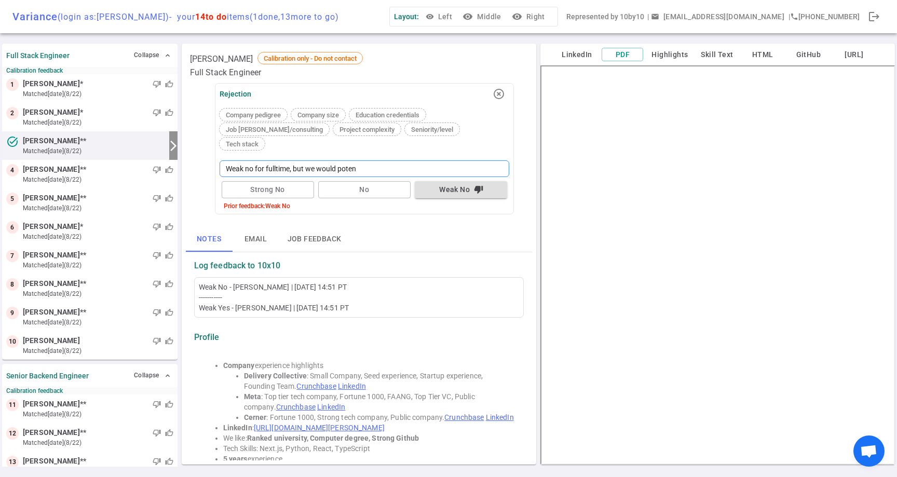
type textarea "Weak no for fulltime, but we would potent"
type textarea "Weak no for fulltime, but we would potentia"
type textarea "Weak no for fulltime, but we would potential"
type textarea "Weak no for fulltime, but we would potentiall"
type textarea "Weak no for fulltime, but we would potentially"
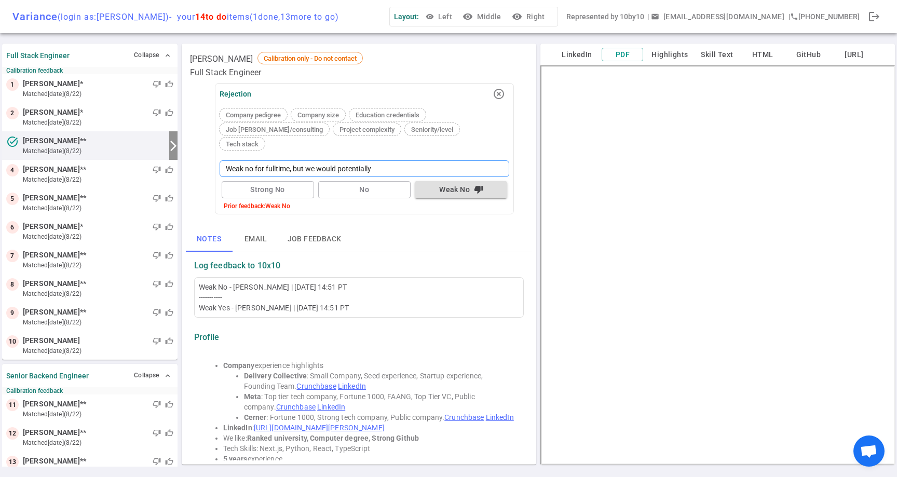
type textarea "Weak no for fulltime, but we would potentially"
type textarea "Weak no for fulltime, but we would potentially w"
type textarea "Weak no for fulltime, but we would potentially wo"
type textarea "Weak no for fulltime, but we would potentially wor"
type textarea "Weak no for fulltime, but we would potentially work"
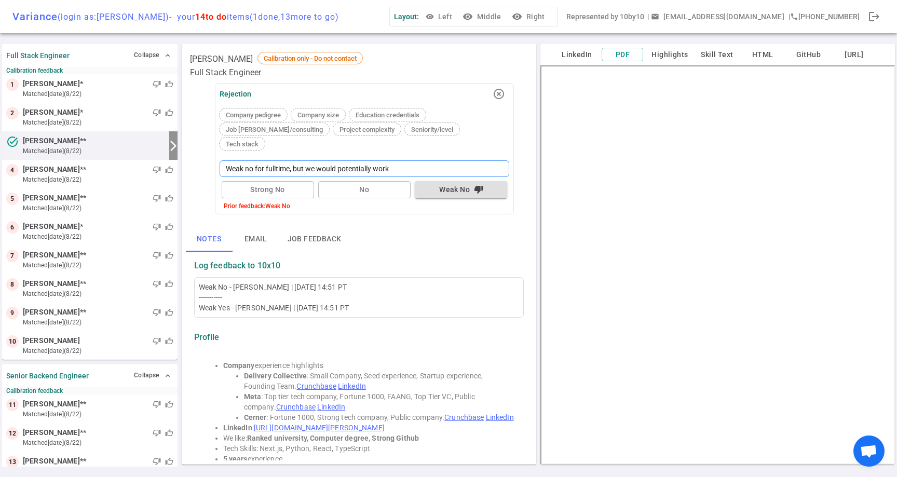
type textarea "Weak no for fulltime, but we would potentially work"
type textarea "Weak no for fulltime, but we would potentially work w"
type textarea "Weak no for fulltime, but we would potentially work wi"
type textarea "Weak no for fulltime, but we would potentially work wit"
type textarea "Weak no for fulltime, but we would potentially work with"
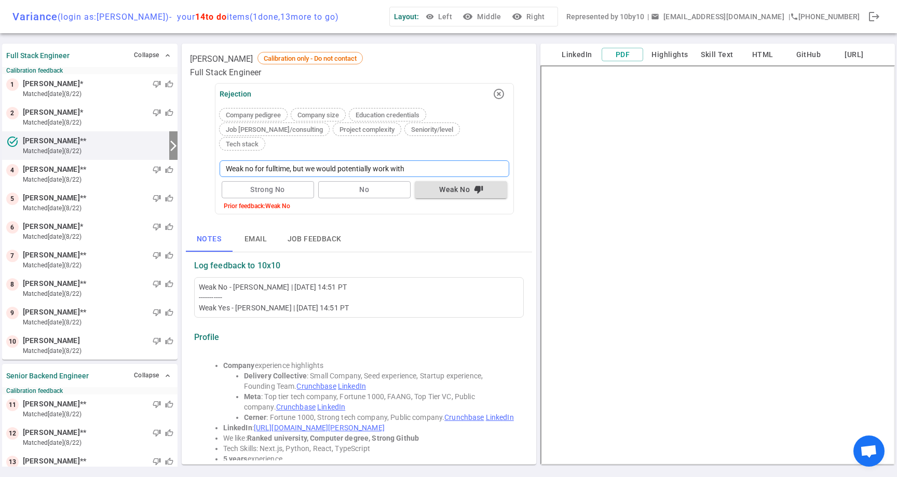
type textarea "Weak no for fulltime, but we would potentially work with"
type textarea "Weak no for fulltime, but we would potentially work with h"
type textarea "Weak no for fulltime, but we would potentially work with hi"
type textarea "Weak no for fulltime, but we would potentially work with him"
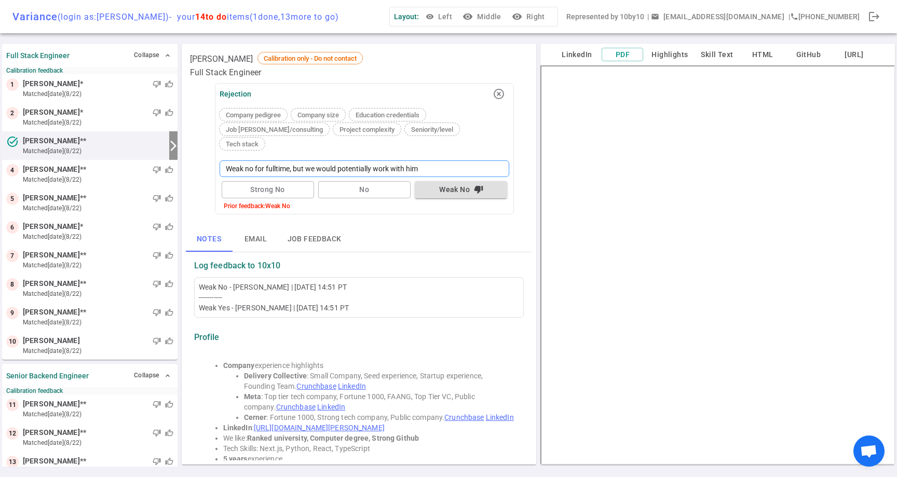
type textarea "Weak no for fulltime, but we would potentially work with him a"
type textarea "Weak no for fulltime, but we would potentially work with him as"
type textarea "Weak no for fulltime, but we would potentially work with him as a"
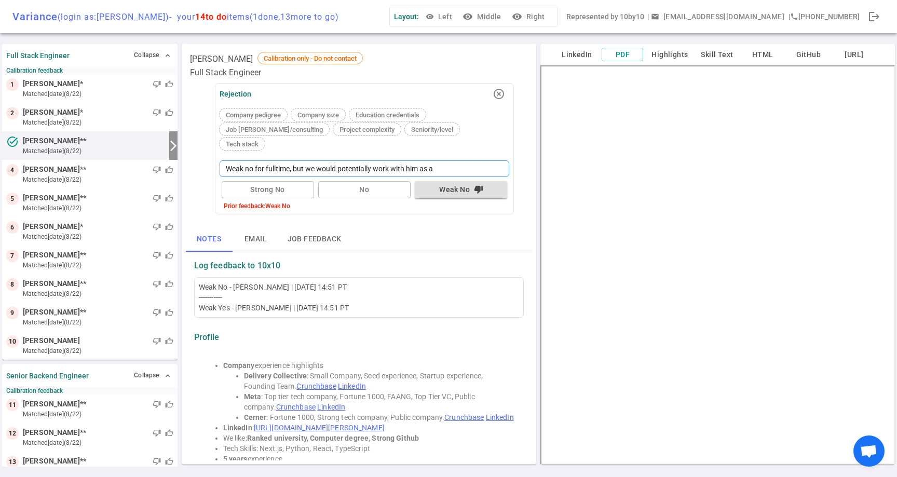
type textarea "Weak no for fulltime, but we would potentially work with him as a c"
type textarea "Weak no for fulltime, but we would potentially work with him as a co"
type textarea "Weak no for fulltime, but we would potentially work with him as a con"
type textarea "Weak no for fulltime, but we would potentially work with him as a cont"
type textarea "Weak no for fulltime, but we would potentially work with him as a contr"
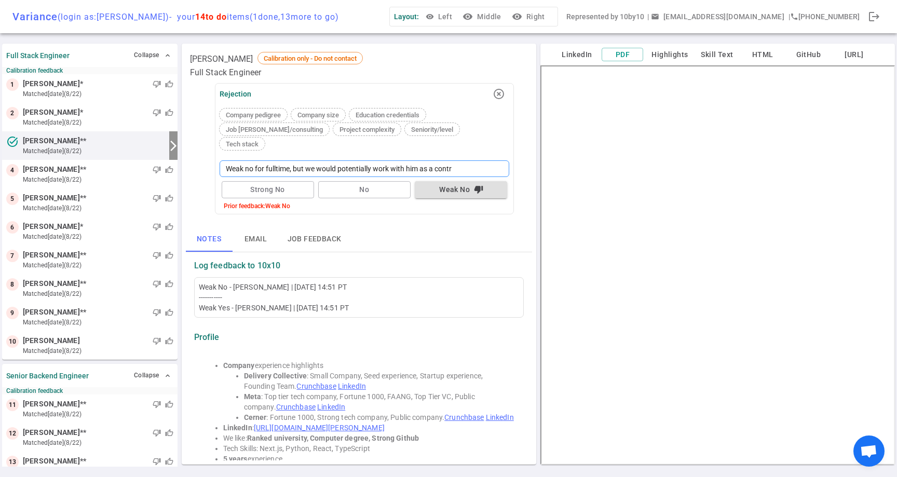
type textarea "Weak no for fulltime, but we would potentially work with him as a contra"
type textarea "Weak no for fulltime, but we would potentially work with him as a contrac"
type textarea "Weak no for fulltime, but we would potentially work with him as a contract"
type textarea "Weak no for fulltime, but we would potentially work with him as a contracto"
type textarea "Weak no for fulltime, but we would potentially work with him as a contractor"
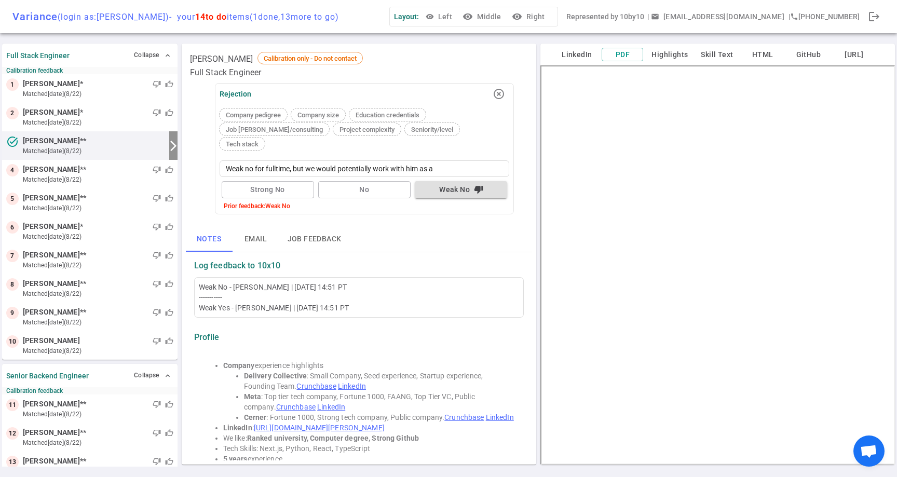
click at [92, 142] on div at bounding box center [125, 141] width 79 height 10
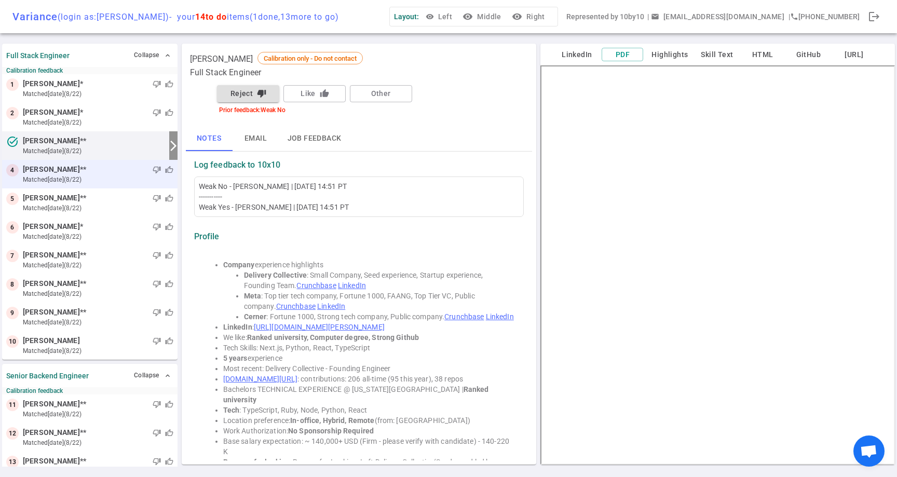
click at [87, 174] on div "thumb_down thumb_up" at bounding box center [129, 169] width 87 height 10
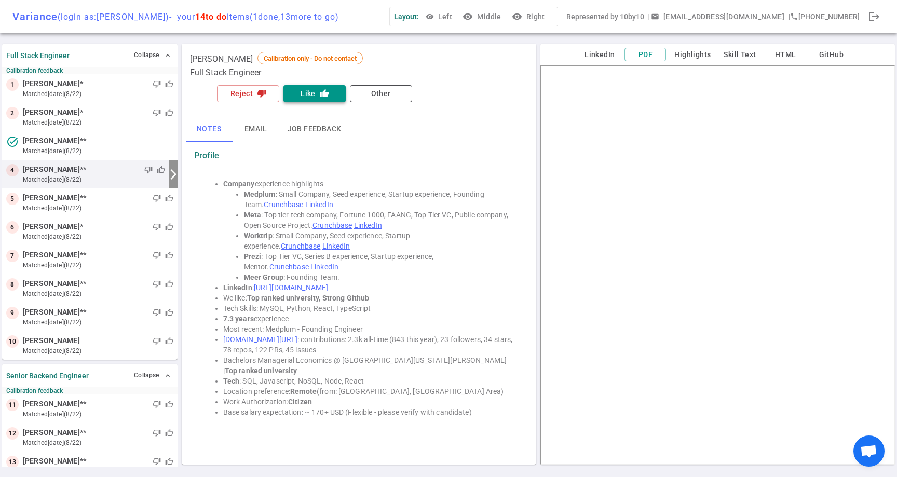
click at [308, 92] on button "Like thumb_up" at bounding box center [314, 93] width 62 height 17
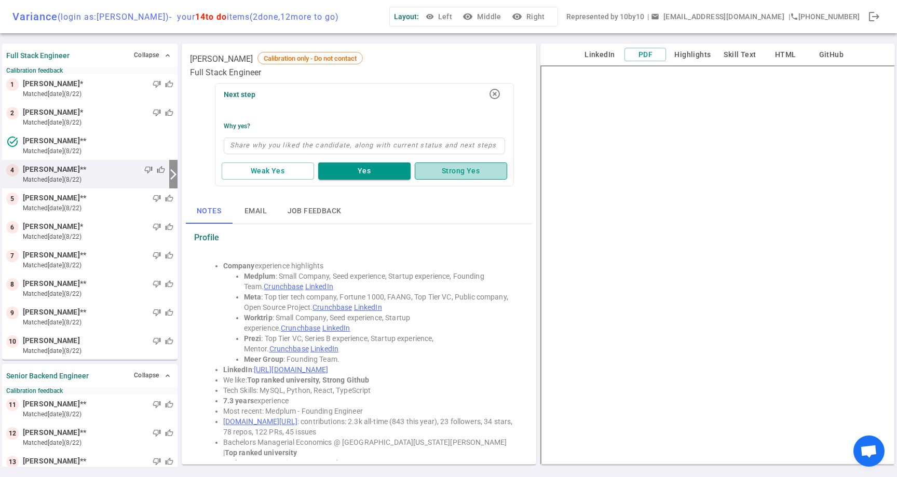
click at [446, 171] on button "Strong Yes" at bounding box center [461, 170] width 92 height 17
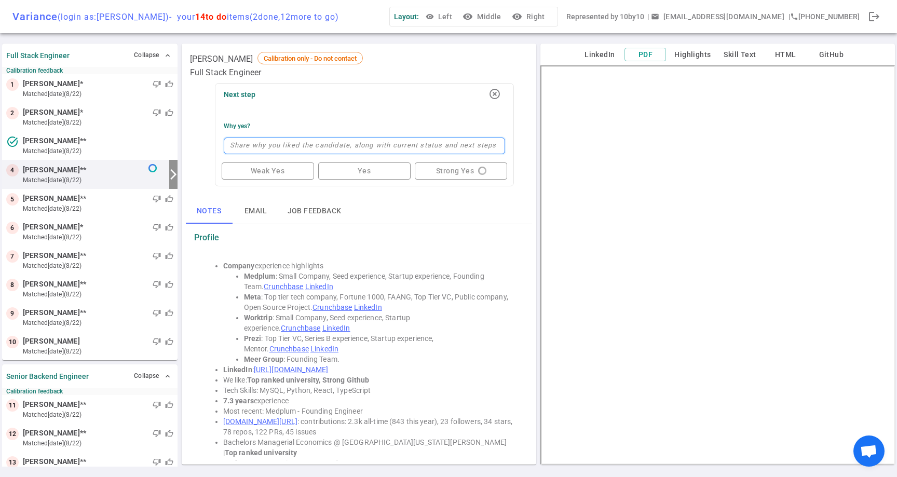
click at [438, 143] on textarea at bounding box center [364, 146] width 281 height 17
type textarea "P"
type textarea "Pa"
type textarea "Pay"
type textarea "Paym"
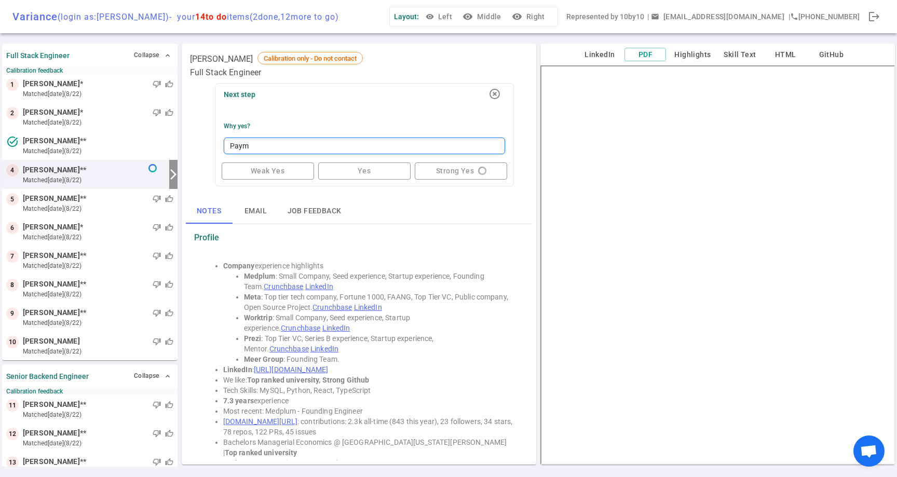
type textarea "Payme"
type textarea "Paymen"
type textarea "Payment"
type textarea "Payments"
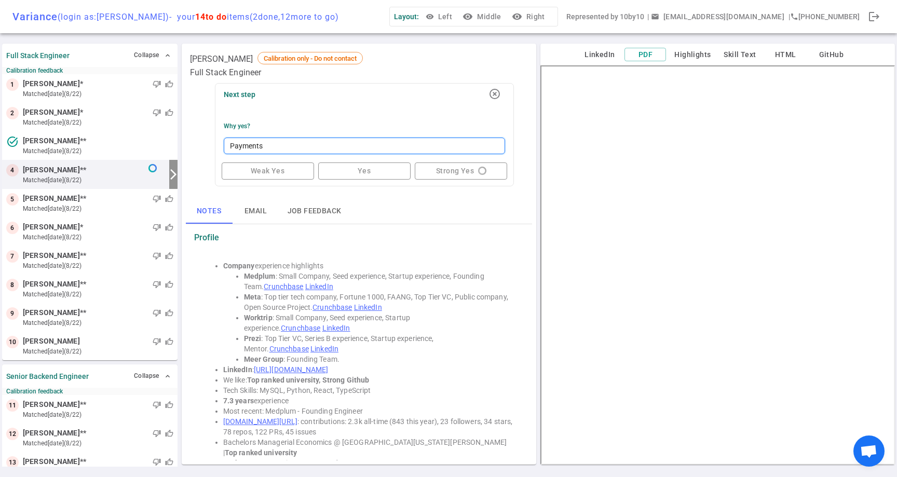
type textarea "Payments a"
type textarea "Payments at"
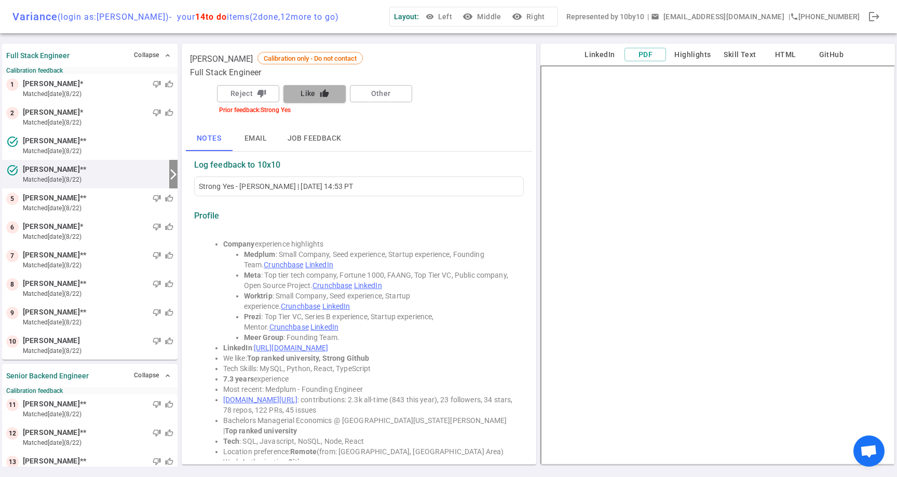
click at [312, 95] on button "Like thumb_up" at bounding box center [314, 93] width 62 height 17
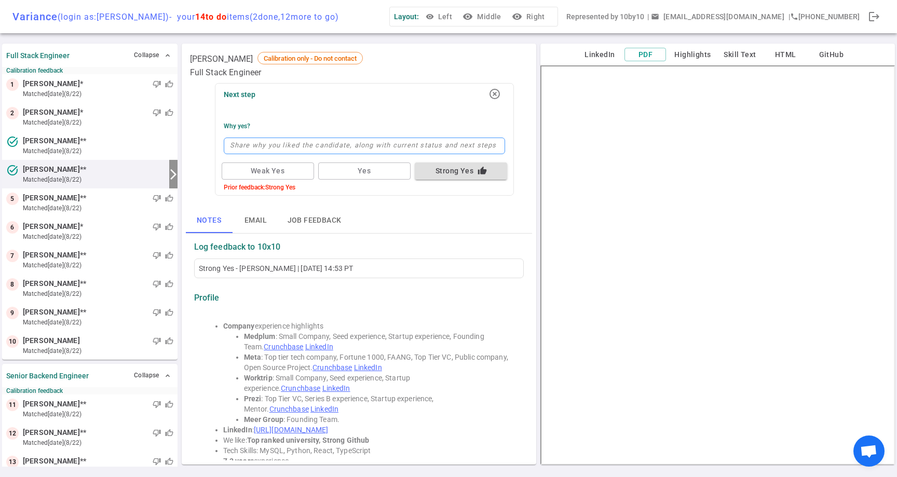
click at [312, 147] on textarea at bounding box center [364, 146] width 281 height 17
click at [504, 227] on div "Notes Email Job feedback" at bounding box center [359, 220] width 346 height 25
click at [612, 54] on button "LinkedIn" at bounding box center [600, 54] width 42 height 13
click at [403, 141] on textarea "Payments at Meta, as well as boomerang" at bounding box center [364, 146] width 281 height 17
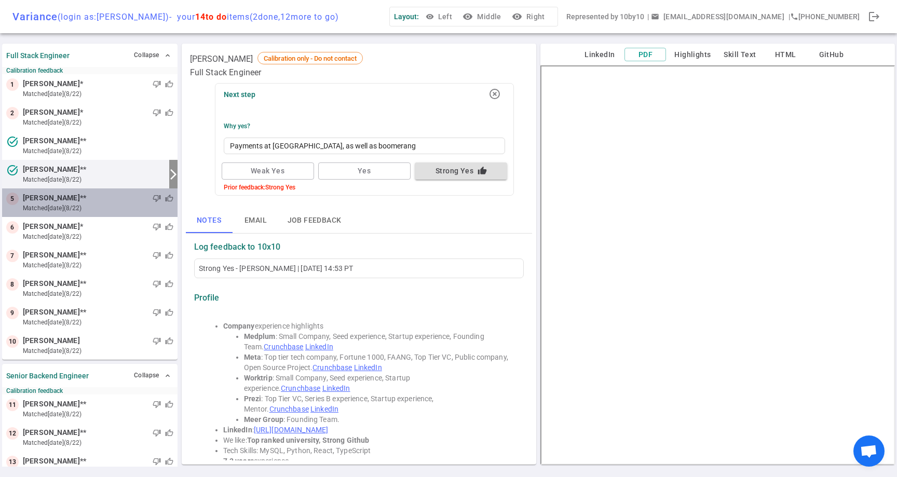
click at [31, 202] on span "Larry Huynh" at bounding box center [51, 198] width 57 height 11
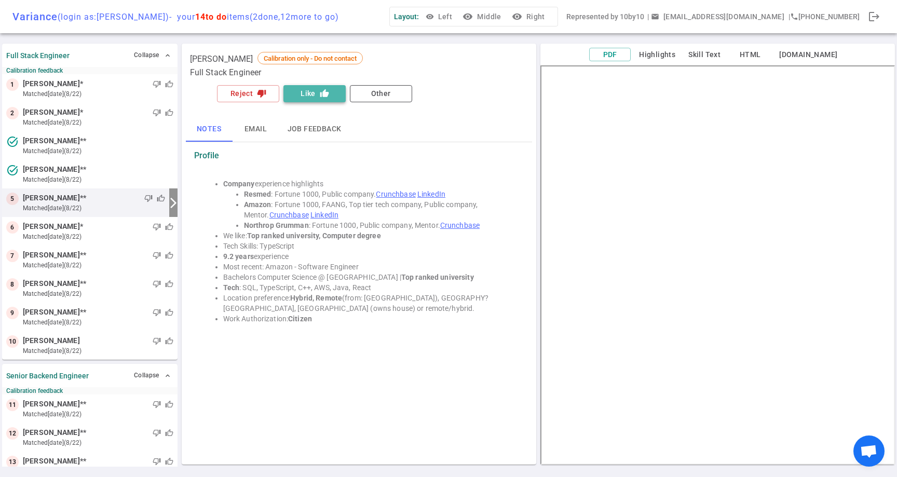
click at [304, 92] on button "Like thumb_up" at bounding box center [314, 93] width 62 height 17
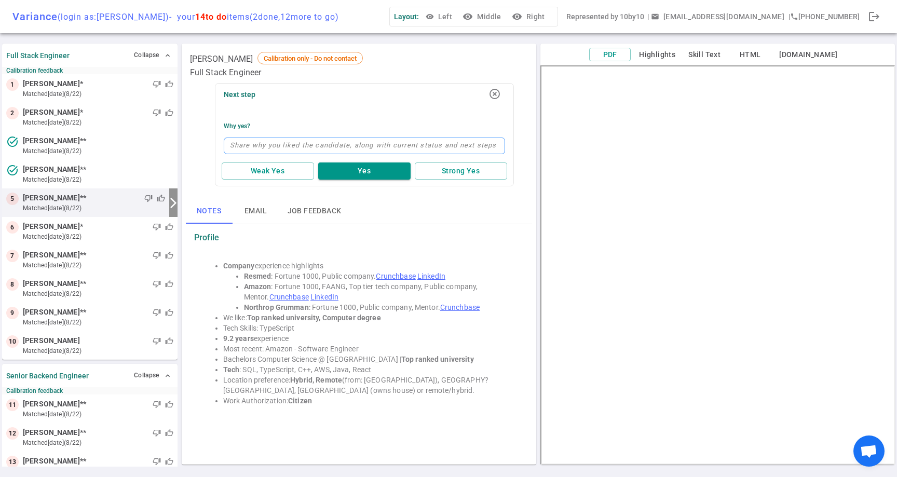
click at [310, 142] on textarea at bounding box center [364, 146] width 281 height 17
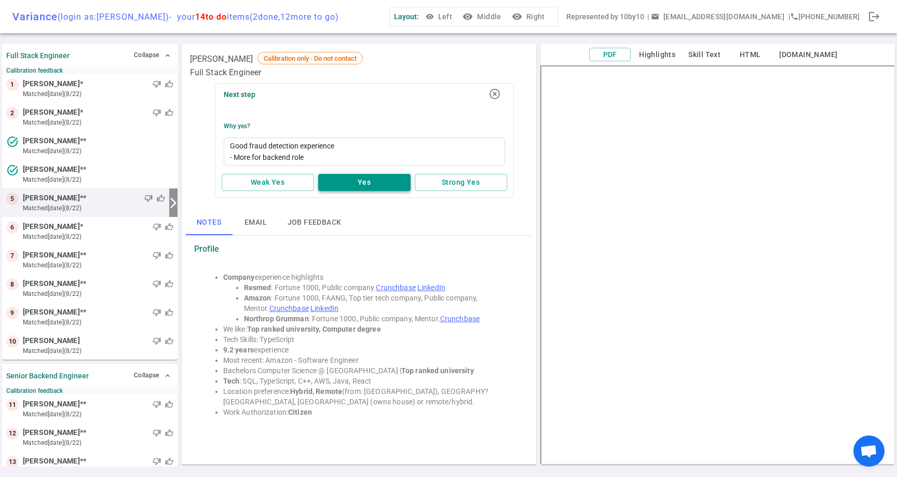
click at [379, 182] on button "Yes" at bounding box center [364, 182] width 92 height 17
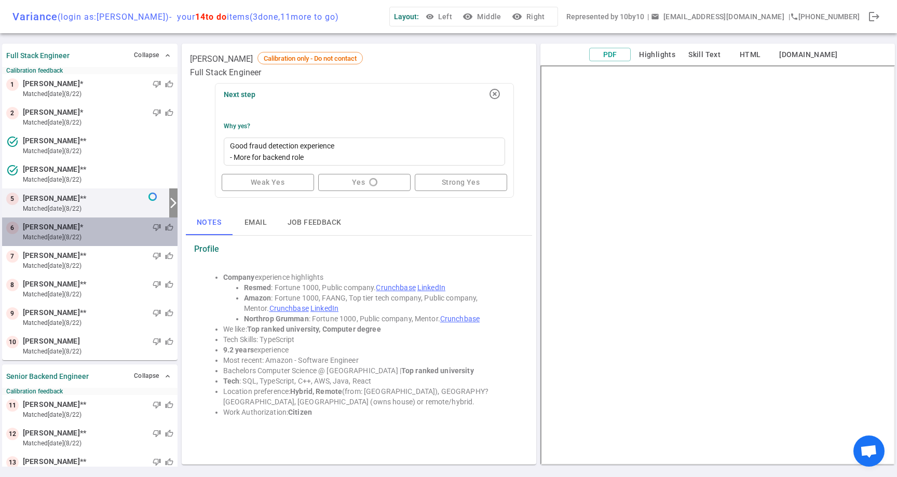
click at [23, 227] on span "Sagar Desai" at bounding box center [51, 227] width 57 height 11
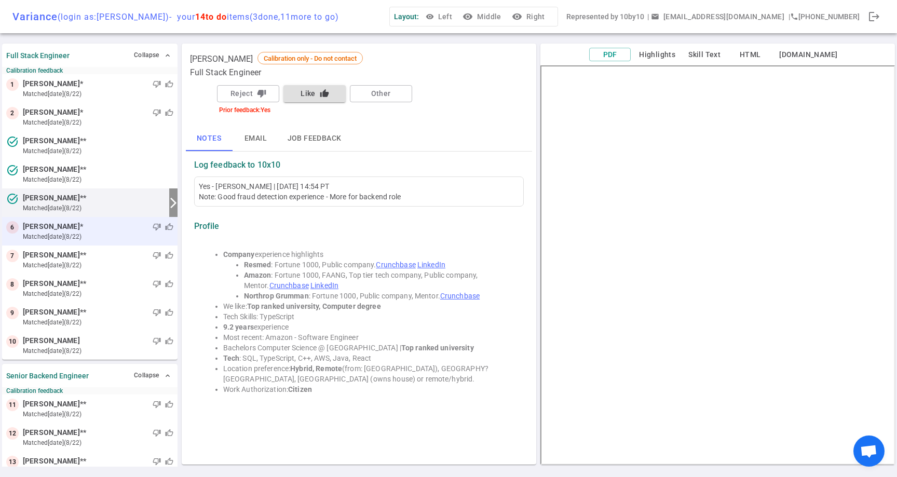
click at [34, 232] on small "matched [DATE] (8/22)" at bounding box center [98, 236] width 150 height 9
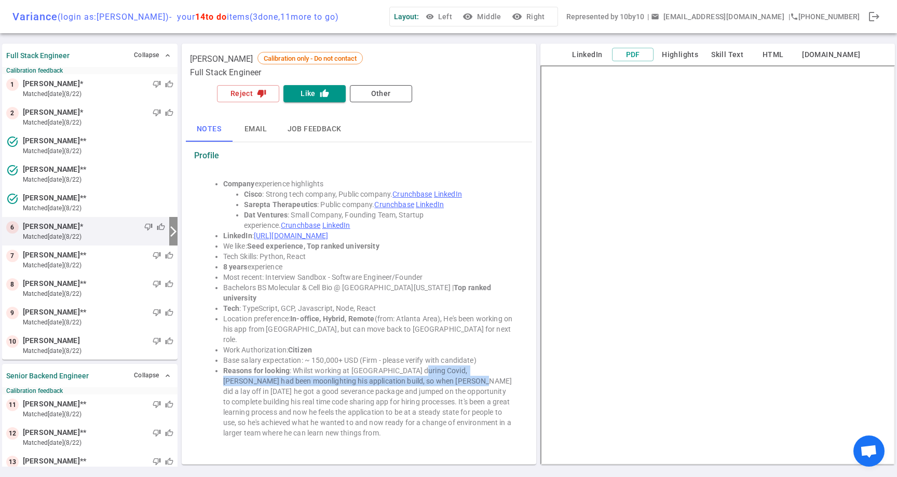
drag, startPoint x: 415, startPoint y: 361, endPoint x: 408, endPoint y: 373, distance: 13.5
click at [408, 373] on li "Reasons for looking : Whilst working at Cisco during Covid, Sagar had been moon…" at bounding box center [369, 401] width 292 height 73
click at [594, 56] on button "LinkedIn" at bounding box center [587, 54] width 42 height 13
click at [262, 97] on icon "thumb_down" at bounding box center [261, 93] width 9 height 9
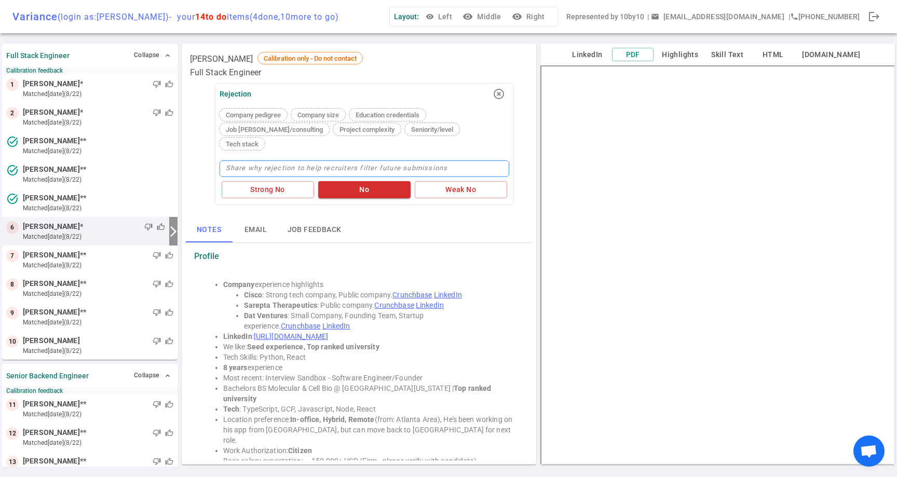
drag, startPoint x: 462, startPoint y: 171, endPoint x: 449, endPoint y: 156, distance: 19.5
click at [449, 156] on div "Rejection highlight_off Company pedigree Company size Education credentials Job…" at bounding box center [364, 144] width 299 height 122
click at [455, 181] on button "Weak No" at bounding box center [461, 189] width 92 height 17
click at [435, 160] on textarea at bounding box center [364, 168] width 290 height 17
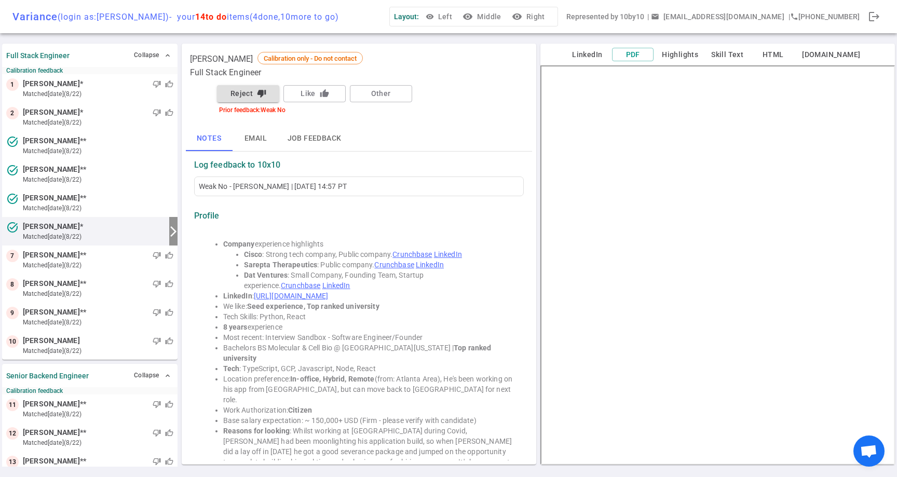
click at [262, 95] on icon "thumb_down" at bounding box center [261, 93] width 9 height 9
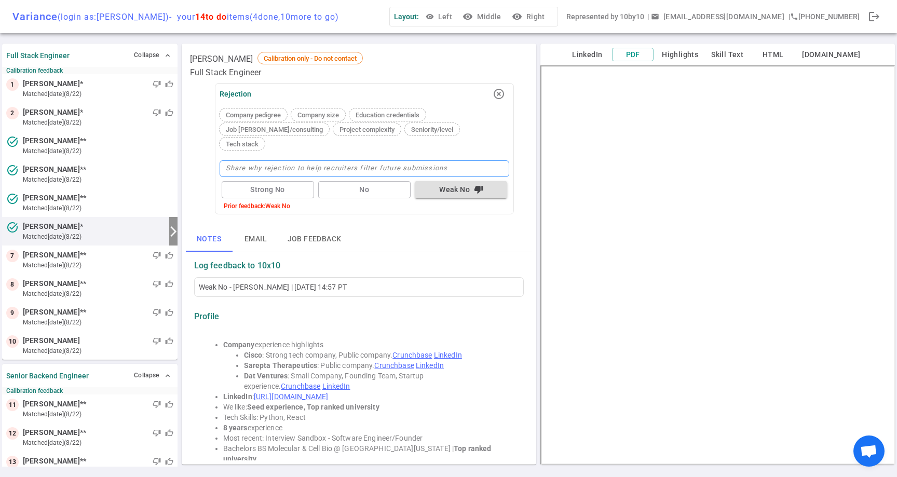
click at [315, 160] on textarea at bounding box center [364, 168] width 290 height 17
click at [459, 160] on textarea at bounding box center [364, 168] width 290 height 17
click at [405, 160] on textarea "Seems more like side project - concern about" at bounding box center [364, 168] width 290 height 17
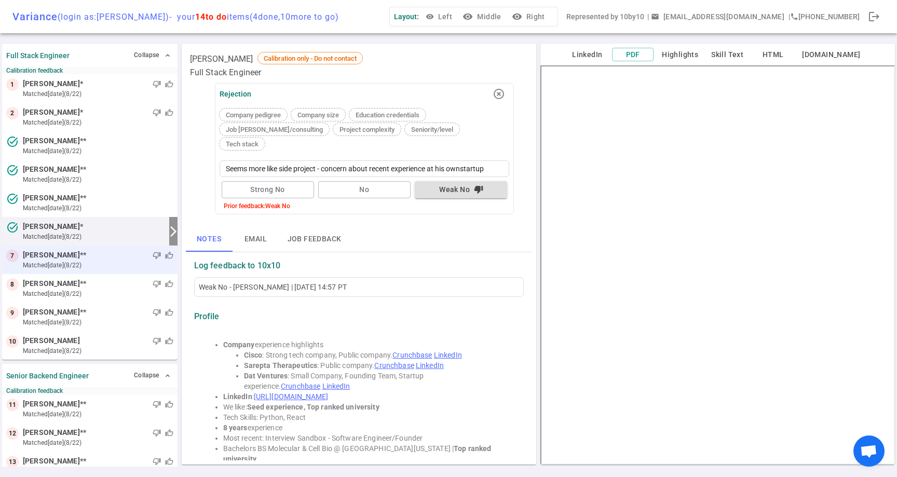
click at [27, 256] on span "Steven Pei" at bounding box center [51, 255] width 57 height 11
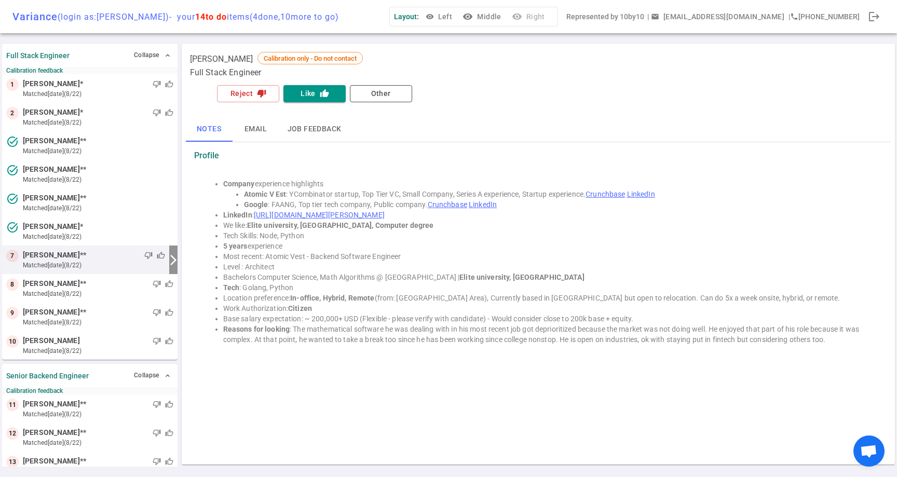
scroll to position [6, 0]
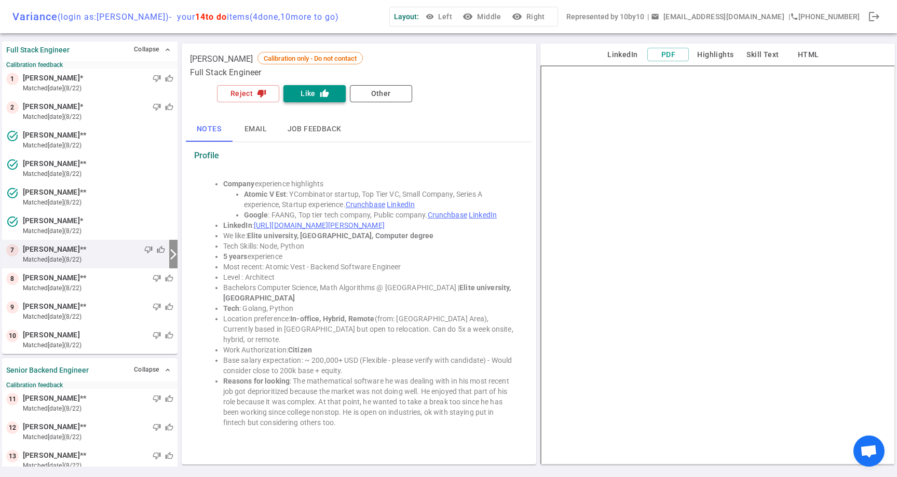
click at [321, 92] on icon "thumb_up" at bounding box center [324, 93] width 9 height 9
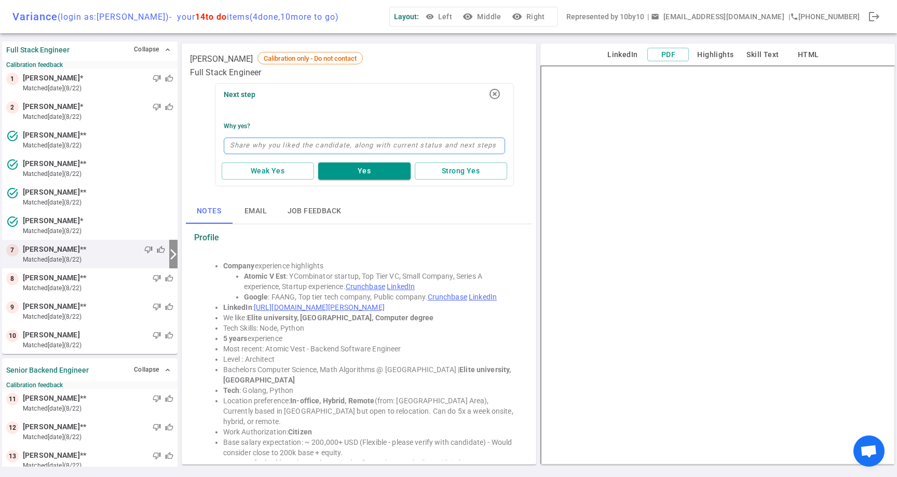
click at [339, 143] on textarea at bounding box center [364, 146] width 281 height 17
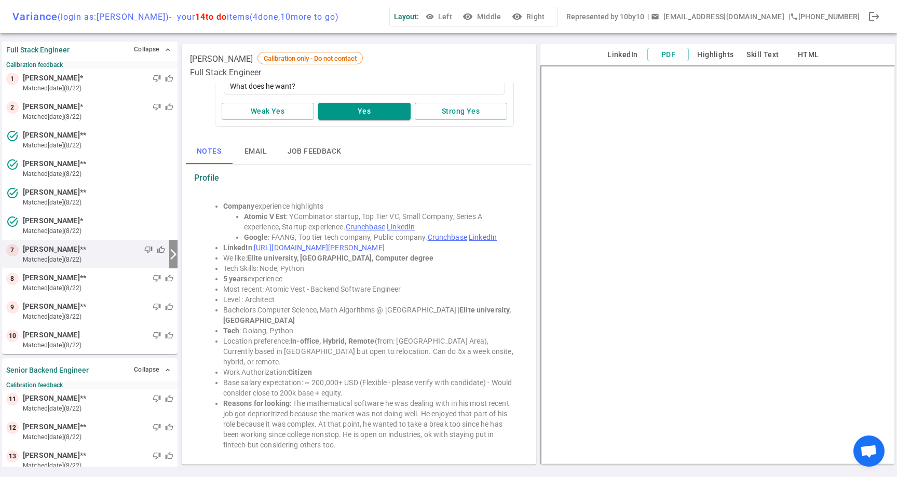
scroll to position [81, 0]
click at [376, 112] on button "Yes" at bounding box center [364, 112] width 92 height 17
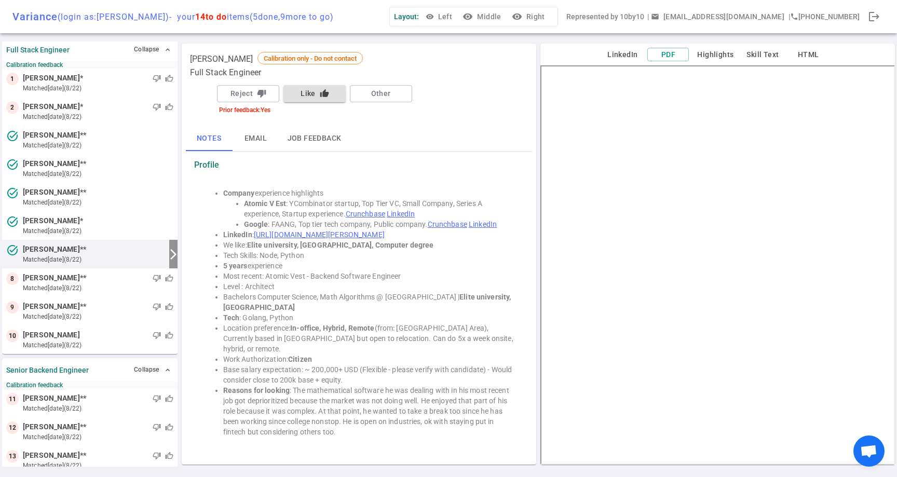
scroll to position [0, 0]
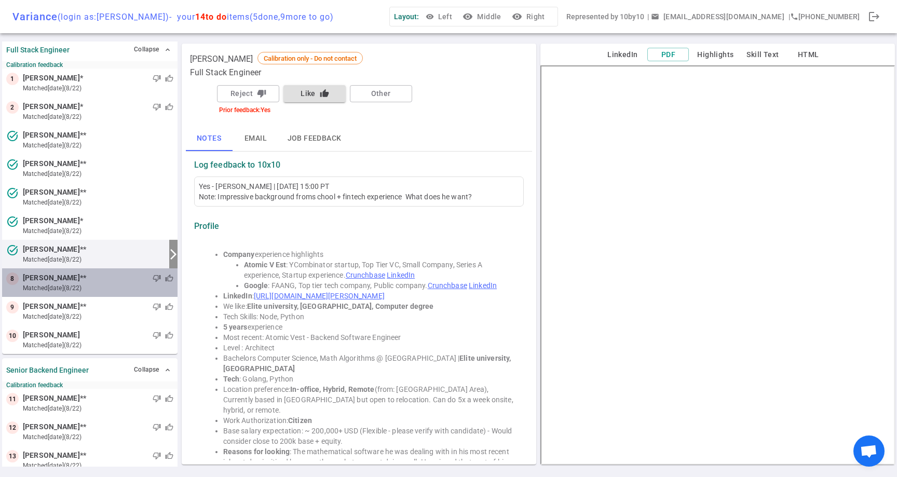
click at [16, 286] on div "8 Andrii Tsymbala ** thumb_down thumb_up matched 2d ago (8/22)" at bounding box center [89, 282] width 175 height 29
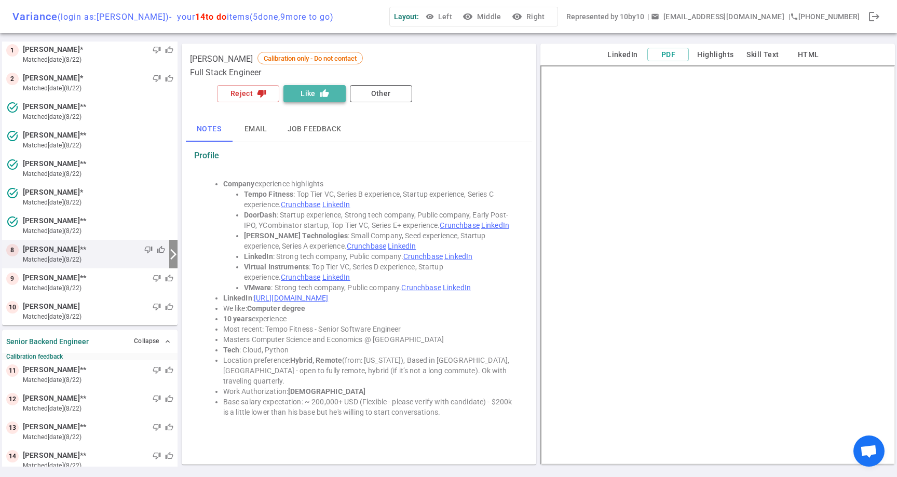
click at [321, 92] on icon "thumb_up" at bounding box center [324, 93] width 9 height 9
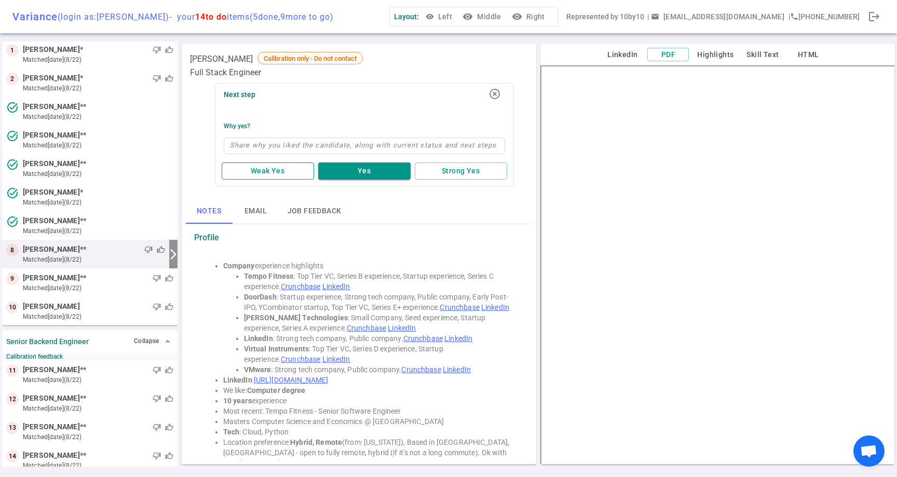
click at [280, 175] on button "Weak Yes" at bounding box center [268, 170] width 92 height 17
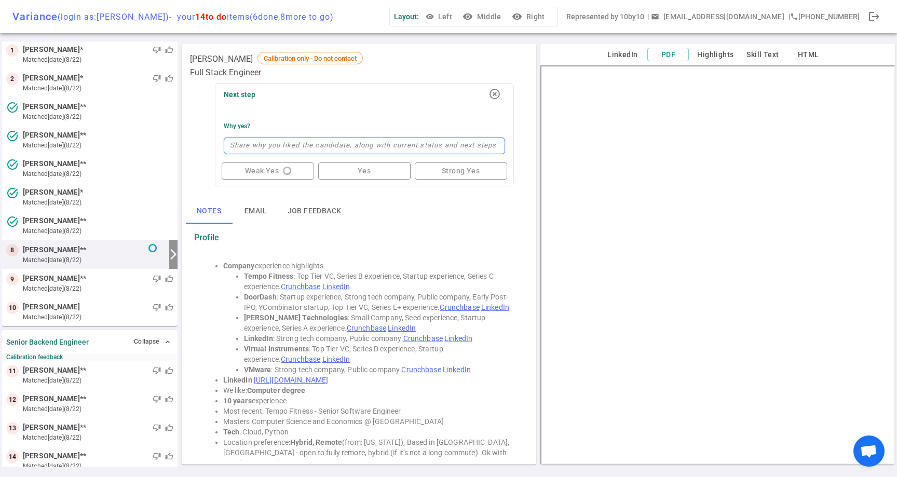
click at [336, 144] on textarea at bounding box center [364, 146] width 281 height 17
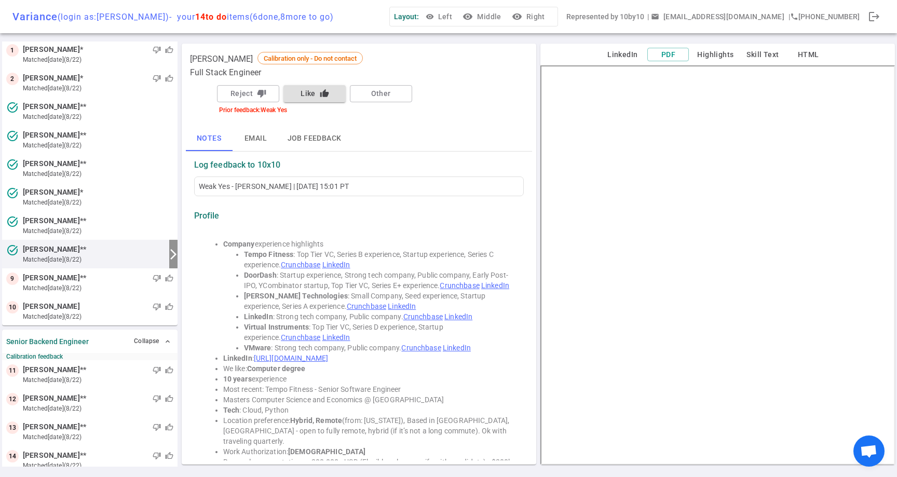
click at [315, 93] on button "Like thumb_up" at bounding box center [314, 93] width 62 height 17
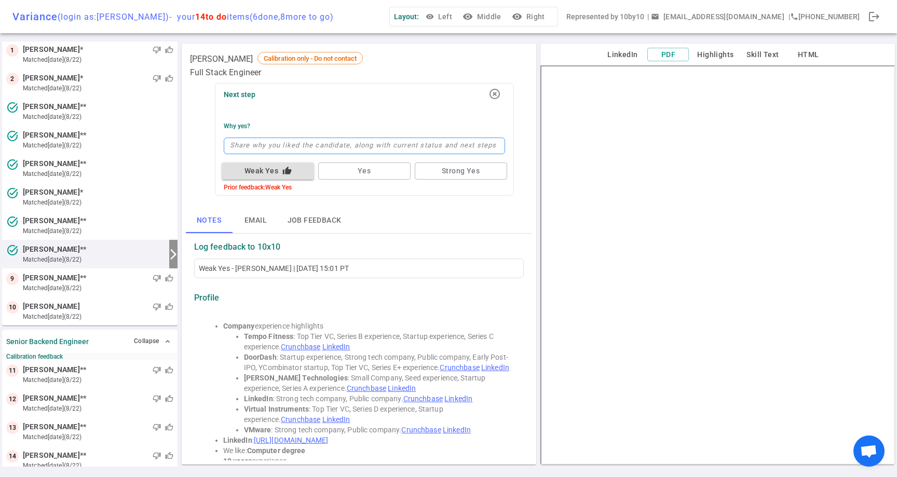
click at [288, 144] on textarea at bounding box center [364, 146] width 281 height 17
click at [340, 141] on textarea "More of a fit for backend role" at bounding box center [364, 146] width 281 height 17
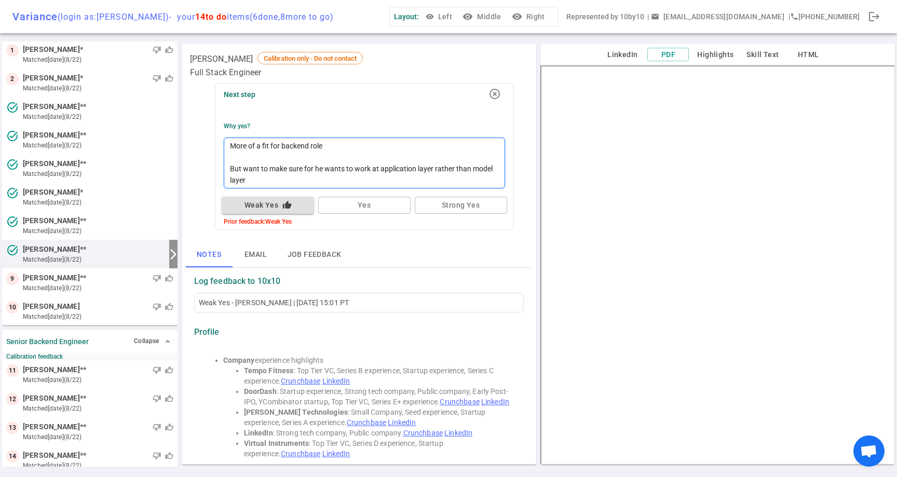
click at [394, 179] on textarea "More of a fit for backend role But want to make sure for he wants to work at ap…" at bounding box center [364, 163] width 281 height 51
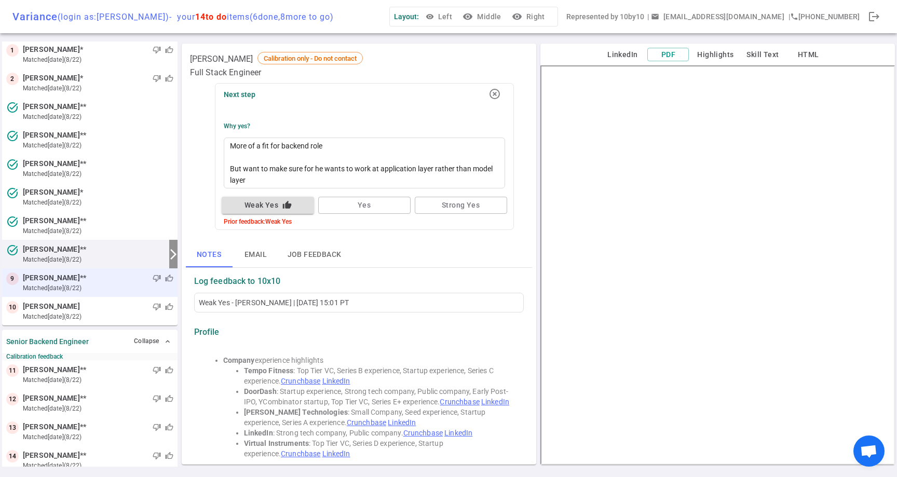
click at [30, 277] on span "Thiago Hriuchi" at bounding box center [51, 277] width 57 height 11
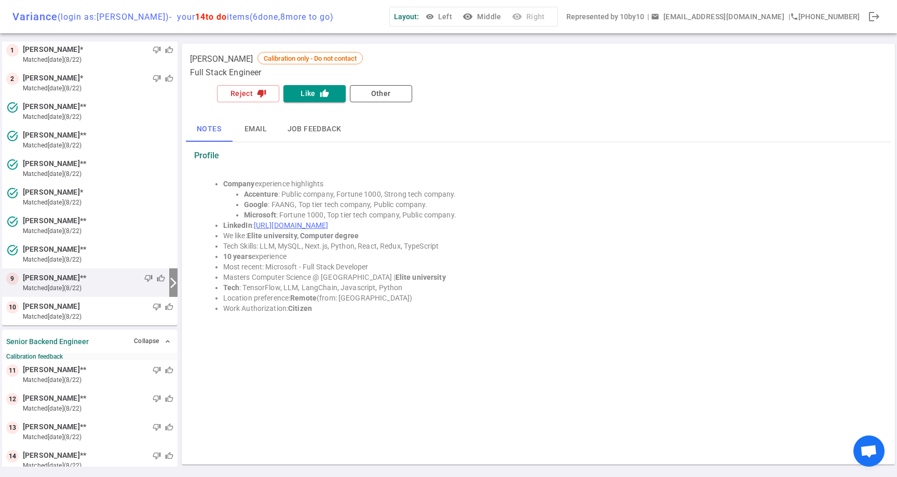
scroll to position [46, 0]
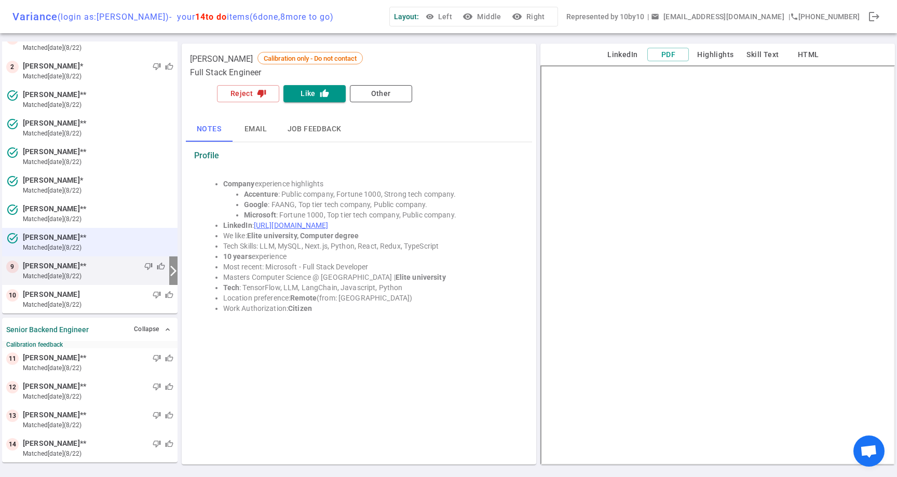
click at [34, 240] on span "Andrii Tsymbala" at bounding box center [51, 237] width 57 height 11
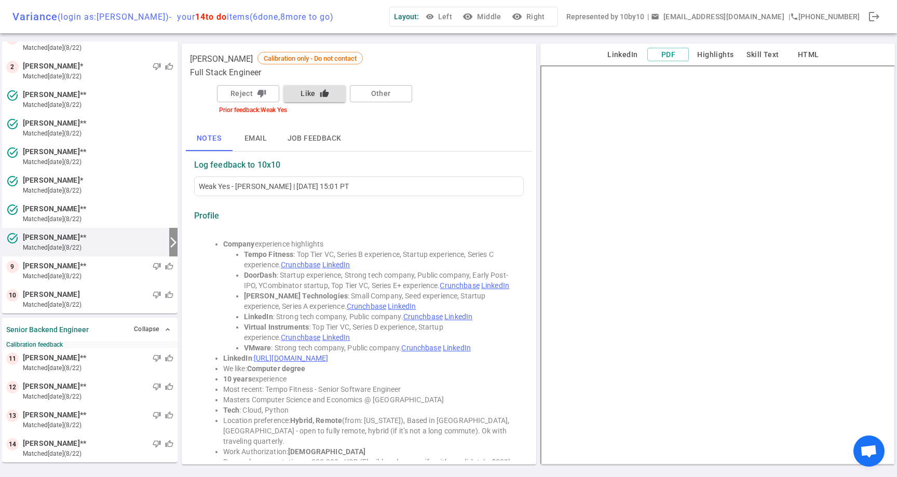
scroll to position [34, 0]
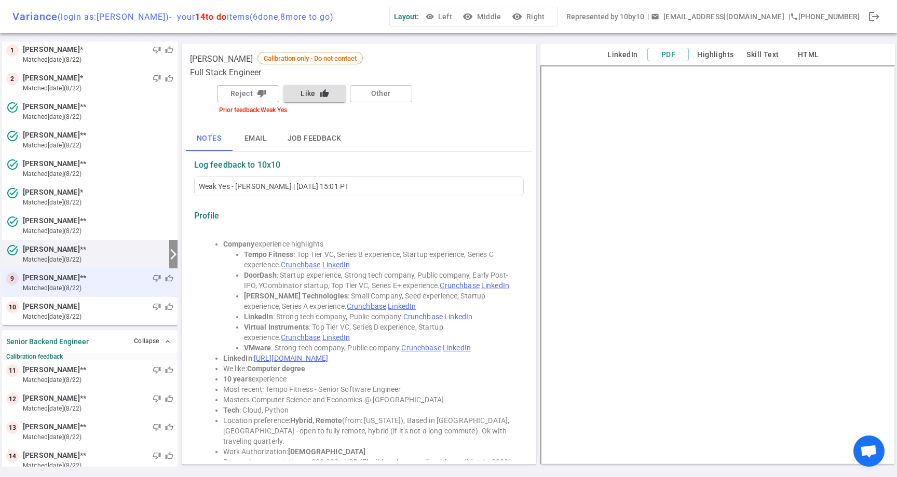
click at [26, 292] on small "matched [DATE] (8/22)" at bounding box center [98, 287] width 150 height 9
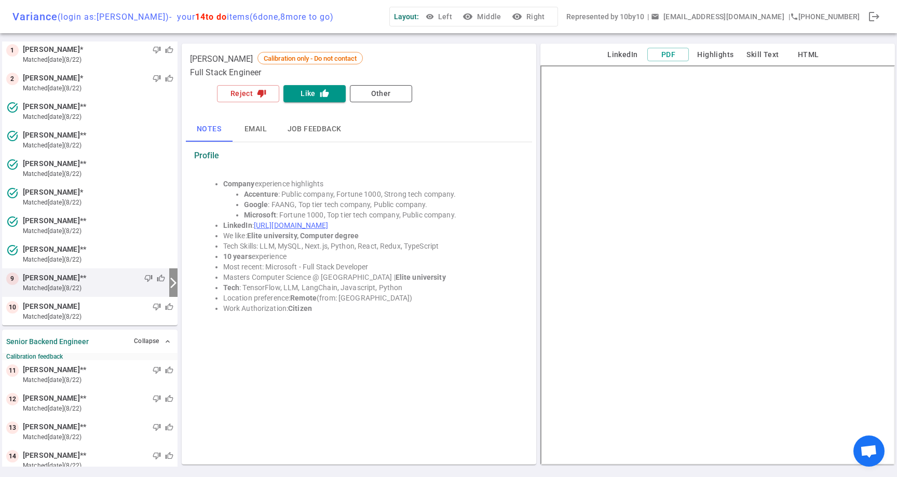
scroll to position [46, 0]
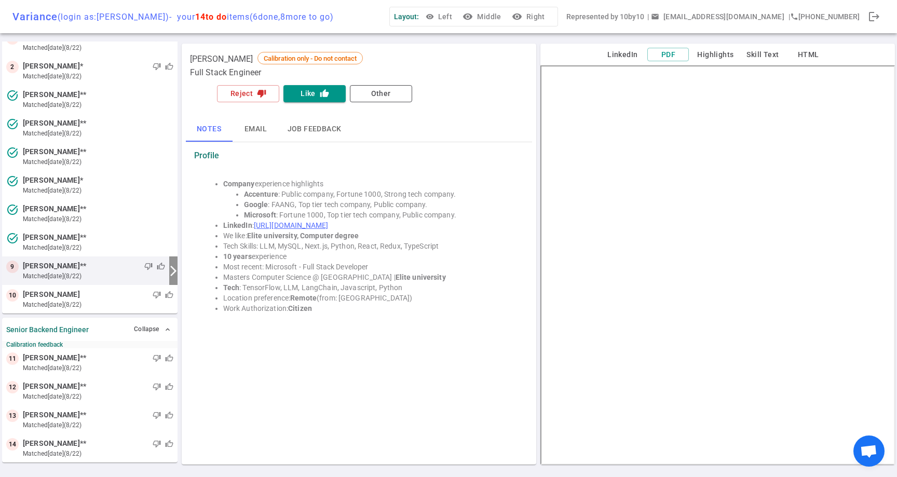
click at [328, 223] on link "https://www.linkedin.com/in/thiagohriuchi" at bounding box center [291, 225] width 74 height 8
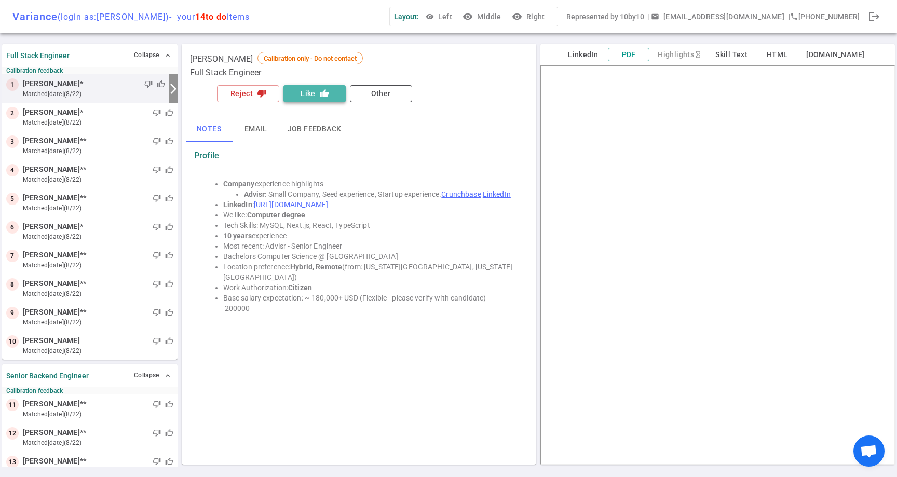
click at [323, 94] on icon "thumb_up" at bounding box center [324, 93] width 9 height 9
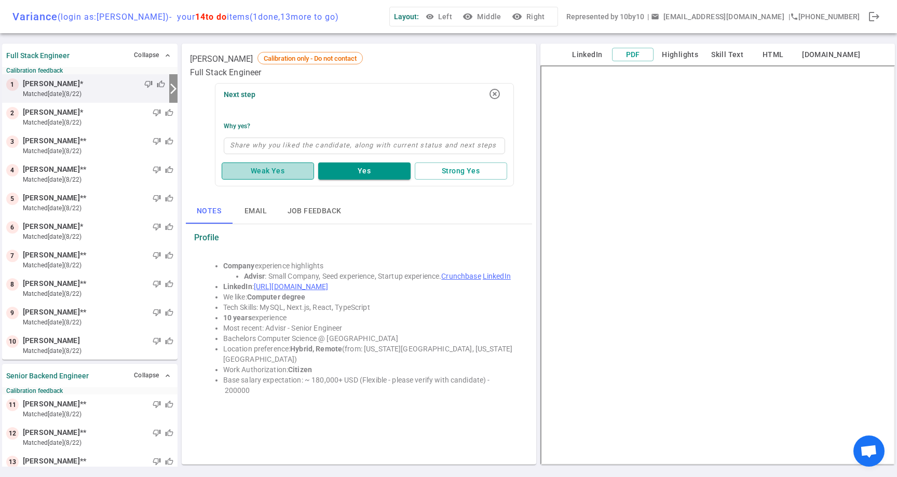
click at [271, 164] on button "Weak Yes" at bounding box center [268, 170] width 92 height 17
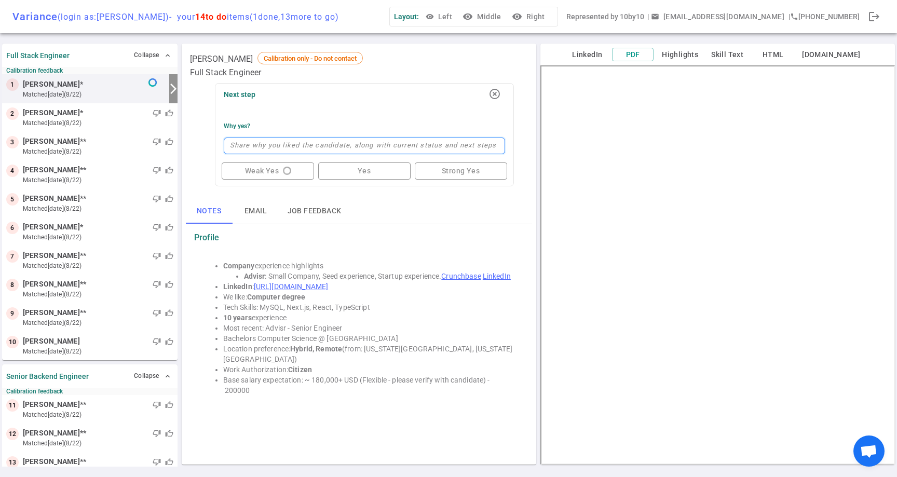
click at [299, 148] on textarea at bounding box center [364, 146] width 281 height 17
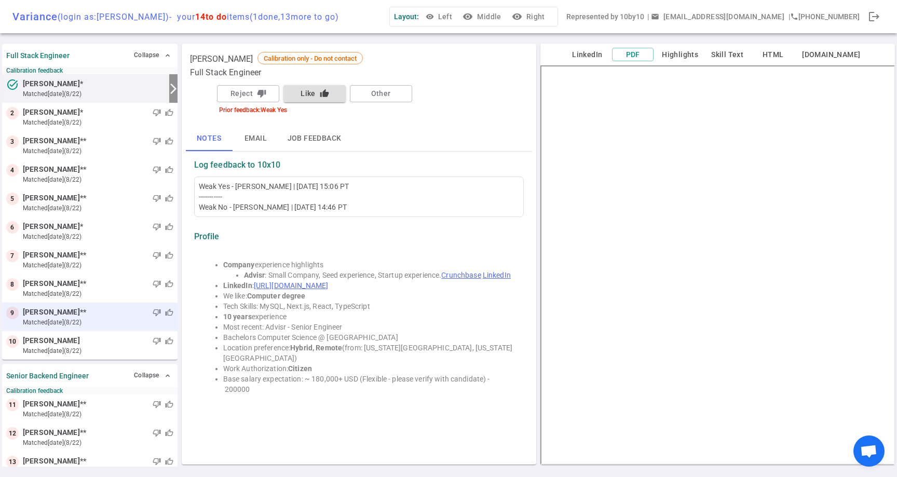
click at [104, 318] on small "matched [DATE] (8/22)" at bounding box center [98, 322] width 150 height 9
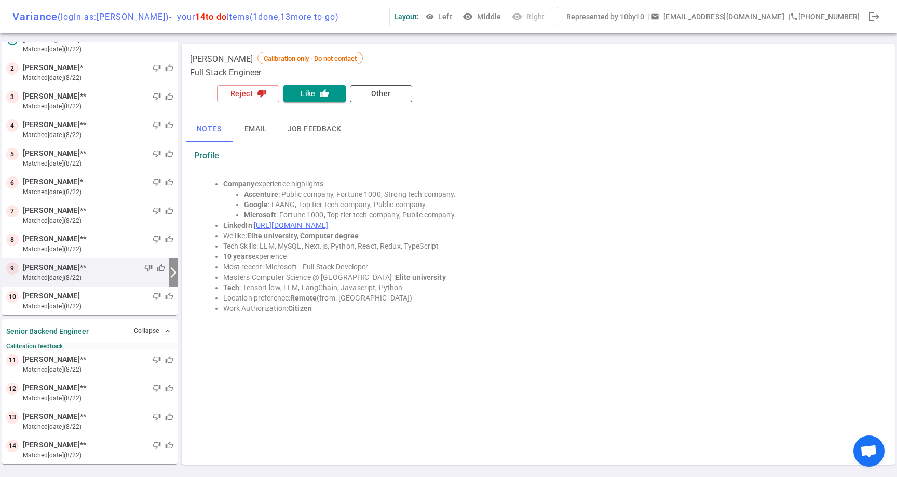
scroll to position [46, 0]
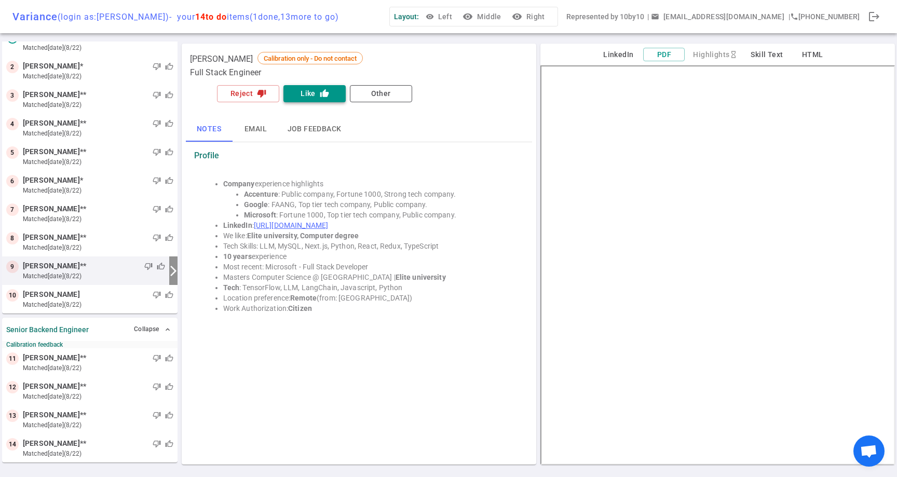
click at [311, 98] on button "Like thumb_up" at bounding box center [314, 93] width 62 height 17
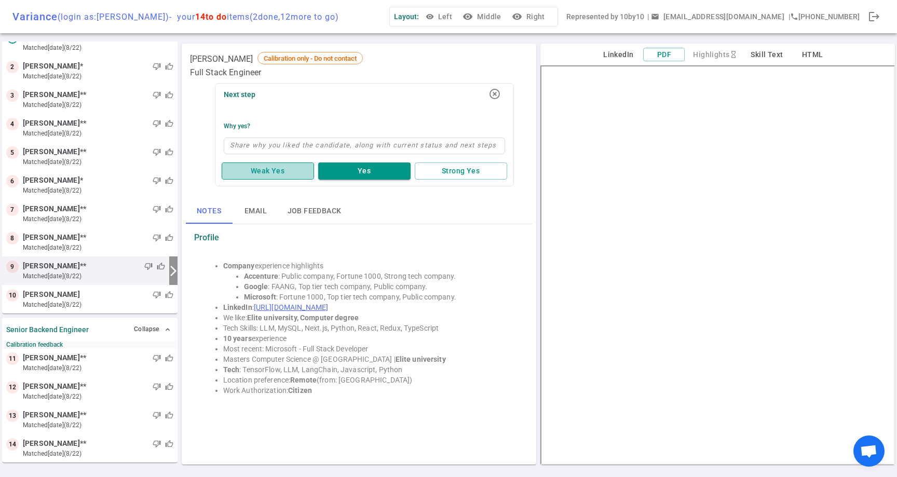
click at [273, 167] on button "Weak Yes" at bounding box center [268, 170] width 92 height 17
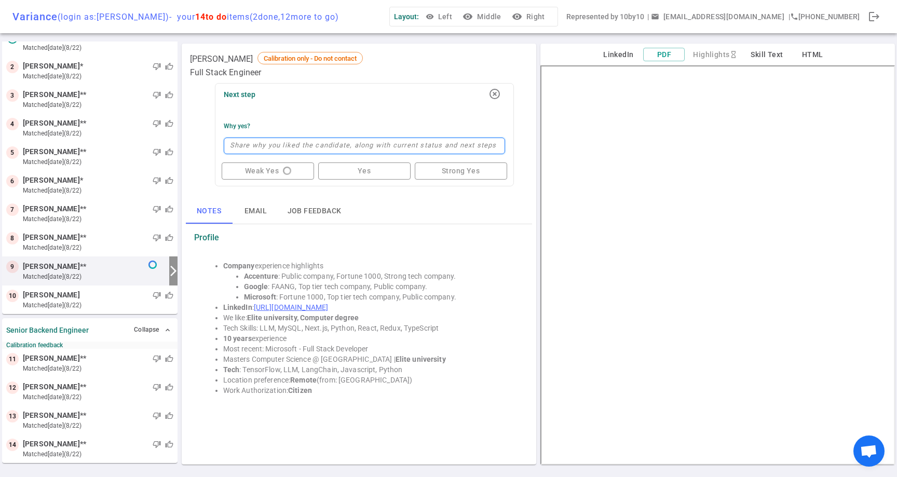
click at [272, 148] on textarea at bounding box center [364, 146] width 281 height 17
type textarea "W"
type textarea "We"
type textarea "We w"
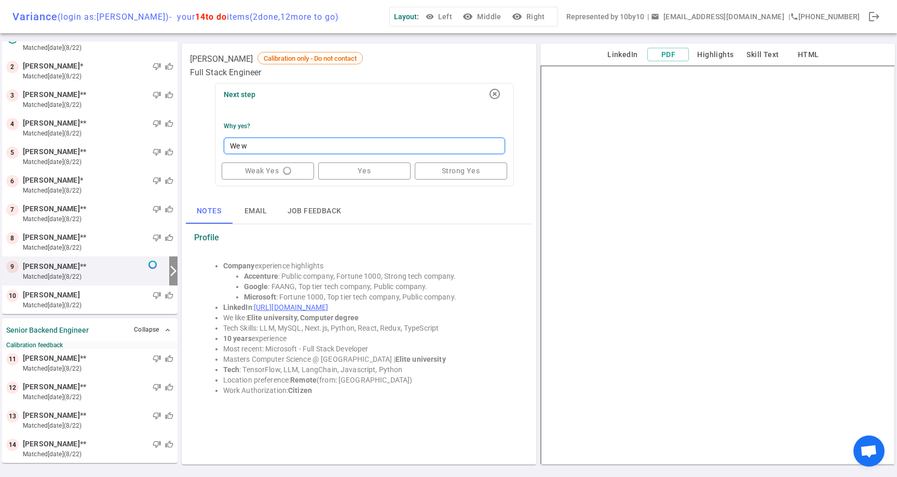
type textarea "We wo"
type textarea "We wou"
type textarea "We woul"
type textarea "We would"
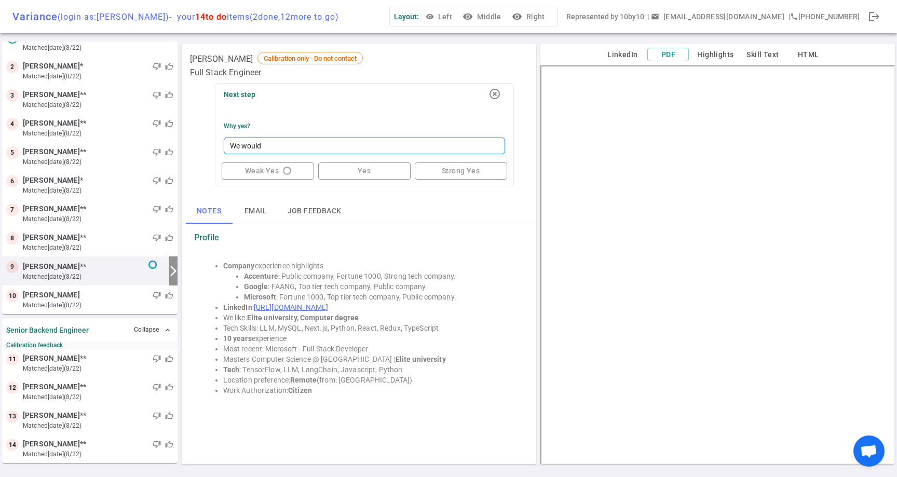
type textarea "We would i"
type textarea "We would in"
type textarea "We would int"
type textarea "We would inte"
type textarea "We would inter"
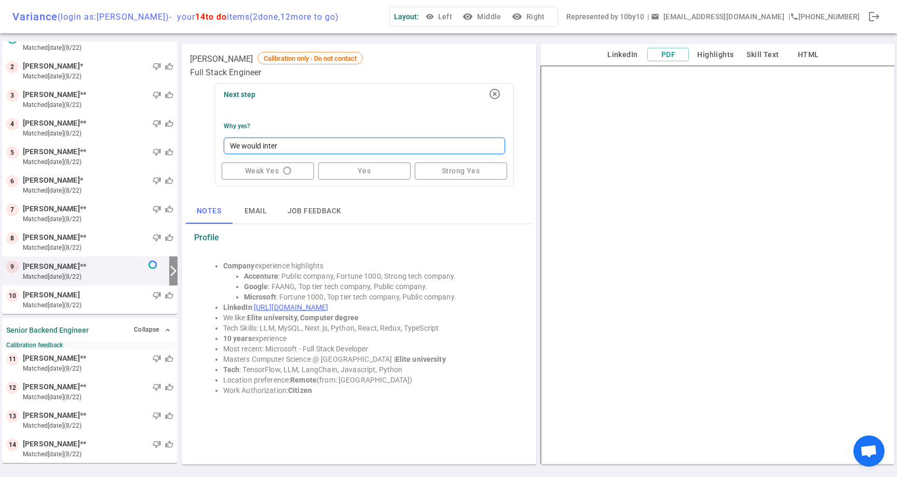
type textarea "We would interv"
type textarea "We would intervi"
type textarea "We would intervie"
type textarea "We would interview"
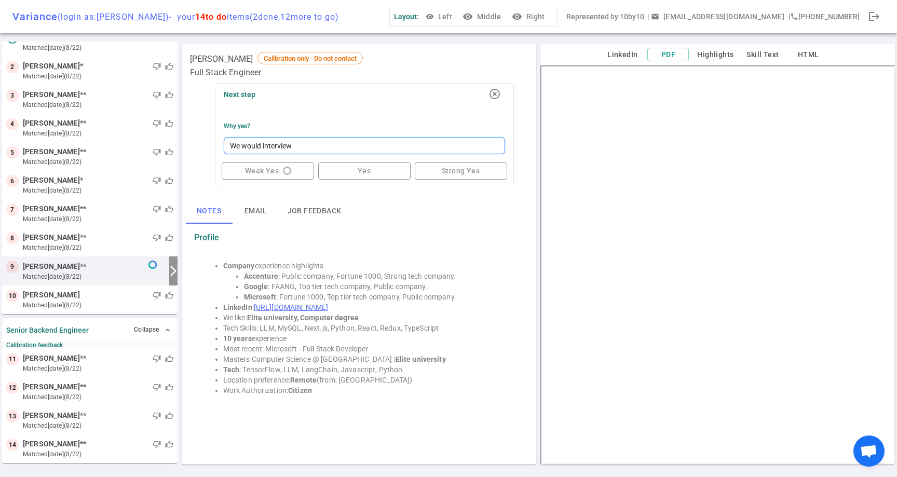
type textarea "We would interview h"
type textarea "We would interview hi"
type textarea "We would interview him"
type textarea "We would interview him f"
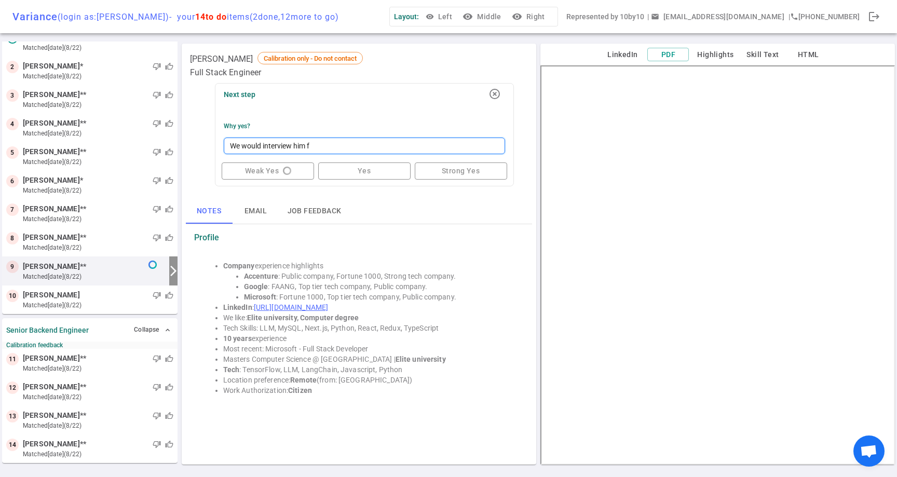
type textarea "We would interview him fo"
type textarea "We would interview him for"
type textarea "We would interview him for F"
type textarea "We would interview him for FD"
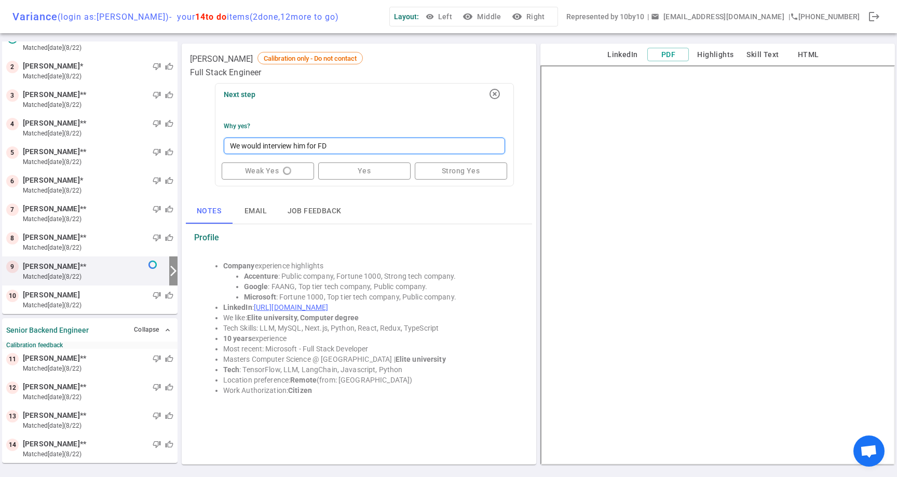
type textarea "We would interview him for FDE"
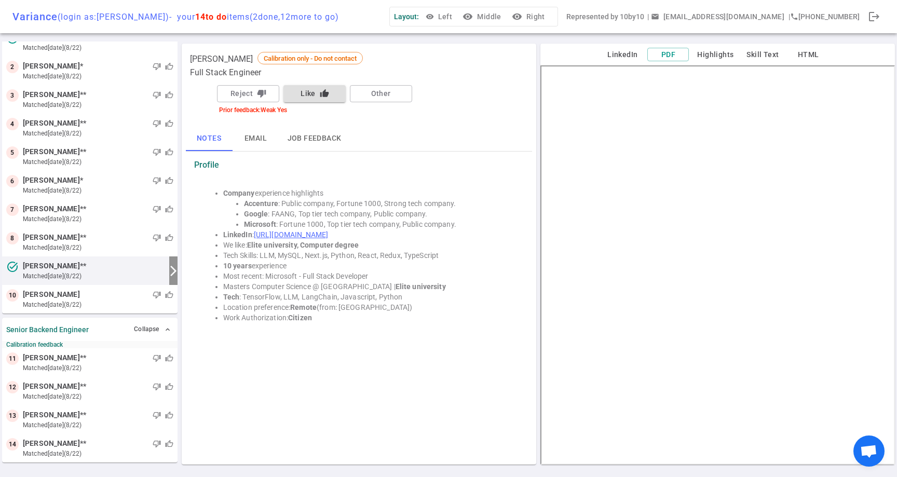
click at [297, 77] on div "Full Stack Engineer" at bounding box center [359, 72] width 338 height 12
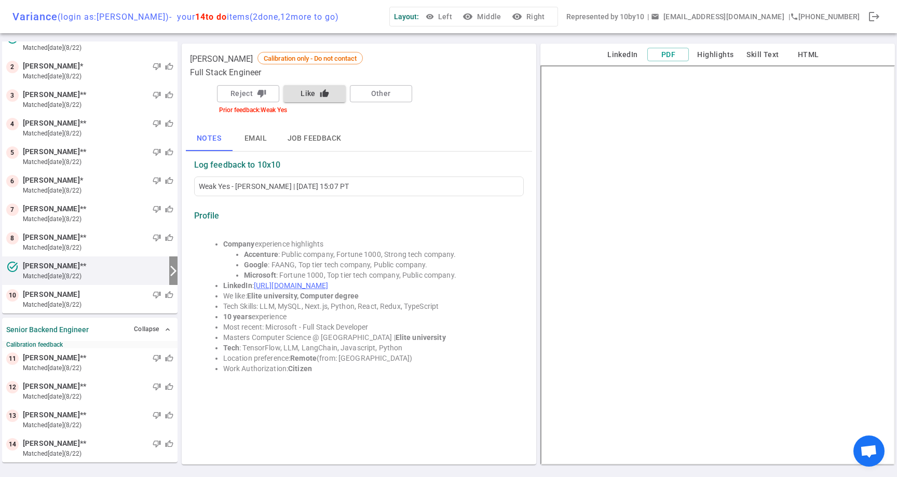
click at [291, 72] on div "Full Stack Engineer" at bounding box center [359, 72] width 338 height 12
click at [311, 94] on button "Like thumb_up" at bounding box center [314, 93] width 62 height 17
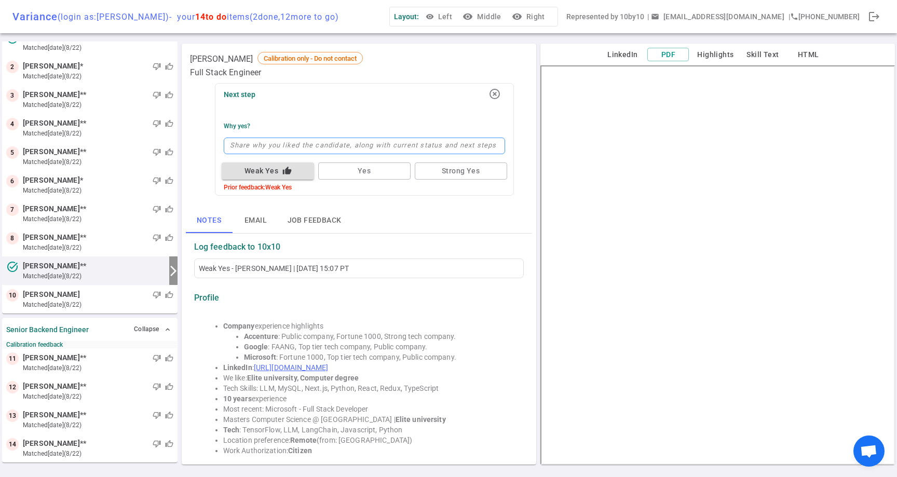
click at [276, 143] on textarea at bounding box center [364, 146] width 281 height 17
type textarea "W"
type textarea "We"
type textarea "We w"
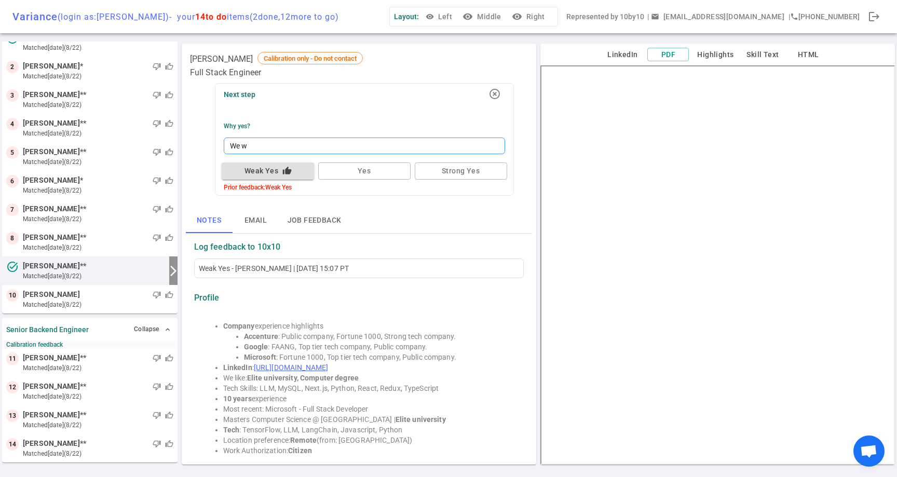
type textarea "We wo"
type textarea "We wou"
type textarea "We woul"
type textarea "We would"
type textarea "We would i"
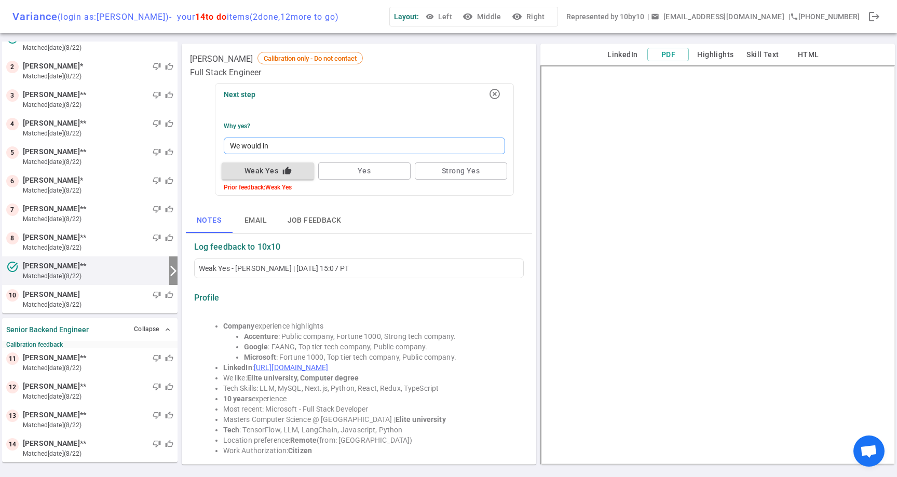
type textarea "We would int"
type textarea "We would inte"
type textarea "We would inter"
type textarea "We would interv"
type textarea "We would intervi"
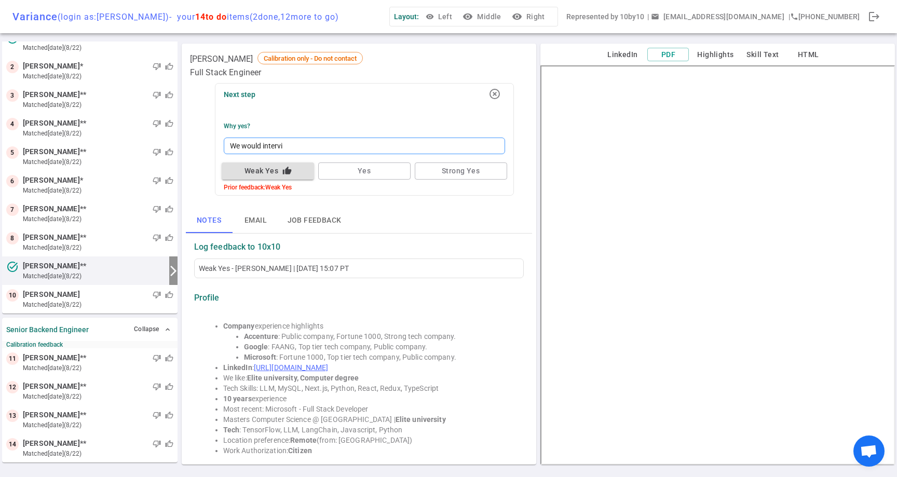
type textarea "We would intervie"
type textarea "We would interview"
type textarea "We would interview f"
type textarea "We would interview fo"
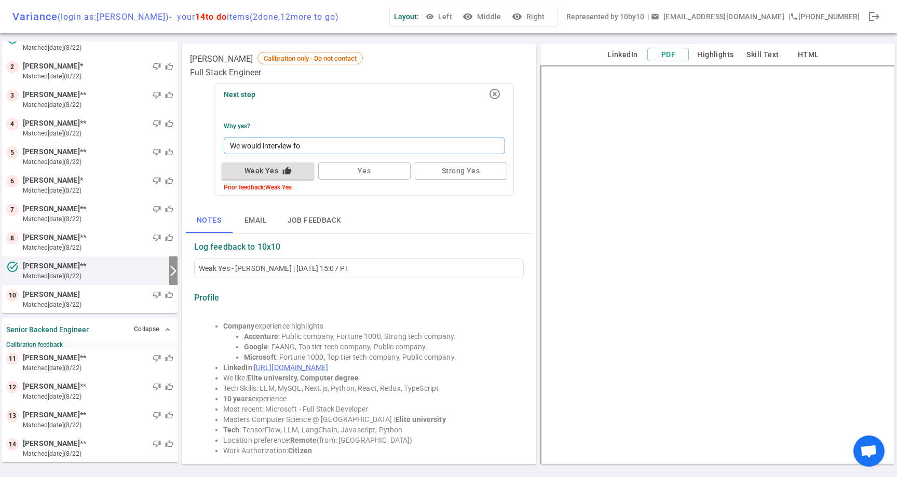
type textarea "We would interview for"
type textarea "We would interview for F"
type textarea "We would interview for FD"
type textarea "We would interview for FDE"
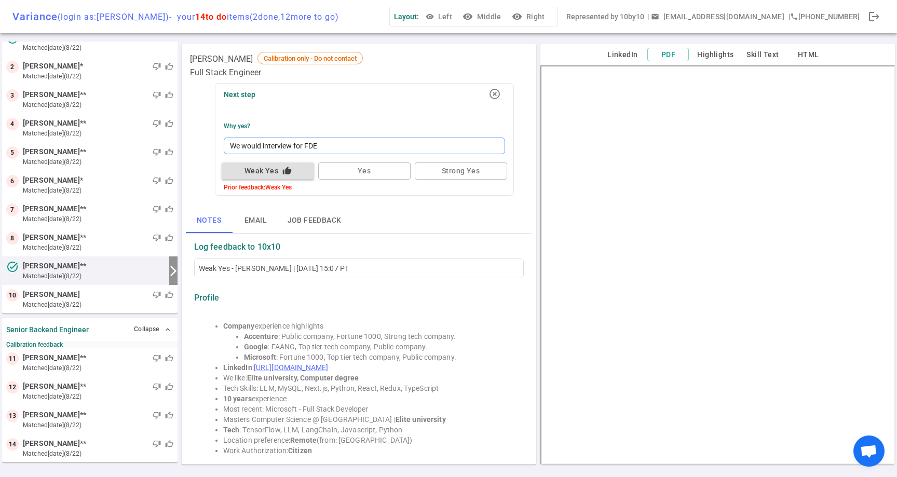
type textarea "We would interview for FDE"
type textarea "We would interview for FDE -"
type textarea "We would interview for FDE - g"
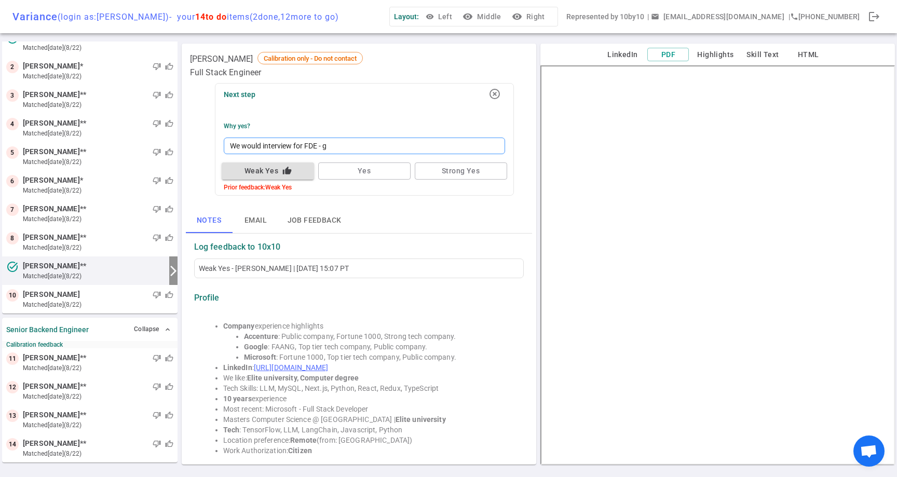
type textarea "We would interview for FDE - gi"
type textarea "We would interview for FDE - giv"
type textarea "We would interview for FDE - give"
type textarea "We would interview for FDE - given"
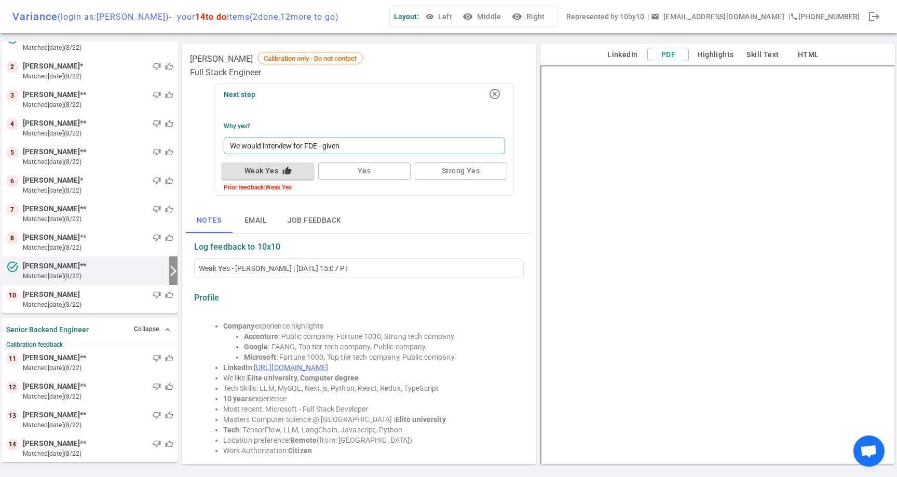
type textarea "We would interview for FDE - given s"
type textarea "We would interview for FDE - given st"
type textarea "We would interview for FDE - given sto"
type textarea "We would interview for FDE - given storn"
type textarea "We would interview for FDE - given storng"
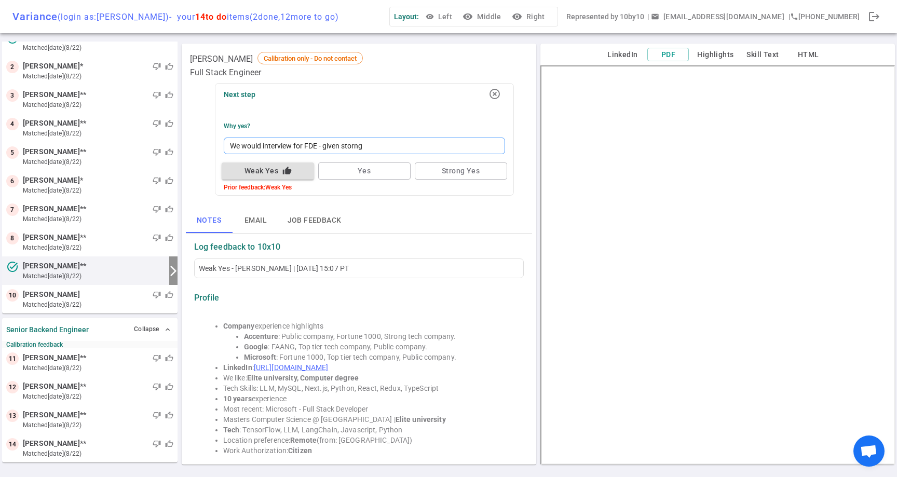
type textarea "We would interview for FDE - given storng"
type textarea "We would interview for FDE - given storn"
type textarea "We would interview for FDE - given stor"
type textarea "We would interview for FDE - given sto"
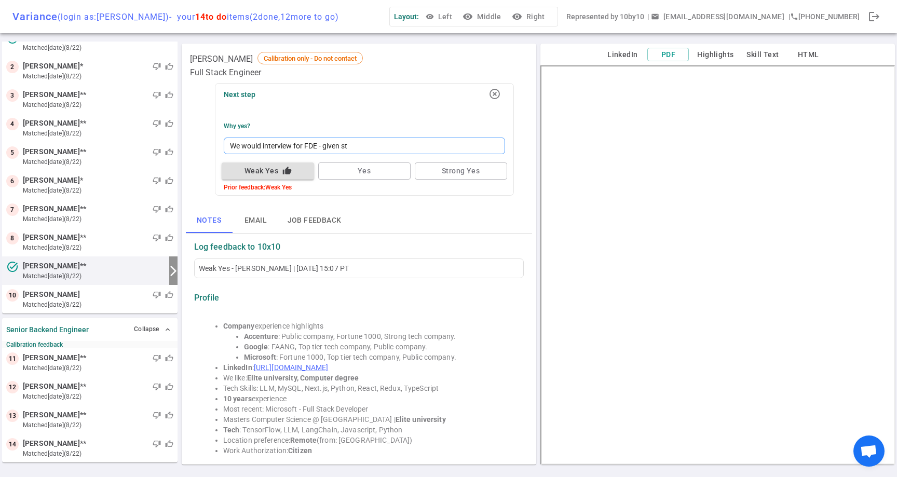
type textarea "We would interview for FDE - given str"
type textarea "We would interview for FDE - given stro"
type textarea "We would interview for FDE - given stron"
type textarea "We would interview for FDE - given strong"
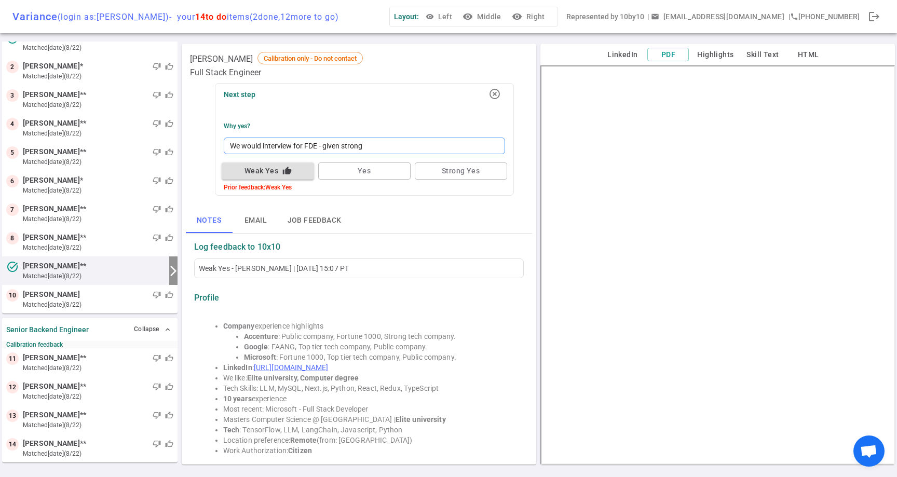
type textarea "We would interview for FDE - given strong e"
type textarea "We would interview for FDE - given strong en"
type textarea "We would interview for FDE - given strong ent"
type textarea "We would interview for FDE - given strong ente"
type textarea "We would interview for FDE - given strong enterp"
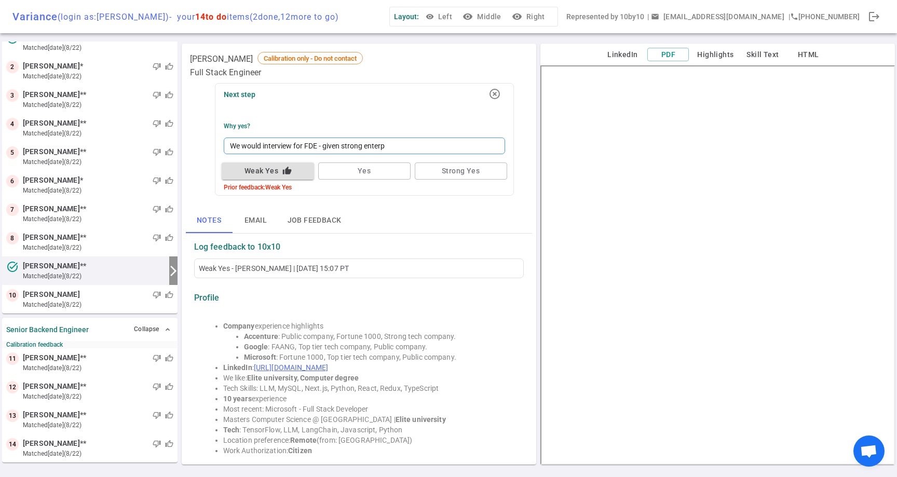
type textarea "We would interview for FDE - given strong enterpr"
type textarea "We would interview for FDE - given strong enterpri"
type textarea "We would interview for FDE - given strong enterpris"
type textarea "We would interview for FDE - given strong enterprise"
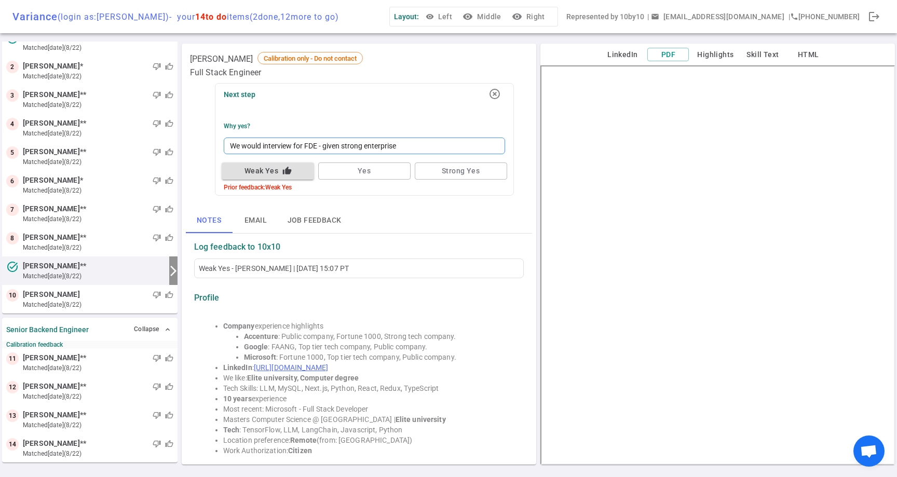
type textarea "We would interview for FDE - given strong enterprise s"
type textarea "We would interview for FDE - given strong enterprise so"
type textarea "We would interview for FDE - given strong enterprise sol"
type textarea "We would interview for FDE - given strong enterprise solu"
type textarea "We would interview for FDE - given strong enterprise solut"
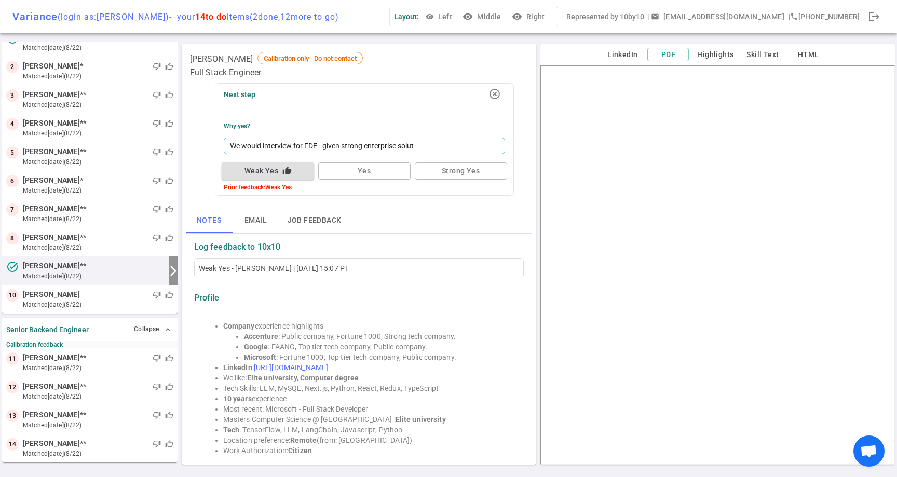
type textarea "We would interview for FDE - given strong enterprise soluti"
type textarea "We would interview for FDE - given strong enterprise solutio"
type textarea "We would interview for FDE - given strong enterprise solution"
type textarea "We would interview for FDE - given strong enterprise solutions"
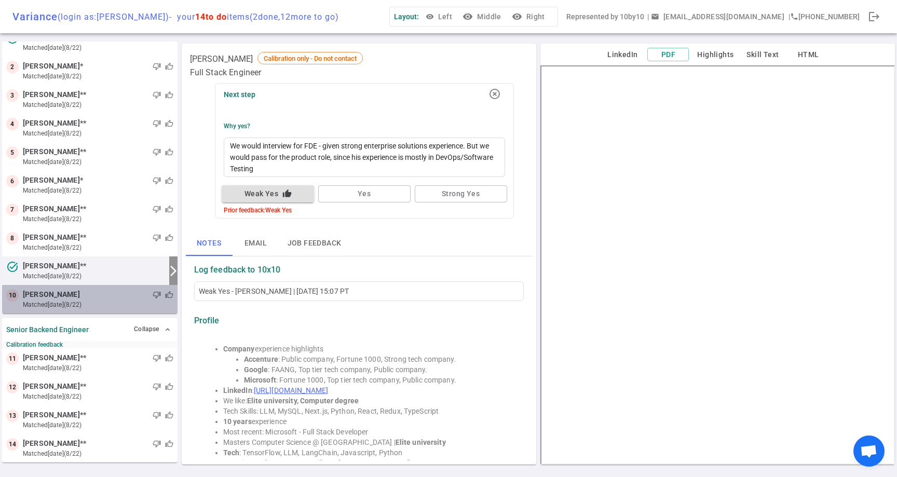
click at [31, 304] on small "matched [DATE] (8/22)" at bounding box center [98, 304] width 150 height 9
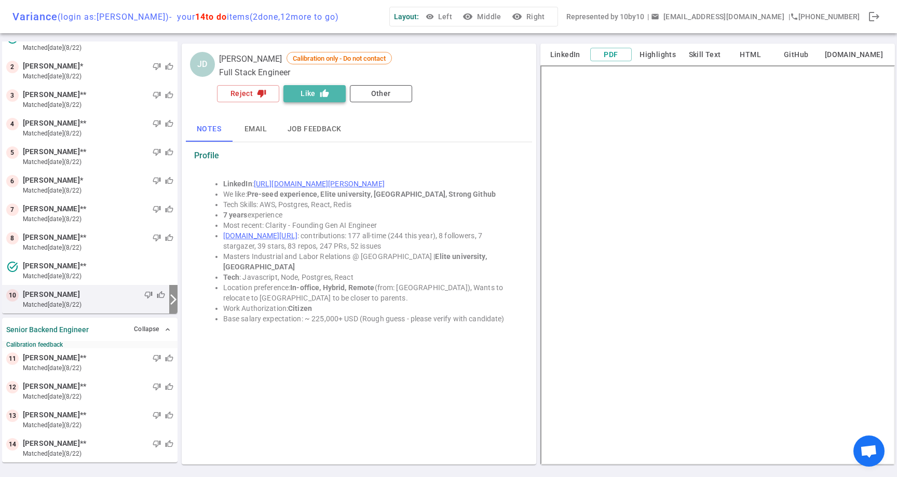
click at [313, 96] on button "Like thumb_up" at bounding box center [314, 93] width 62 height 17
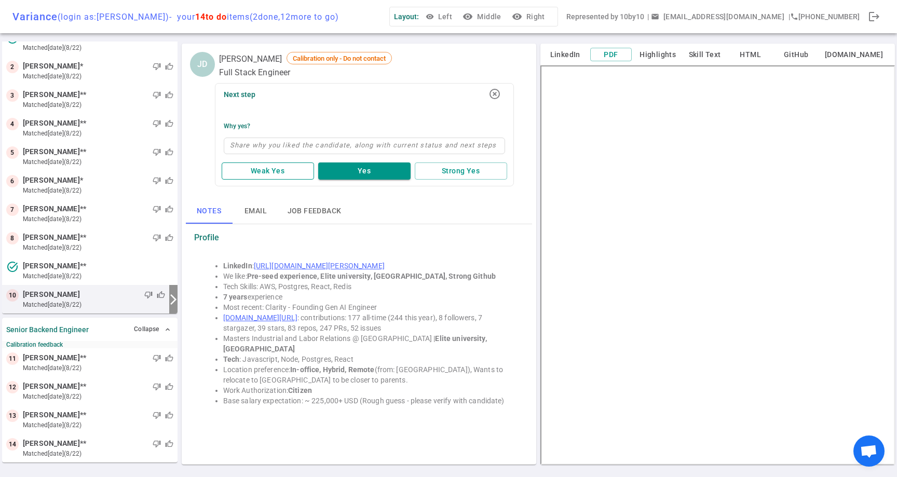
click at [283, 173] on button "Weak Yes" at bounding box center [268, 170] width 92 height 17
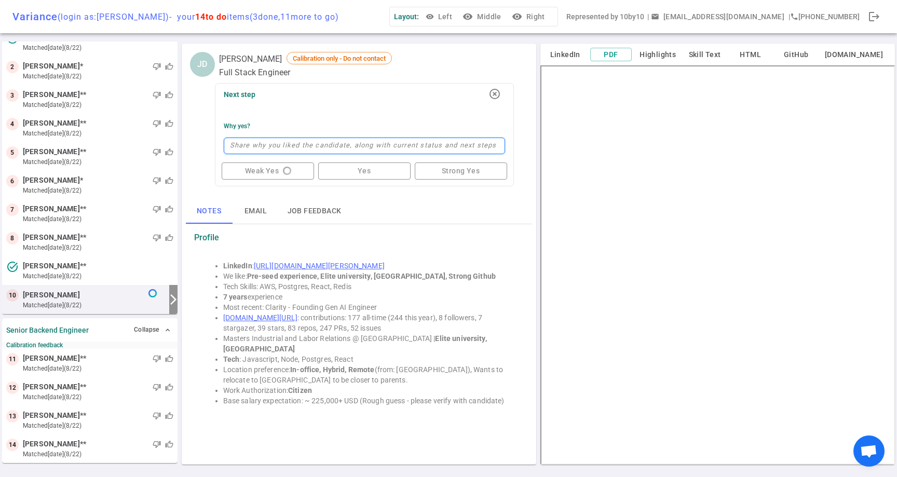
click at [307, 146] on textarea at bounding box center [364, 146] width 281 height 17
click at [490, 99] on icon "highlight_off" at bounding box center [494, 94] width 12 height 12
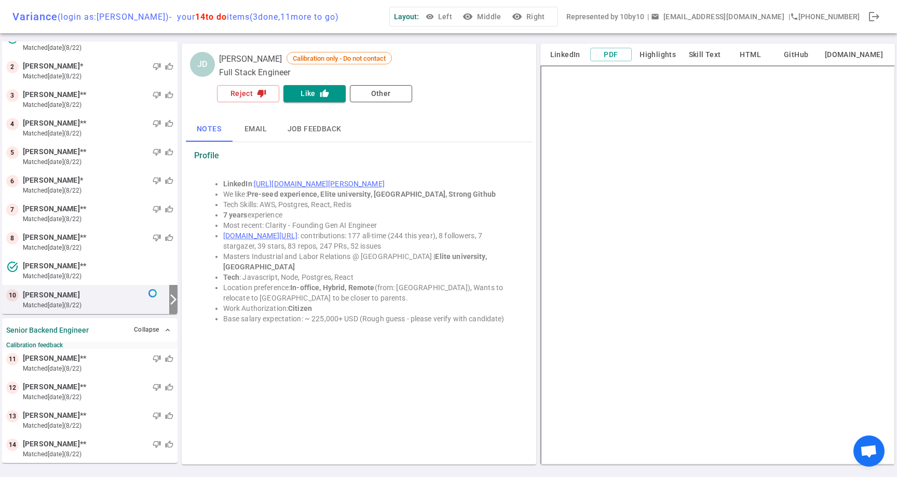
click at [239, 84] on div "Reject thumb_down Like thumb_up Other" at bounding box center [364, 93] width 299 height 21
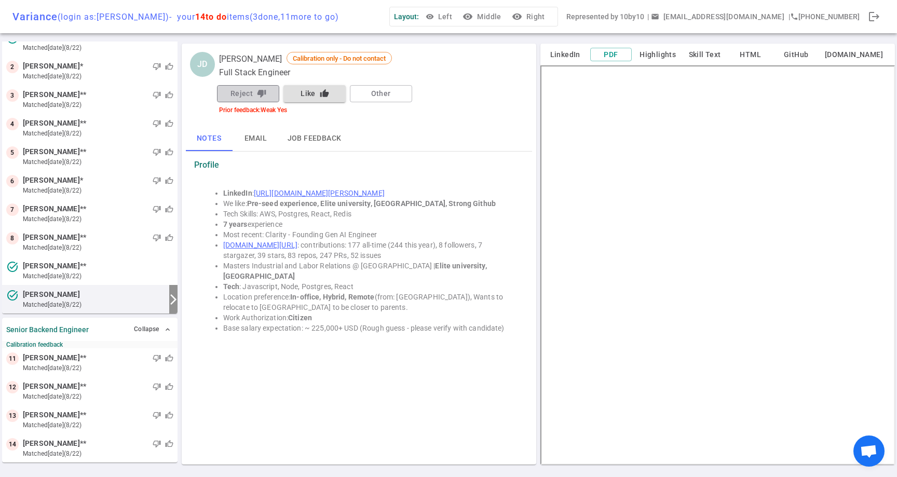
click at [246, 91] on button "Reject thumb_down" at bounding box center [248, 93] width 62 height 17
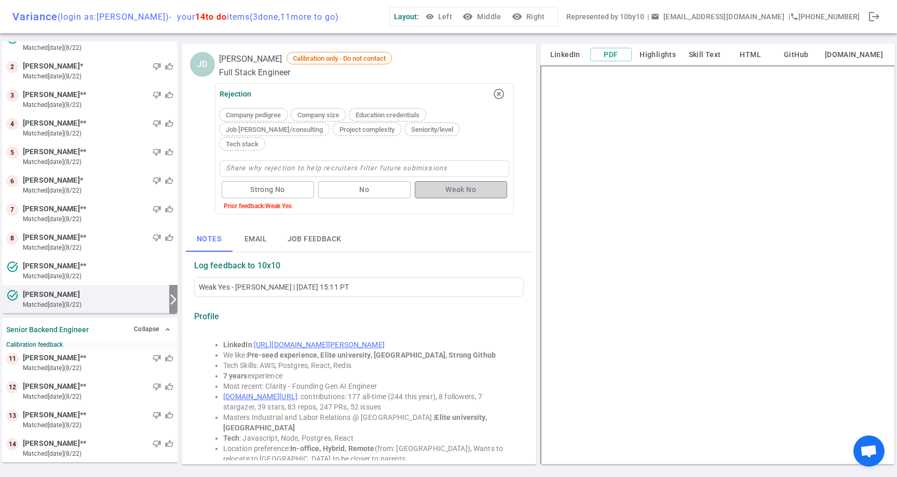
click at [450, 181] on button "Weak No" at bounding box center [461, 189] width 92 height 17
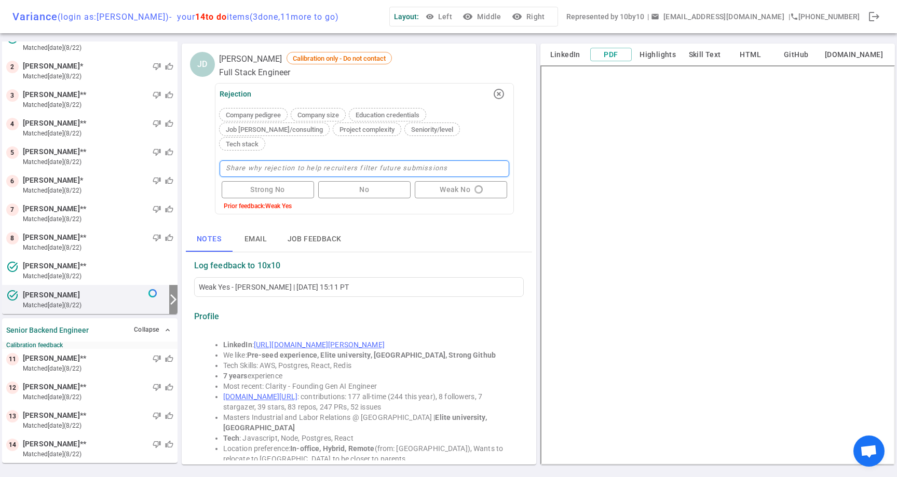
click at [419, 160] on textarea at bounding box center [364, 168] width 290 height 17
click at [418, 160] on textarea at bounding box center [364, 168] width 290 height 17
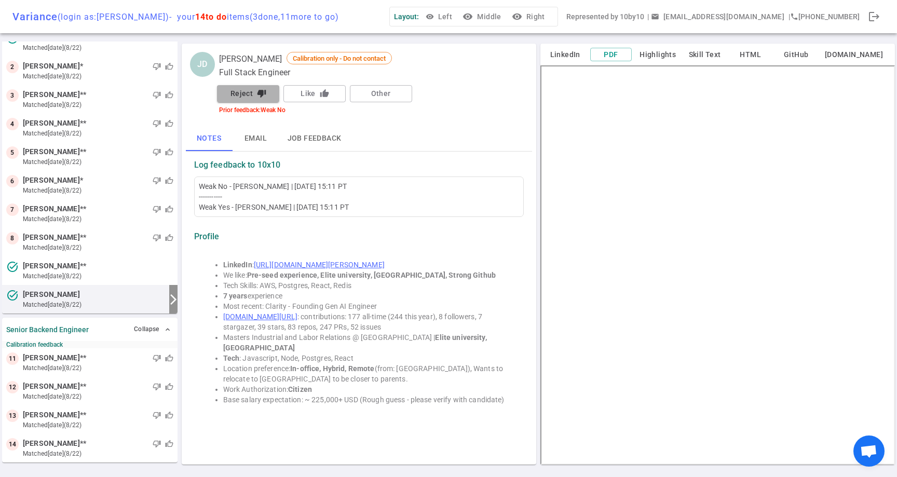
click at [262, 101] on button "Reject thumb_down" at bounding box center [248, 93] width 62 height 17
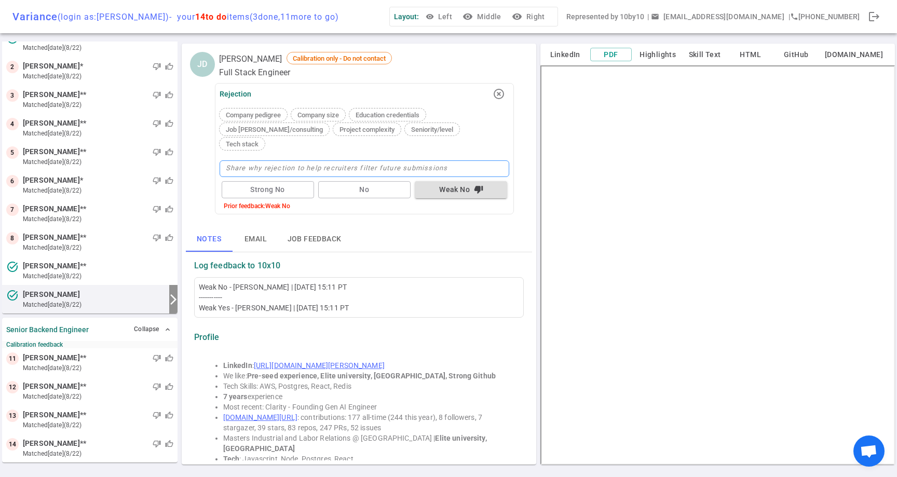
click at [315, 160] on textarea at bounding box center [364, 168] width 290 height 17
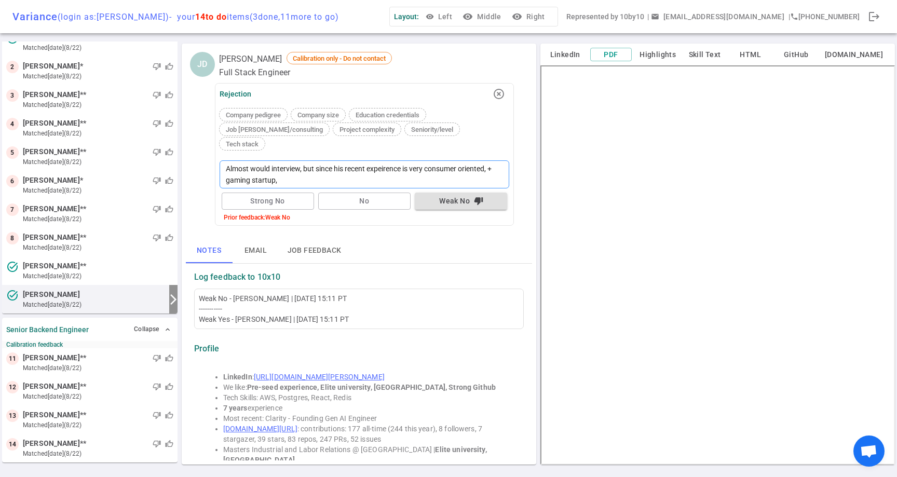
click at [421, 168] on textarea "Almost would interview, but since his recent expeirence is very consumer orient…" at bounding box center [364, 174] width 290 height 28
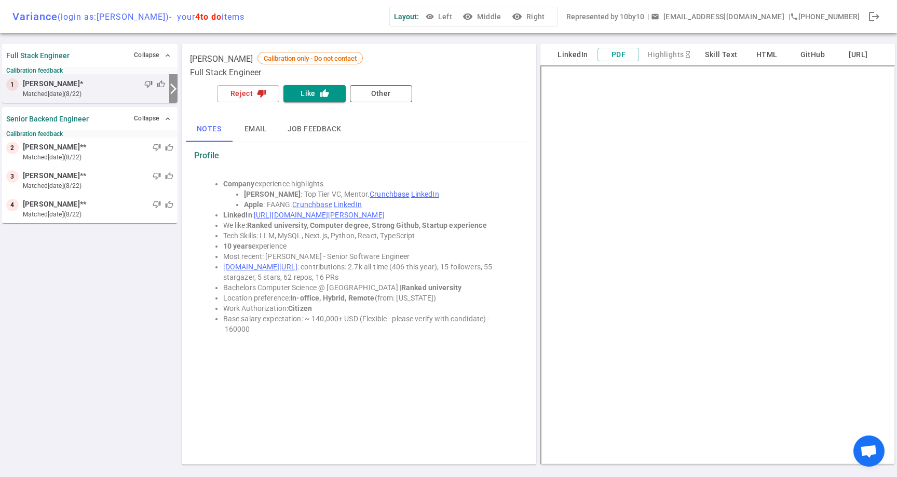
click at [173, 92] on icon "arrow_forward_ios" at bounding box center [173, 89] width 12 height 12
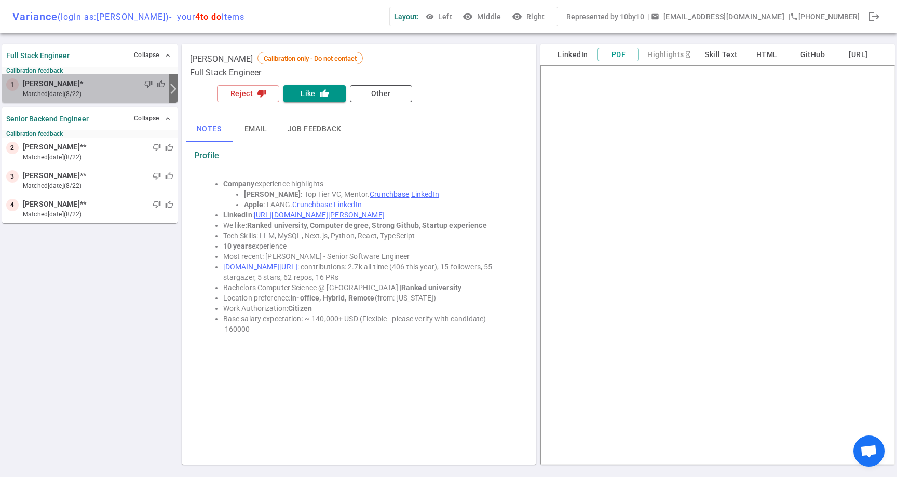
click at [74, 90] on small "matched [DATE] (8/22)" at bounding box center [94, 93] width 142 height 9
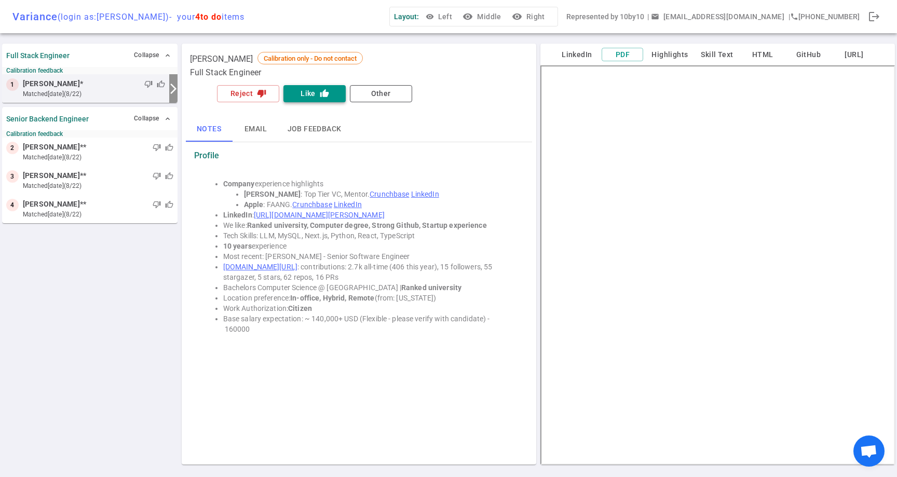
click at [320, 97] on icon "thumb_up" at bounding box center [324, 93] width 9 height 9
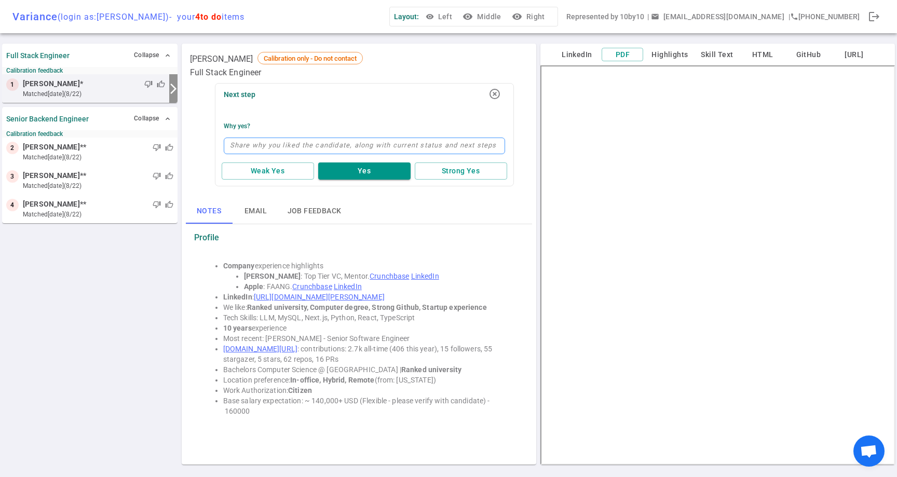
click at [308, 147] on textarea at bounding box center [364, 146] width 281 height 17
type textarea "D"
type textarea "De"
type textarea "[PERSON_NAME]"
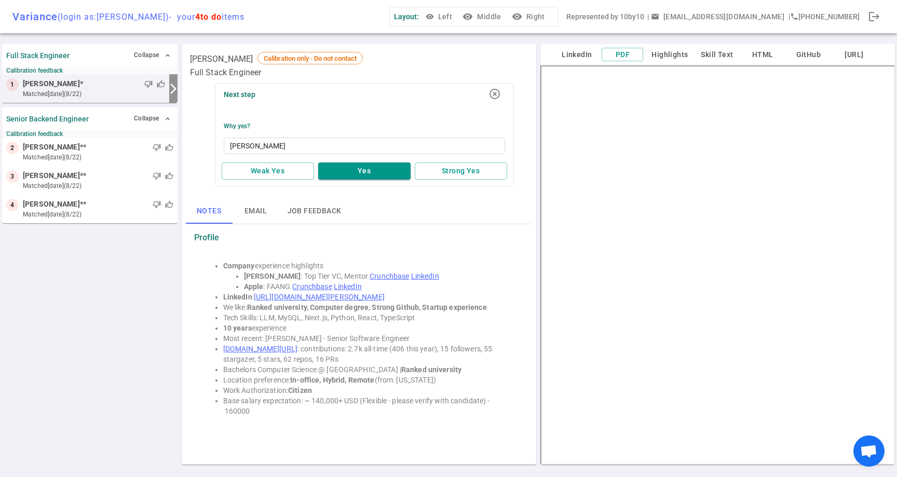
type textarea "[PERSON_NAME]"
type textarea "[PERSON_NAME] +"
type textarea "[PERSON_NAME] + F"
type textarea "[PERSON_NAME] + Fo"
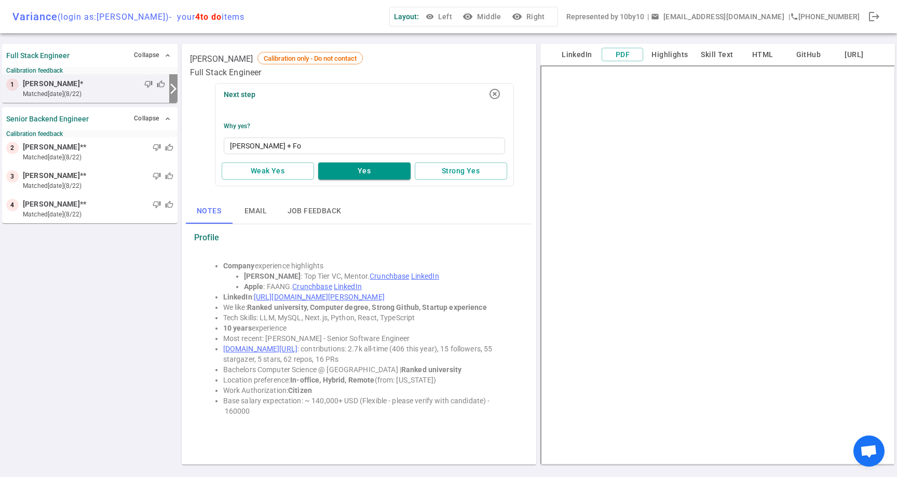
type textarea "[PERSON_NAME] + Fou"
type textarea "[PERSON_NAME] + Foun"
type textarea "[PERSON_NAME] + Foundi"
type textarea "[PERSON_NAME] + Foundin"
type textarea "[PERSON_NAME] + Founding"
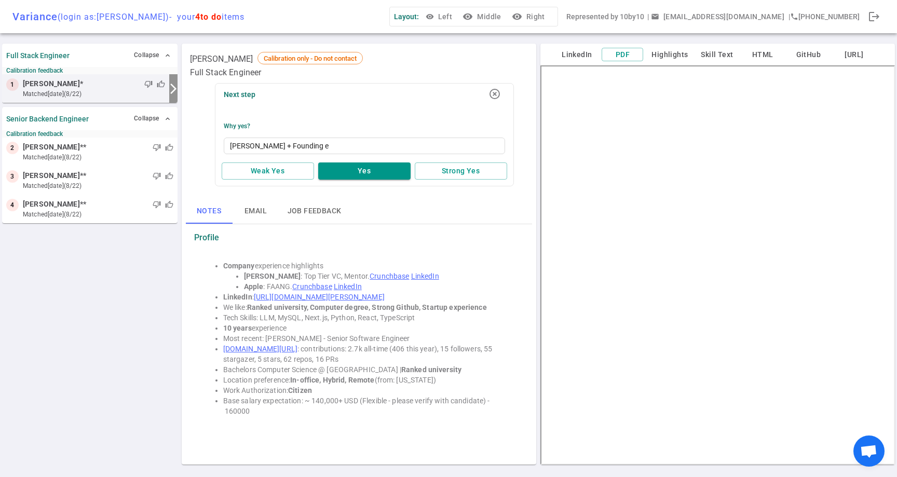
type textarea "[PERSON_NAME] + Founding en"
type textarea "[PERSON_NAME] + Founding eng"
type textarea "[PERSON_NAME] + Founding engi"
type textarea "[PERSON_NAME] + Founding engin"
type textarea "[PERSON_NAME] + Founding engine"
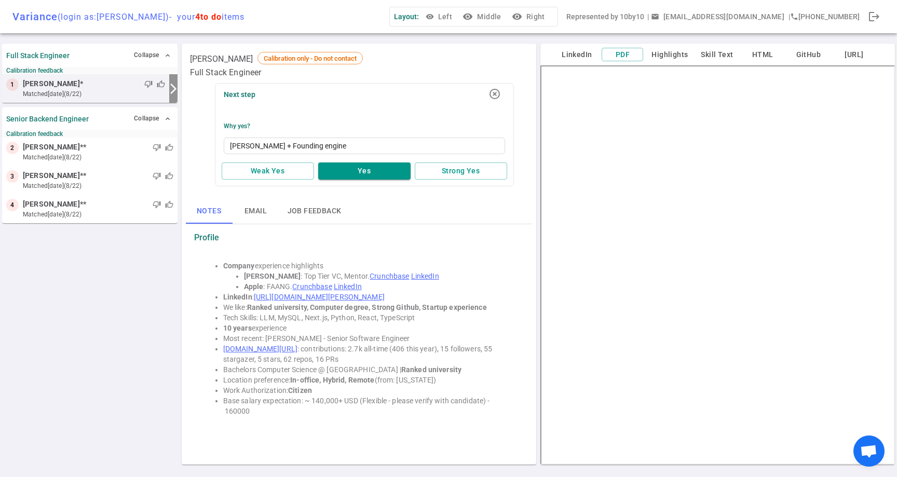
type textarea "[PERSON_NAME] + Founding enginee"
type textarea "[PERSON_NAME] + Founding engineer"
type textarea "[PERSON_NAME] + Founding engineer a"
type textarea "[PERSON_NAME] + Founding engineer at"
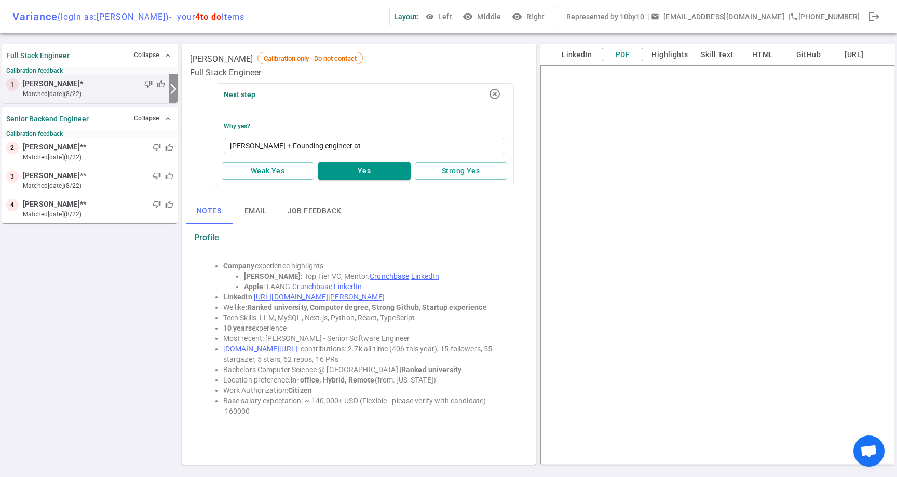
type textarea "[PERSON_NAME] + Founding engineer at J"
type textarea "[PERSON_NAME] + Founding engineer at [GEOGRAPHIC_DATA]"
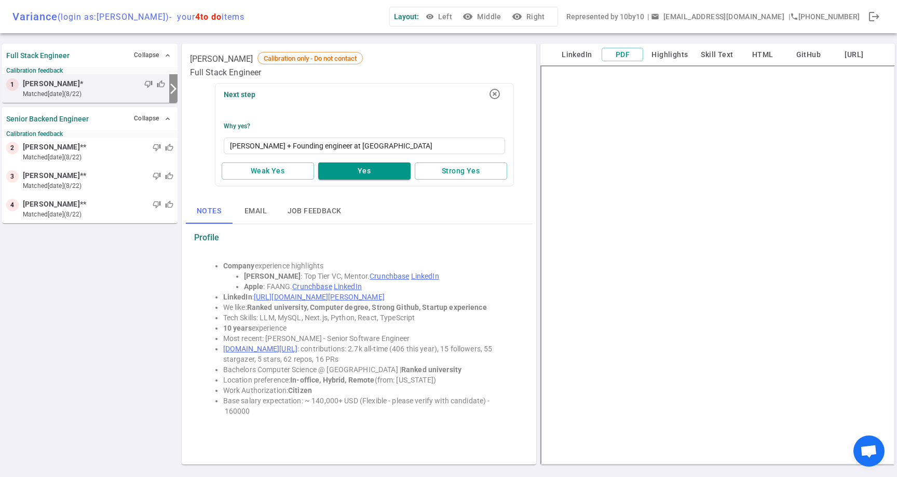
type textarea "[PERSON_NAME] + Founding engineer at [GEOGRAPHIC_DATA]"
type textarea "[PERSON_NAME] + Founding engineer at [PERSON_NAME]"
type textarea "[PERSON_NAME] + Founding engineer at Jasper go"
type textarea "[PERSON_NAME] + Founding engineer at [PERSON_NAME]"
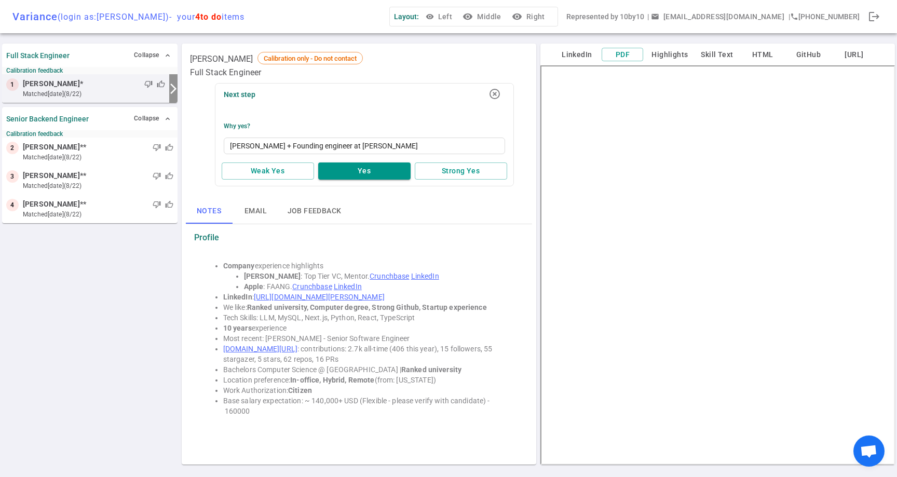
type textarea "[PERSON_NAME] + Founding engineer at Jasper good"
type textarea "[PERSON_NAME] + Founding engineer at Jasper good b"
type textarea "[PERSON_NAME] + Founding engineer at Jasper good b2"
type textarea "[PERSON_NAME] + Founding engineer at Jasper good b2b"
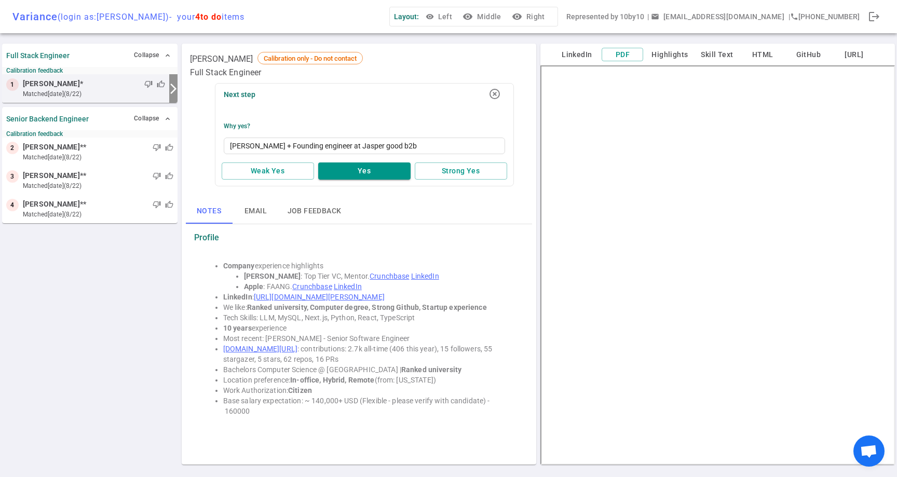
type textarea "[PERSON_NAME] + Founding engineer at Jasper good b2b"
type textarea "[PERSON_NAME] + Founding engineer at Jasper good b2b en"
type textarea "[PERSON_NAME] + Founding engineer at Jasper good b2b ent"
type textarea "[PERSON_NAME] + Founding engineer at Jasper good b2b ente"
type textarea "[PERSON_NAME] + Founding engineer at Jasper good b2b enter"
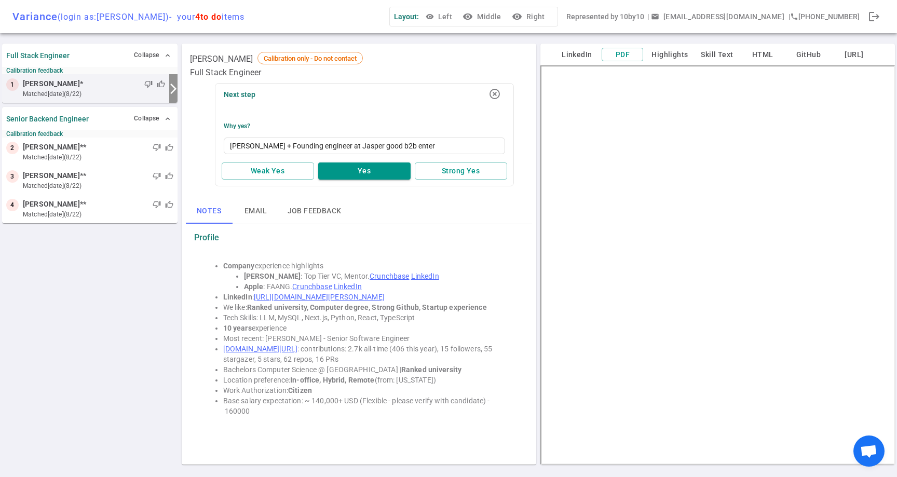
type textarea "[PERSON_NAME] + Founding engineer at [GEOGRAPHIC_DATA] good b2b enterp"
type textarea "[PERSON_NAME] + Founding engineer at [GEOGRAPHIC_DATA] good b2b enterpr"
type textarea "[PERSON_NAME] + Founding engineer at Jasper good b2b enterpri"
type textarea "[PERSON_NAME] + Founding engineer at Jasper good b2b enterpris"
type textarea "[PERSON_NAME] + Founding engineer at Jasper good b2b enterprise"
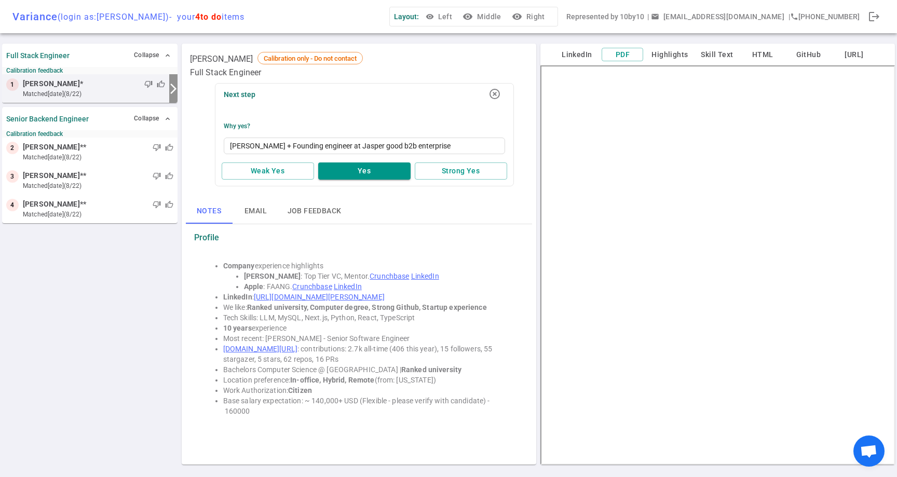
type textarea "[PERSON_NAME] + Founding engineer at Jasper good b2b enterprise e"
type textarea "[PERSON_NAME] + Founding engineer at Jasper good b2b enterprise ex"
type textarea "[PERSON_NAME] + Founding engineer at Jasper good b2b enterprise exp"
type textarea "[PERSON_NAME] + Founding engineer at Jasper good b2b enterprise expe"
type textarea "[PERSON_NAME] + Founding engineer at Jasper good b2b enterprise exper"
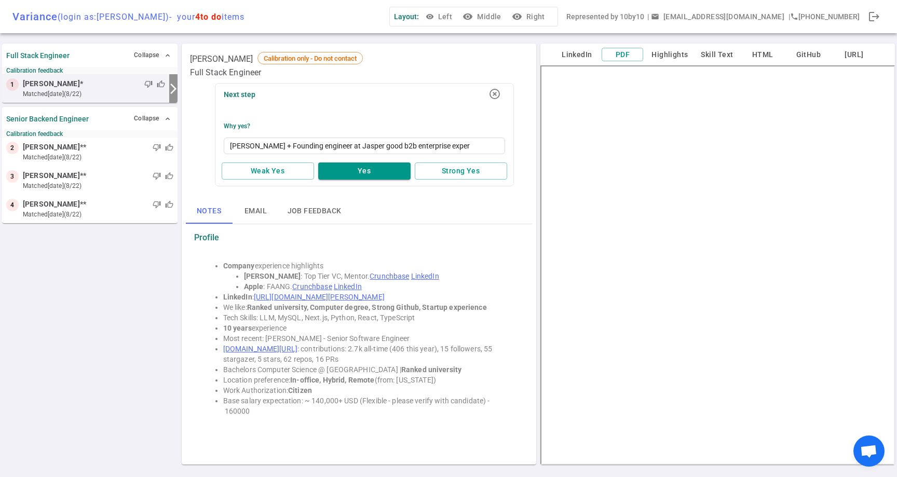
type textarea "[PERSON_NAME] + Founding engineer at Jasper good b2b enterprise experi"
type textarea "[PERSON_NAME] + Founding engineer at Jasper good b2b enterprise experie"
type textarea "[PERSON_NAME] + Founding engineer at Jasper good b2b enterprise experien"
type textarea "[PERSON_NAME] + Founding engineer at Jasper good b2b enterprise experienc"
type textarea "[PERSON_NAME] + Founding engineer at [GEOGRAPHIC_DATA] good b2b enterprise expe…"
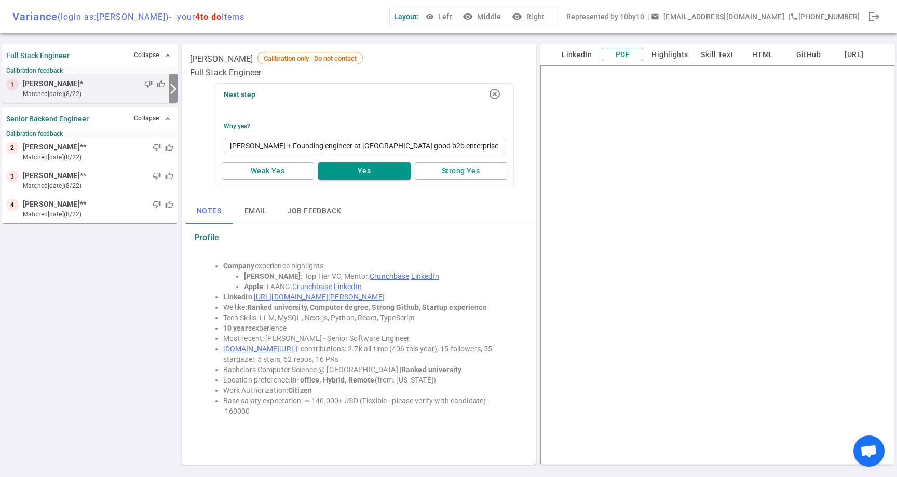
click at [463, 217] on div "Notes Email Job feedback" at bounding box center [359, 211] width 346 height 25
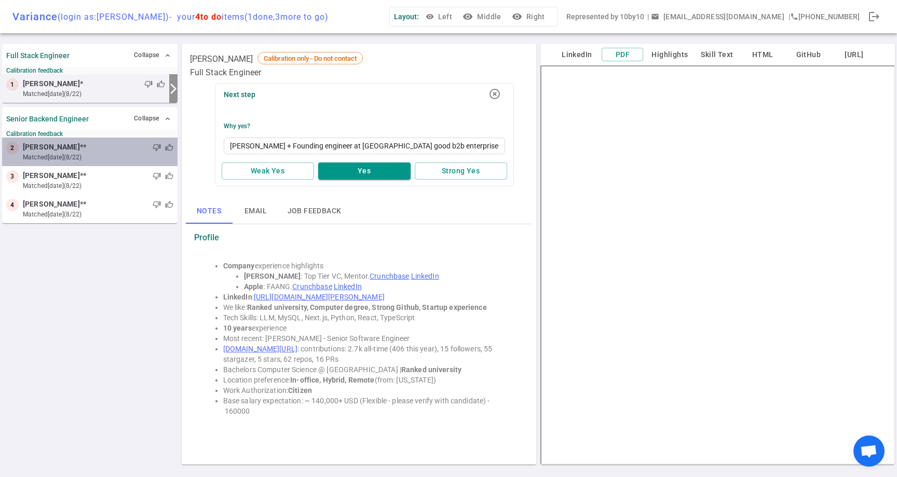
click at [106, 155] on small "matched [DATE] (8/22)" at bounding box center [98, 157] width 150 height 9
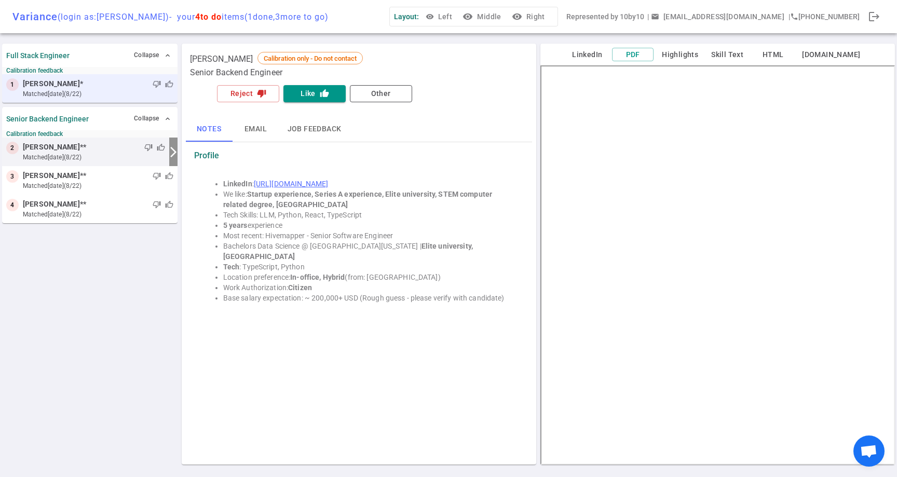
click at [112, 95] on small "matched [DATE] (8/22)" at bounding box center [98, 93] width 150 height 9
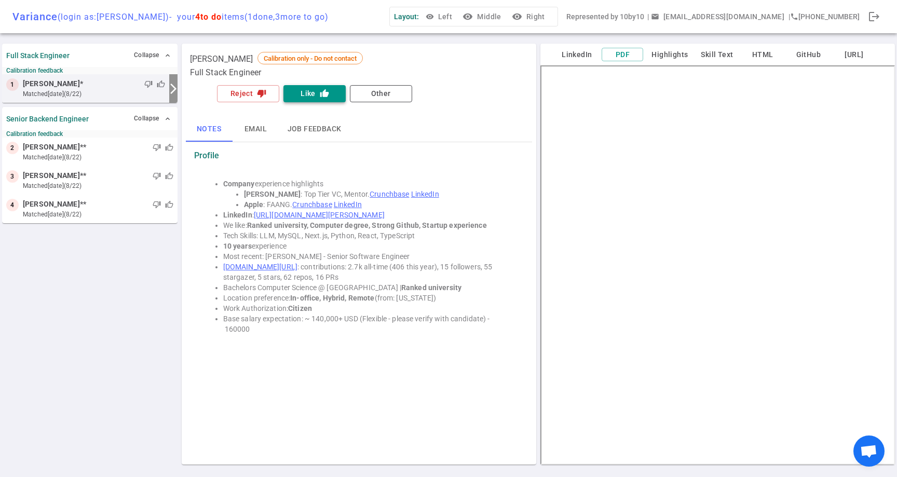
click at [309, 98] on button "Like thumb_up" at bounding box center [314, 93] width 62 height 17
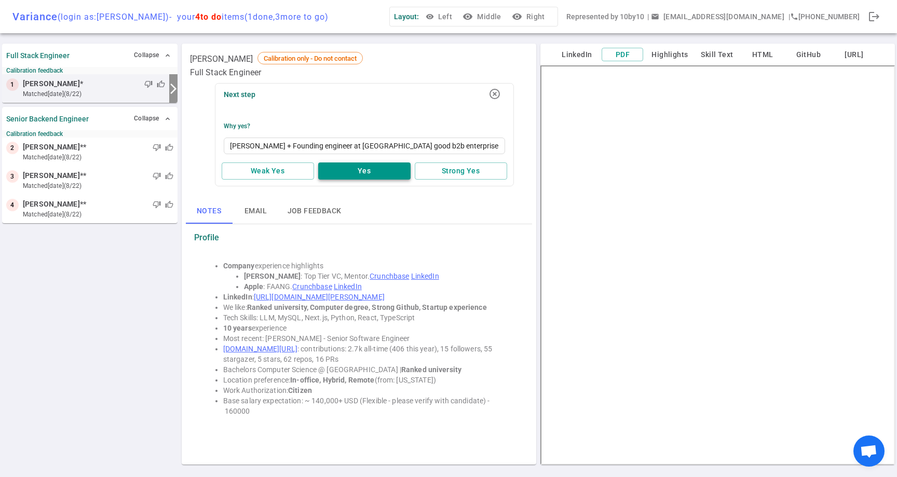
click at [363, 173] on button "Yes" at bounding box center [364, 170] width 92 height 17
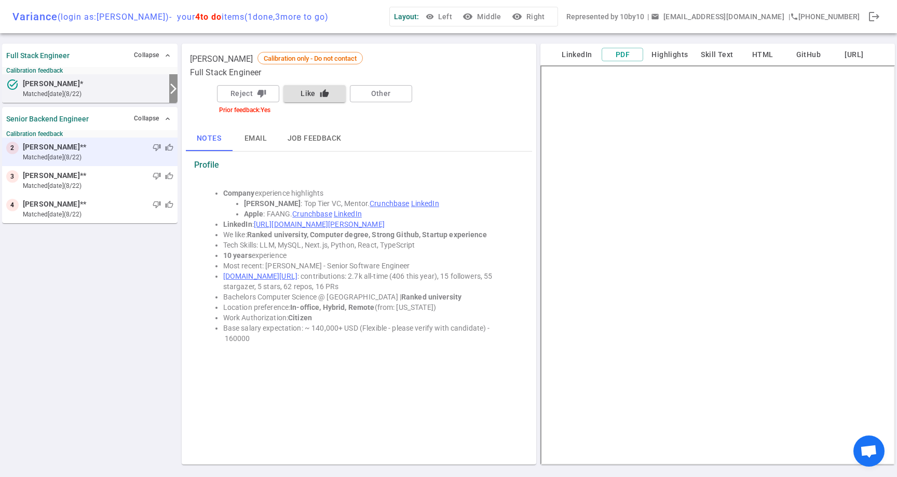
click at [97, 153] on small "matched [DATE] (8/22)" at bounding box center [98, 157] width 150 height 9
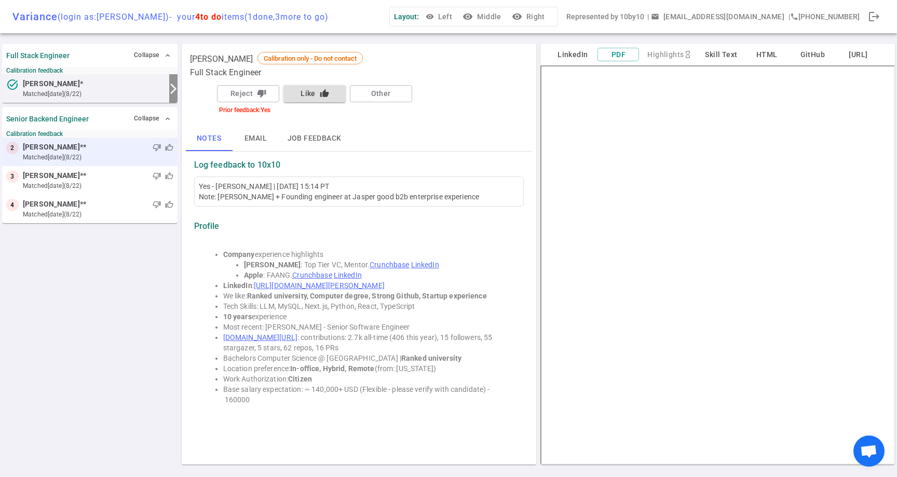
click at [101, 153] on small "matched [DATE] (8/22)" at bounding box center [98, 157] width 150 height 9
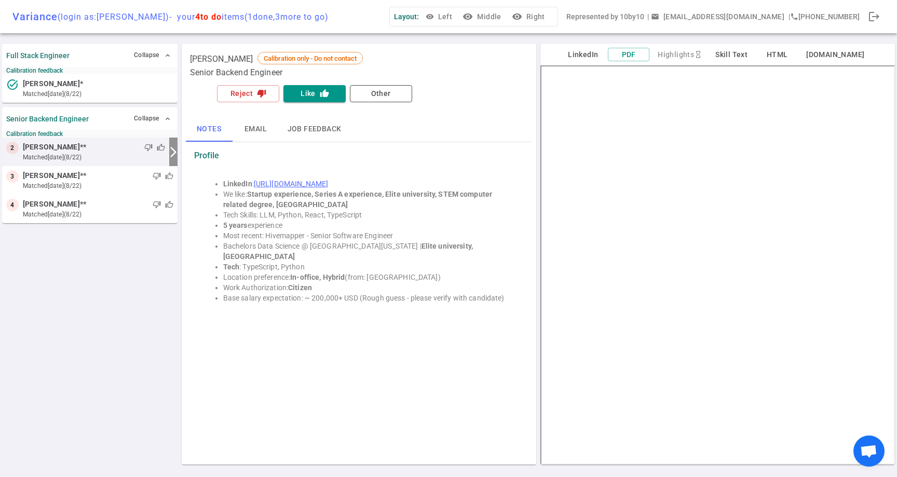
click at [101, 153] on small "matched [DATE] (8/22)" at bounding box center [94, 157] width 142 height 9
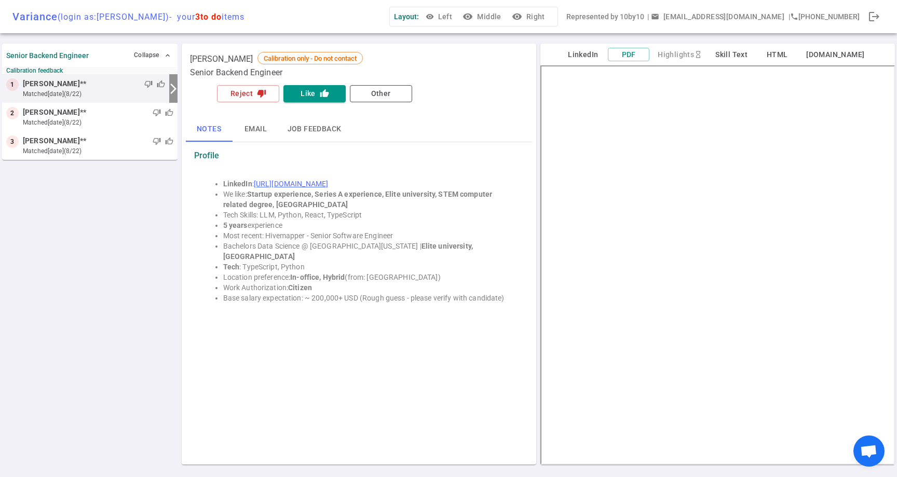
click at [87, 91] on small "matched [DATE] (8/22)" at bounding box center [94, 93] width 142 height 9
click at [244, 99] on button "Reject thumb_down" at bounding box center [248, 93] width 62 height 17
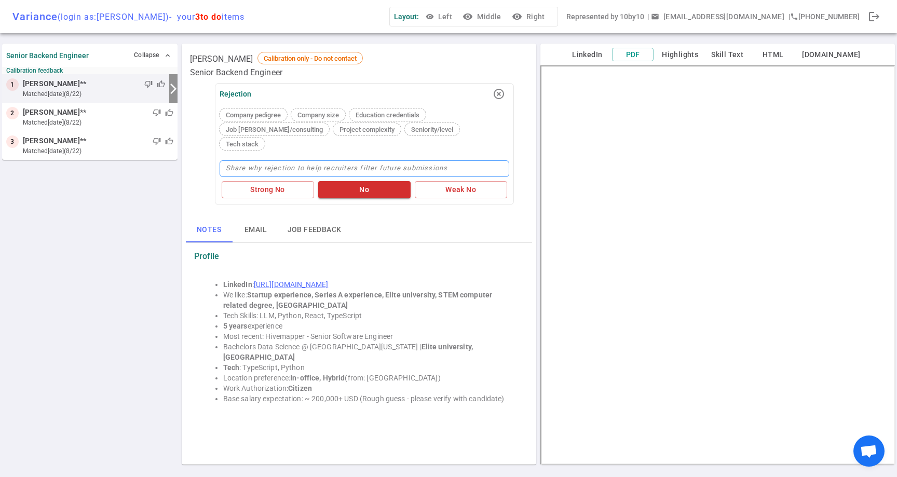
click at [373, 160] on textarea at bounding box center [364, 168] width 290 height 17
type textarea "a"
type textarea "al"
type textarea "alr"
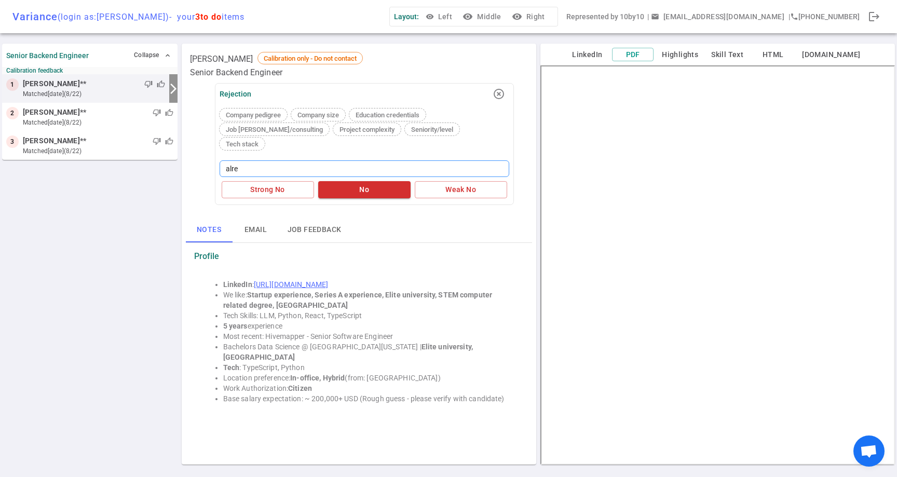
type textarea "alrea"
type textarea "alread"
type textarea "already"
type textarea "already co"
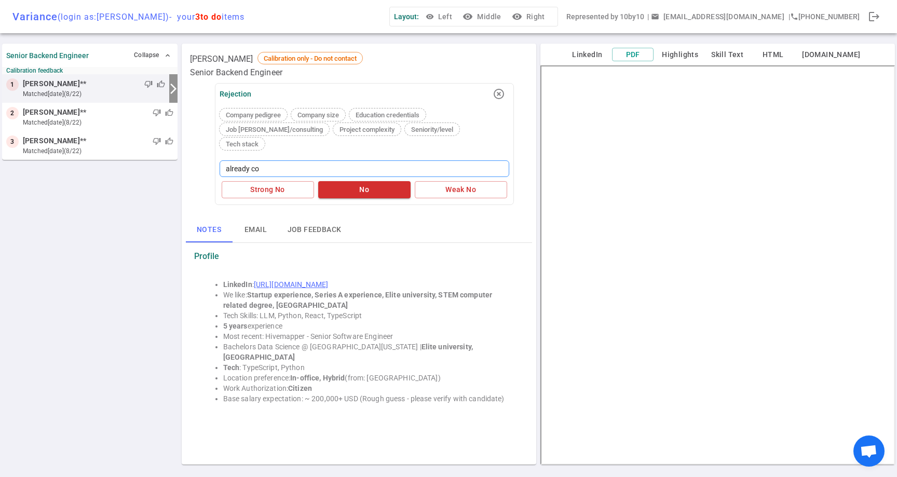
type textarea "already con"
type textarea "already cons"
type textarea "already consi"
type textarea "already consid"
type textarea "already conside"
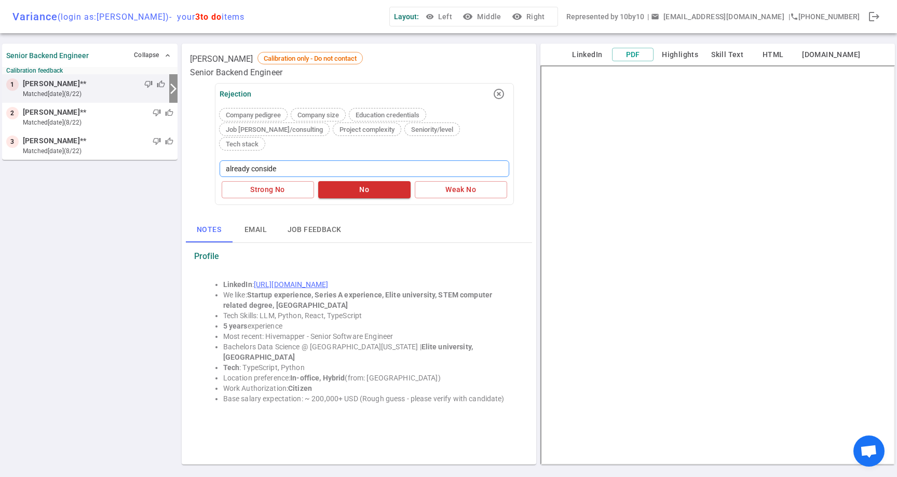
type textarea "already consider"
type textarea "already considere"
type textarea "already considered"
type textarea "already considered f"
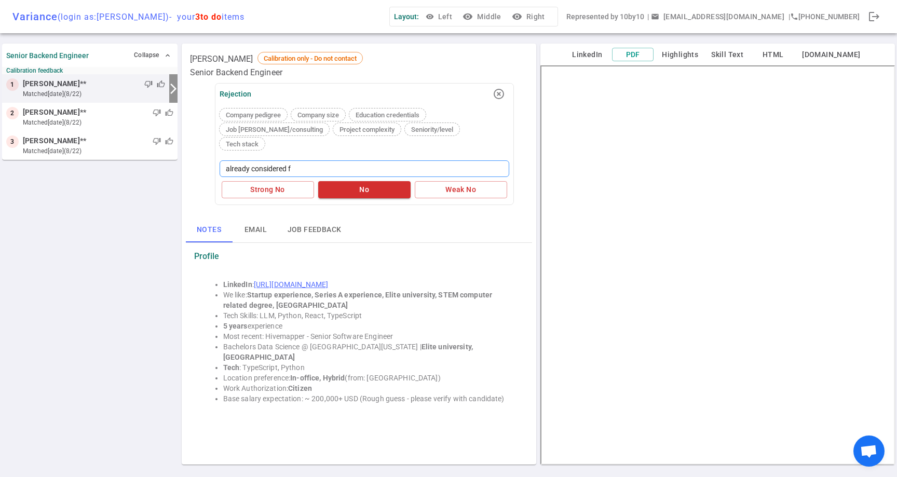
type textarea "already considered fo"
type textarea "already considered for"
type textarea "already considered for f"
type textarea "already considered for fr"
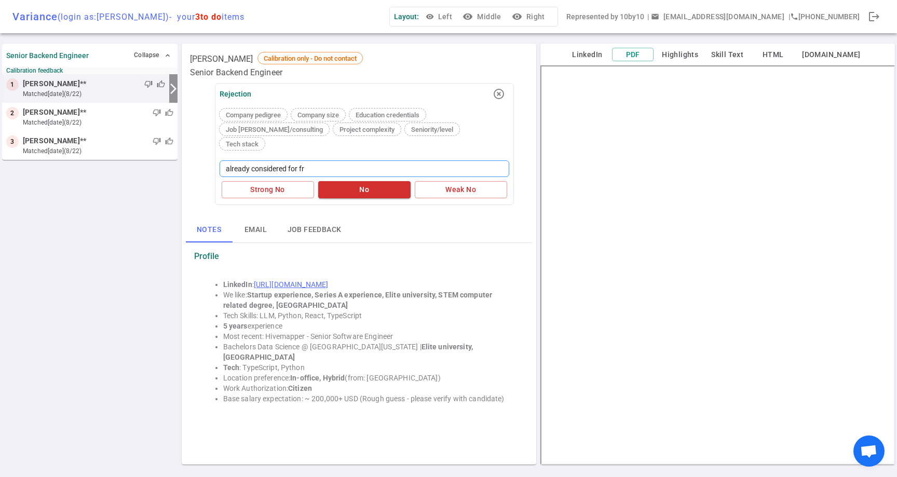
type textarea "already considered for fro"
type textarea "already considered for fron"
type textarea "already considered for front"
type textarea "already considered for fronte"
type textarea "already considered for fronten"
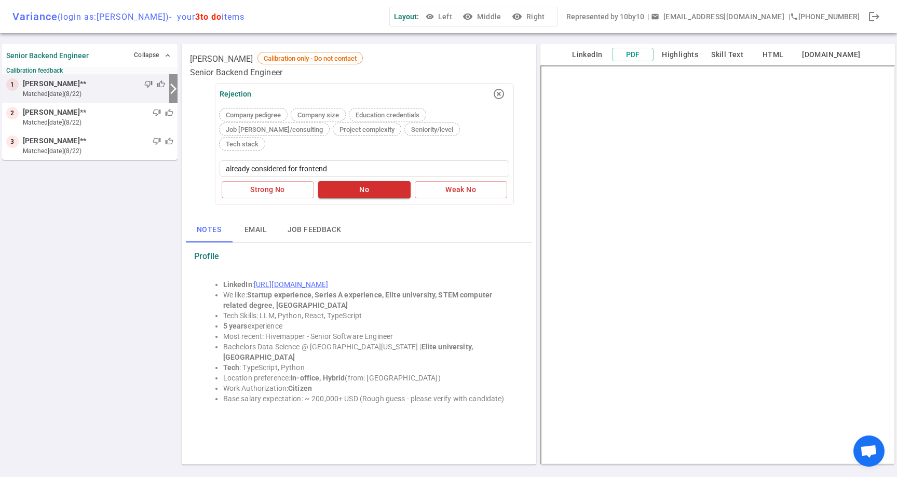
type textarea "already considered for frontend"
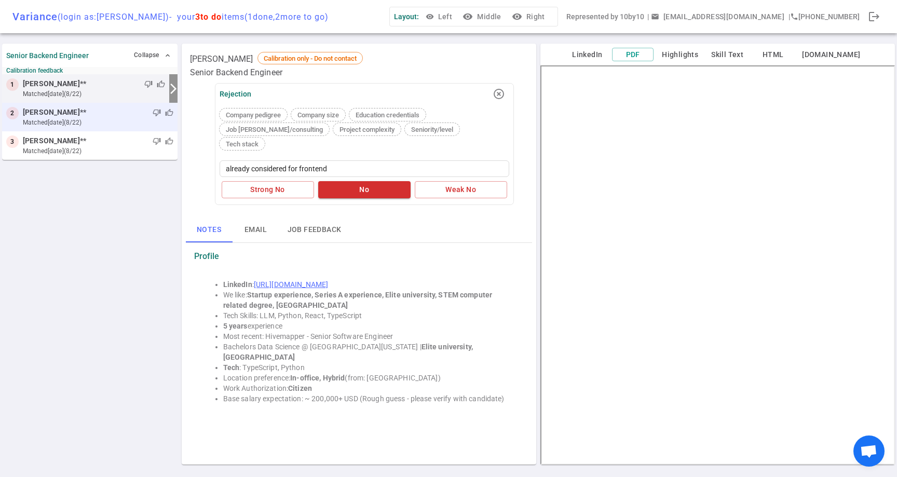
click at [33, 121] on small "matched [DATE] (8/22)" at bounding box center [98, 122] width 150 height 9
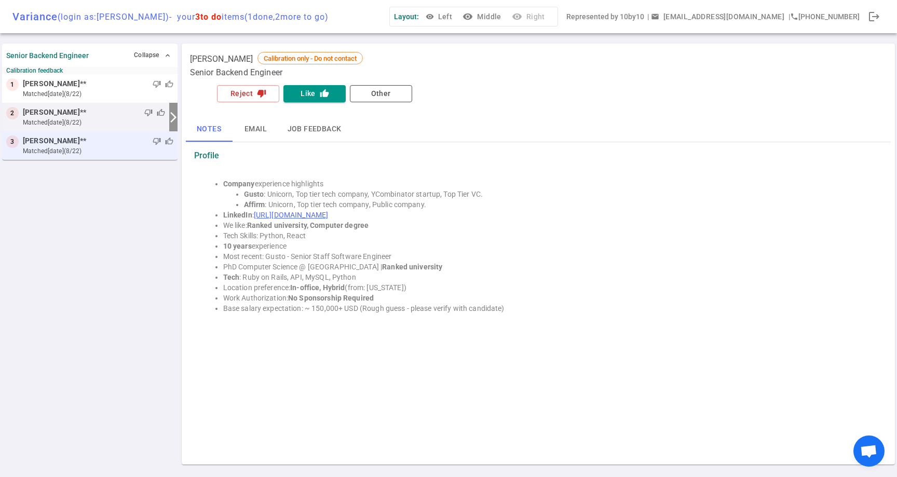
click at [35, 153] on small "matched [DATE] (8/22)" at bounding box center [98, 150] width 150 height 9
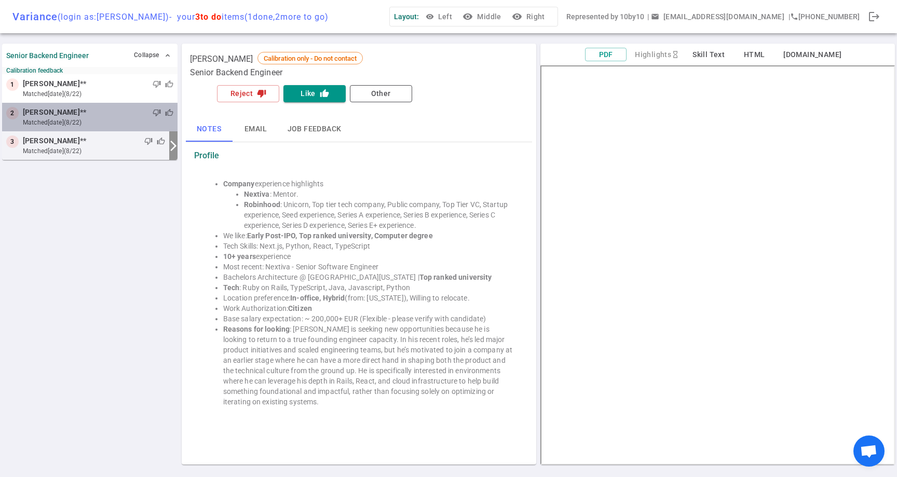
click at [36, 125] on small "matched [DATE] (8/22)" at bounding box center [98, 122] width 150 height 9
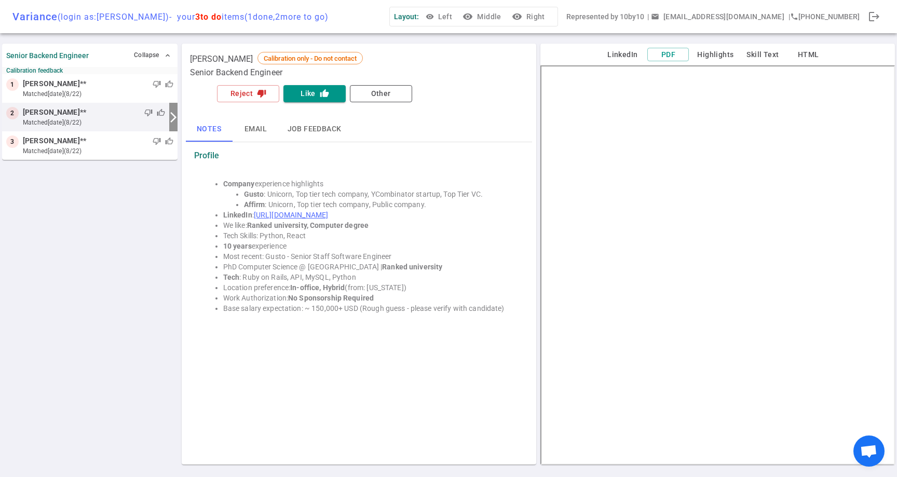
click at [521, 123] on div "Notes Email Job feedback" at bounding box center [359, 129] width 346 height 25
click at [93, 94] on small "matched [DATE] (8/22)" at bounding box center [98, 93] width 150 height 9
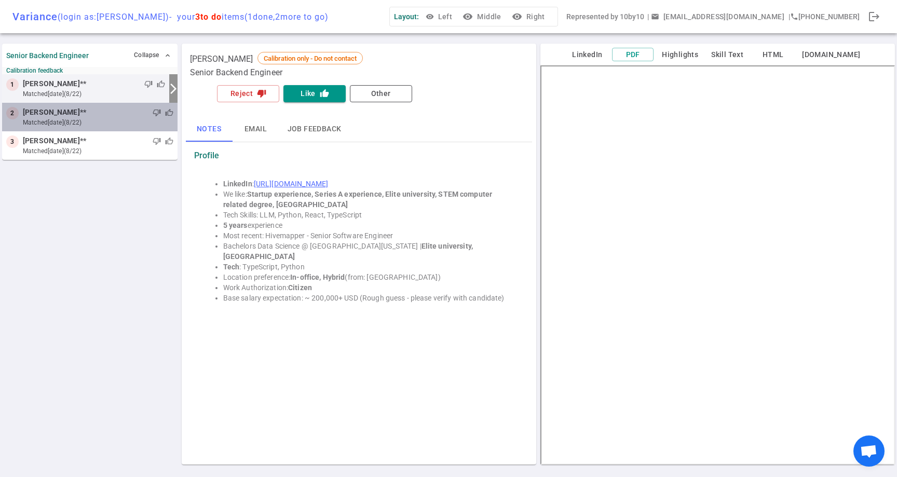
click at [92, 120] on small "matched [DATE] (8/22)" at bounding box center [98, 122] width 150 height 9
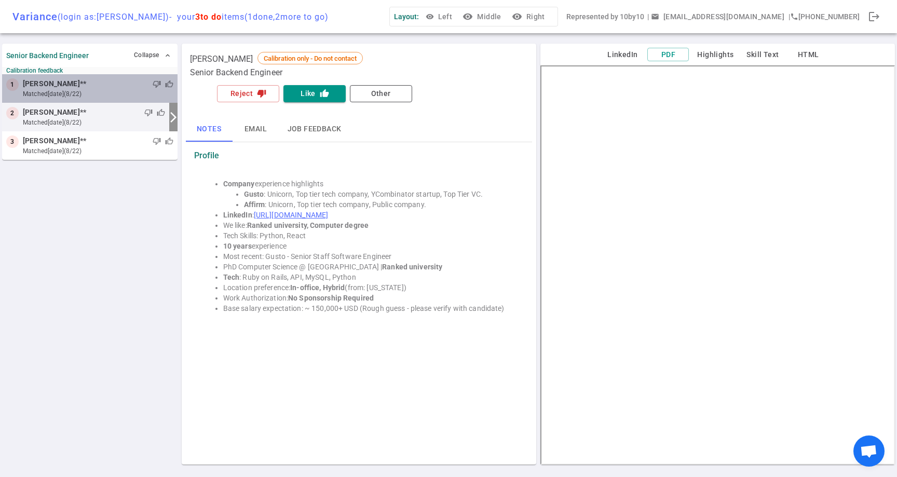
click at [103, 98] on small "matched [DATE] (8/22)" at bounding box center [98, 93] width 150 height 9
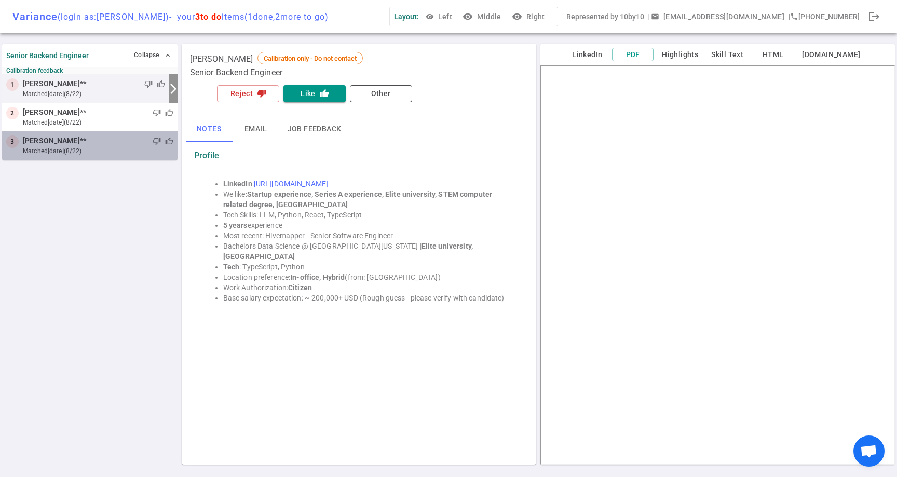
click at [93, 133] on div "3 [PERSON_NAME] ** thumb_down thumb_up matched [DATE] (8/22)" at bounding box center [89, 145] width 175 height 29
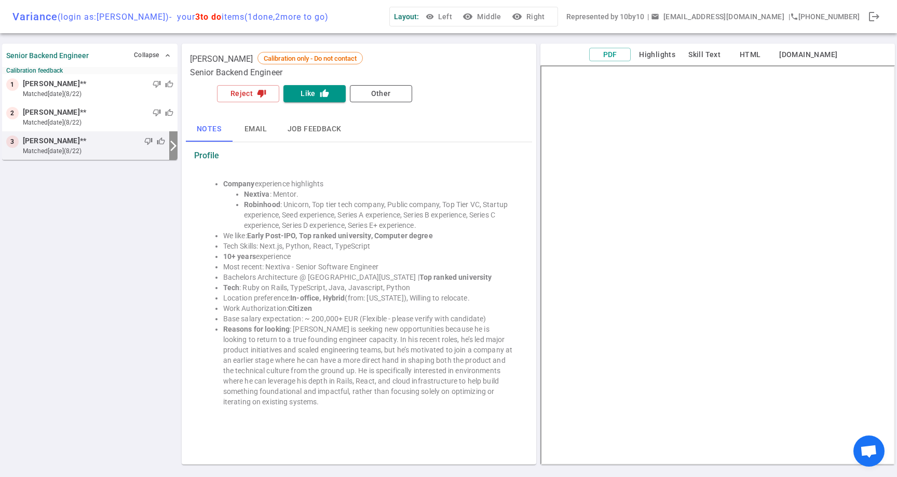
click at [101, 159] on div "3 [PERSON_NAME] ** thumb_down thumb_up matched [DATE] (8/22)" at bounding box center [85, 145] width 167 height 29
click at [102, 123] on small "matched [DATE] (8/22)" at bounding box center [98, 122] width 150 height 9
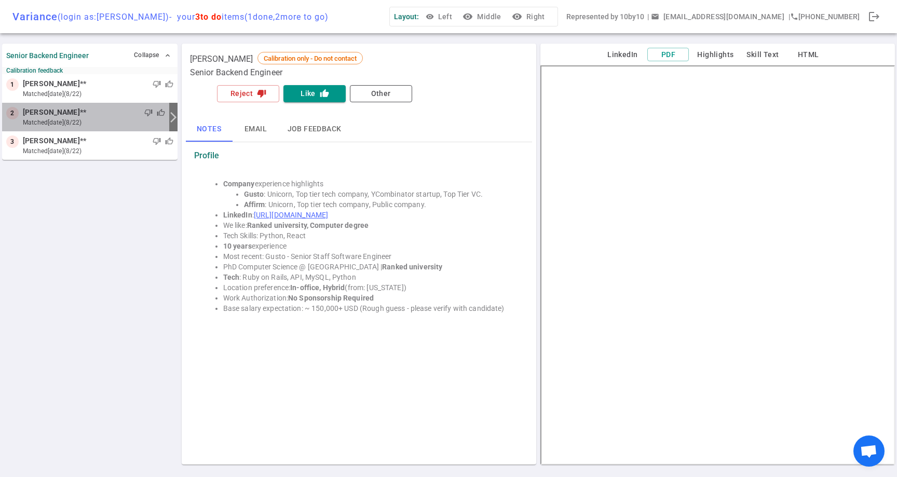
click at [94, 103] on div "2 [PERSON_NAME] ** thumb_down thumb_up matched [DATE] (8/22)" at bounding box center [85, 117] width 167 height 29
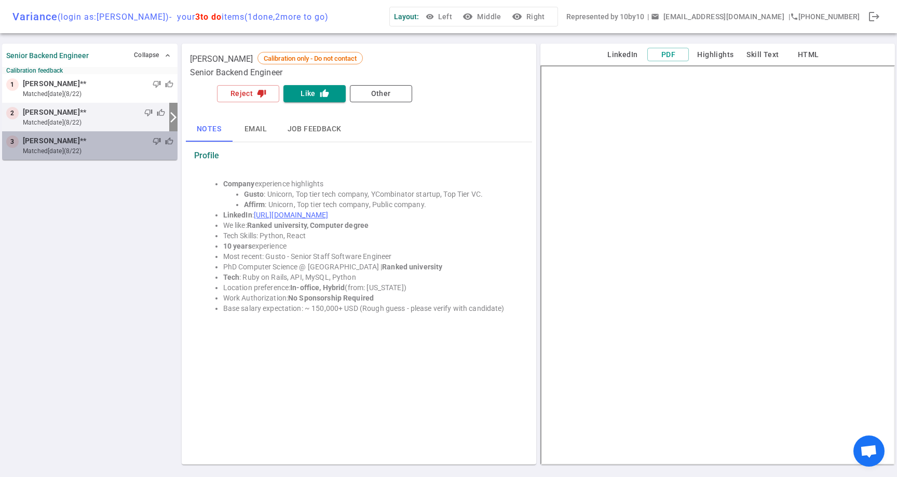
click at [94, 138] on div "thumb_down thumb_up" at bounding box center [129, 141] width 87 height 10
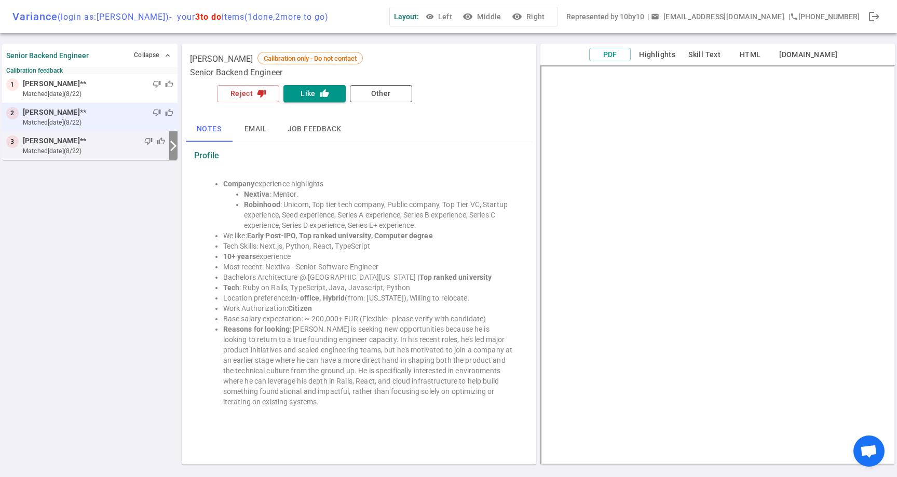
click at [86, 108] on span "[PERSON_NAME] **" at bounding box center [54, 112] width 63 height 11
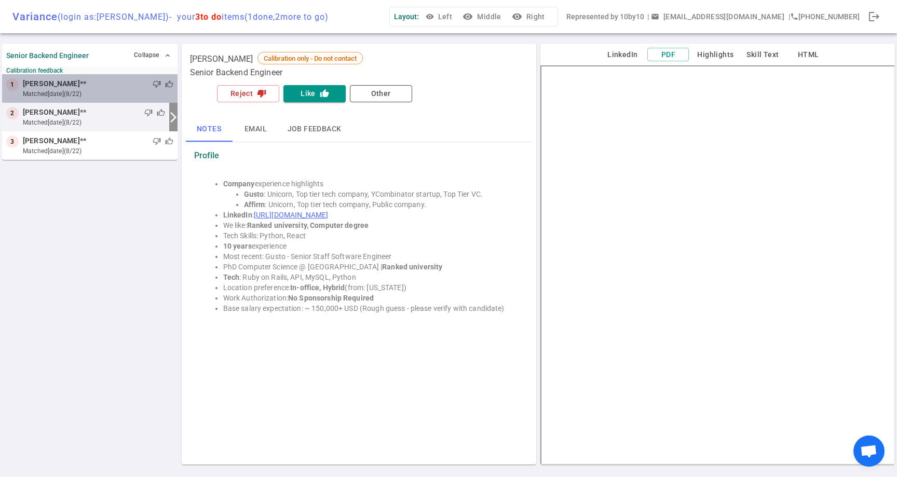
click at [98, 89] on div "thumb_down thumb_up" at bounding box center [129, 84] width 87 height 10
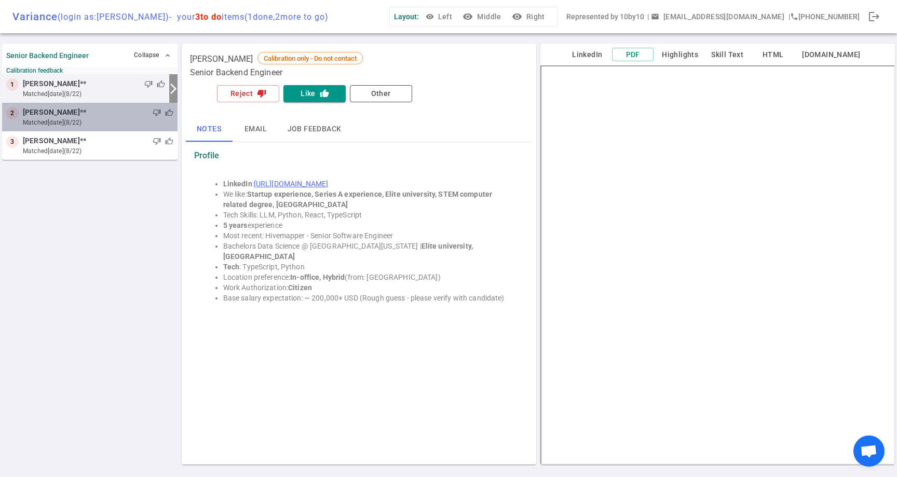
click at [97, 116] on div "thumb_down thumb_up" at bounding box center [129, 112] width 87 height 10
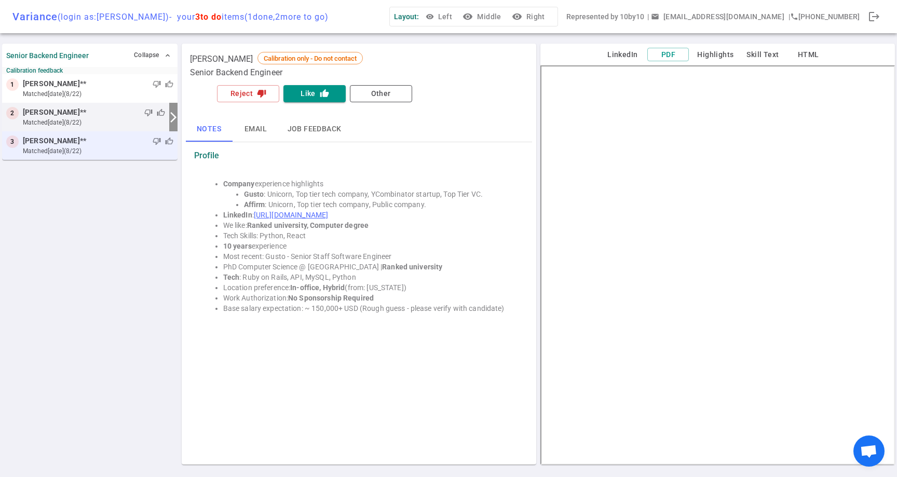
click at [98, 146] on small "matched [DATE] (8/22)" at bounding box center [98, 150] width 150 height 9
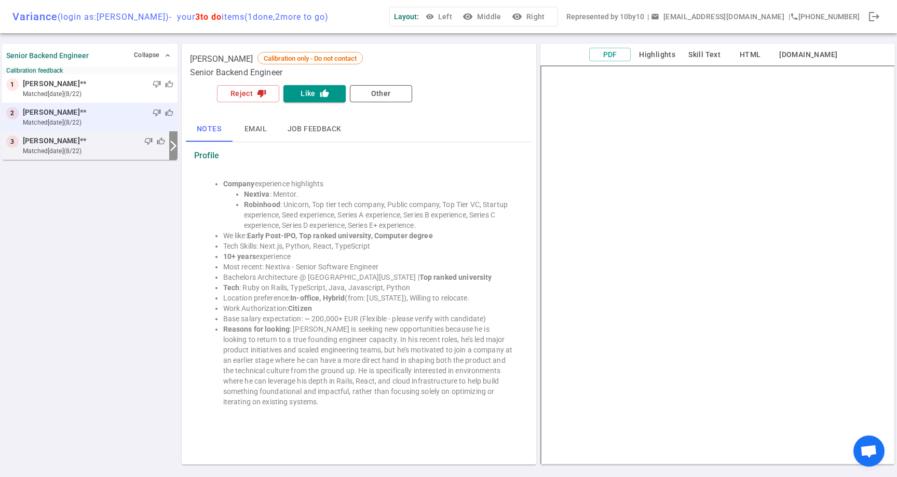
click at [91, 128] on div "2 [PERSON_NAME] ** thumb_down thumb_up matched [DATE] (8/22)" at bounding box center [89, 117] width 175 height 29
